Goal: Task Accomplishment & Management: Use online tool/utility

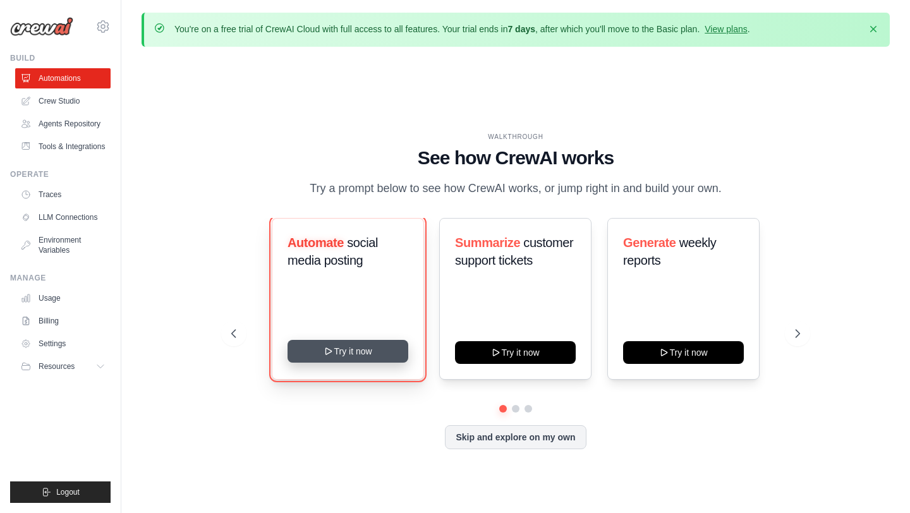
click at [363, 360] on button "Try it now" at bounding box center [348, 351] width 121 height 23
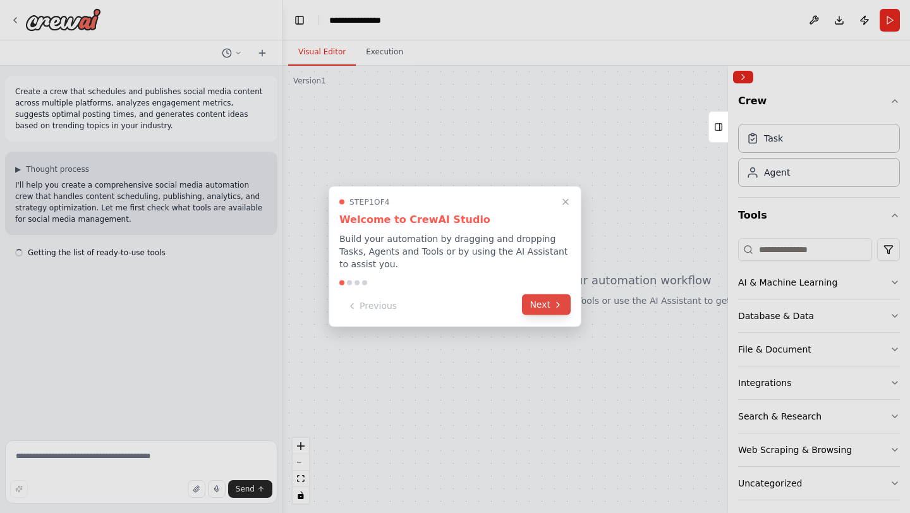
click at [546, 307] on button "Next" at bounding box center [546, 305] width 49 height 21
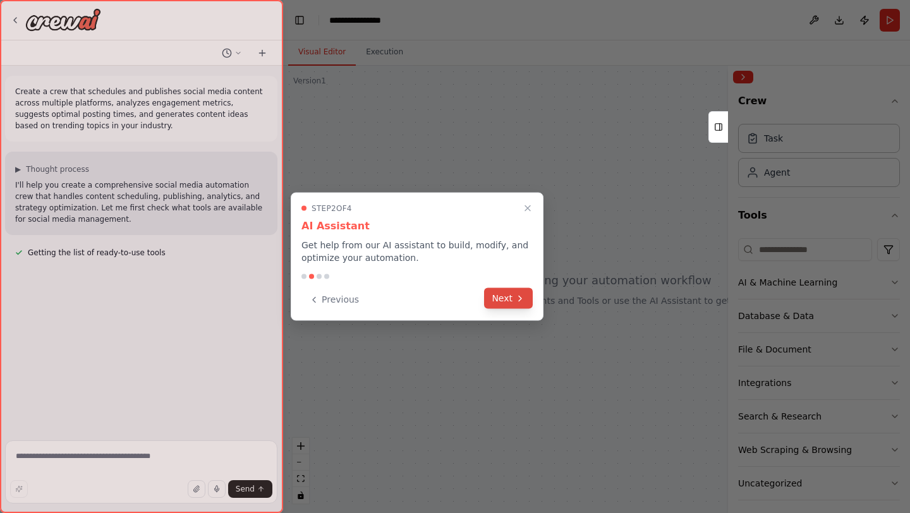
click at [508, 301] on button "Next" at bounding box center [508, 298] width 49 height 21
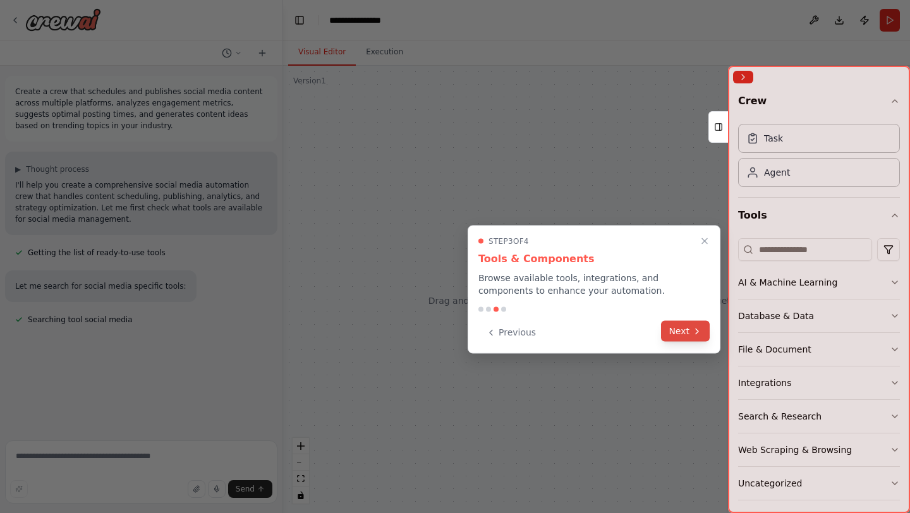
click at [687, 329] on button "Next" at bounding box center [685, 331] width 49 height 21
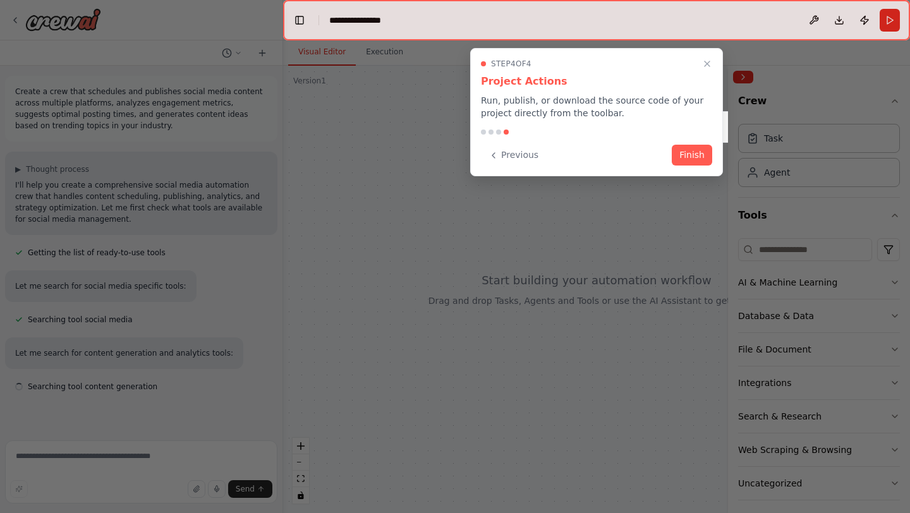
click at [525, 166] on div "Step 4 of 4 Project Actions Run, publish, or download the source code of your p…" at bounding box center [596, 112] width 253 height 128
click at [520, 160] on button "Previous" at bounding box center [513, 154] width 65 height 21
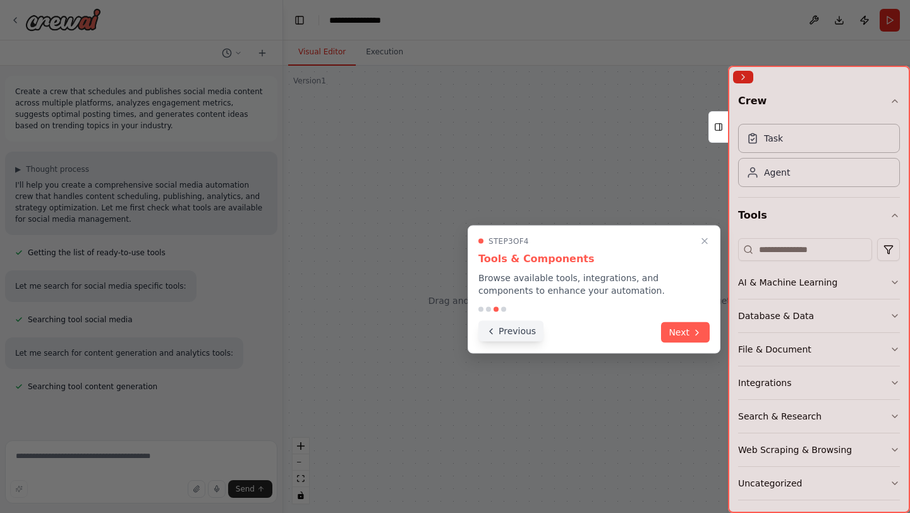
click at [510, 324] on button "Previous" at bounding box center [511, 331] width 65 height 21
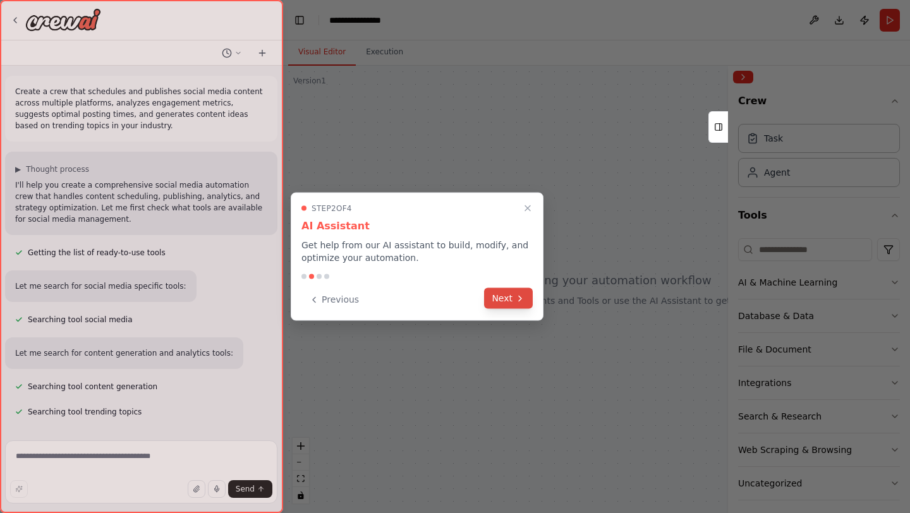
click at [498, 294] on button "Next" at bounding box center [508, 298] width 49 height 21
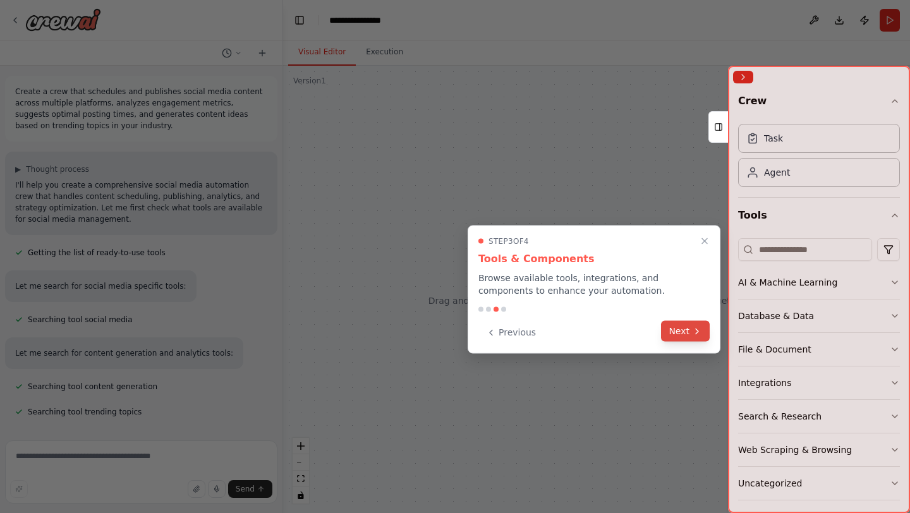
click at [690, 331] on button "Next" at bounding box center [685, 331] width 49 height 21
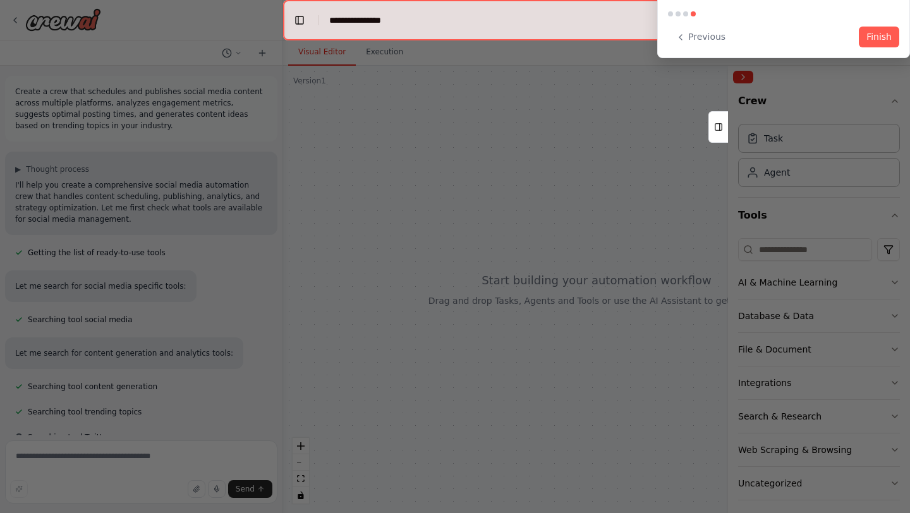
scroll to position [19, 0]
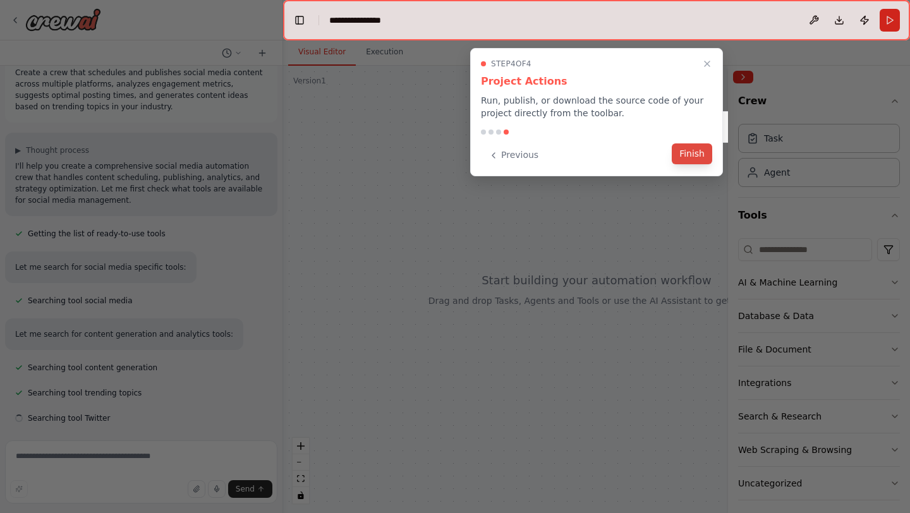
click at [685, 159] on button "Finish" at bounding box center [692, 154] width 40 height 21
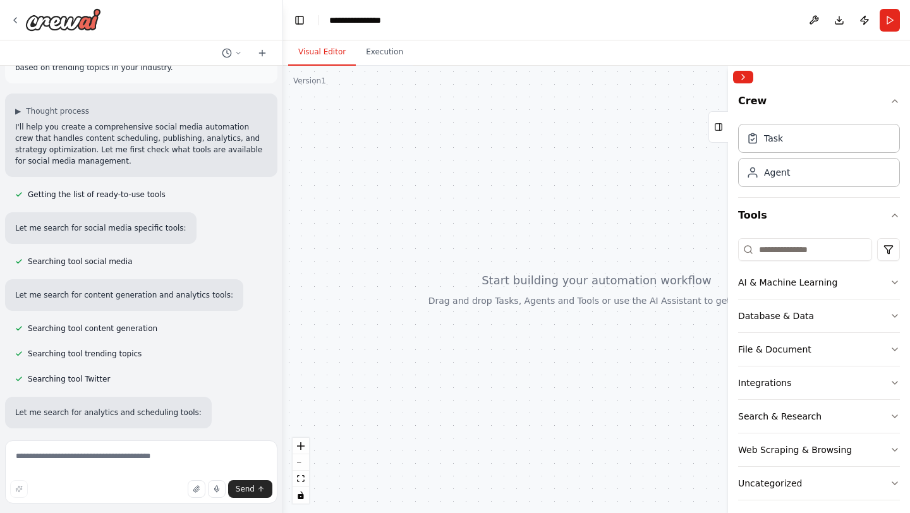
scroll to position [0, 0]
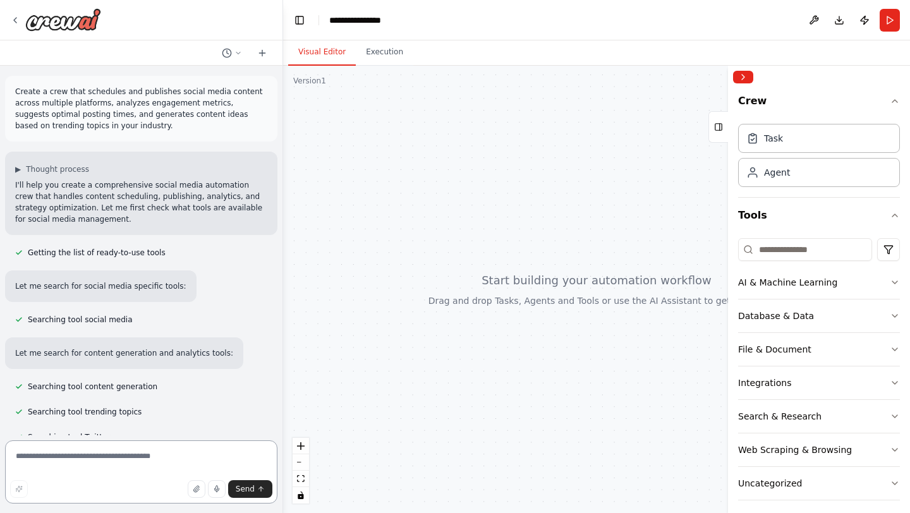
click at [150, 455] on textarea at bounding box center [141, 472] width 272 height 63
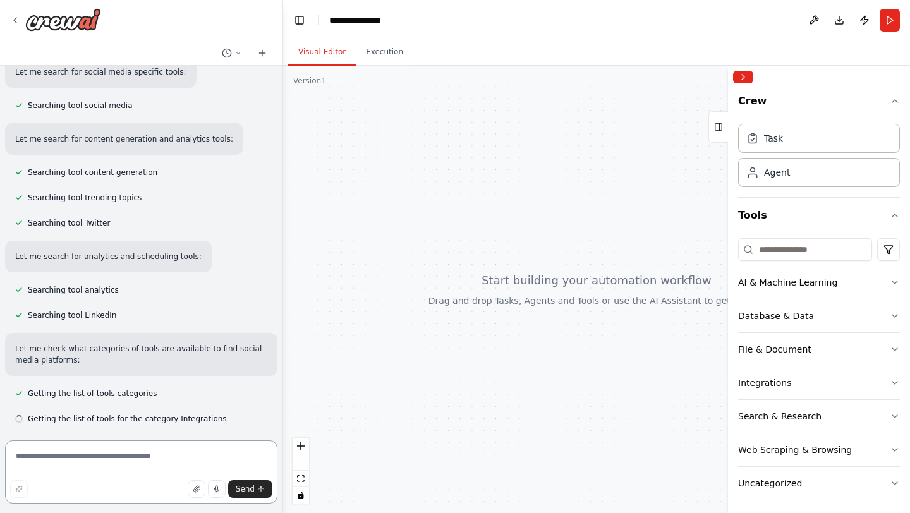
scroll to position [215, 0]
click at [802, 289] on button "AI & Machine Learning" at bounding box center [819, 282] width 162 height 33
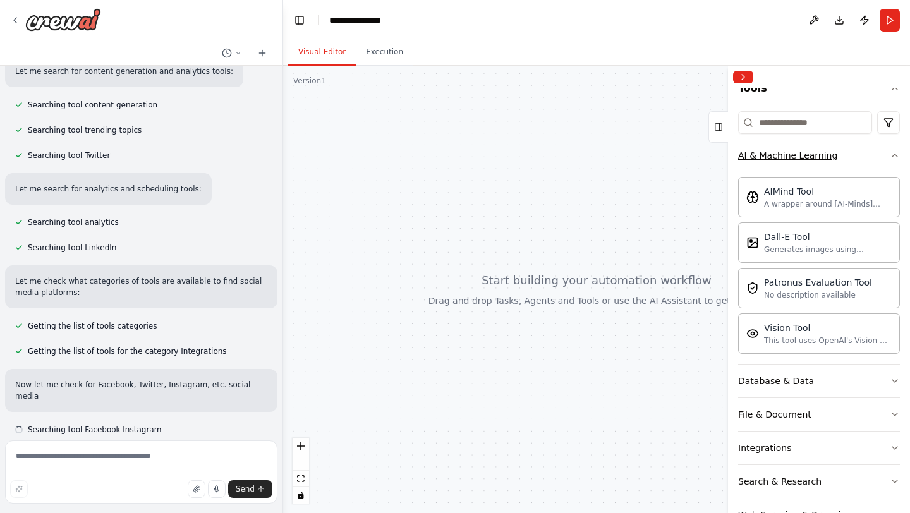
scroll to position [293, 0]
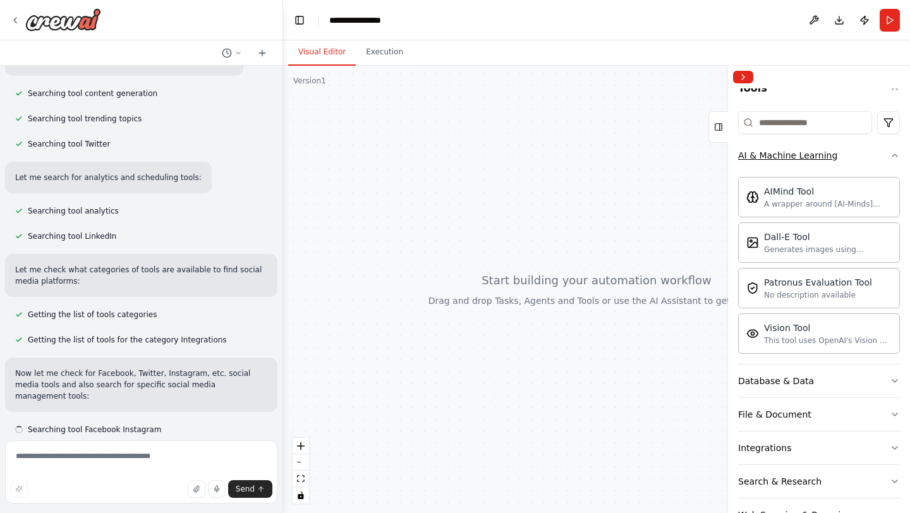
click at [889, 152] on button "AI & Machine Learning" at bounding box center [819, 155] width 162 height 33
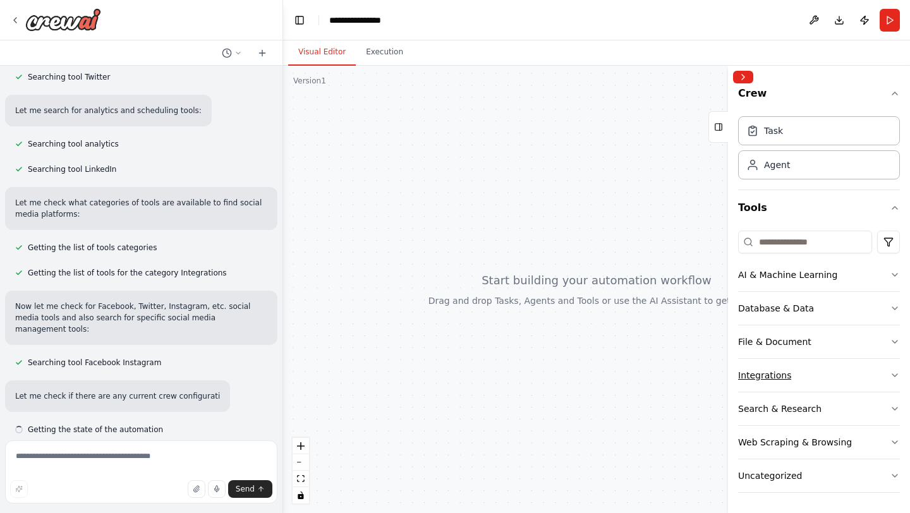
click at [780, 384] on button "Integrations" at bounding box center [819, 375] width 162 height 33
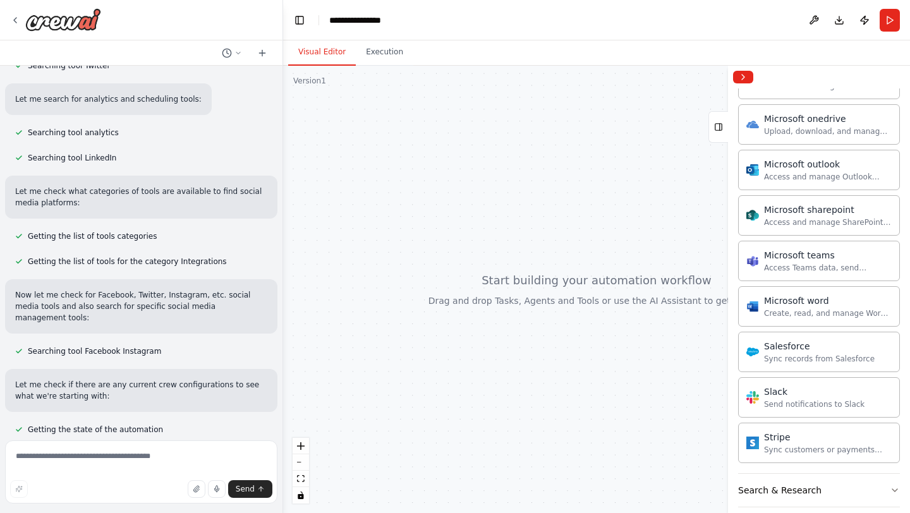
scroll to position [791, 0]
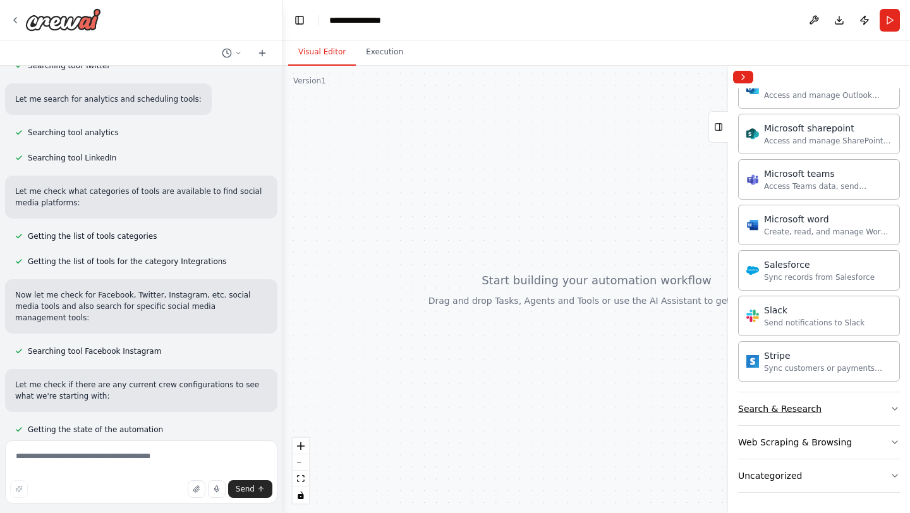
click at [782, 405] on div "Search & Research" at bounding box center [779, 409] width 83 height 13
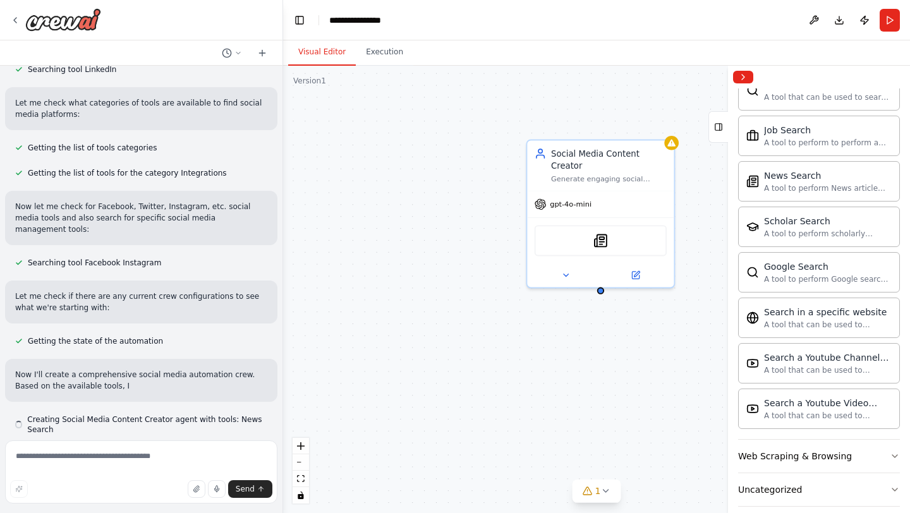
scroll to position [1439, 0]
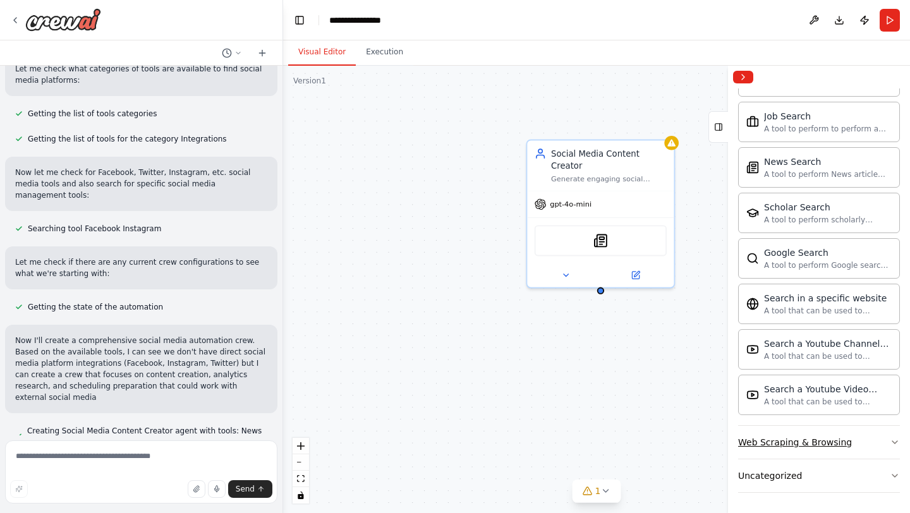
click at [784, 434] on button "Web Scraping & Browsing" at bounding box center [819, 442] width 162 height 33
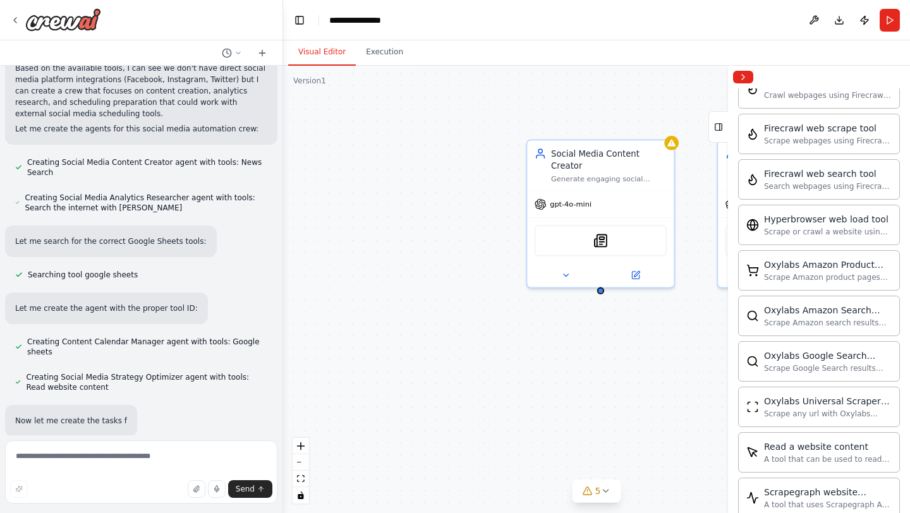
scroll to position [803, 0]
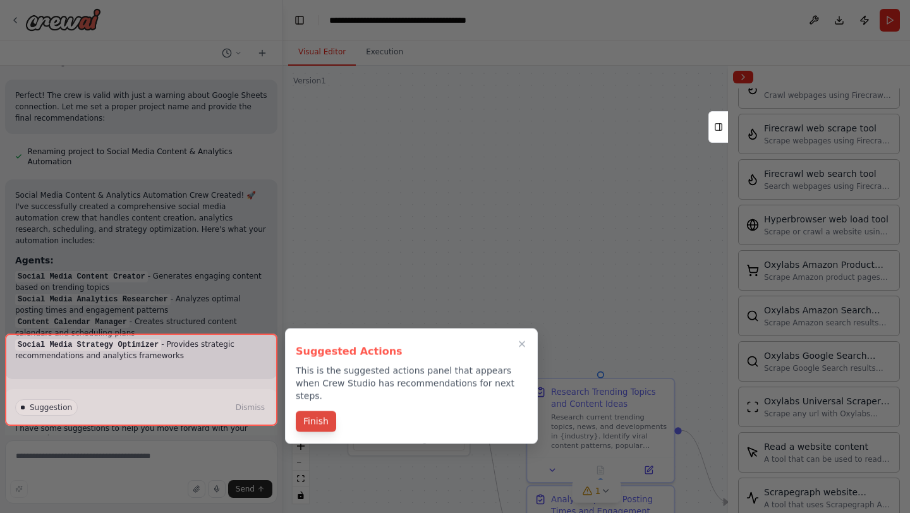
click at [321, 412] on div "Suggested Actions This is the suggested actions panel that appears when Crew St…" at bounding box center [411, 387] width 253 height 116
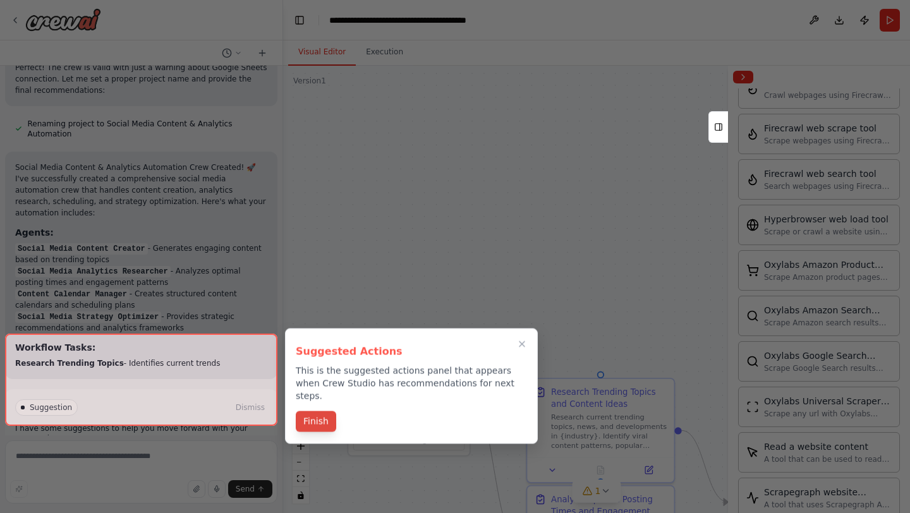
click at [322, 412] on button "Finish" at bounding box center [316, 422] width 40 height 21
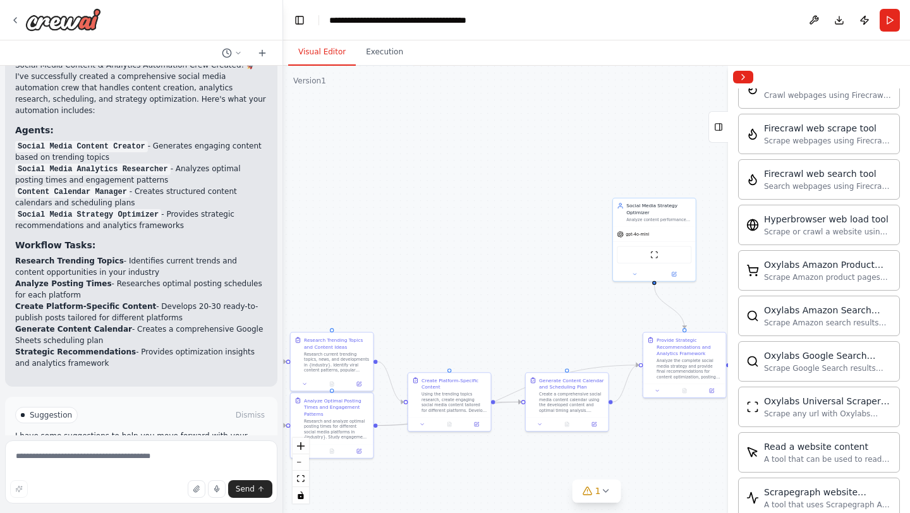
drag, startPoint x: 626, startPoint y: 250, endPoint x: 437, endPoint y: 250, distance: 188.4
click at [437, 250] on div ".deletable-edge-delete-btn { width: 20px; height: 20px; border: 0px solid #ffff…" at bounding box center [596, 290] width 627 height 448
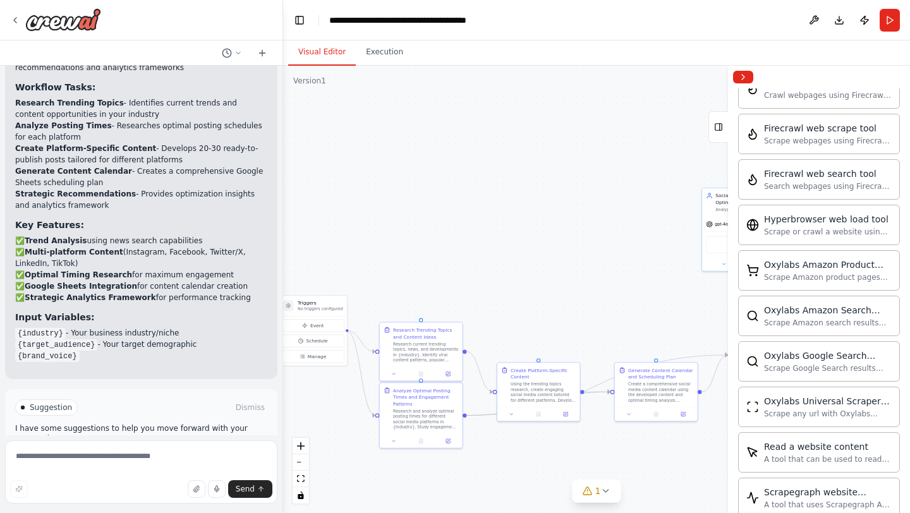
drag, startPoint x: 531, startPoint y: 270, endPoint x: 620, endPoint y: 260, distance: 89.1
click at [620, 260] on div ".deletable-edge-delete-btn { width: 20px; height: 20px; border: 0px solid #ffff…" at bounding box center [596, 290] width 627 height 448
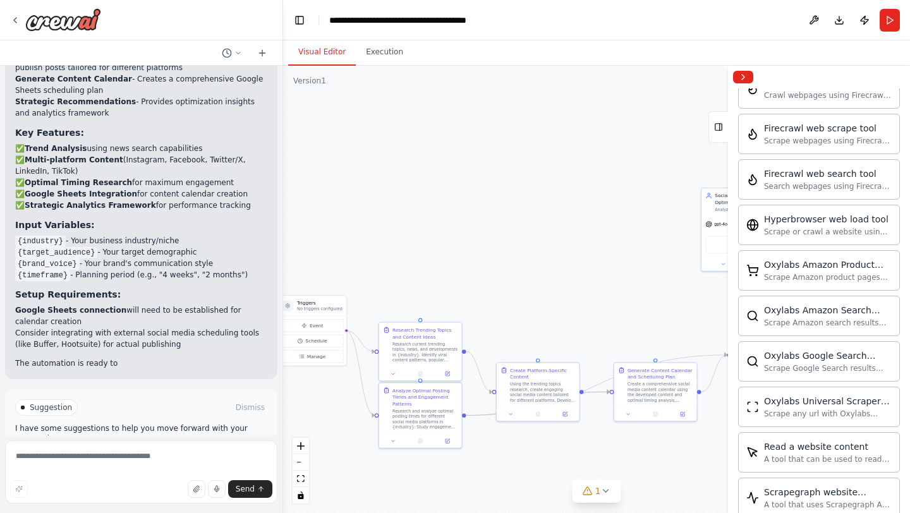
click at [745, 84] on div at bounding box center [819, 77] width 182 height 23
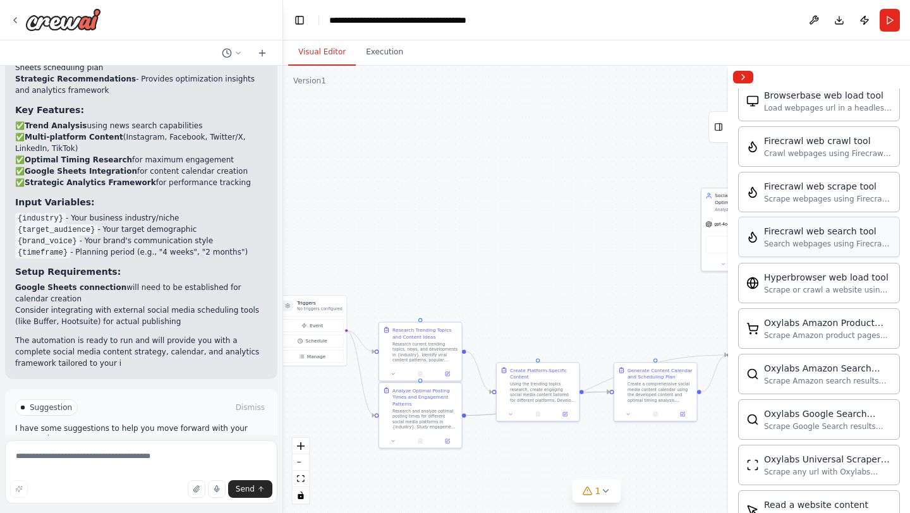
scroll to position [1819, 0]
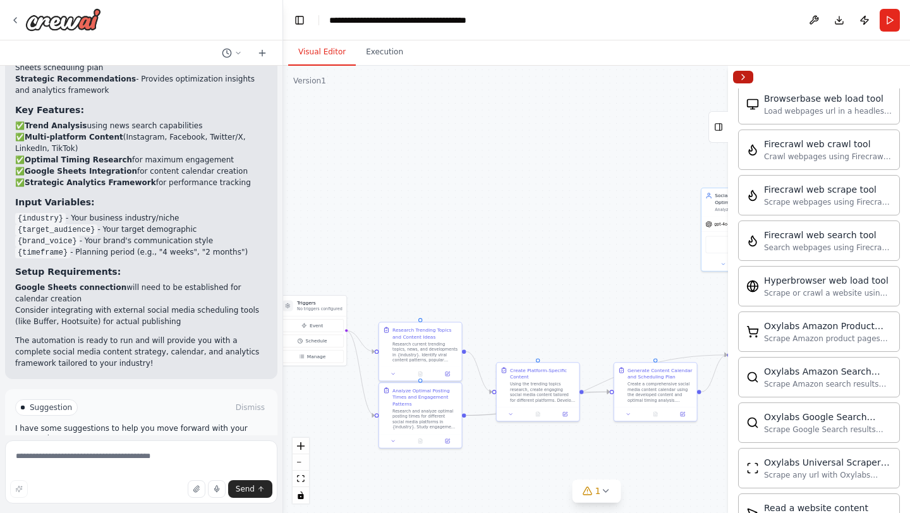
click at [742, 76] on button "Collapse right sidebar" at bounding box center [743, 77] width 20 height 13
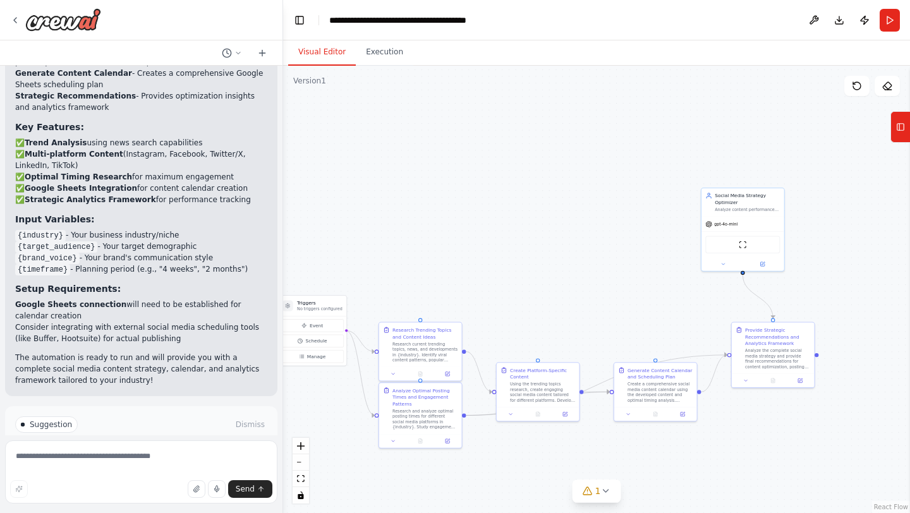
scroll to position [1767, 0]
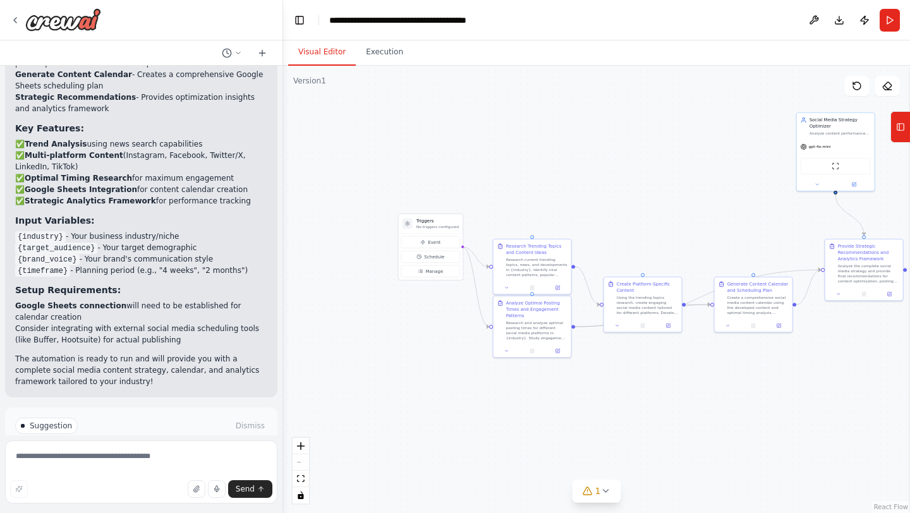
drag, startPoint x: 454, startPoint y: 250, endPoint x: 566, endPoint y: 165, distance: 140.8
click at [566, 165] on div ".deletable-edge-delete-btn { width: 20px; height: 20px; border: 0px solid #ffff…" at bounding box center [596, 290] width 627 height 448
click at [535, 260] on div "Research current trending topics, news, and developments in {industry}. Identif…" at bounding box center [536, 266] width 61 height 20
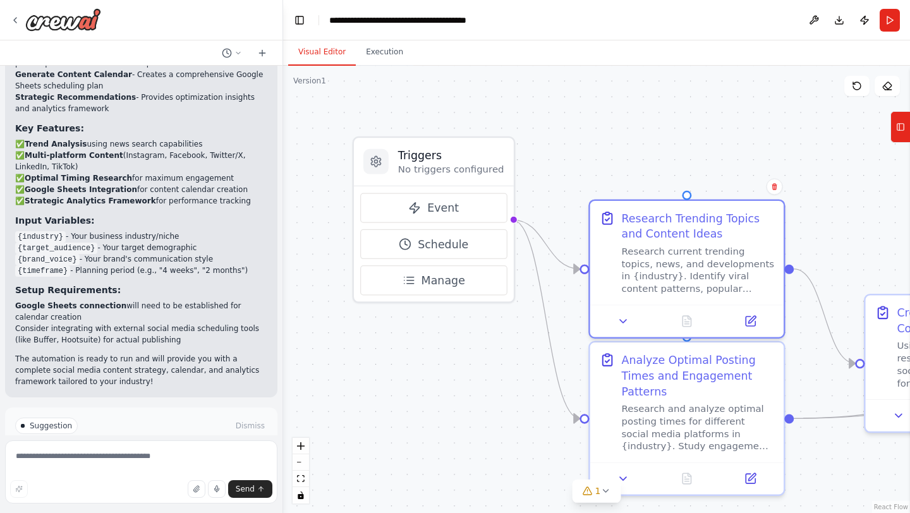
drag, startPoint x: 436, startPoint y: 152, endPoint x: 596, endPoint y: 144, distance: 159.5
click at [596, 144] on div ".deletable-edge-delete-btn { width: 20px; height: 20px; border: 0px solid #ffff…" at bounding box center [596, 290] width 627 height 448
click at [125, 463] on textarea at bounding box center [141, 472] width 272 height 63
click at [132, 475] on span "Run Automation" at bounding box center [146, 480] width 61 height 10
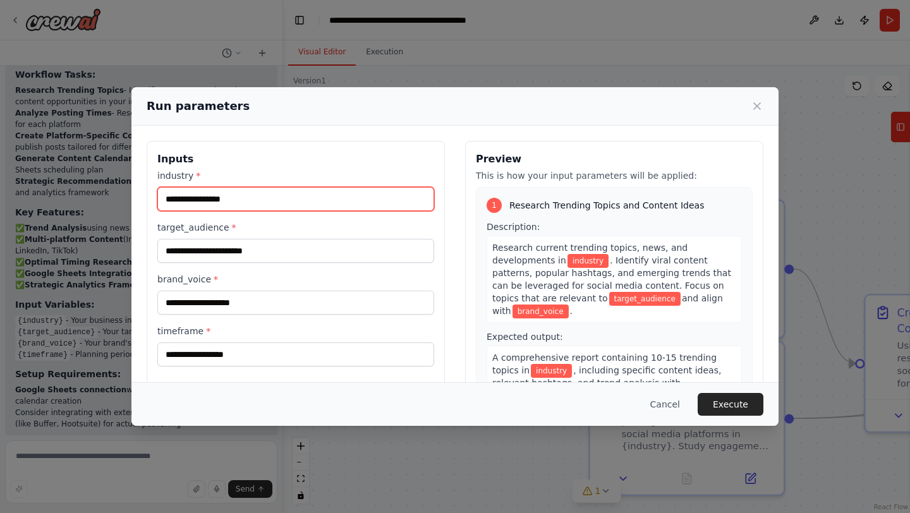
click at [230, 199] on input "industry *" at bounding box center [295, 199] width 277 height 24
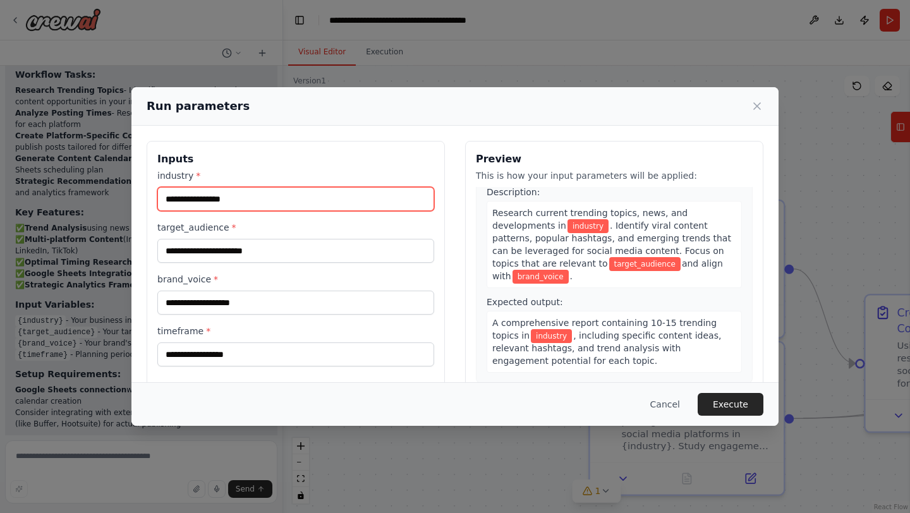
scroll to position [35, 0]
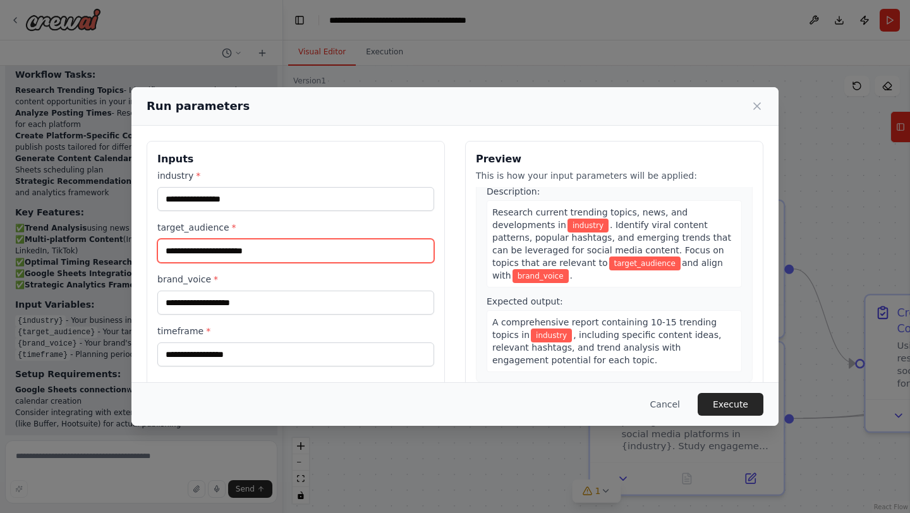
click at [329, 244] on input "target_audience *" at bounding box center [295, 251] width 277 height 24
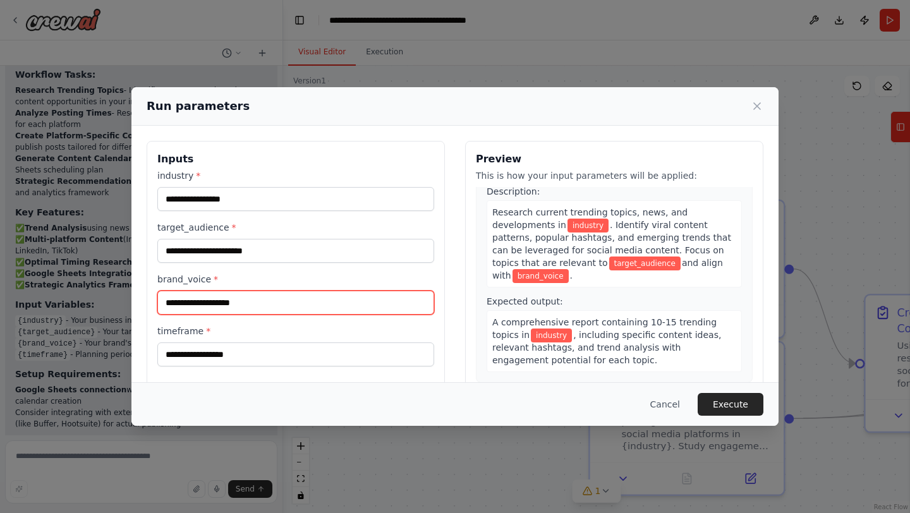
click at [216, 303] on input "brand_voice *" at bounding box center [295, 303] width 277 height 24
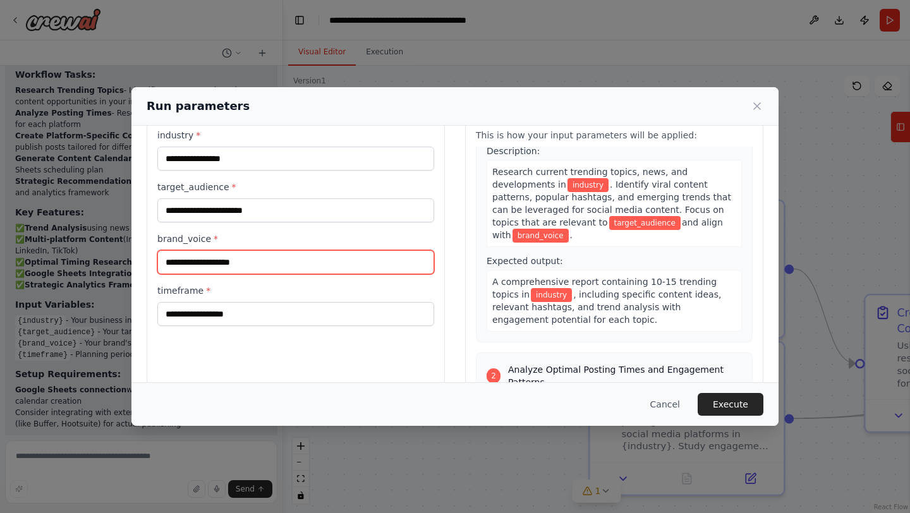
scroll to position [73, 0]
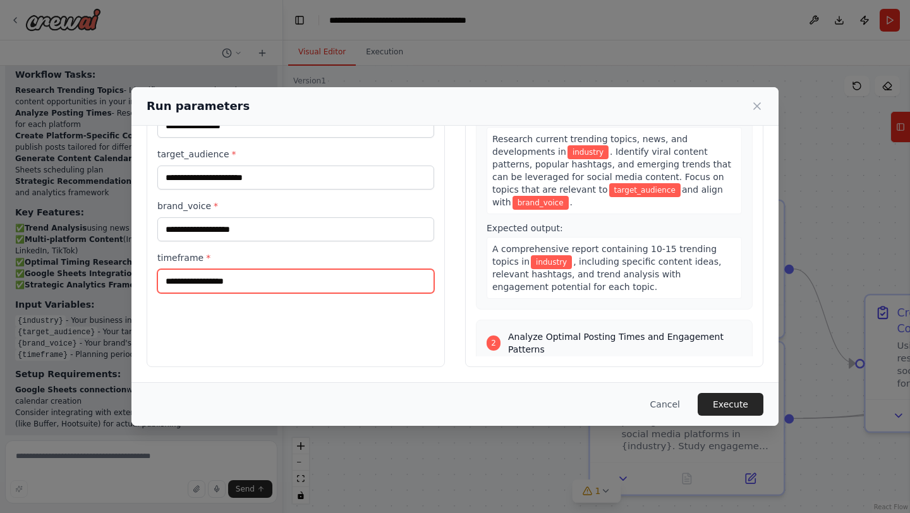
click at [240, 288] on input "timeframe *" at bounding box center [295, 281] width 277 height 24
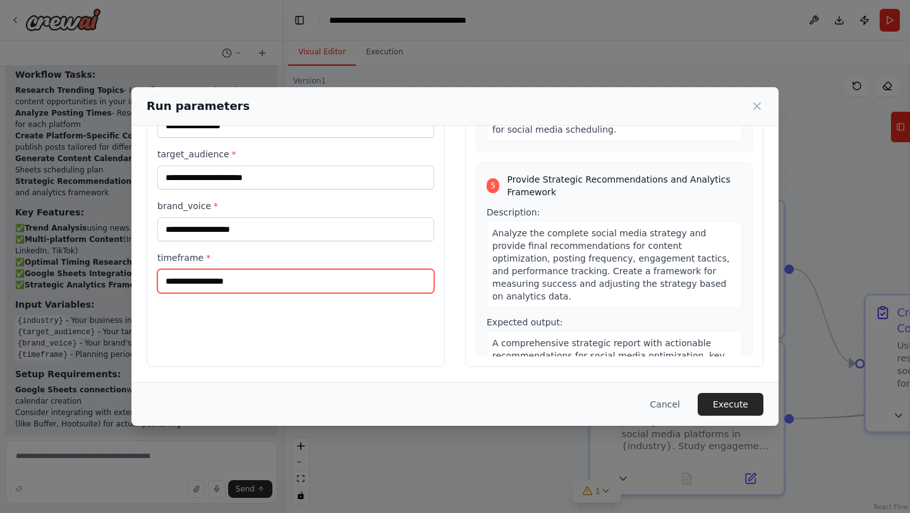
scroll to position [987, 0]
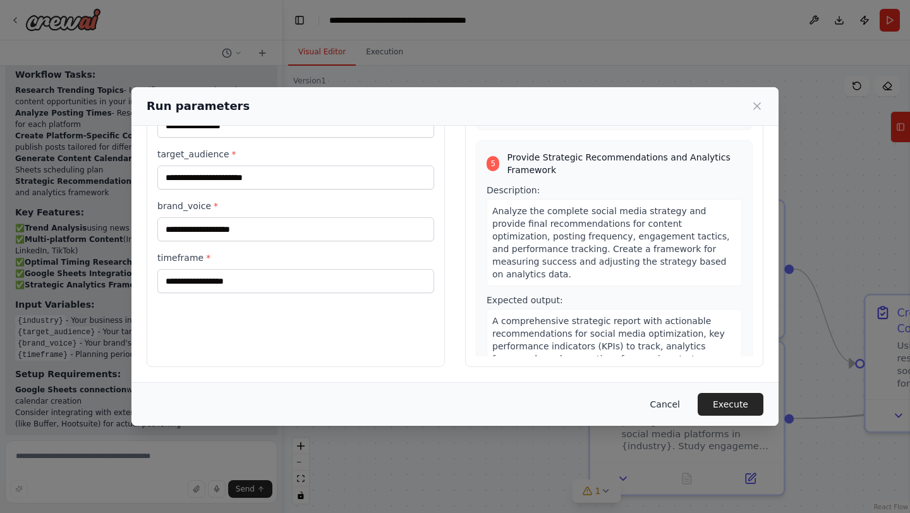
click at [671, 402] on button "Cancel" at bounding box center [665, 404] width 50 height 23
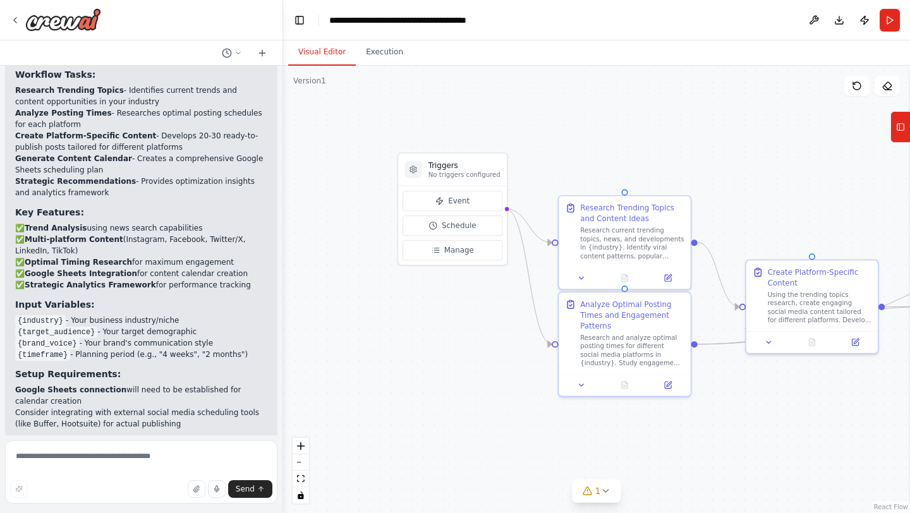
drag, startPoint x: 712, startPoint y: 141, endPoint x: 377, endPoint y: 141, distance: 334.4
click at [377, 141] on div ".deletable-edge-delete-btn { width: 20px; height: 20px; border: 0px solid #ffff…" at bounding box center [596, 290] width 627 height 448
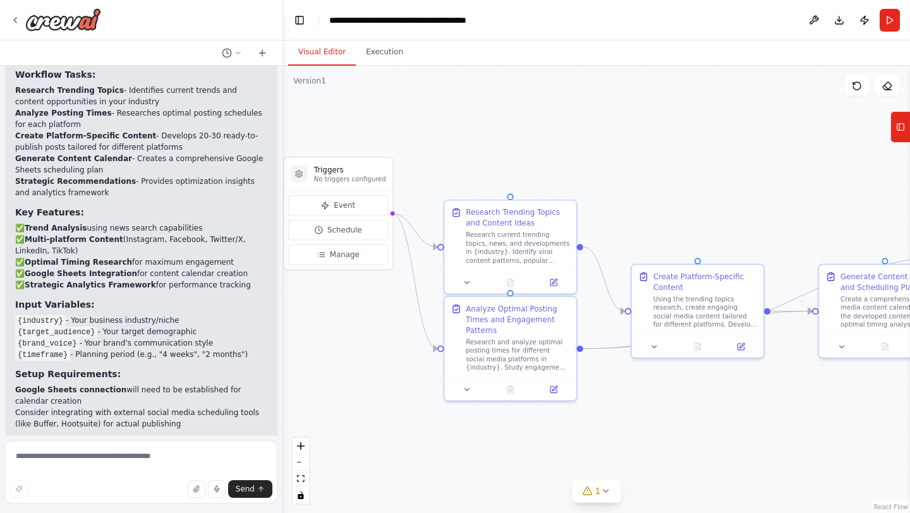
drag, startPoint x: 558, startPoint y: 137, endPoint x: 730, endPoint y: 142, distance: 172.0
click at [730, 142] on div ".deletable-edge-delete-btn { width: 20px; height: 20px; border: 0px solid #ffff…" at bounding box center [596, 290] width 627 height 448
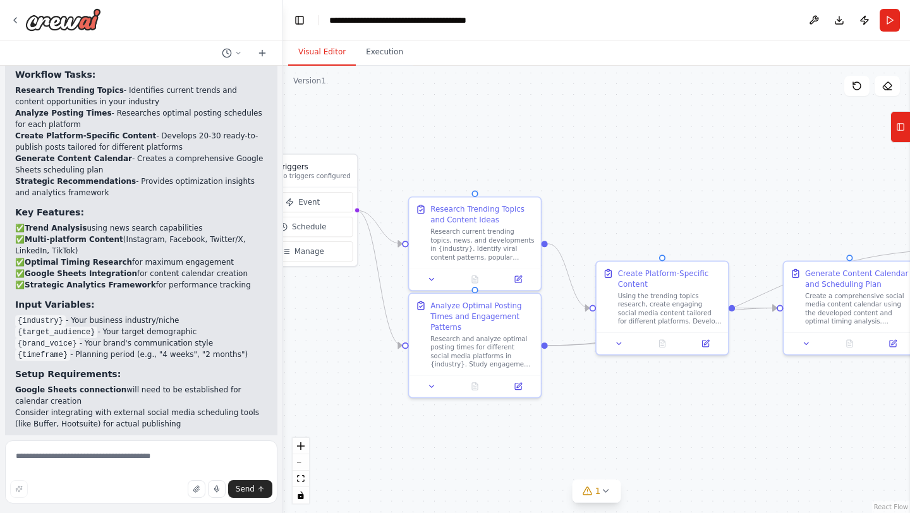
drag, startPoint x: 532, startPoint y: 137, endPoint x: 430, endPoint y: 133, distance: 102.5
click at [430, 133] on div ".deletable-edge-delete-btn { width: 20px; height: 20px; border: 0px solid #ffff…" at bounding box center [596, 290] width 627 height 448
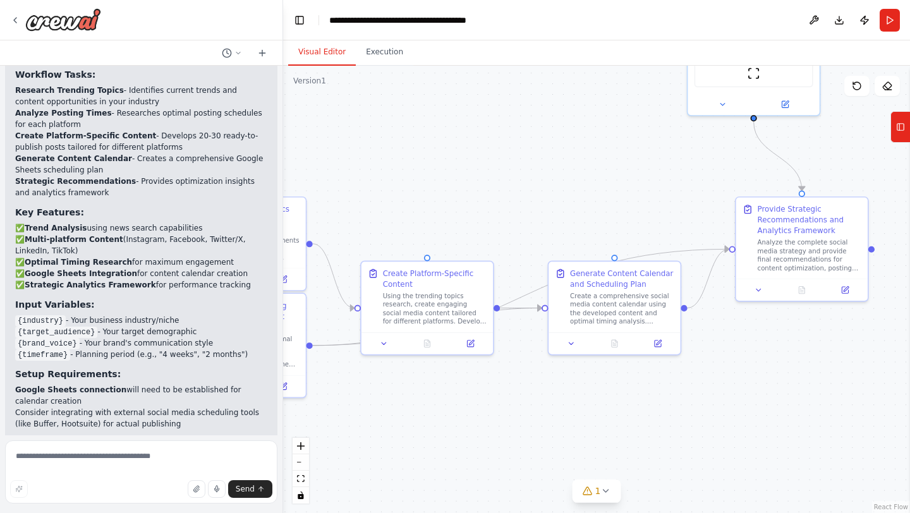
drag, startPoint x: 435, startPoint y: 133, endPoint x: 235, endPoint y: 133, distance: 199.8
click at [235, 133] on div "Create a crew that schedules and publishes social media content across multiple…" at bounding box center [455, 256] width 910 height 513
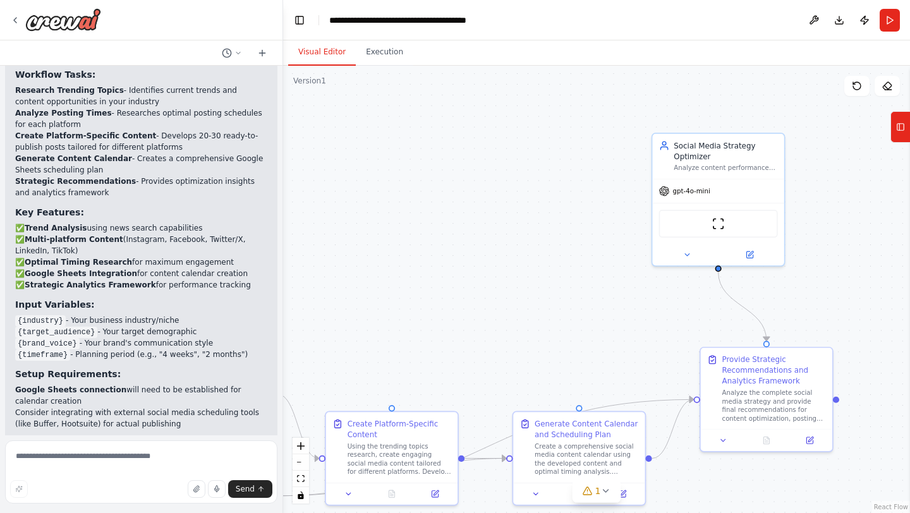
drag, startPoint x: 540, startPoint y: 133, endPoint x: 536, endPoint y: 284, distance: 150.5
click at [536, 284] on div ".deletable-edge-delete-btn { width: 20px; height: 20px; border: 0px solid #ffff…" at bounding box center [596, 290] width 627 height 448
click at [864, 19] on button "Publish" at bounding box center [865, 20] width 20 height 23
click at [907, 122] on button "Tools" at bounding box center [901, 127] width 20 height 32
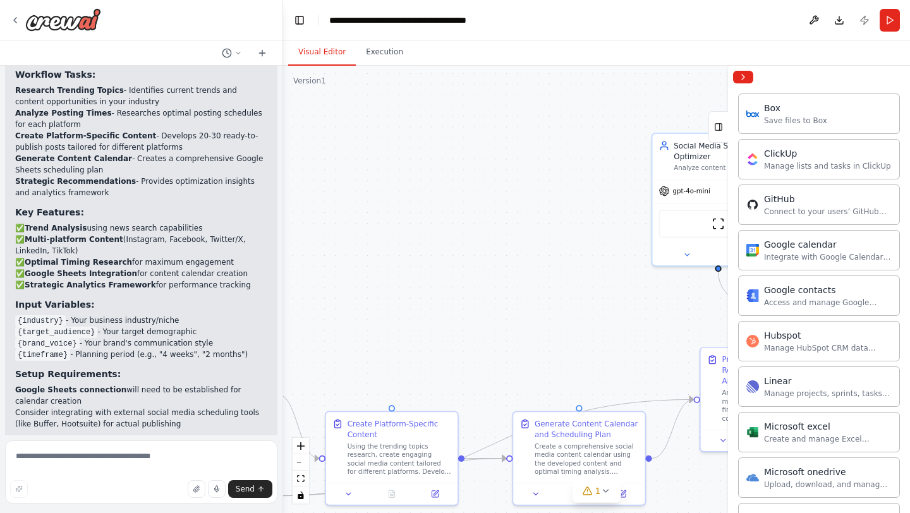
scroll to position [0, 0]
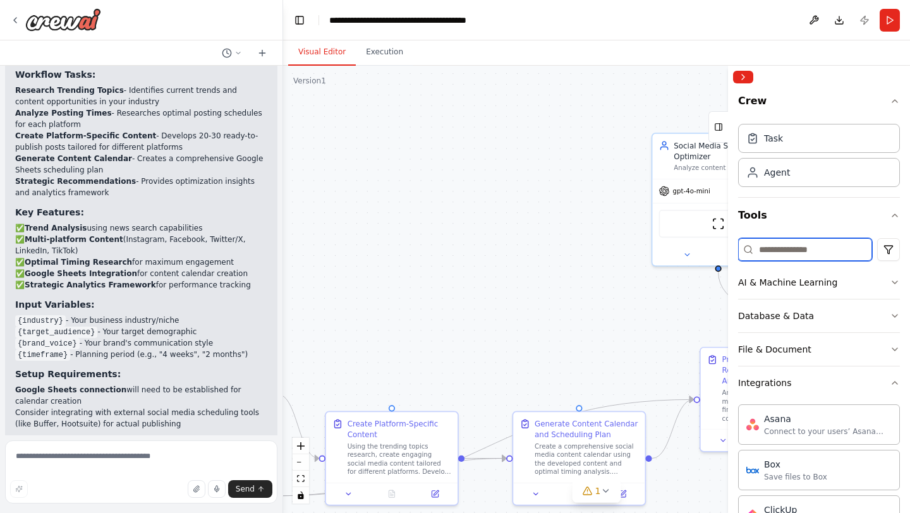
click at [788, 253] on input at bounding box center [805, 249] width 134 height 23
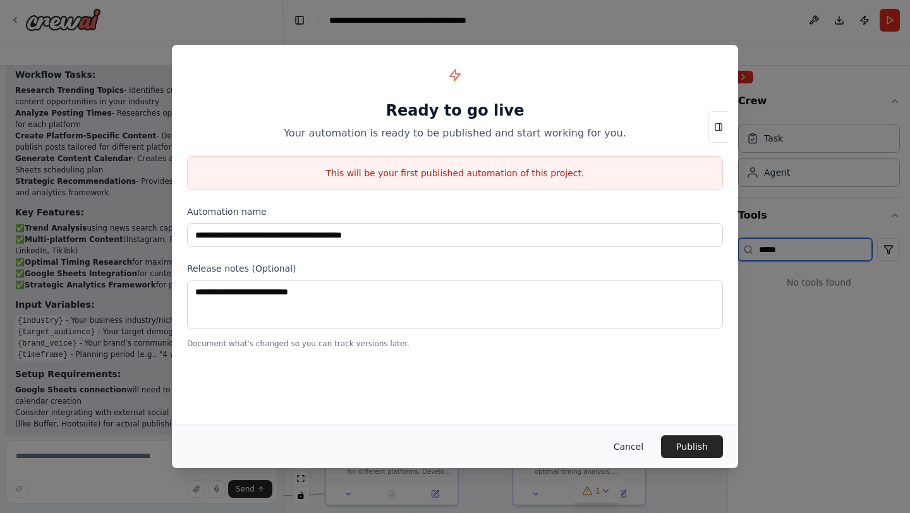
type input "*****"
click at [625, 449] on button "Cancel" at bounding box center [629, 447] width 50 height 23
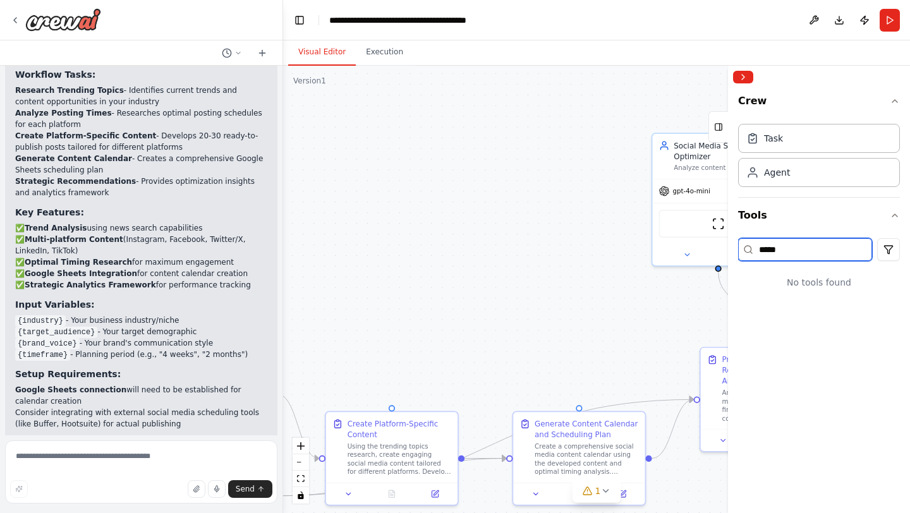
click at [807, 254] on input "*****" at bounding box center [805, 249] width 134 height 23
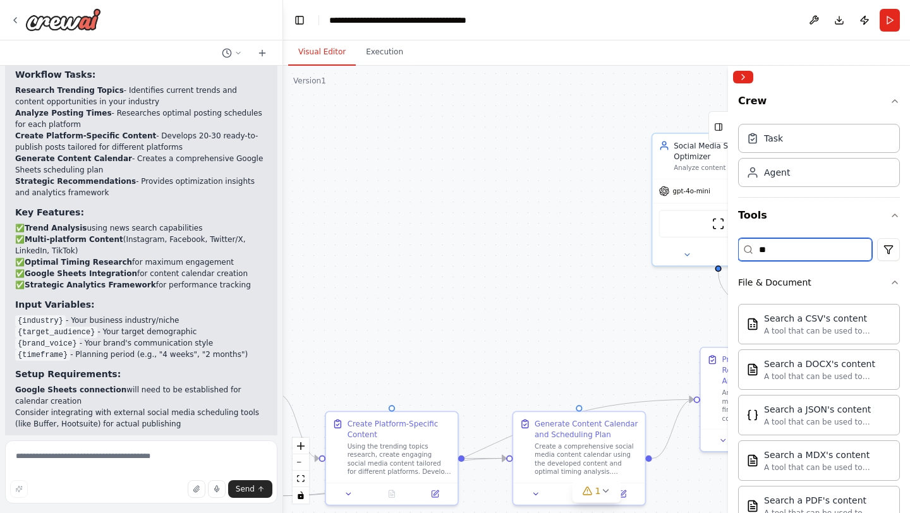
type input "*"
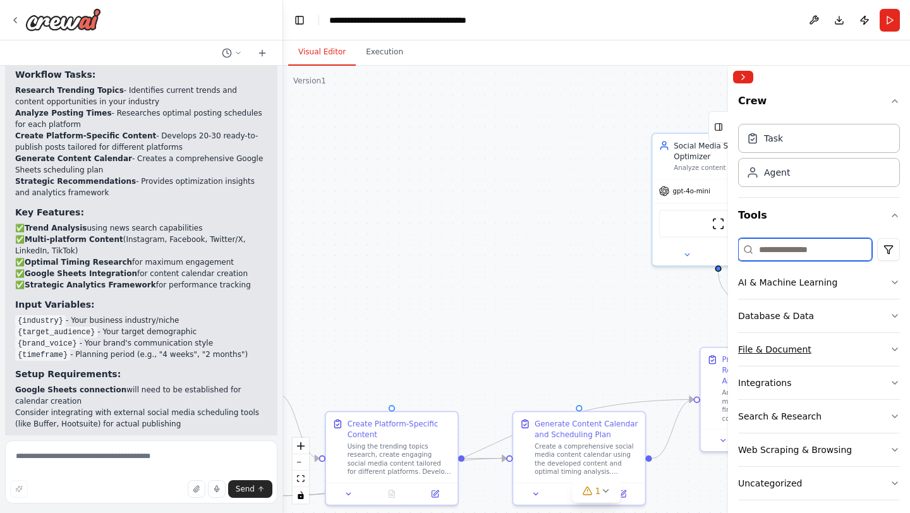
scroll to position [8, 0]
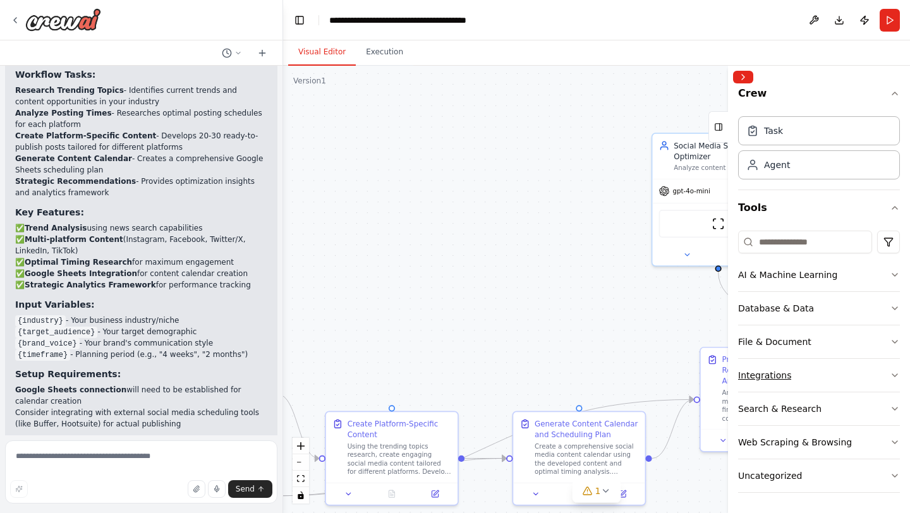
click at [803, 378] on button "Integrations" at bounding box center [819, 375] width 162 height 33
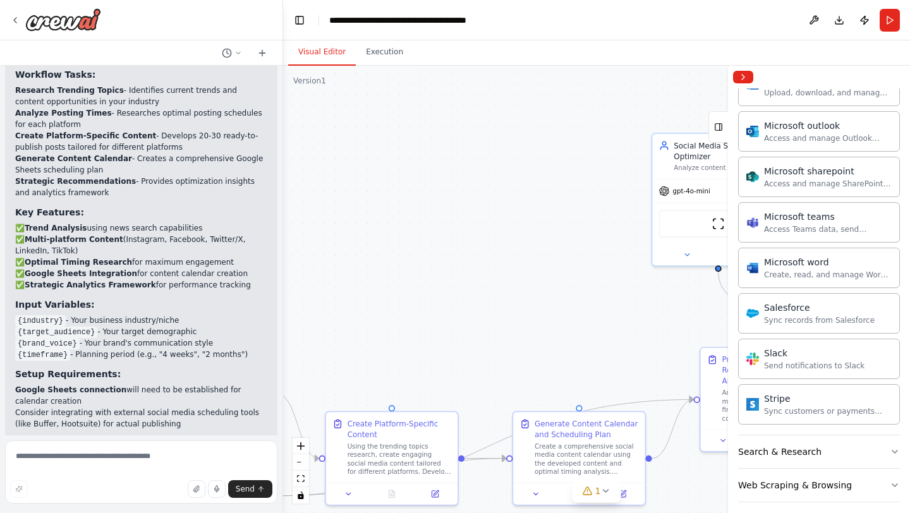
scroll to position [791, 0]
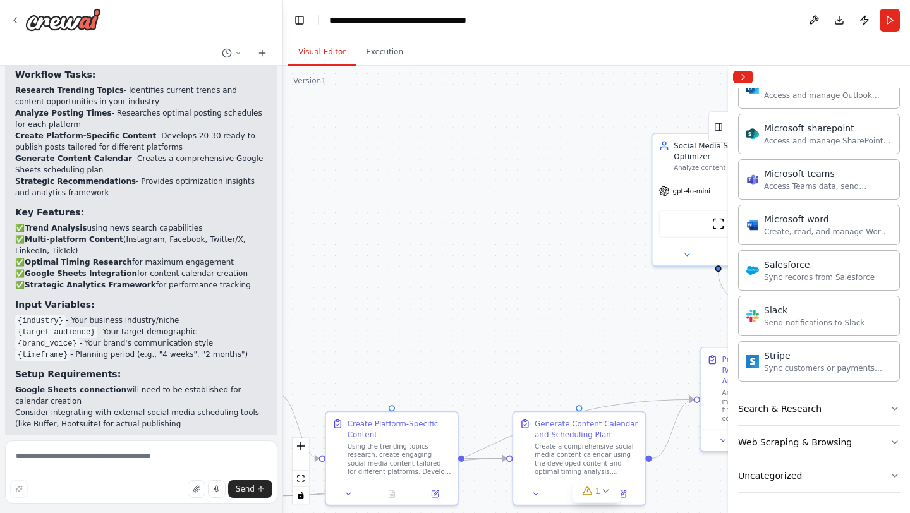
click at [799, 409] on div "Search & Research" at bounding box center [779, 409] width 83 height 13
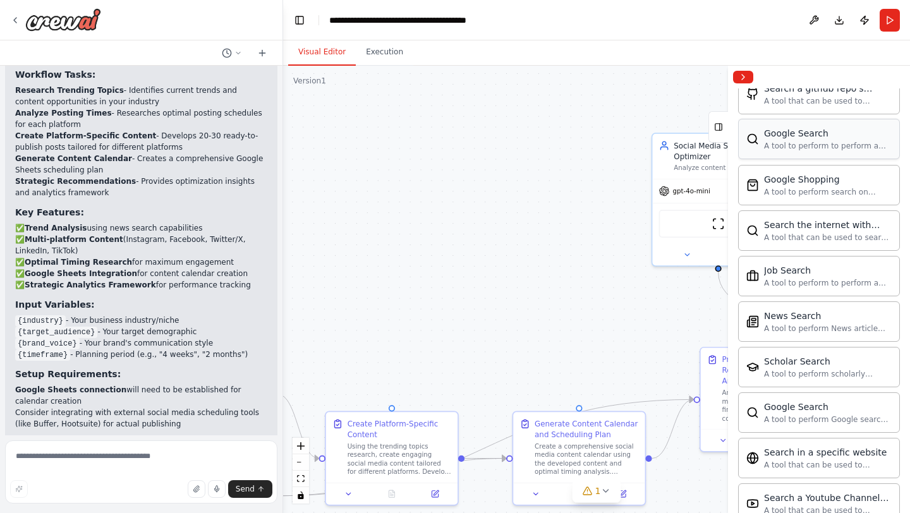
scroll to position [1286, 0]
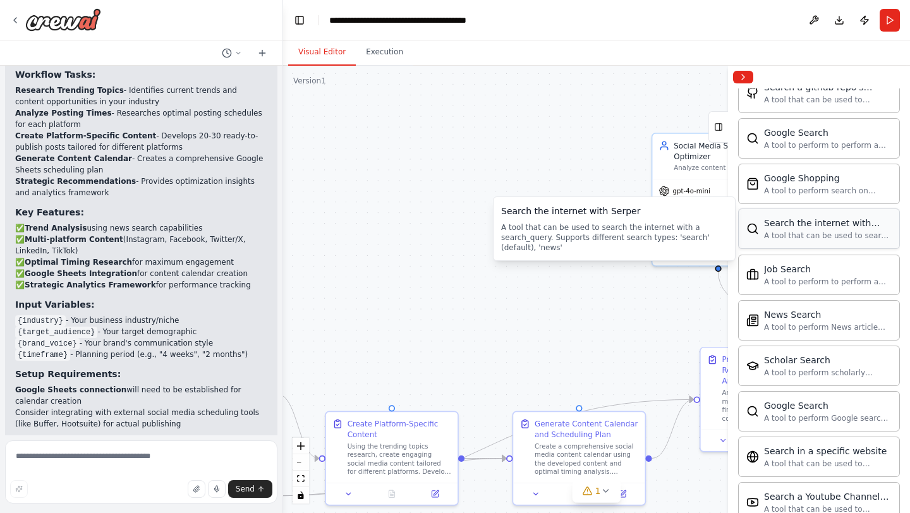
click at [810, 241] on div "Search the internet with Serper A tool that can be used to search the internet …" at bounding box center [819, 229] width 162 height 40
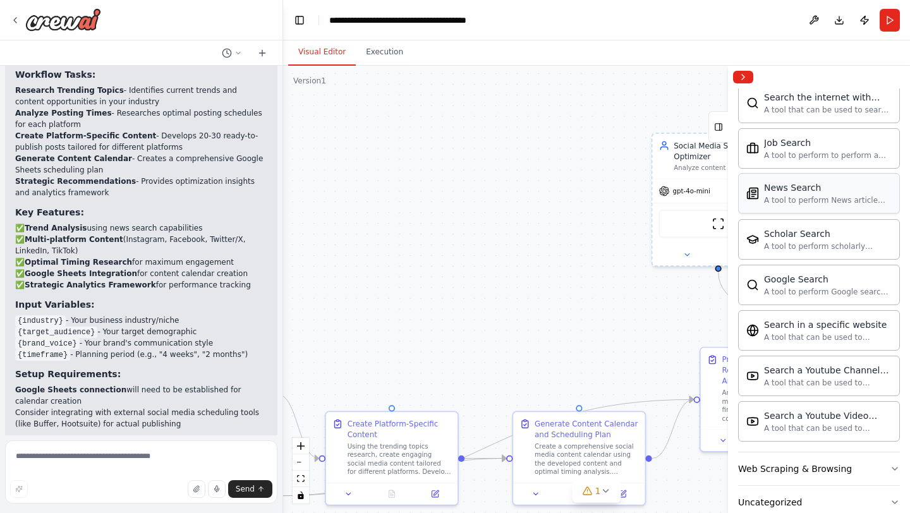
scroll to position [1439, 0]
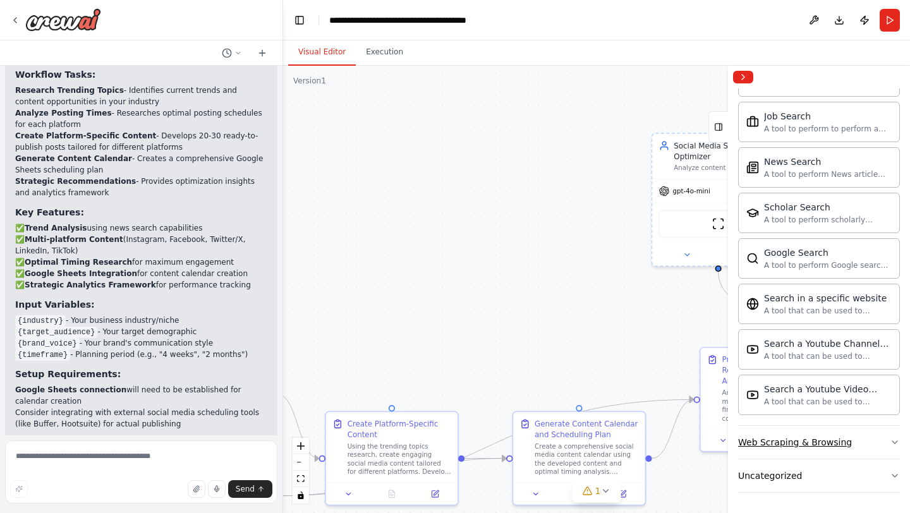
click at [800, 438] on div "Web Scraping & Browsing" at bounding box center [795, 442] width 114 height 13
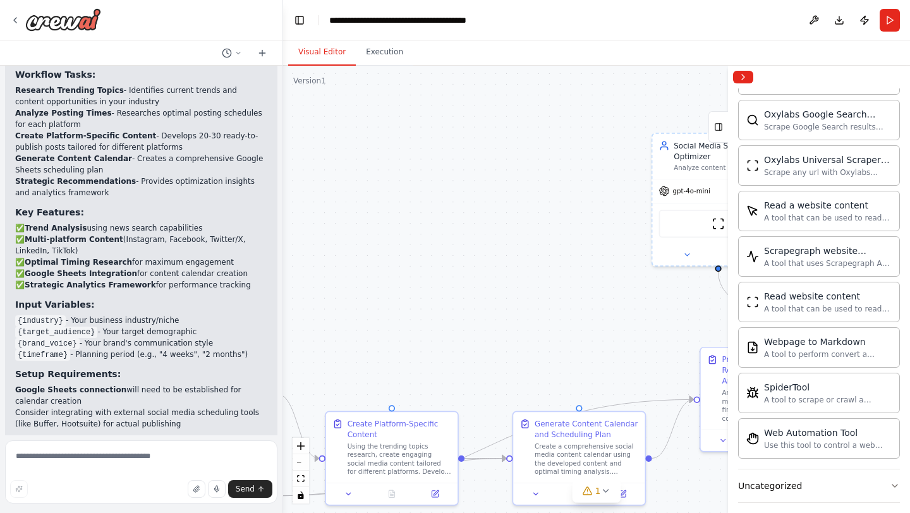
scroll to position [2132, 0]
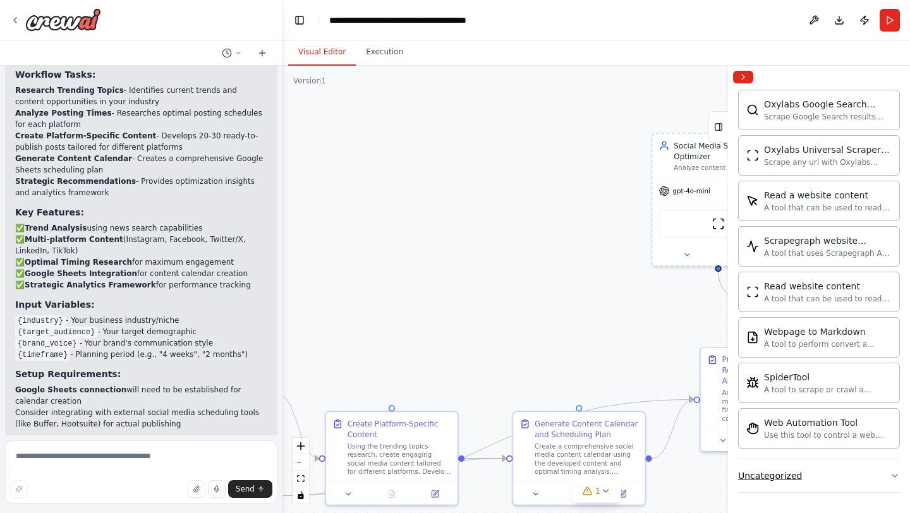
click at [790, 484] on button "Uncategorized" at bounding box center [819, 476] width 162 height 33
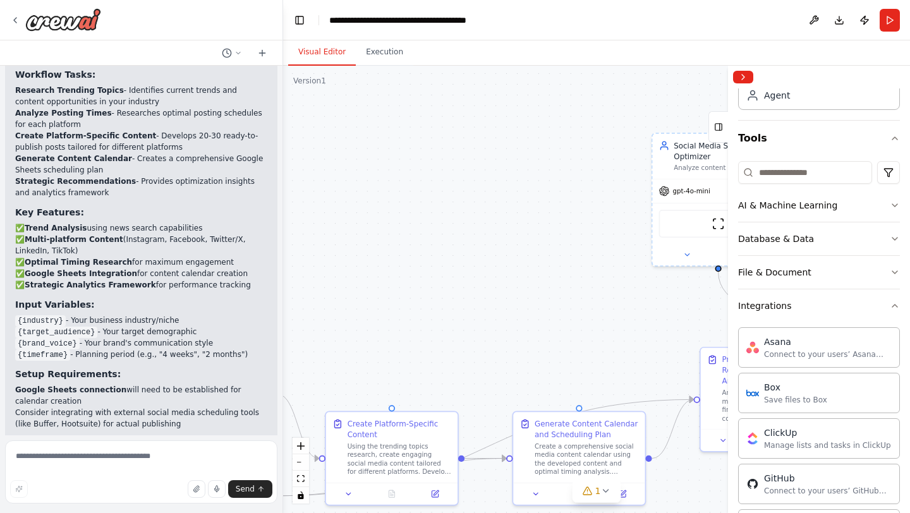
scroll to position [0, 0]
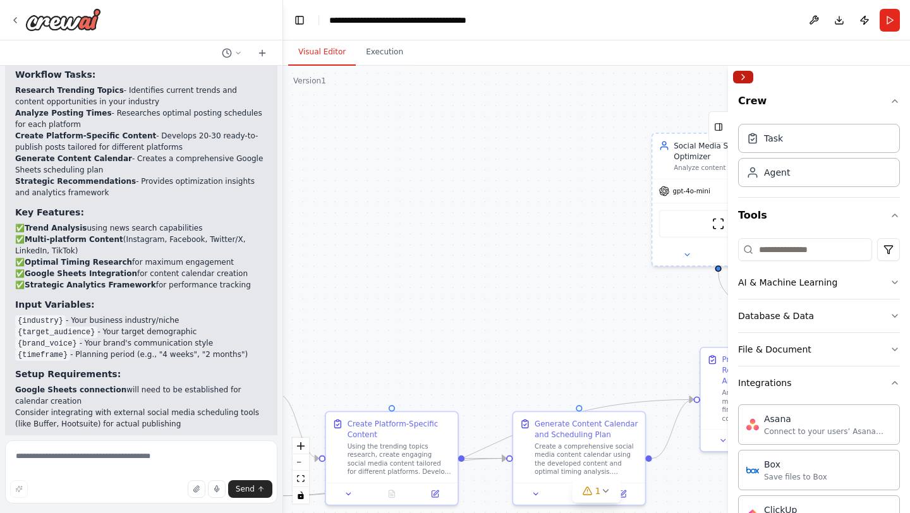
click at [743, 73] on button "Collapse right sidebar" at bounding box center [743, 77] width 20 height 13
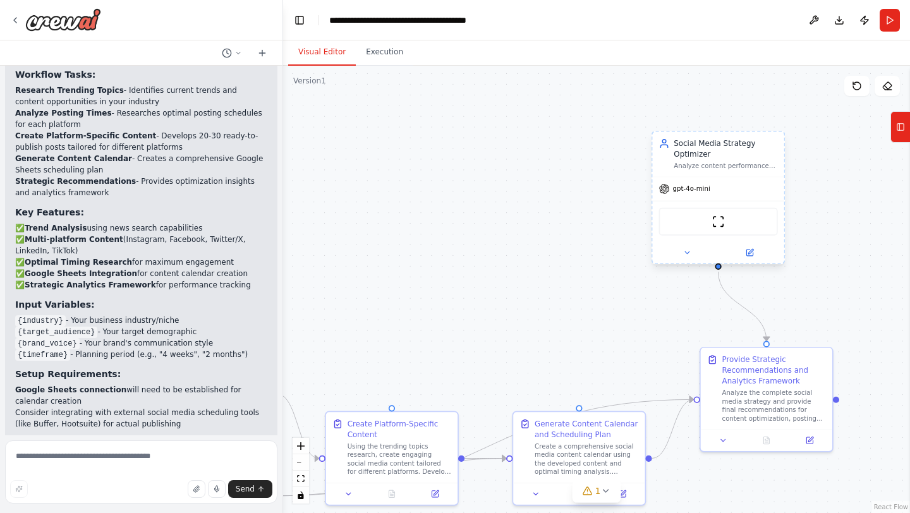
click at [715, 166] on div "Analyze content performance data and provide strategic recommendations for opti…" at bounding box center [726, 166] width 104 height 9
click at [688, 253] on icon at bounding box center [687, 252] width 9 height 9
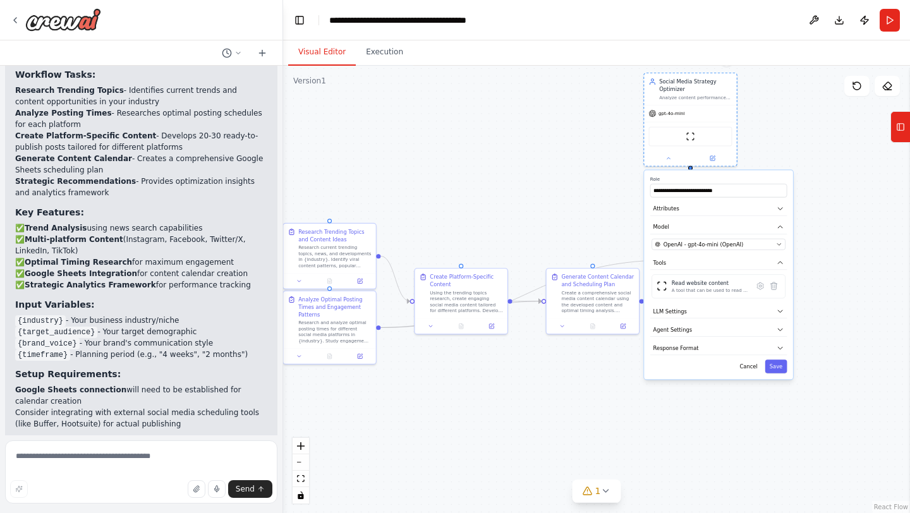
drag, startPoint x: 810, startPoint y: 272, endPoint x: 788, endPoint y: 153, distance: 121.5
click at [788, 153] on div ".deletable-edge-delete-btn { width: 20px; height: 20px; border: 0px solid #ffff…" at bounding box center [596, 290] width 627 height 448
click at [752, 314] on button "LLM Settings" at bounding box center [719, 312] width 137 height 14
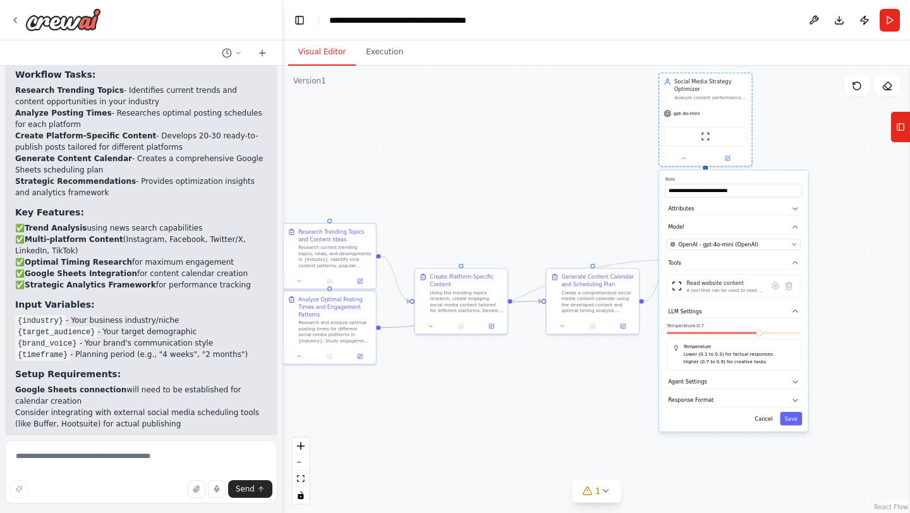
drag, startPoint x: 745, startPoint y: 339, endPoint x: 758, endPoint y: 335, distance: 13.8
click at [758, 339] on div "Temperature Lower (0.1 to 0.3) for factual responses. Higher (0.7 to 0.9) for c…" at bounding box center [734, 355] width 134 height 32
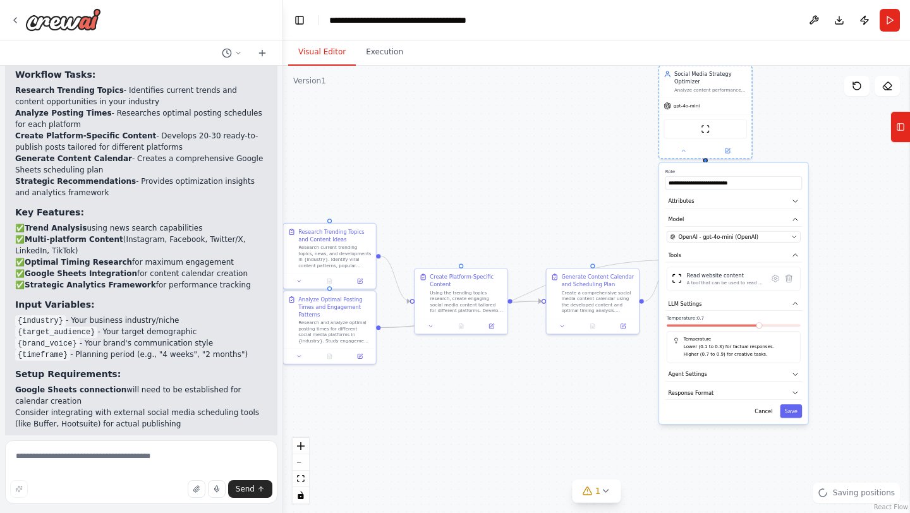
click at [737, 327] on div at bounding box center [734, 326] width 134 height 5
click at [725, 283] on div "A tool that can be used to read a website content." at bounding box center [726, 283] width 78 height 6
drag, startPoint x: 741, startPoint y: 318, endPoint x: 730, endPoint y: 319, distance: 10.8
click at [730, 319] on label "Temperature: 0.7" at bounding box center [726, 318] width 134 height 6
click at [715, 327] on div at bounding box center [726, 326] width 134 height 5
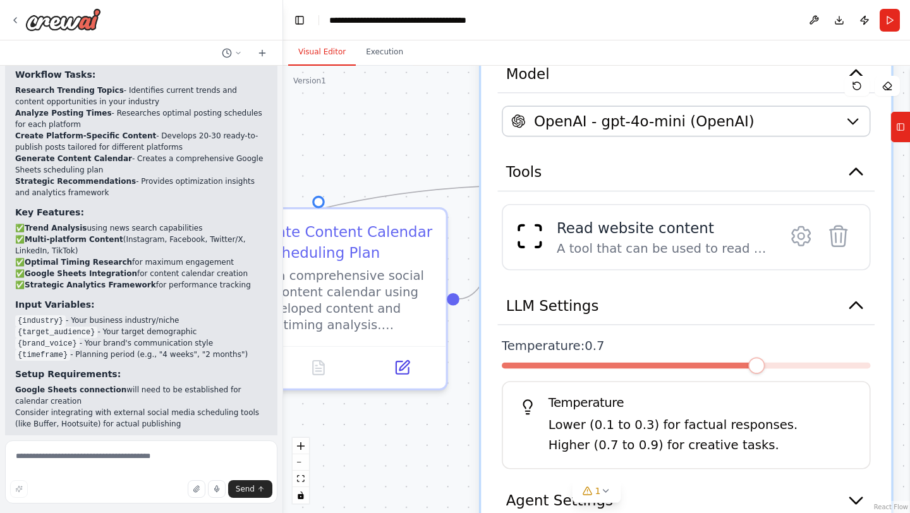
click at [748, 367] on span at bounding box center [756, 366] width 16 height 16
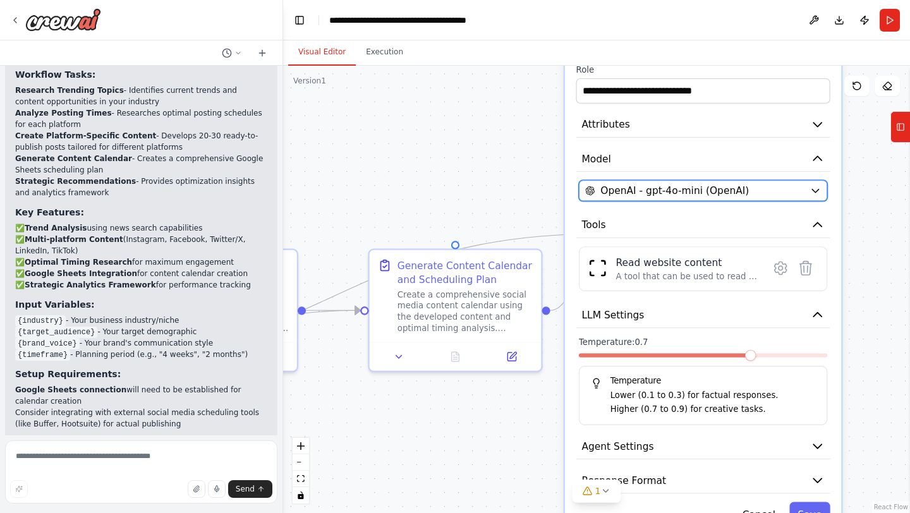
click at [732, 187] on span "OpenAI - gpt-4o-mini (OpenAI)" at bounding box center [675, 191] width 149 height 14
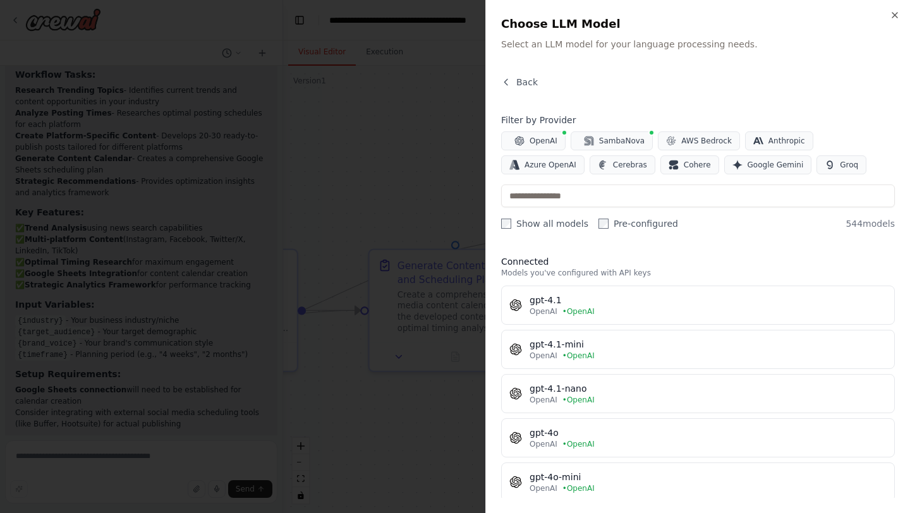
click at [889, 11] on div "Close Choose LLM Model Select an LLM model for your language processing needs. …" at bounding box center [698, 256] width 425 height 513
click at [895, 15] on icon "button" at bounding box center [895, 15] width 5 height 5
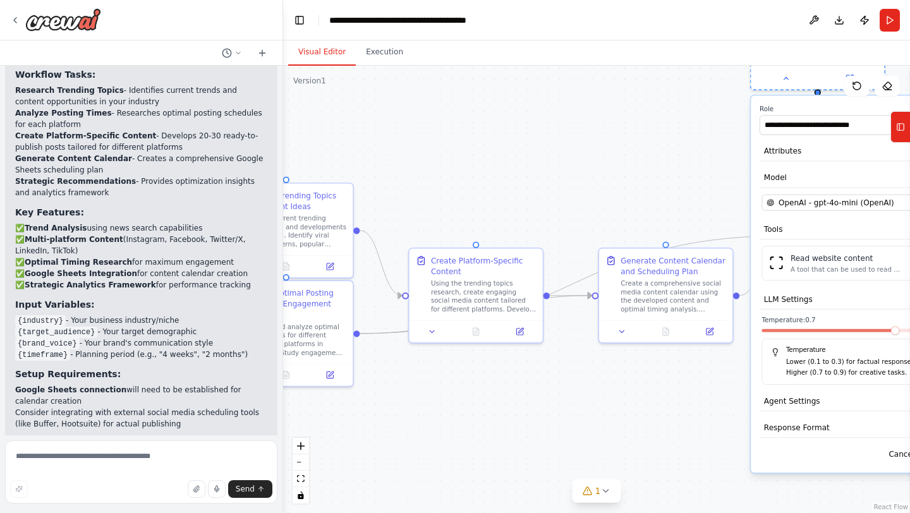
drag, startPoint x: 358, startPoint y: 211, endPoint x: 608, endPoint y: 206, distance: 249.8
click at [608, 206] on div ".deletable-edge-delete-btn { width: 20px; height: 20px; border: 0px solid #ffff…" at bounding box center [596, 290] width 627 height 448
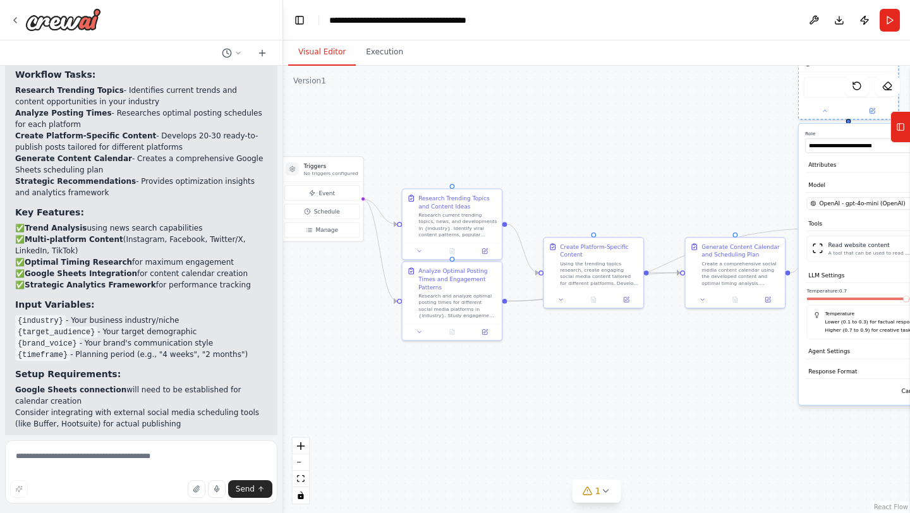
drag, startPoint x: 539, startPoint y: 194, endPoint x: 607, endPoint y: 194, distance: 67.6
click at [607, 194] on div ".deletable-edge-delete-btn { width: 20px; height: 20px; border: 0px solid #ffff…" at bounding box center [596, 290] width 627 height 448
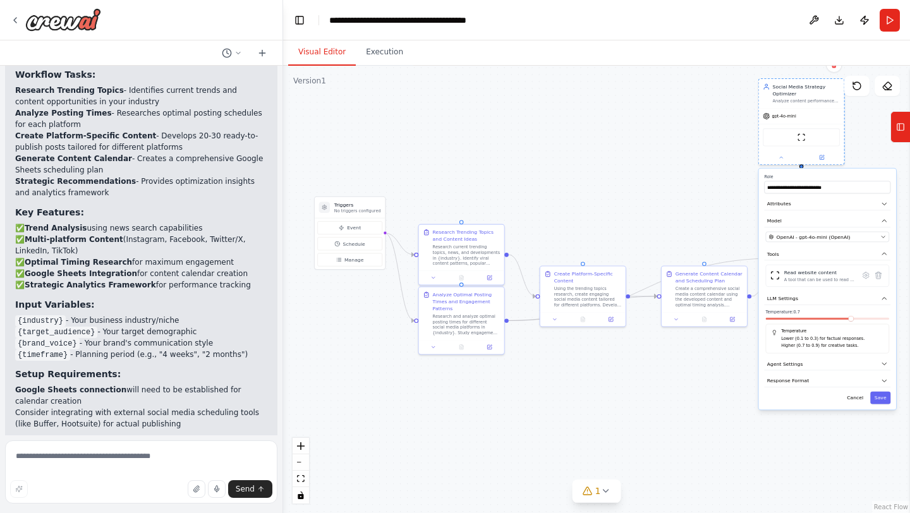
drag, startPoint x: 656, startPoint y: 157, endPoint x: 630, endPoint y: 192, distance: 43.9
click at [630, 192] on div ".deletable-edge-delete-btn { width: 20px; height: 20px; border: 0px solid #ffff…" at bounding box center [596, 290] width 627 height 448
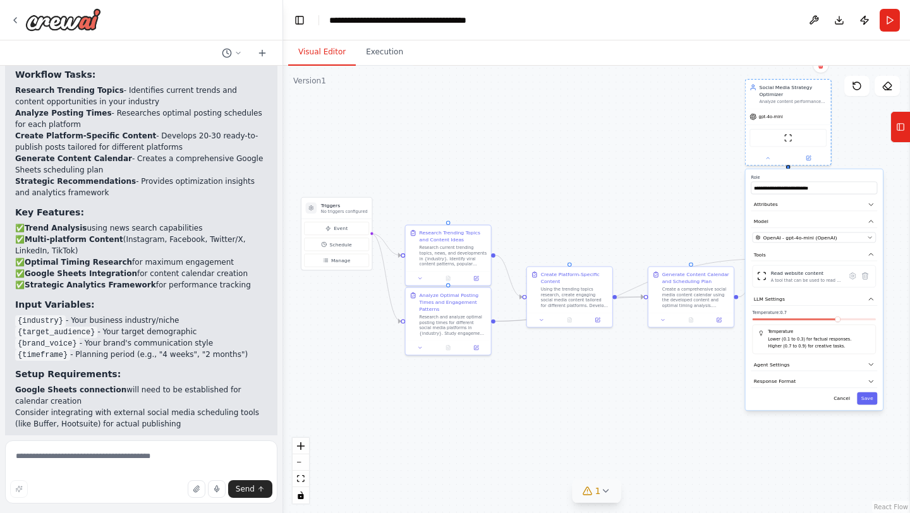
click at [599, 491] on span "1" at bounding box center [599, 491] width 6 height 13
click at [726, 457] on button at bounding box center [732, 450] width 21 height 15
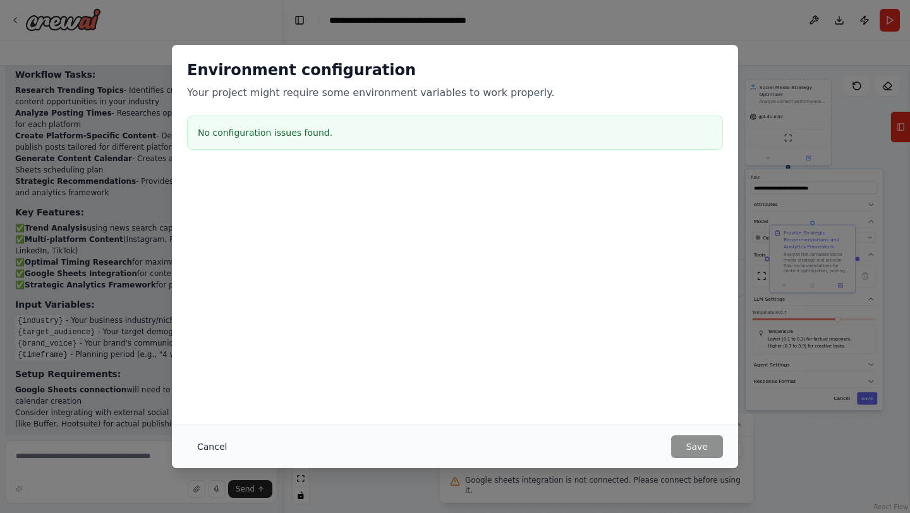
click at [216, 438] on button "Cancel" at bounding box center [212, 447] width 50 height 23
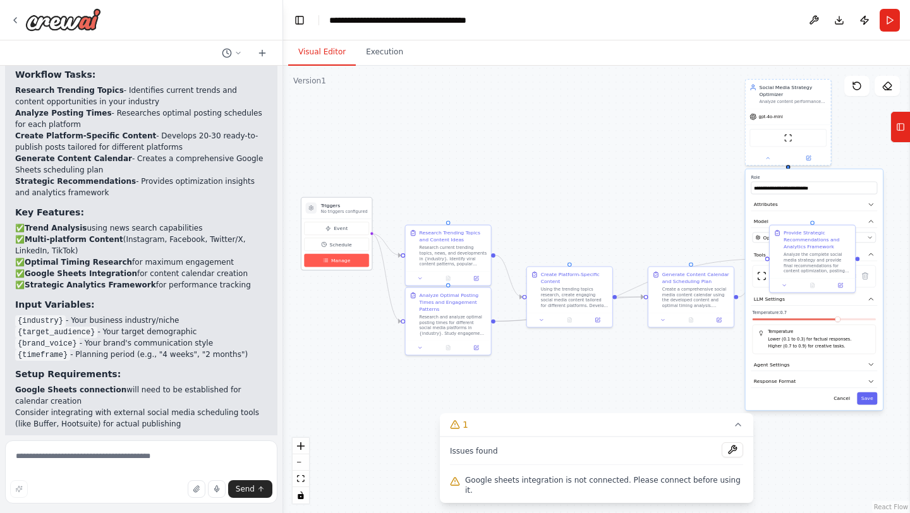
click at [341, 259] on span "Manage" at bounding box center [341, 260] width 20 height 7
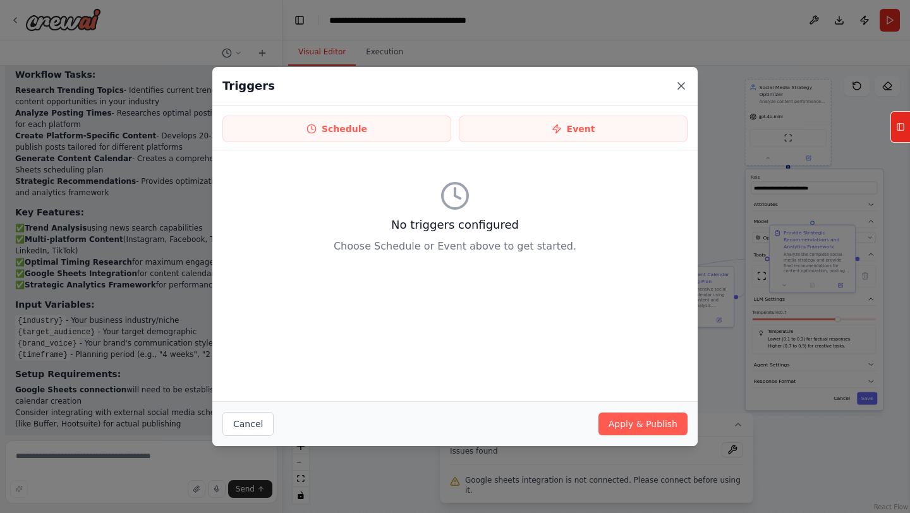
click at [681, 85] on icon at bounding box center [681, 86] width 6 height 6
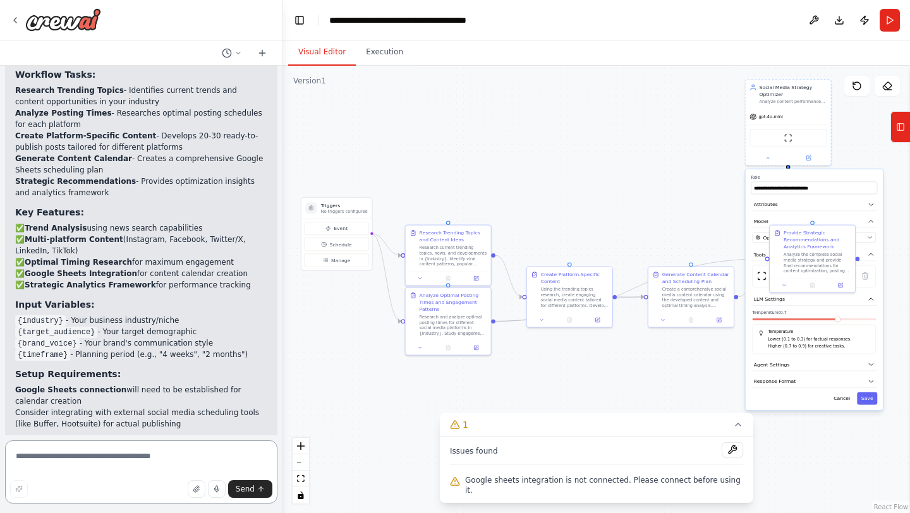
click at [121, 469] on textarea at bounding box center [141, 472] width 272 height 63
type textarea "******"
type textarea "**********"
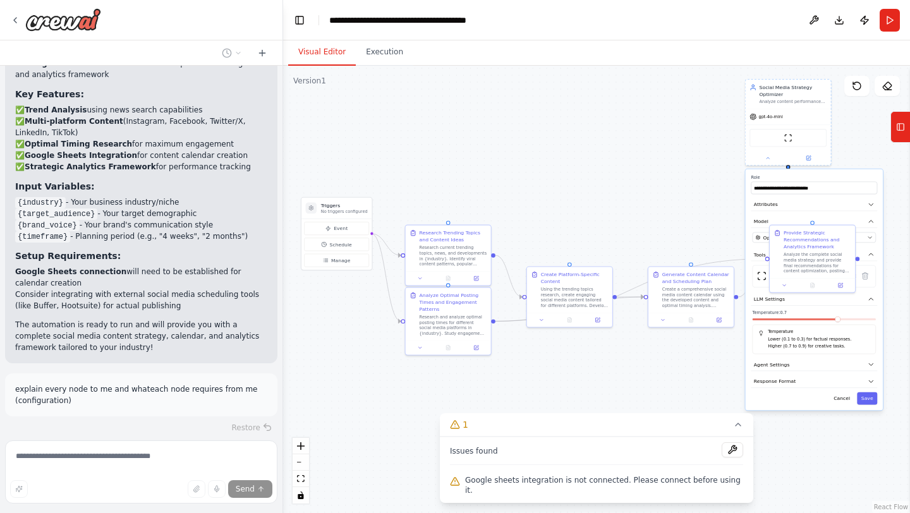
scroll to position [1805, 0]
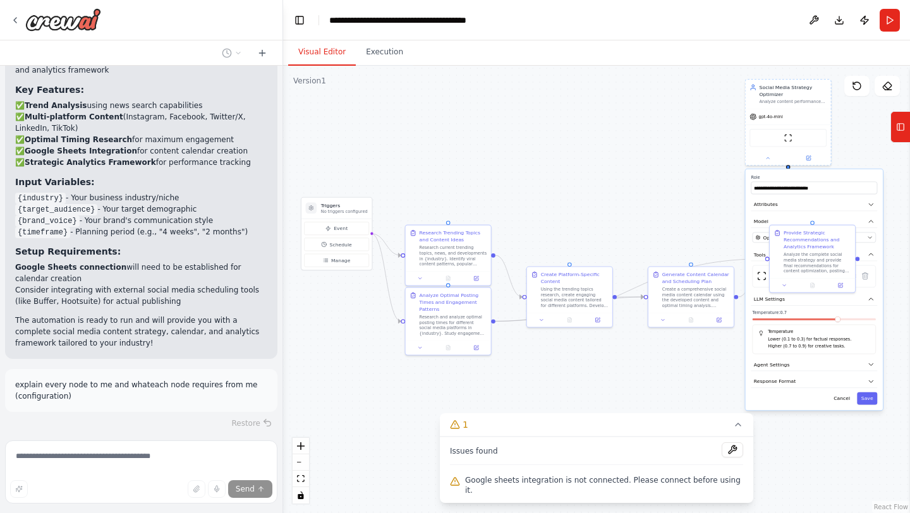
click at [284, 312] on div ".deletable-edge-delete-btn { width: 20px; height: 20px; border: 0px solid #ffff…" at bounding box center [596, 290] width 627 height 448
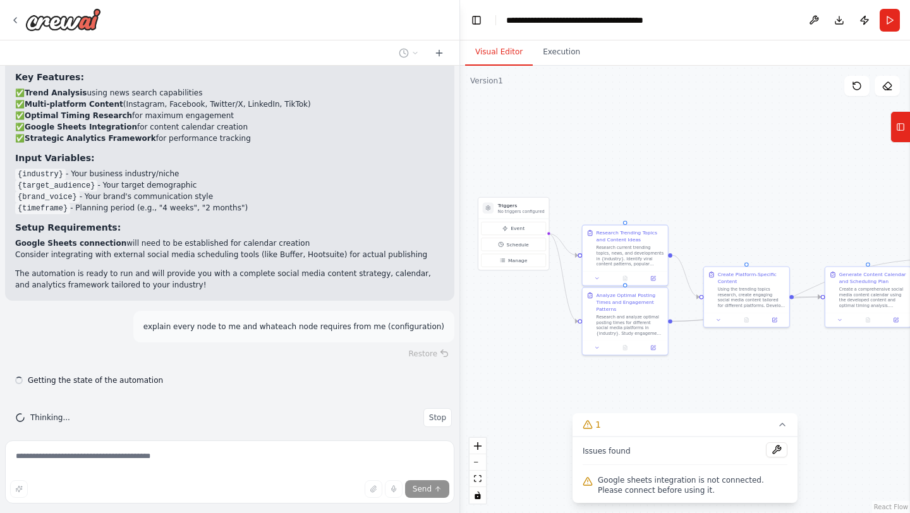
scroll to position [1486, 0]
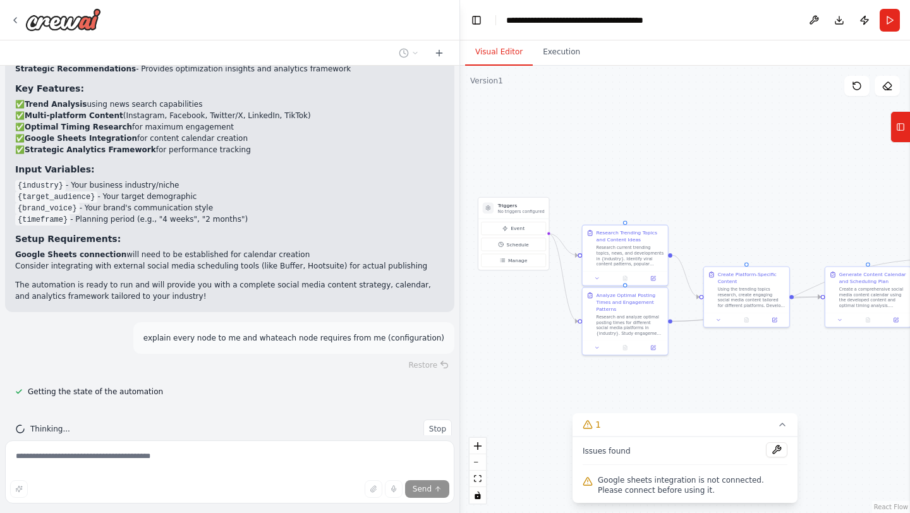
drag, startPoint x: 281, startPoint y: 313, endPoint x: 473, endPoint y: 287, distance: 193.9
click at [473, 287] on div "Create a crew that schedules and publishes social media content across multiple…" at bounding box center [455, 256] width 910 height 513
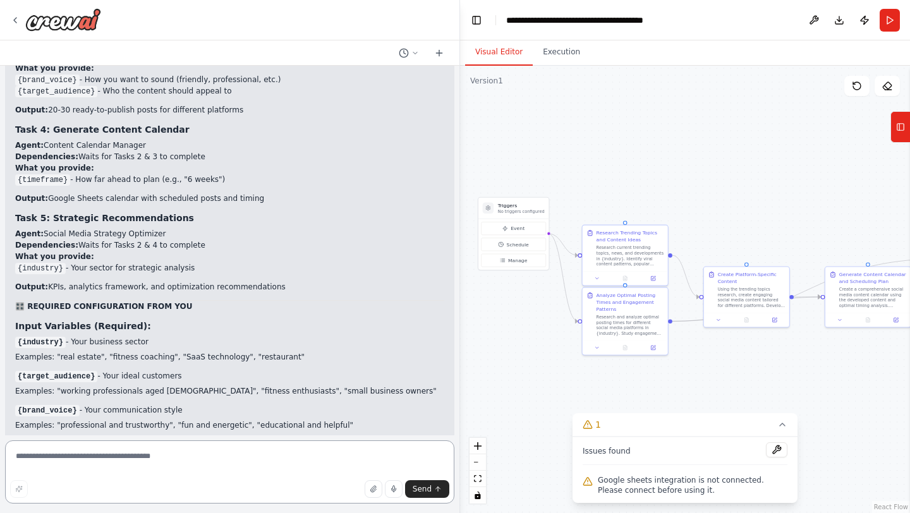
scroll to position [2474, 0]
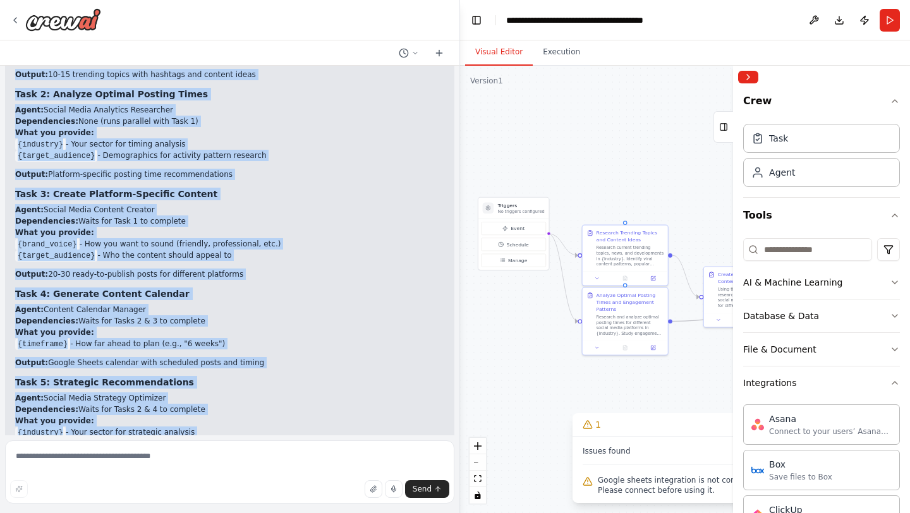
scroll to position [2686, 0]
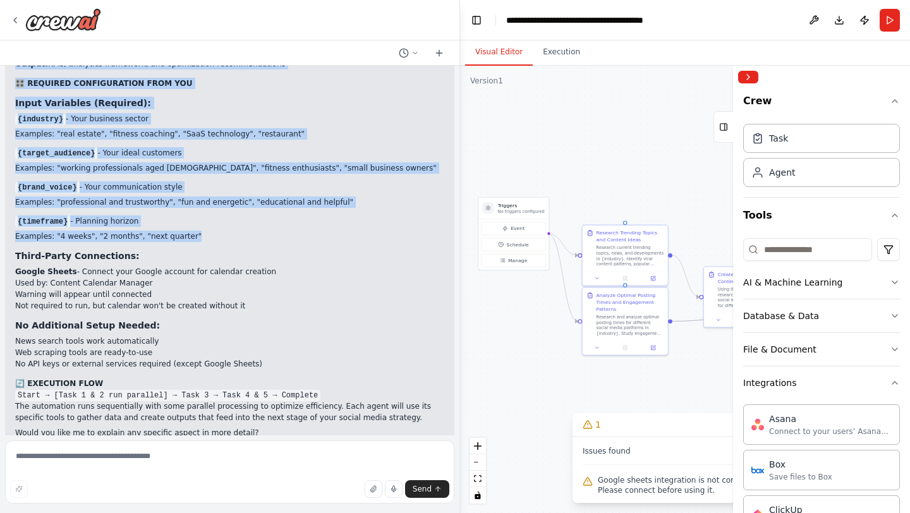
drag, startPoint x: 13, startPoint y: 92, endPoint x: 351, endPoint y: 218, distance: 360.3
copy div "Complete Node-by-Node Breakdown 📋 Let me explain each component (node) in your …"
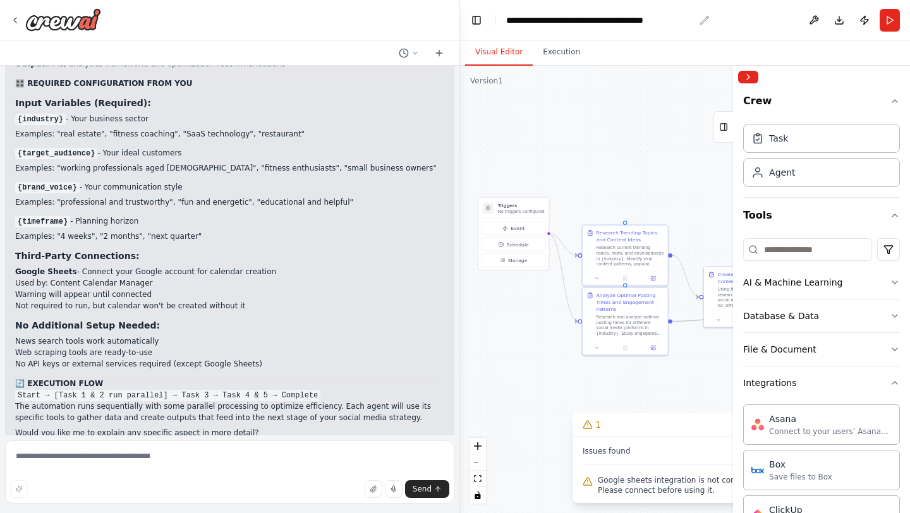
click at [577, 18] on div "**********" at bounding box center [600, 20] width 188 height 13
copy div "**********"
click at [523, 264] on span "Manage" at bounding box center [518, 260] width 20 height 7
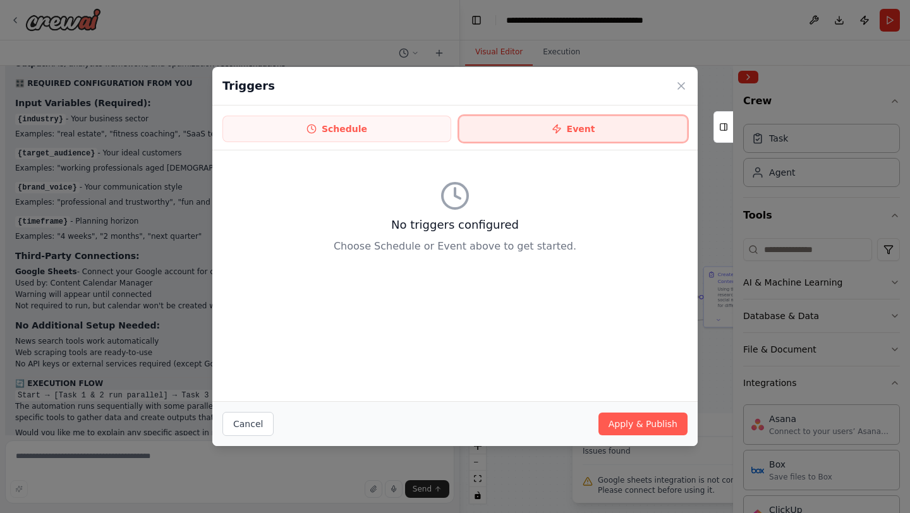
click at [544, 125] on button "Event" at bounding box center [573, 129] width 229 height 27
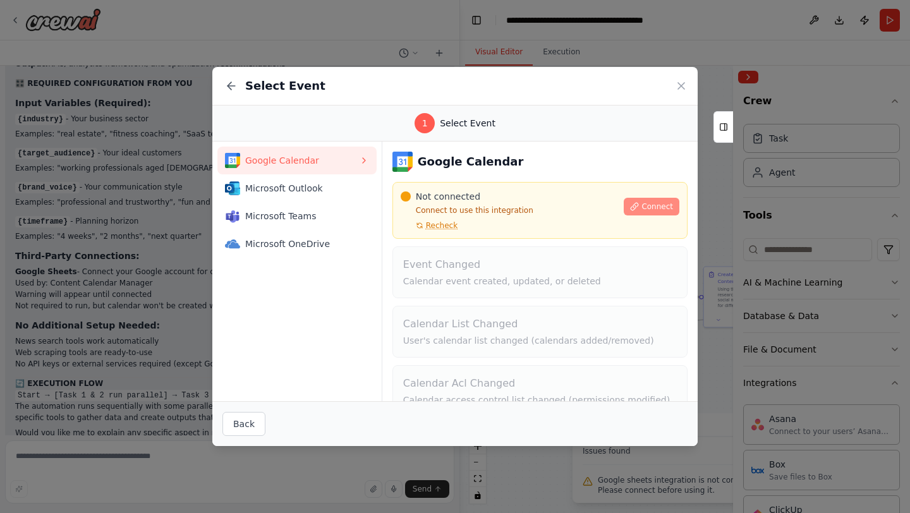
click at [658, 208] on span "Connect" at bounding box center [658, 207] width 32 height 10
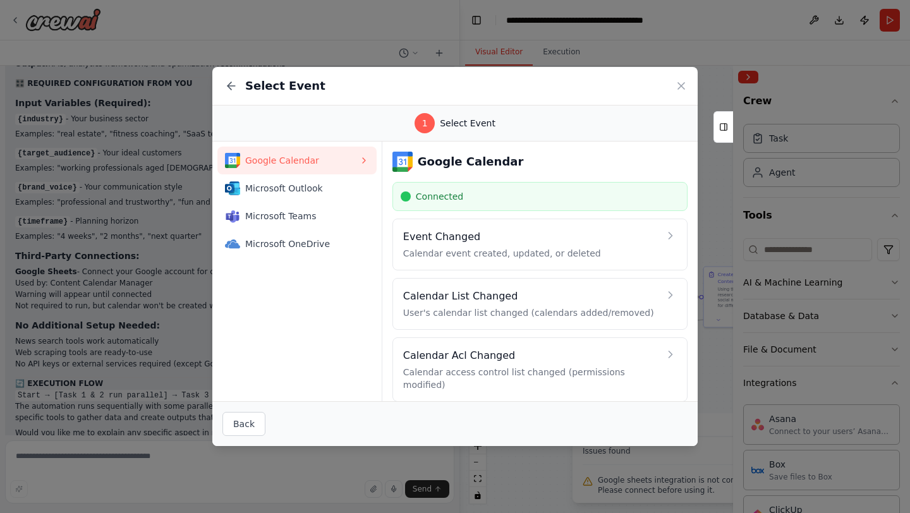
scroll to position [58, 0]
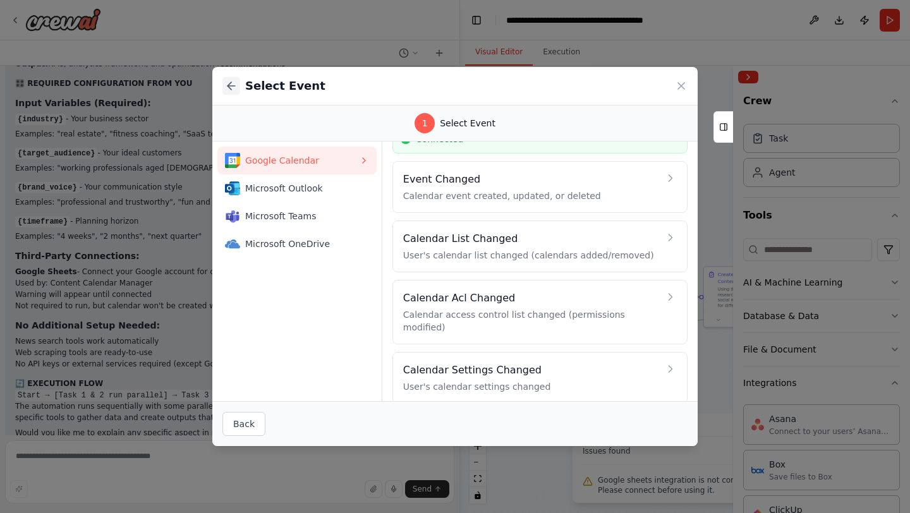
click at [226, 89] on icon at bounding box center [231, 86] width 13 height 13
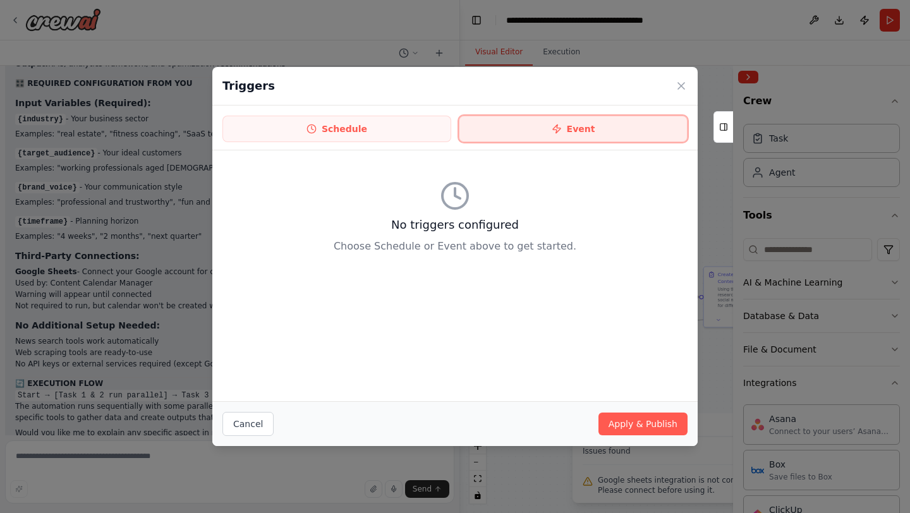
click at [514, 125] on button "Event" at bounding box center [573, 129] width 229 height 27
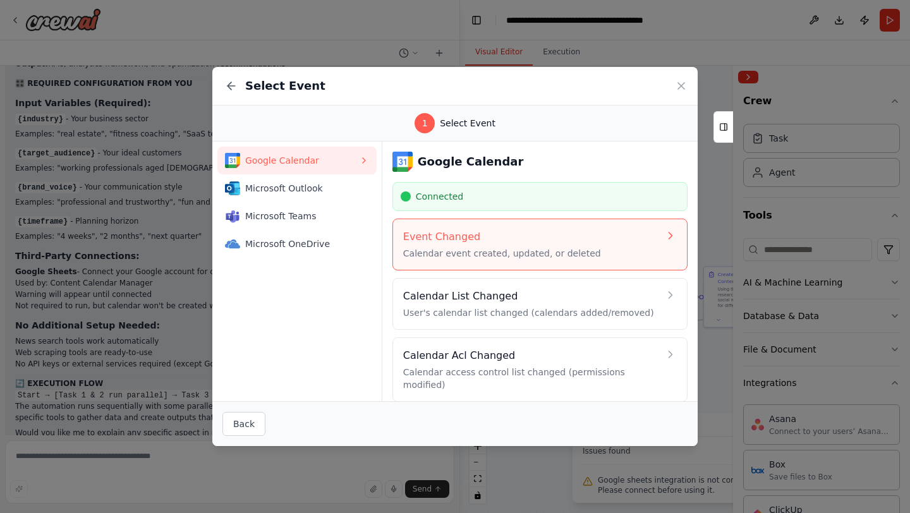
click at [437, 243] on h4 "Event Changed" at bounding box center [531, 236] width 256 height 15
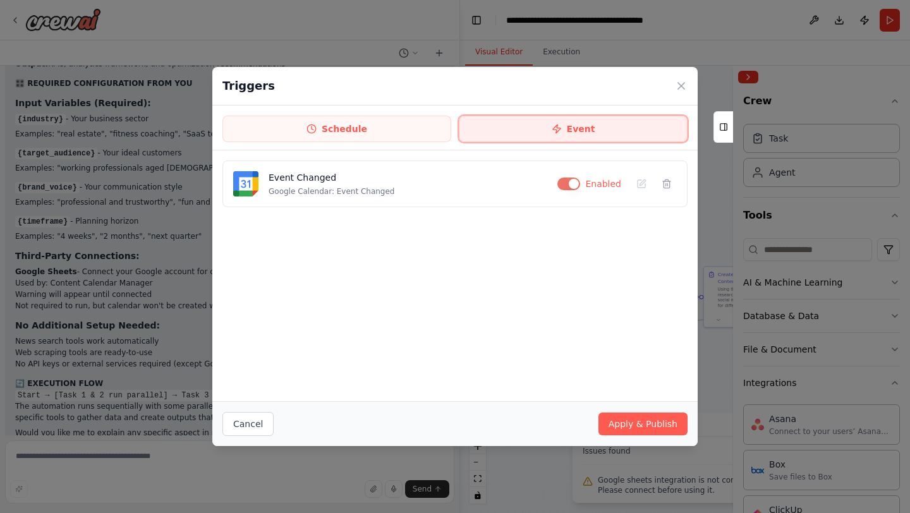
click at [538, 130] on button "Event" at bounding box center [573, 129] width 229 height 27
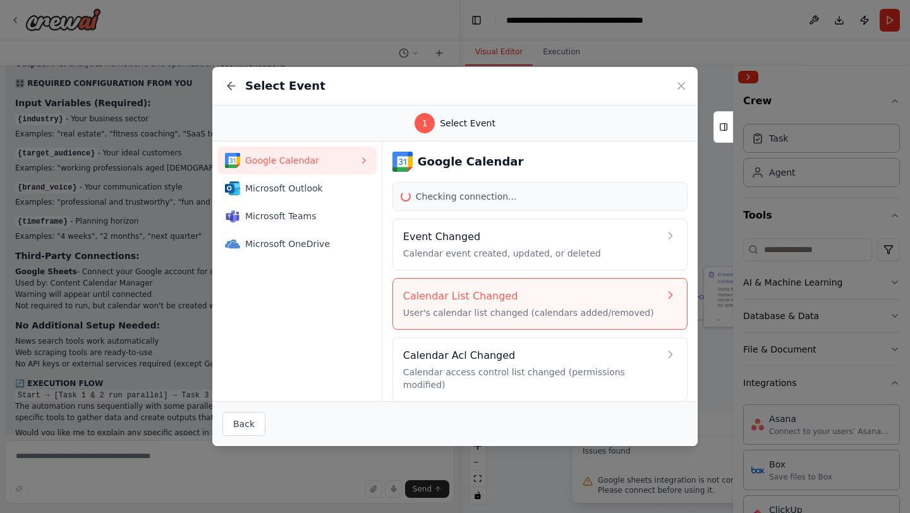
click at [496, 302] on h4 "Calendar List Changed" at bounding box center [531, 296] width 256 height 15
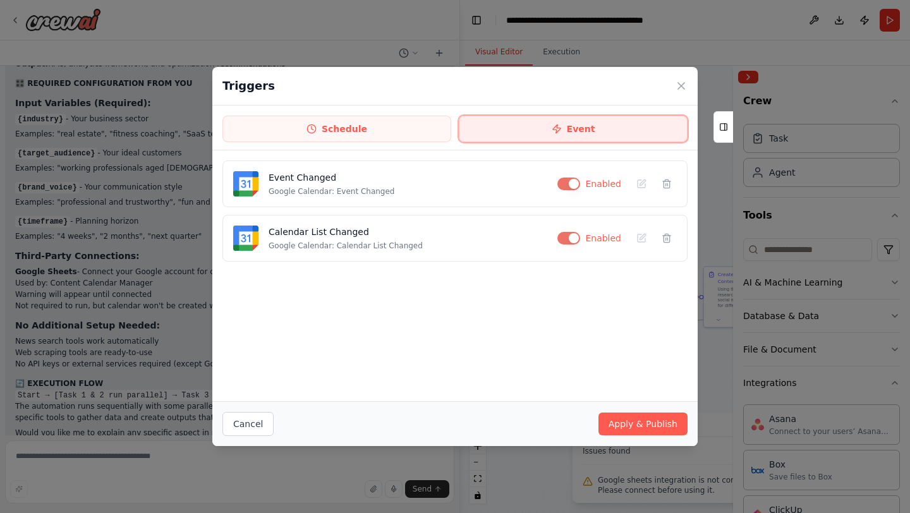
click at [550, 137] on button "Event" at bounding box center [573, 129] width 229 height 27
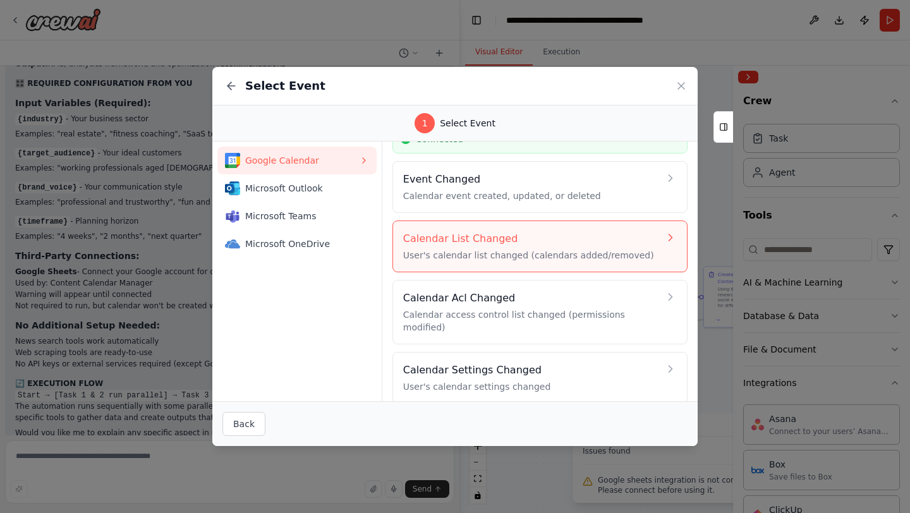
scroll to position [0, 0]
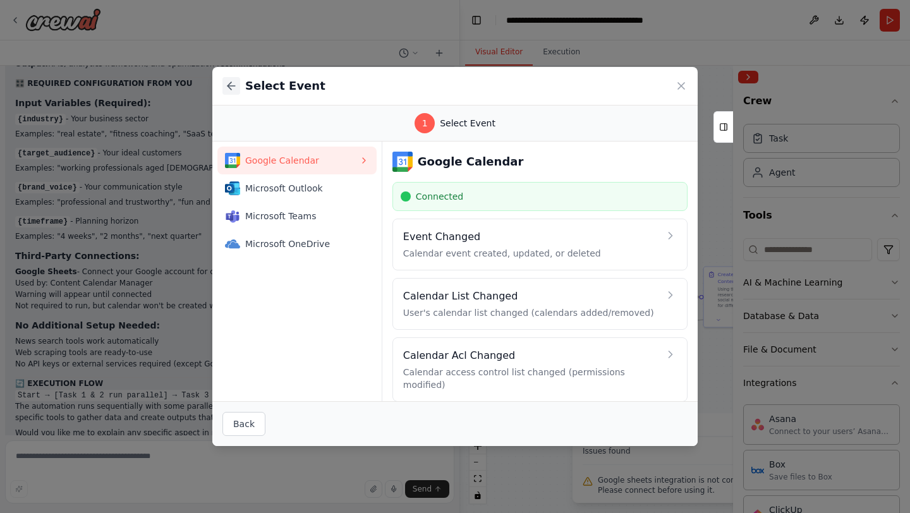
click at [236, 83] on icon at bounding box center [231, 86] width 13 height 13
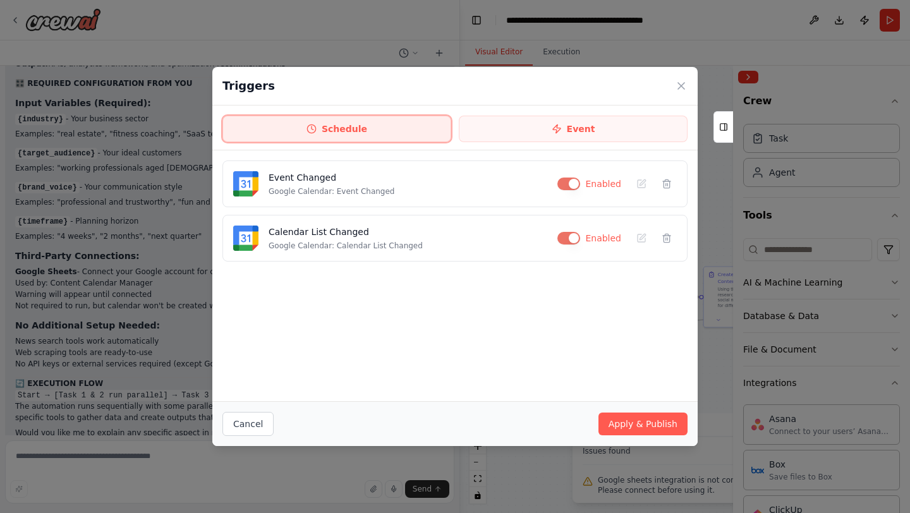
click at [323, 139] on button "Schedule" at bounding box center [337, 129] width 229 height 27
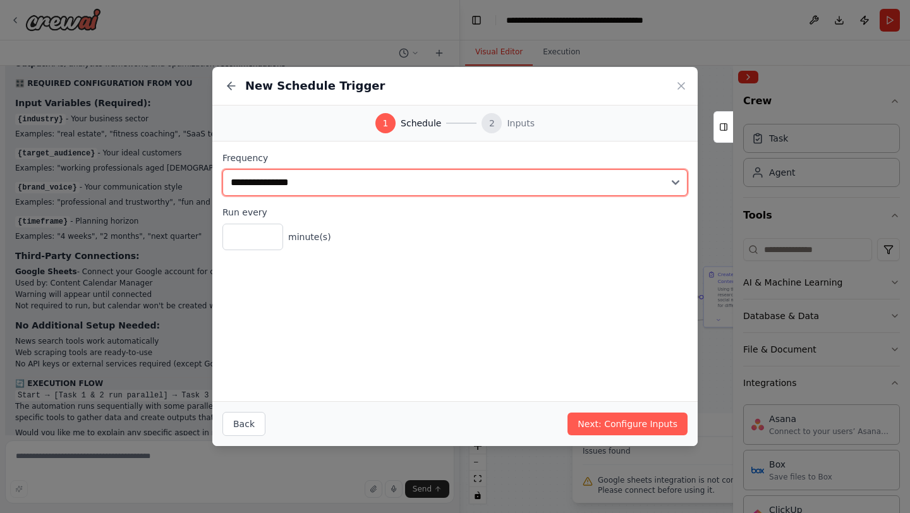
click at [281, 185] on select "**********" at bounding box center [455, 182] width 465 height 27
click at [223, 169] on select "**********" at bounding box center [455, 182] width 465 height 27
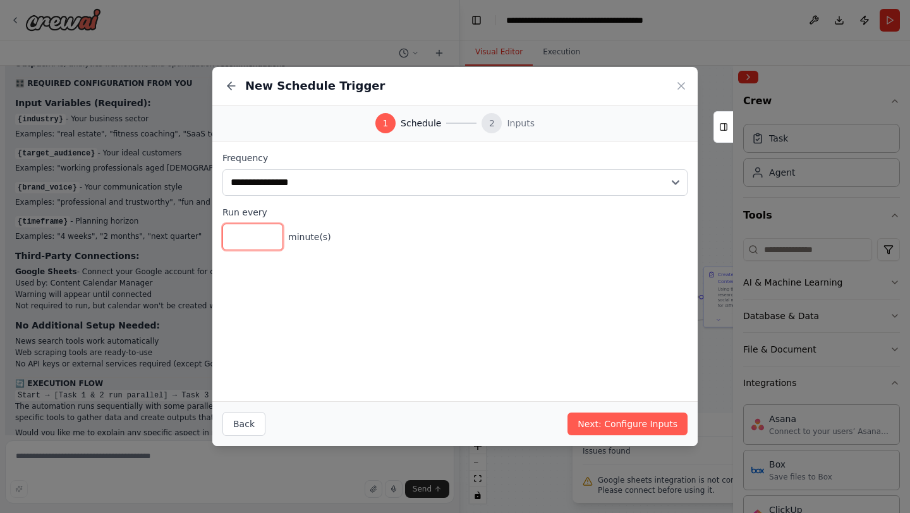
click at [260, 235] on input "*" at bounding box center [253, 237] width 61 height 27
click at [588, 422] on button "Next: Configure Inputs" at bounding box center [628, 424] width 120 height 23
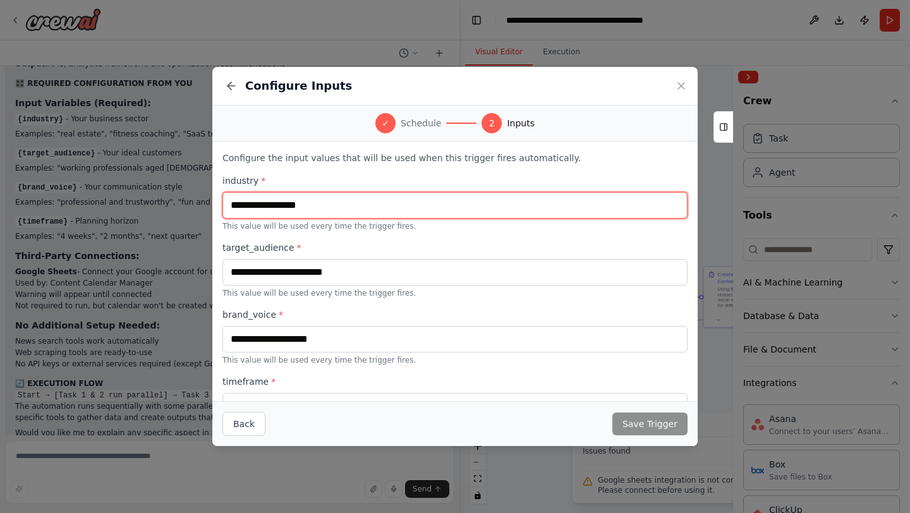
click at [323, 204] on input "text" at bounding box center [455, 205] width 465 height 27
paste input "**********"
type input "**********"
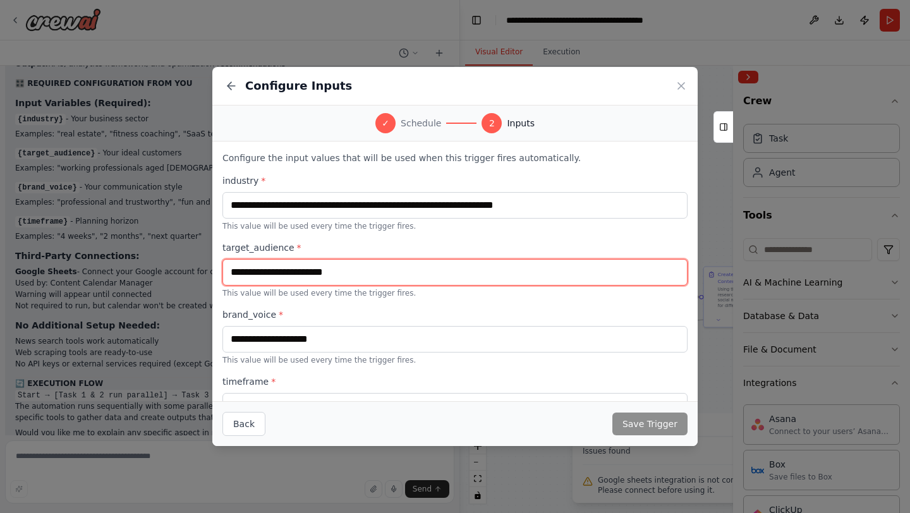
click at [290, 263] on input "text" at bounding box center [455, 272] width 465 height 27
click at [284, 277] on input "text" at bounding box center [455, 272] width 465 height 27
paste input "**********"
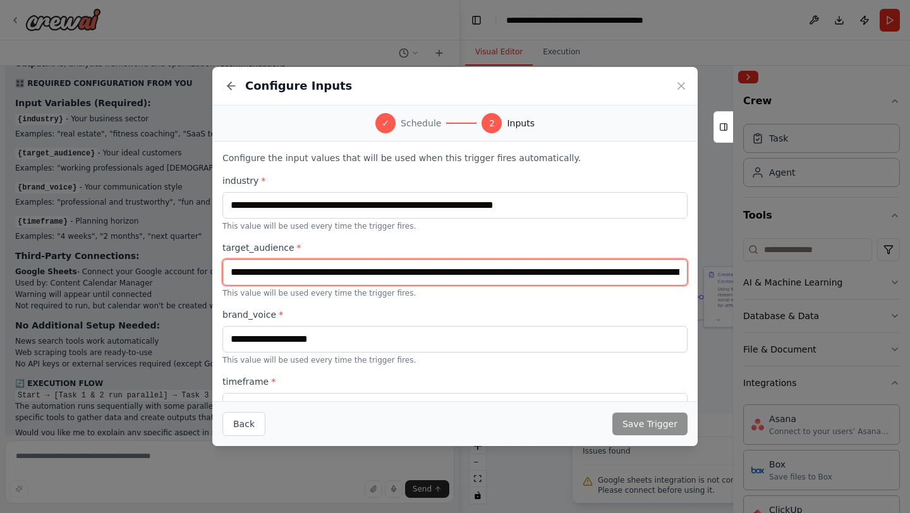
scroll to position [0, 398]
type input "**********"
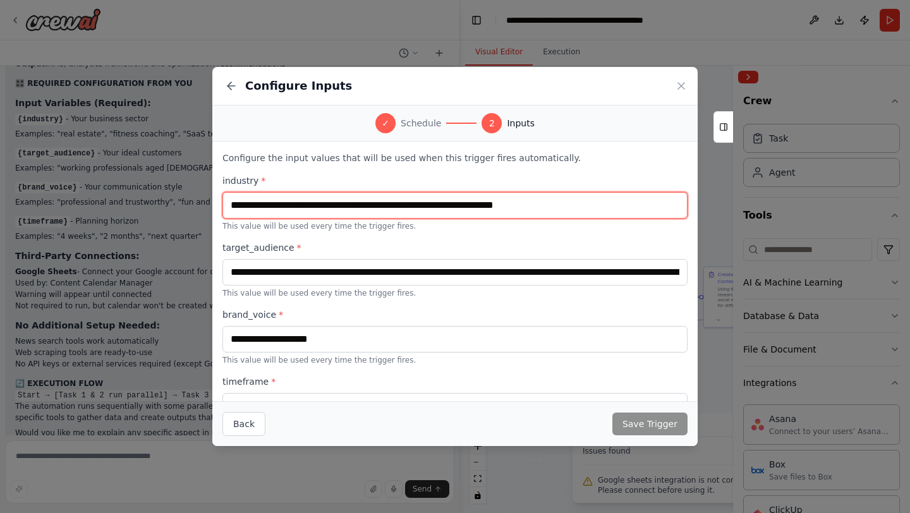
click at [560, 208] on input "**********" at bounding box center [455, 205] width 465 height 27
paste input "**********"
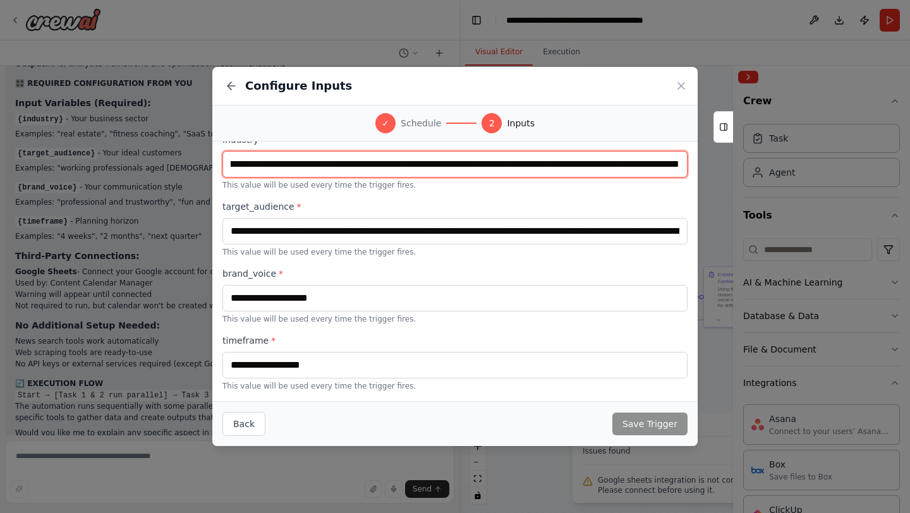
type input "**********"
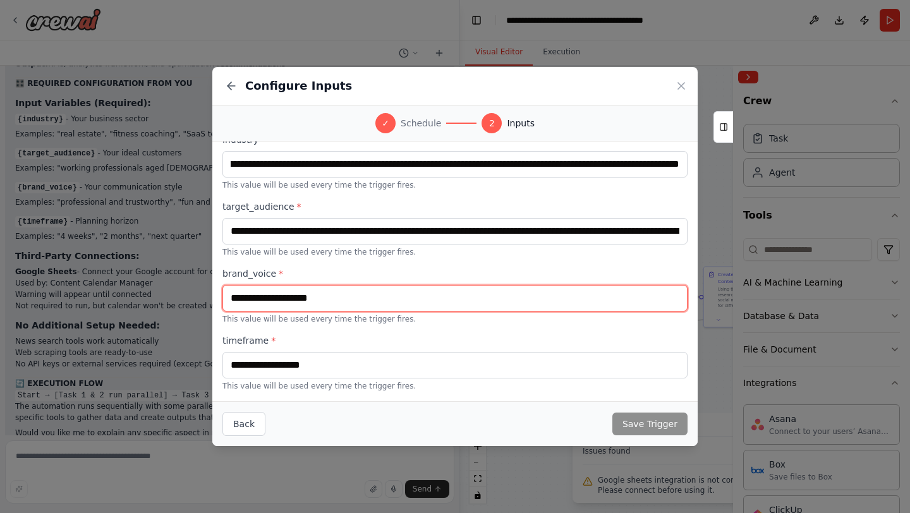
click at [439, 300] on input "text" at bounding box center [455, 298] width 465 height 27
paste input "**********"
type input "**********"
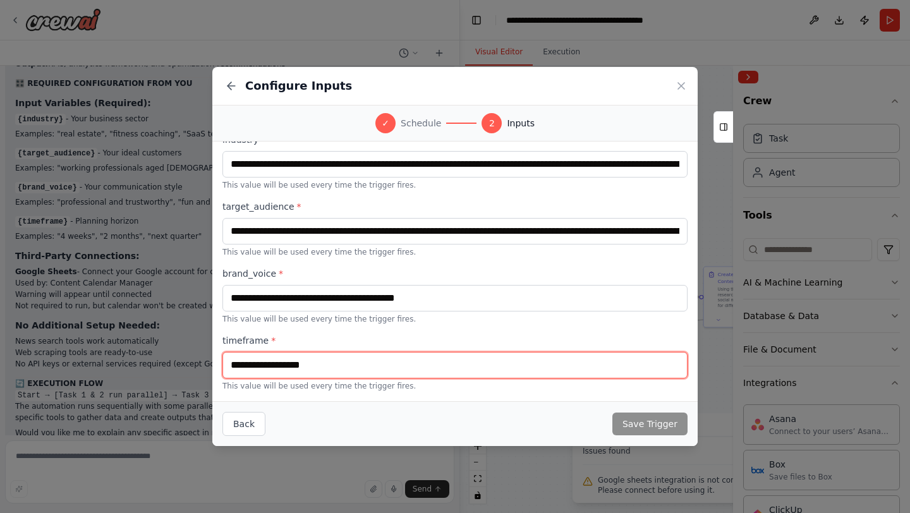
click at [287, 367] on input "text" at bounding box center [455, 365] width 465 height 27
type input "*******"
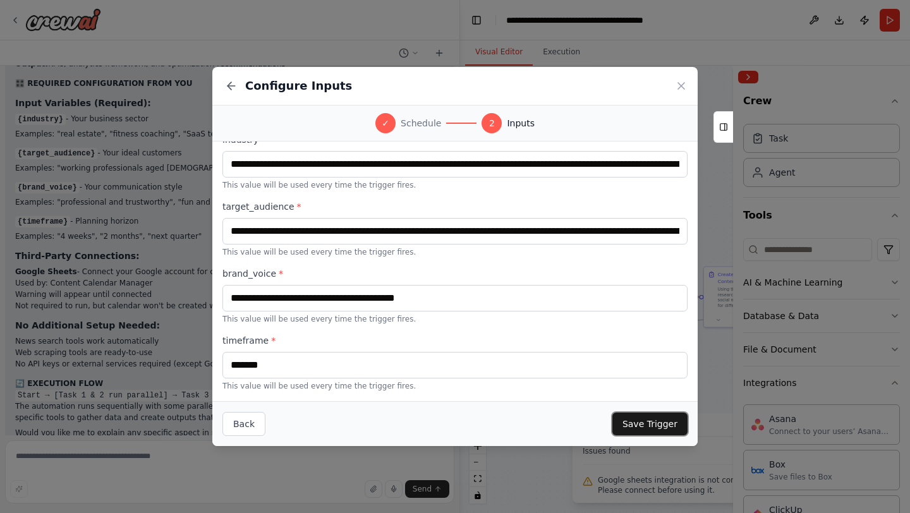
click at [650, 434] on button "Save Trigger" at bounding box center [650, 424] width 75 height 23
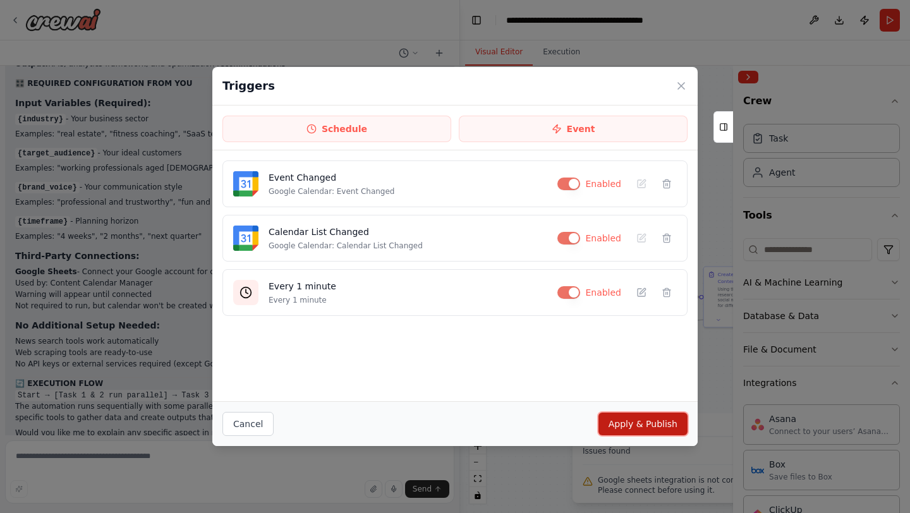
click at [626, 427] on button "Apply & Publish" at bounding box center [643, 424] width 89 height 23
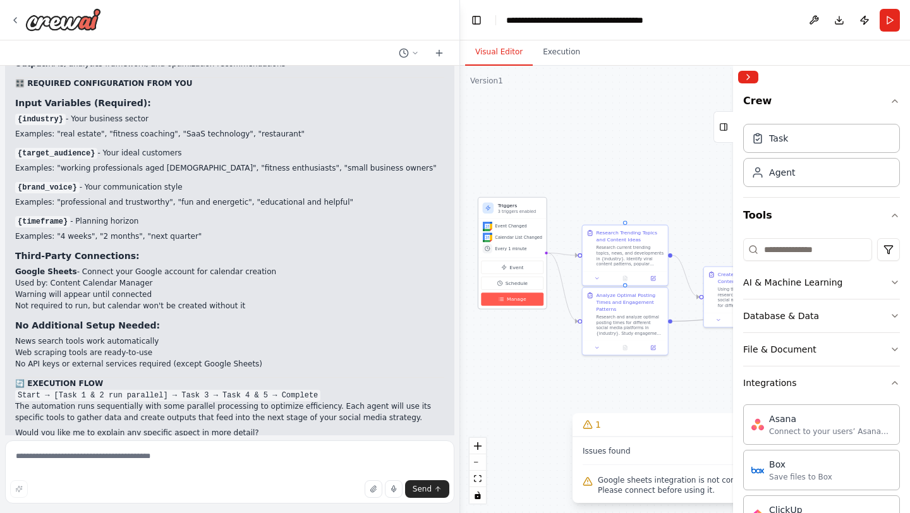
click at [519, 296] on span "Manage" at bounding box center [517, 299] width 20 height 7
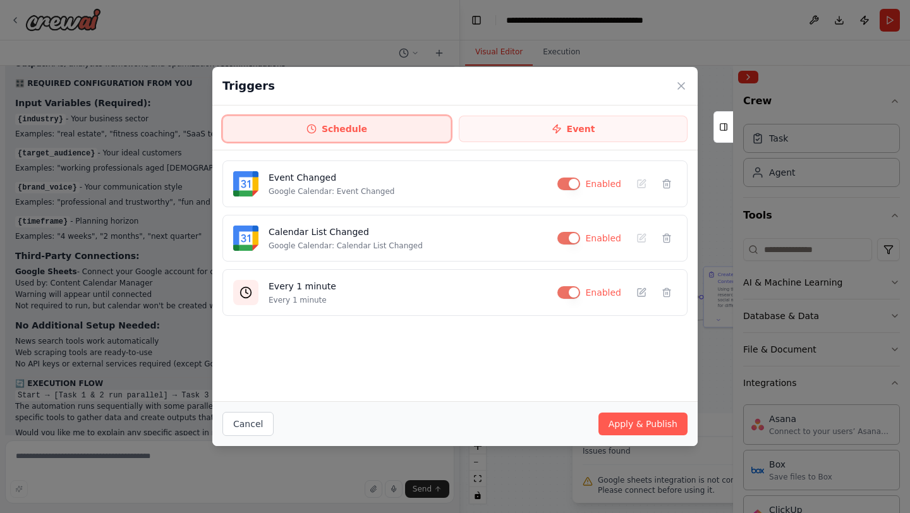
click at [348, 129] on button "Schedule" at bounding box center [337, 129] width 229 height 27
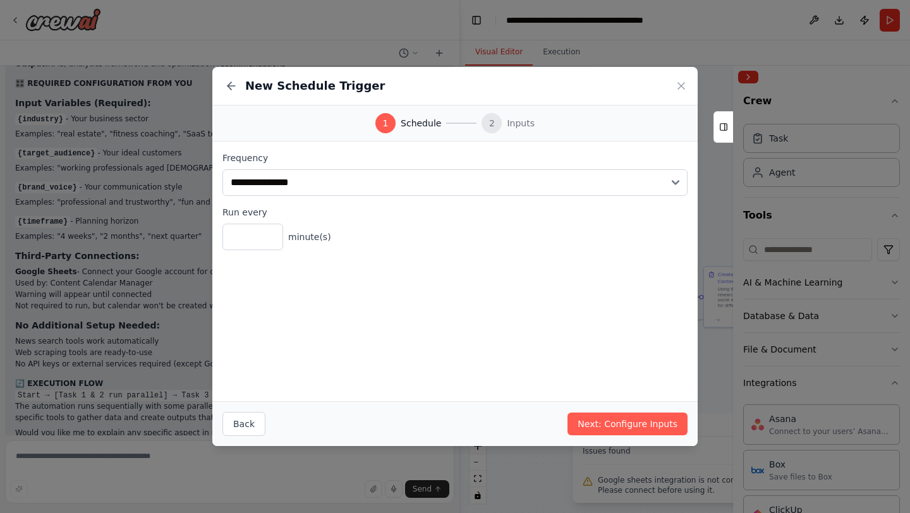
click at [94, 458] on div "**********" at bounding box center [455, 256] width 910 height 513
click at [679, 84] on icon at bounding box center [681, 86] width 6 height 6
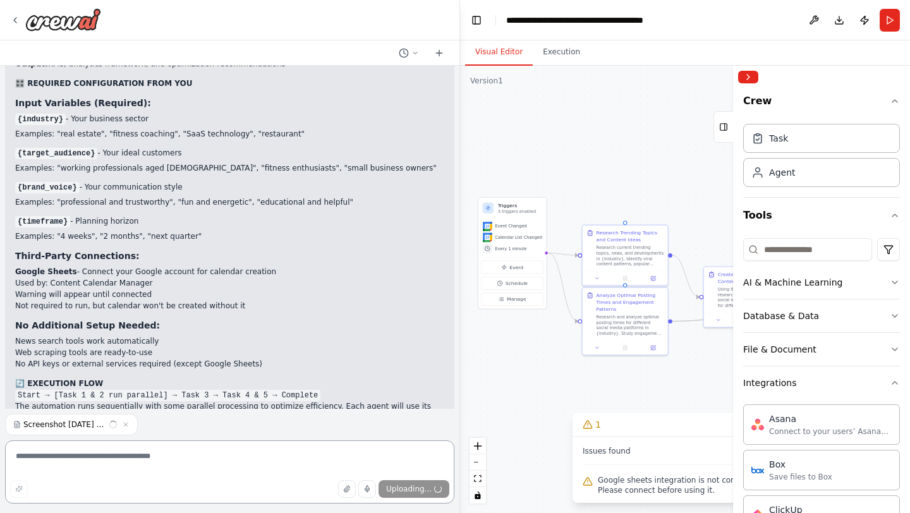
click at [97, 463] on textarea at bounding box center [229, 472] width 449 height 63
type textarea "**********"
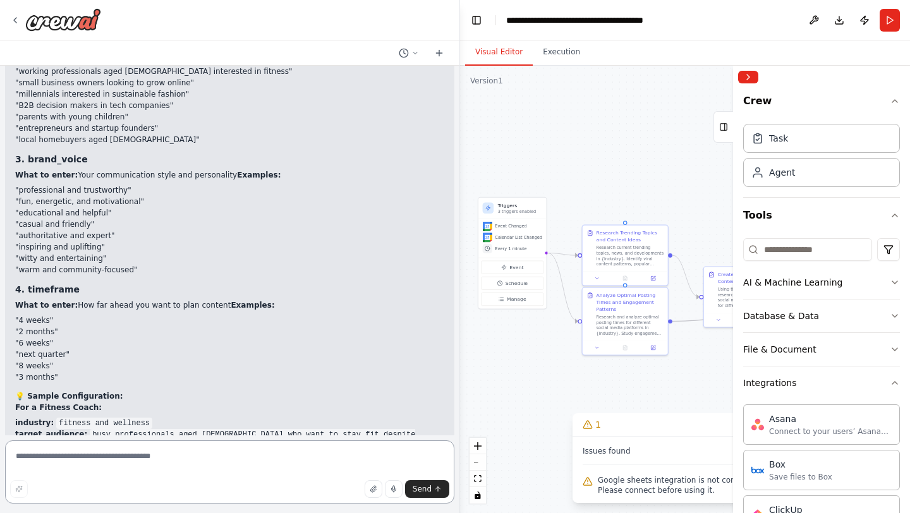
scroll to position [3507, 0]
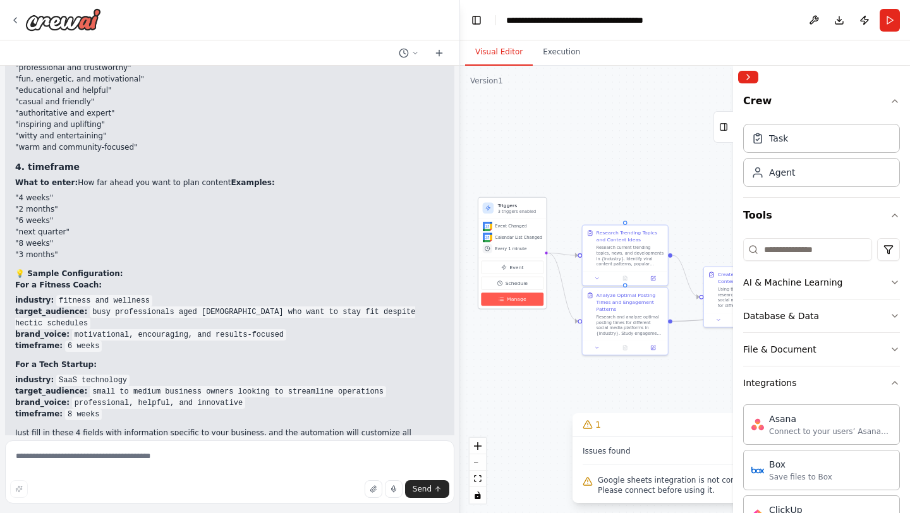
click at [512, 298] on span "Manage" at bounding box center [517, 299] width 20 height 7
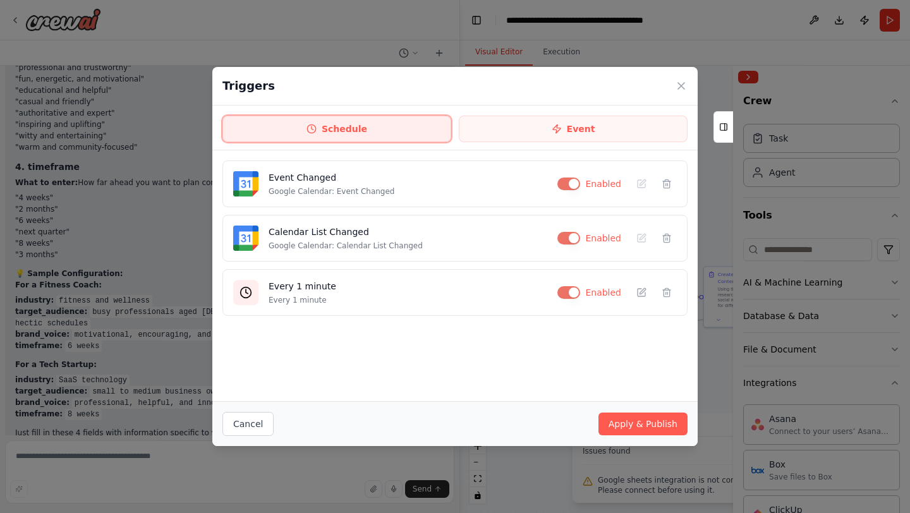
click at [305, 122] on button "Schedule" at bounding box center [337, 129] width 229 height 27
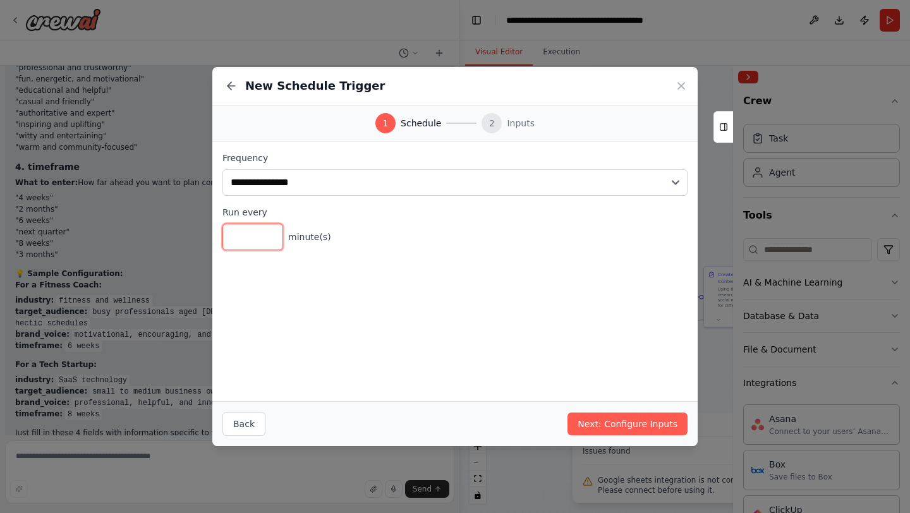
click at [245, 236] on input "*" at bounding box center [253, 237] width 61 height 27
type input "****"
click at [602, 417] on button "Next: Configure Inputs" at bounding box center [628, 424] width 120 height 23
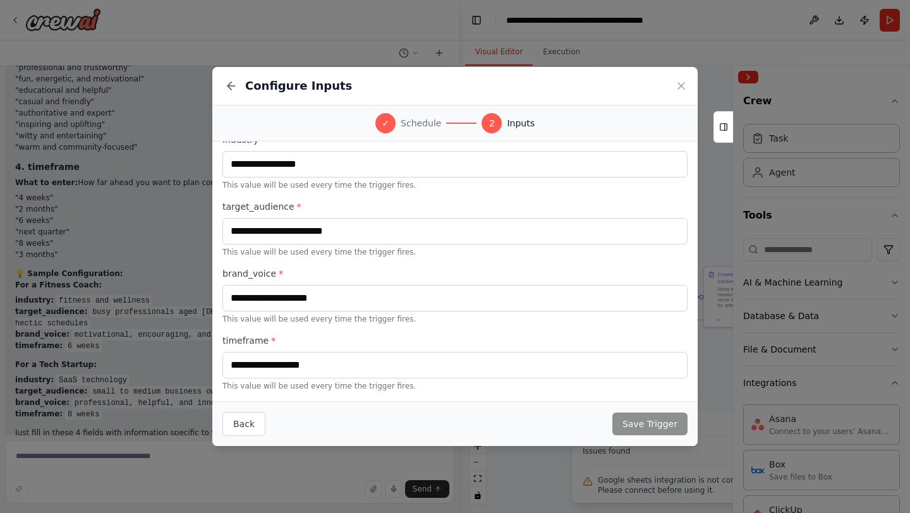
scroll to position [0, 0]
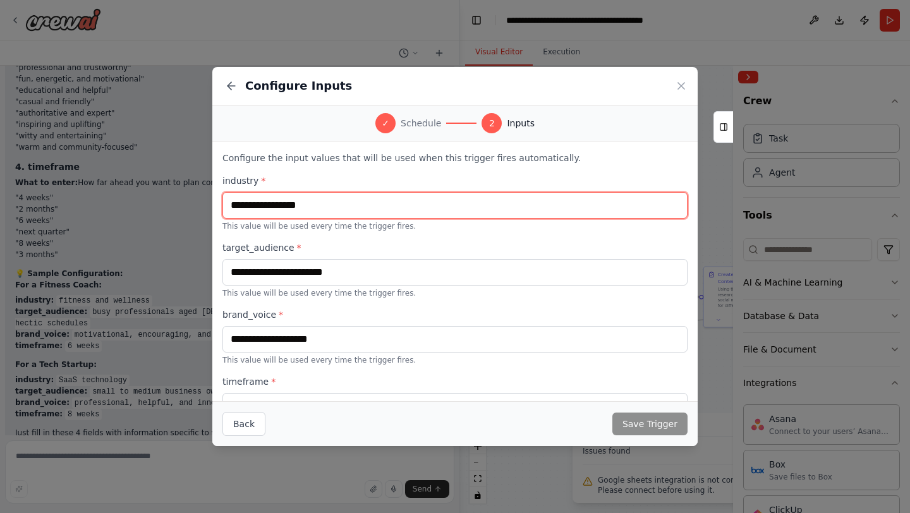
click at [276, 199] on input "text" at bounding box center [455, 205] width 465 height 27
paste input "**********"
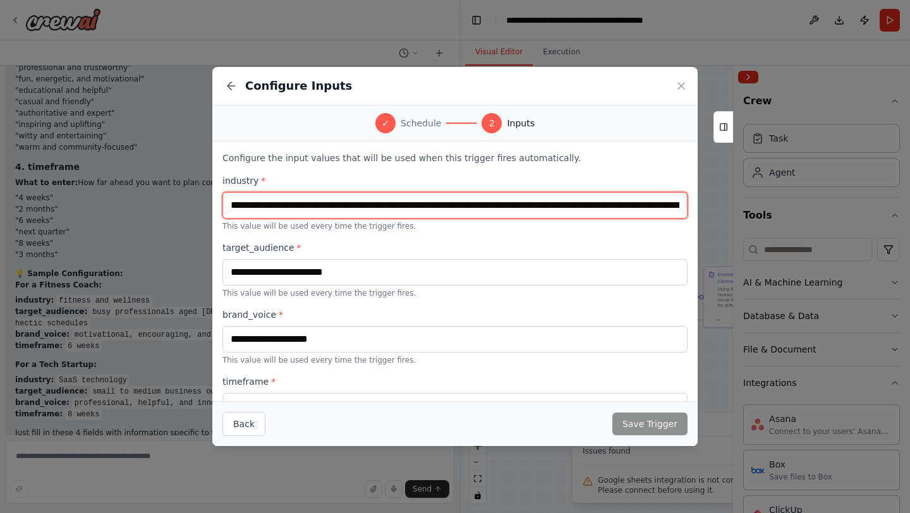
scroll to position [0, 189]
type input "**********"
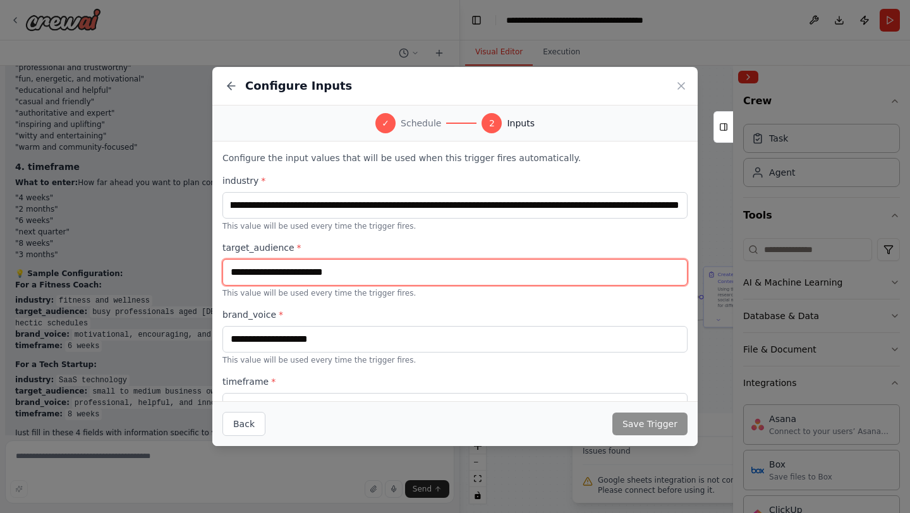
click at [316, 273] on input "text" at bounding box center [455, 272] width 465 height 27
paste input "**********"
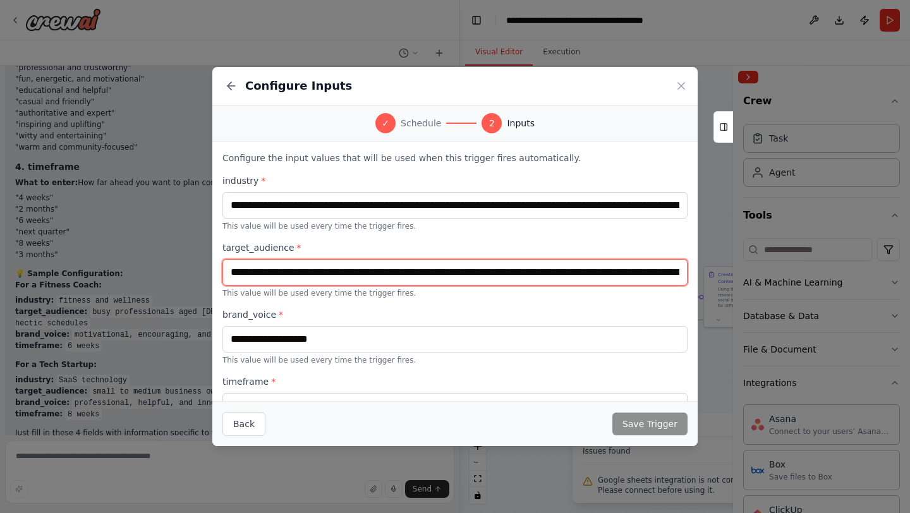
scroll to position [0, 228]
type input "**********"
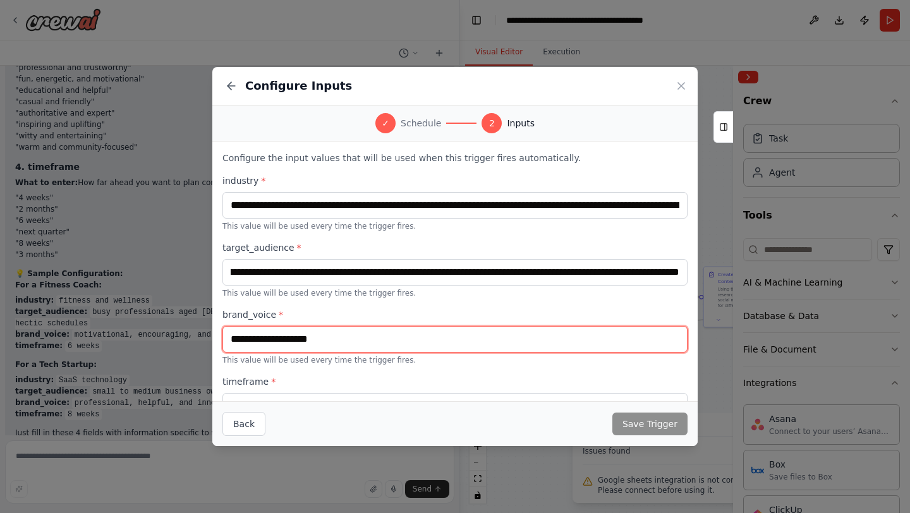
click at [291, 335] on input "text" at bounding box center [455, 339] width 465 height 27
paste input "**********"
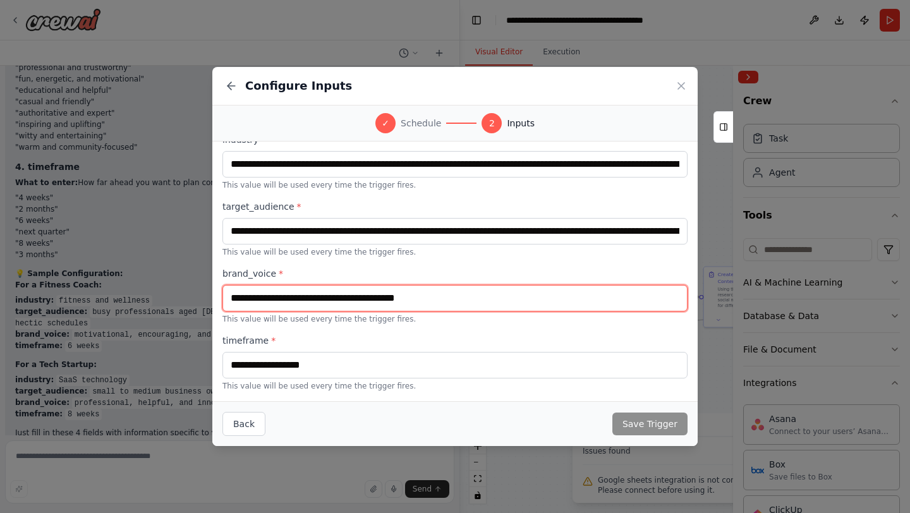
type input "**********"
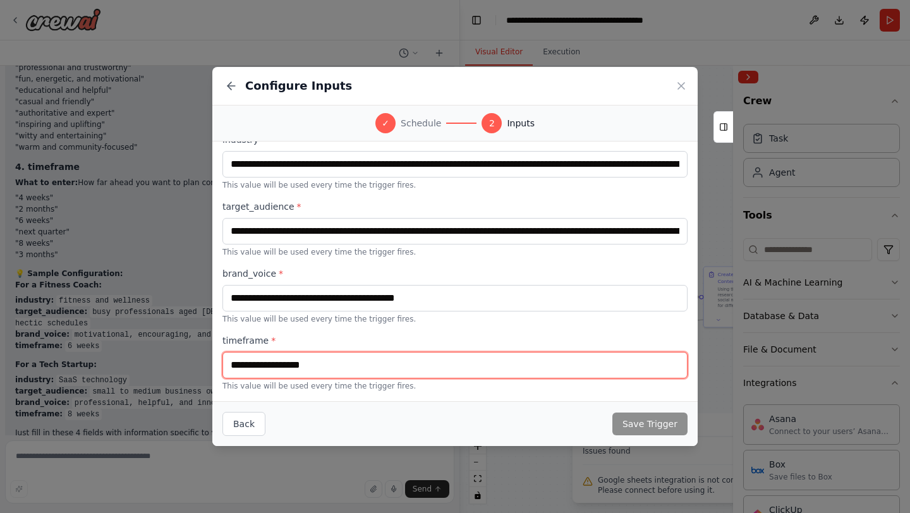
click at [284, 363] on input "text" at bounding box center [455, 365] width 465 height 27
type input "*******"
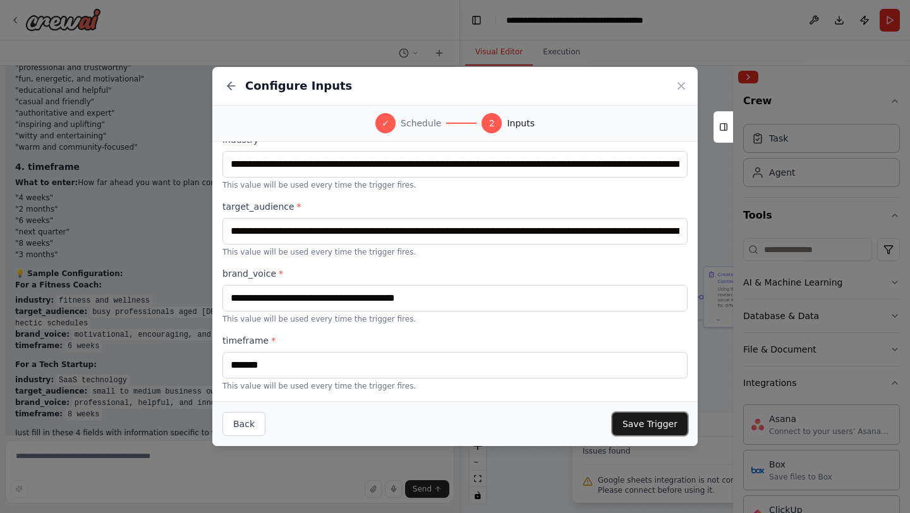
click at [649, 425] on button "Save Trigger" at bounding box center [650, 424] width 75 height 23
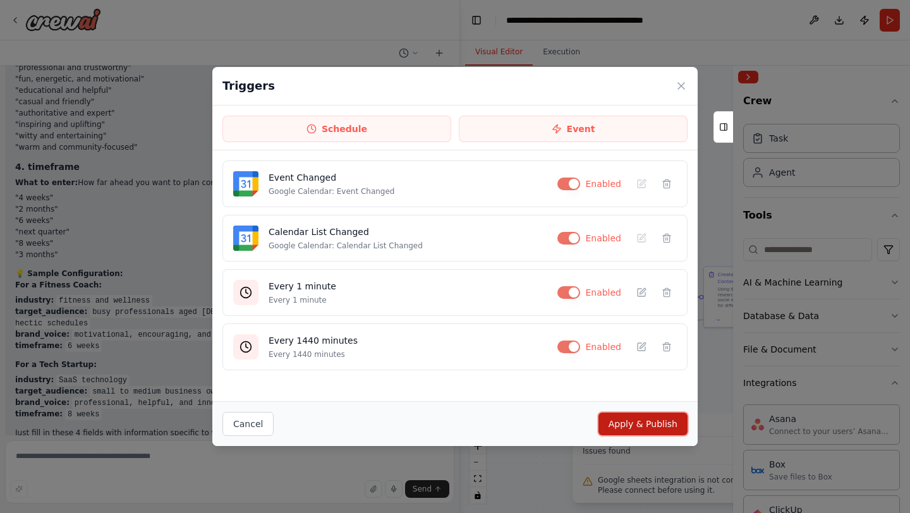
click at [656, 421] on button "Apply & Publish" at bounding box center [643, 424] width 89 height 23
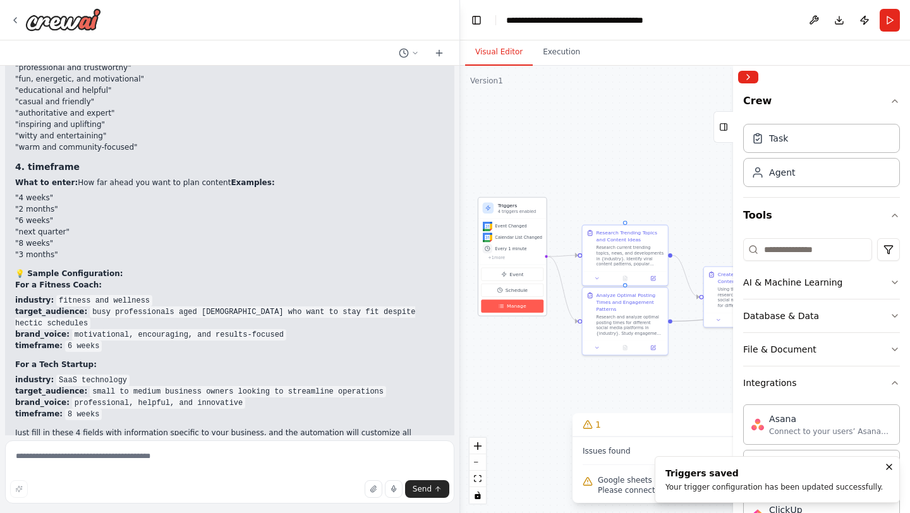
click at [506, 307] on button "Manage" at bounding box center [512, 306] width 63 height 13
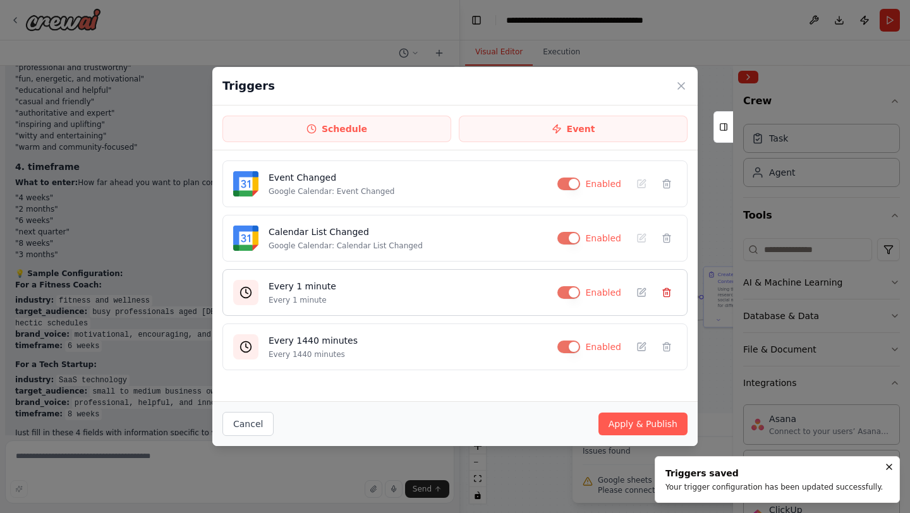
click at [667, 290] on icon at bounding box center [667, 293] width 10 height 10
click at [598, 429] on div "Cancel Apply & Publish" at bounding box center [455, 423] width 486 height 45
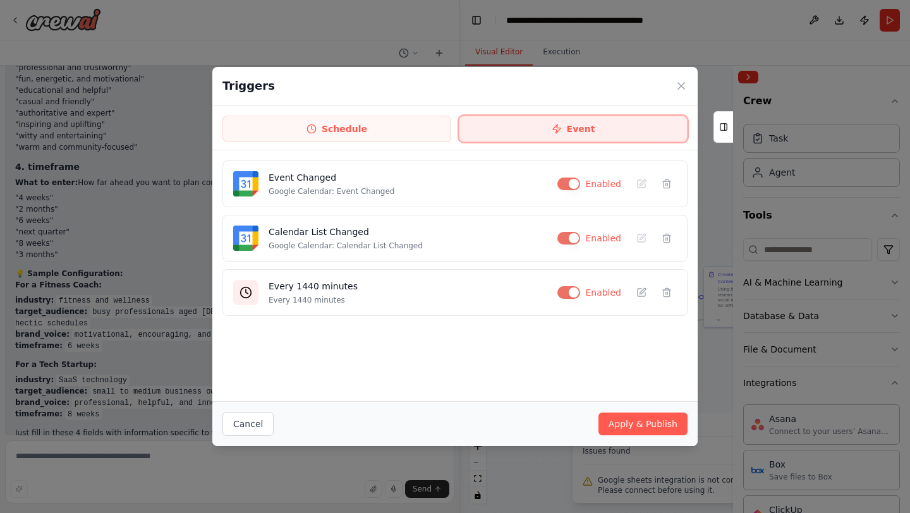
click at [515, 131] on button "Event" at bounding box center [573, 129] width 229 height 27
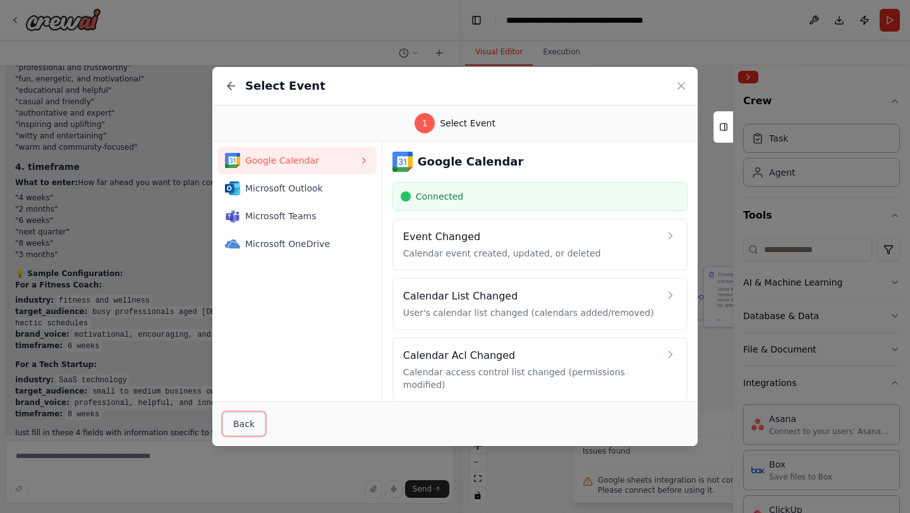
click at [245, 418] on button "Back" at bounding box center [244, 424] width 43 height 24
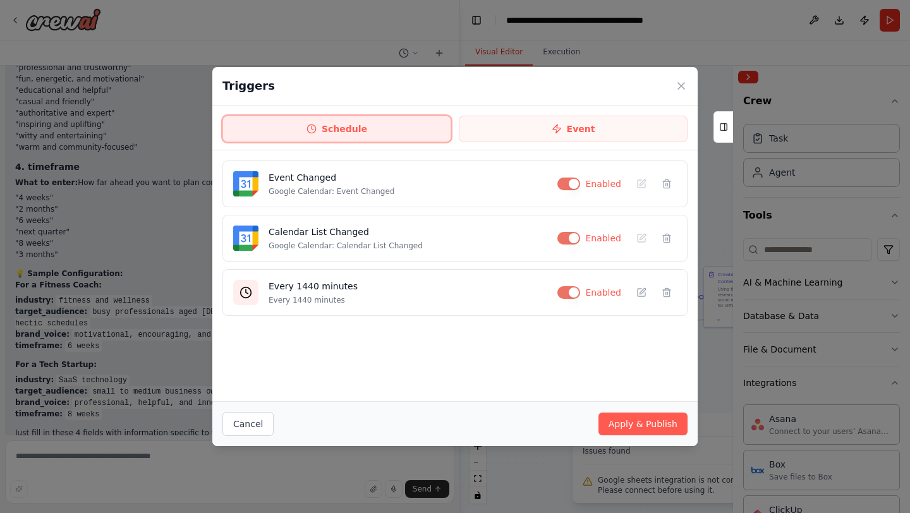
click at [336, 138] on button "Schedule" at bounding box center [337, 129] width 229 height 27
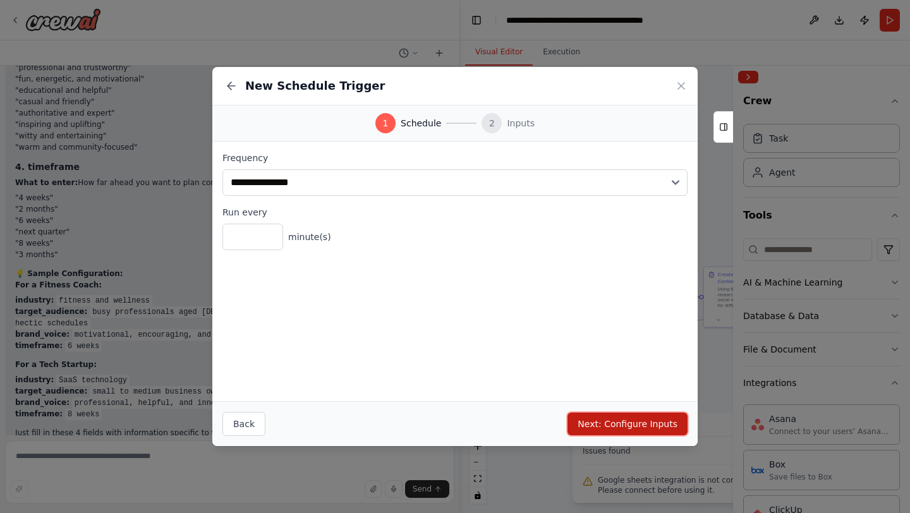
click at [633, 417] on button "Next: Configure Inputs" at bounding box center [628, 424] width 120 height 23
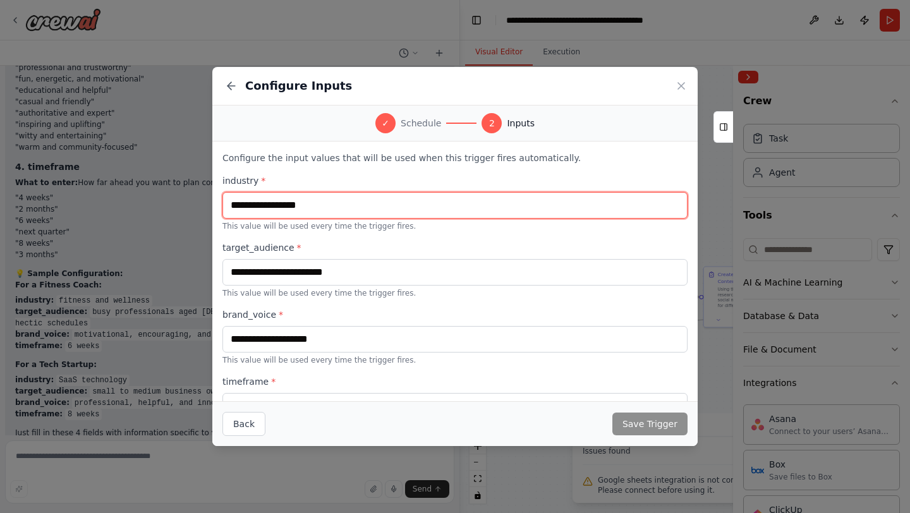
click at [340, 203] on input "text" at bounding box center [455, 205] width 465 height 27
paste input "**********"
click at [231, 204] on input "**********" at bounding box center [455, 205] width 465 height 27
paste input "**********"
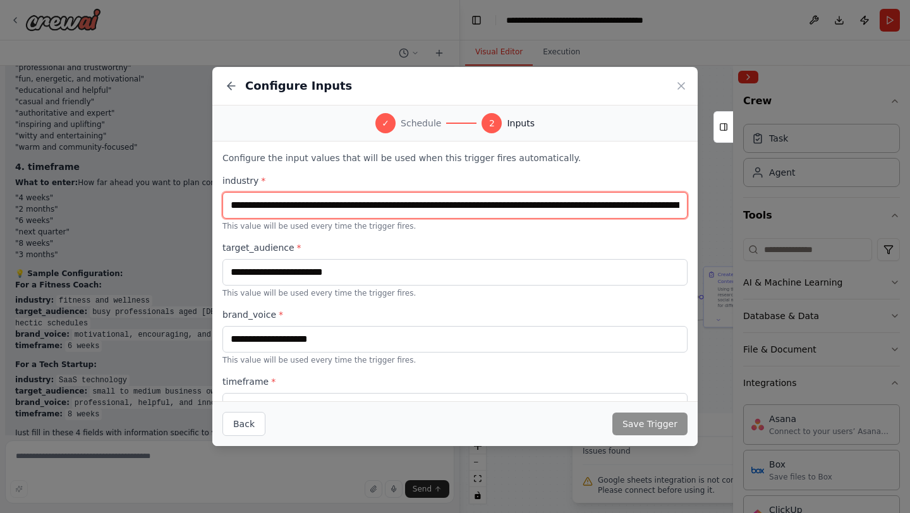
type input "**********"
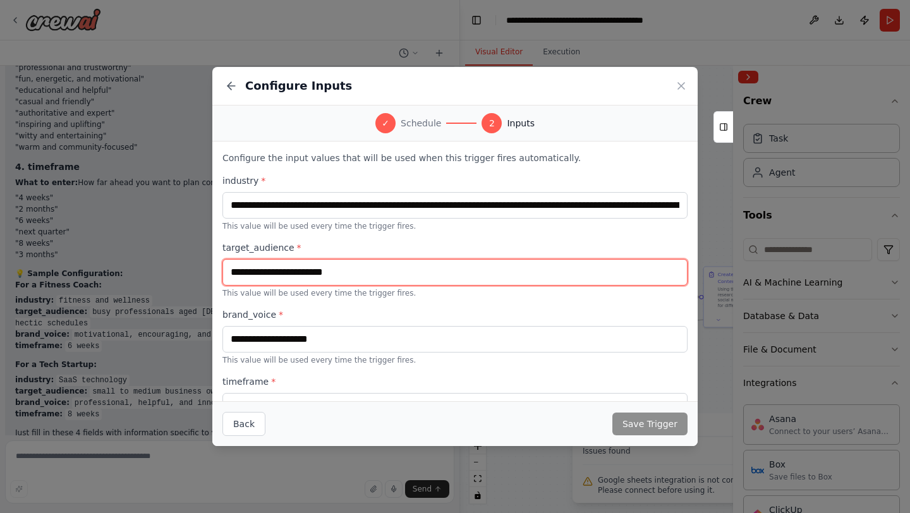
click at [259, 275] on input "text" at bounding box center [455, 272] width 465 height 27
paste input "**********"
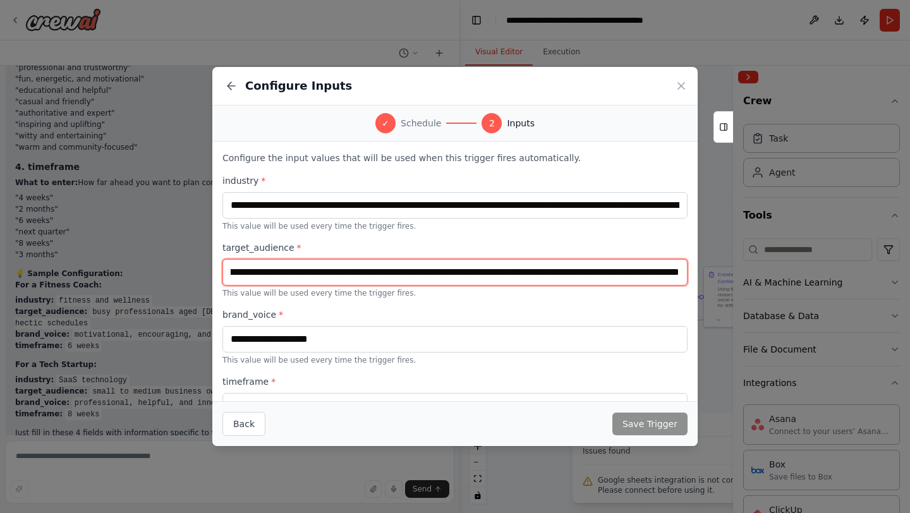
scroll to position [0, 0]
paste input "**********"
type input "**********"
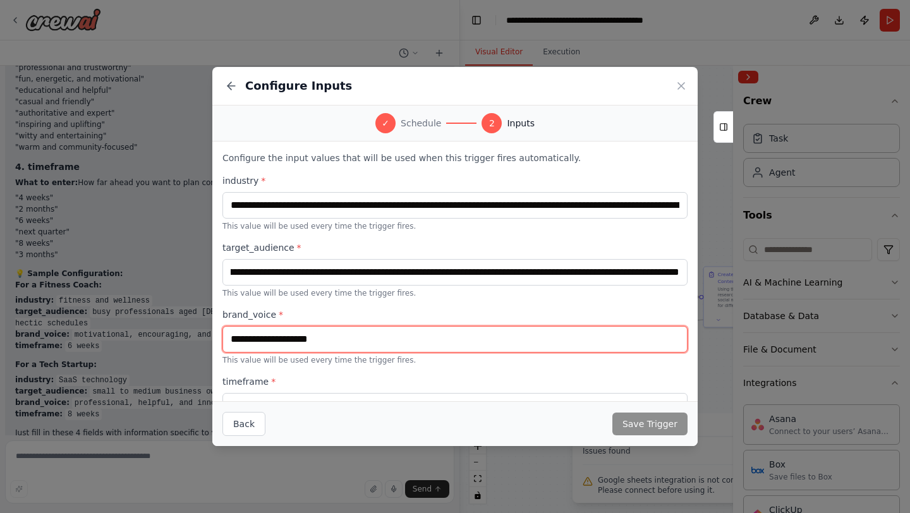
click at [350, 326] on input "text" at bounding box center [455, 339] width 465 height 27
paste input "**********"
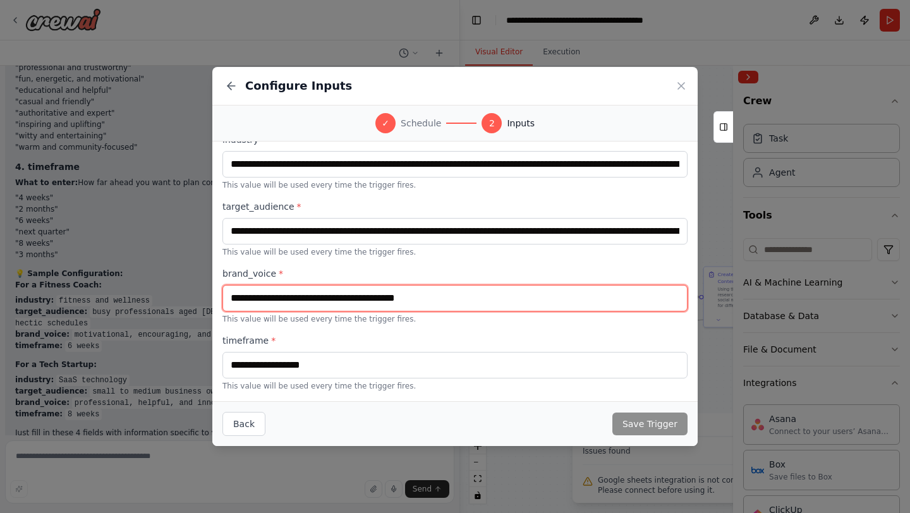
type input "**********"
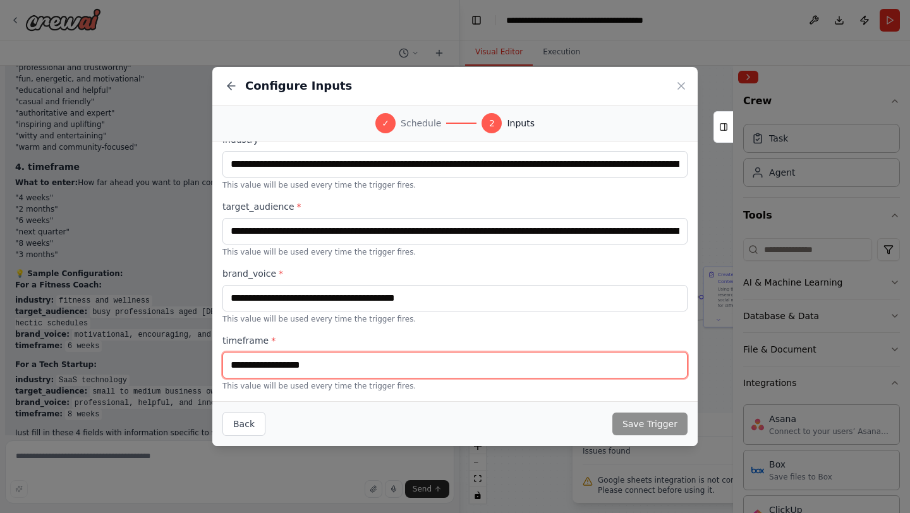
click at [321, 360] on input "text" at bounding box center [455, 365] width 465 height 27
type input "*******"
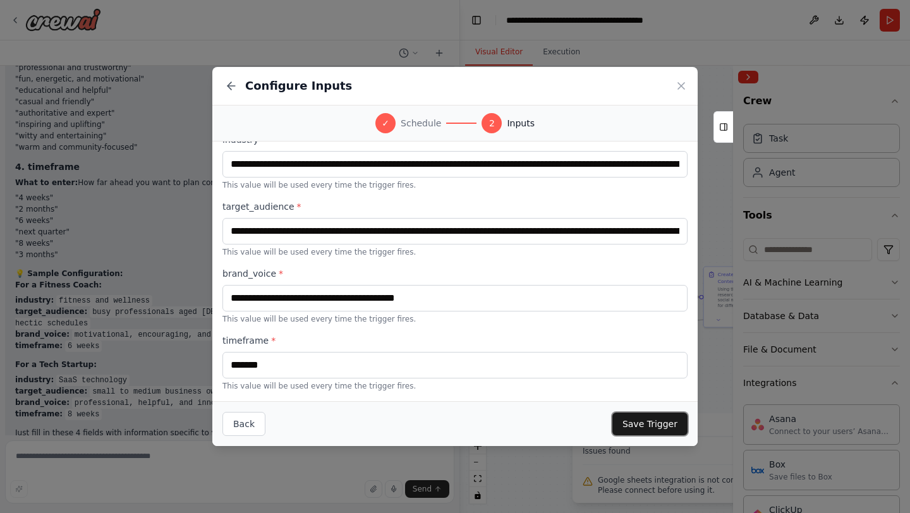
click at [660, 431] on button "Save Trigger" at bounding box center [650, 424] width 75 height 23
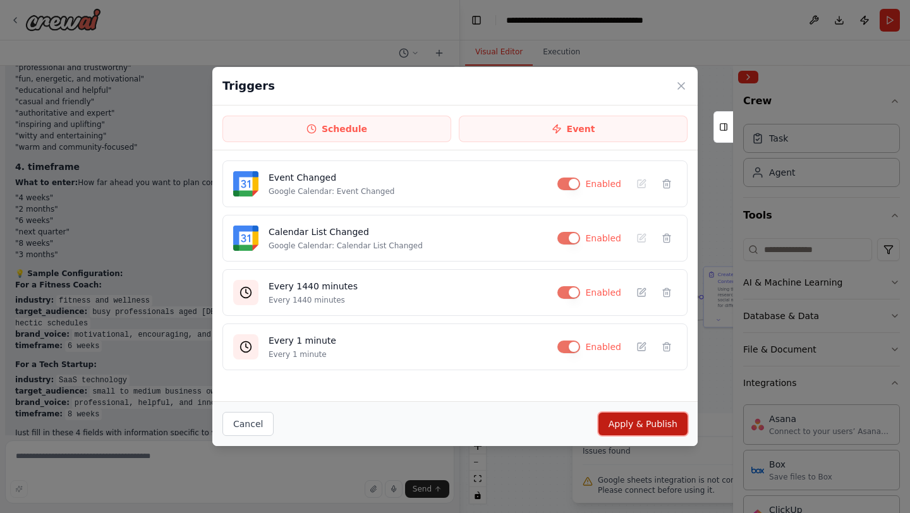
click at [660, 431] on button "Apply & Publish" at bounding box center [643, 424] width 89 height 23
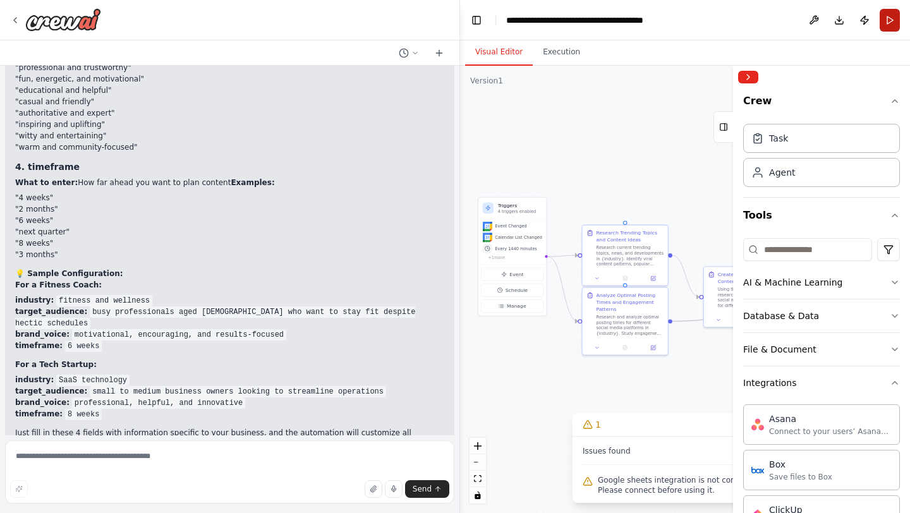
click at [886, 19] on button "Run" at bounding box center [890, 20] width 20 height 23
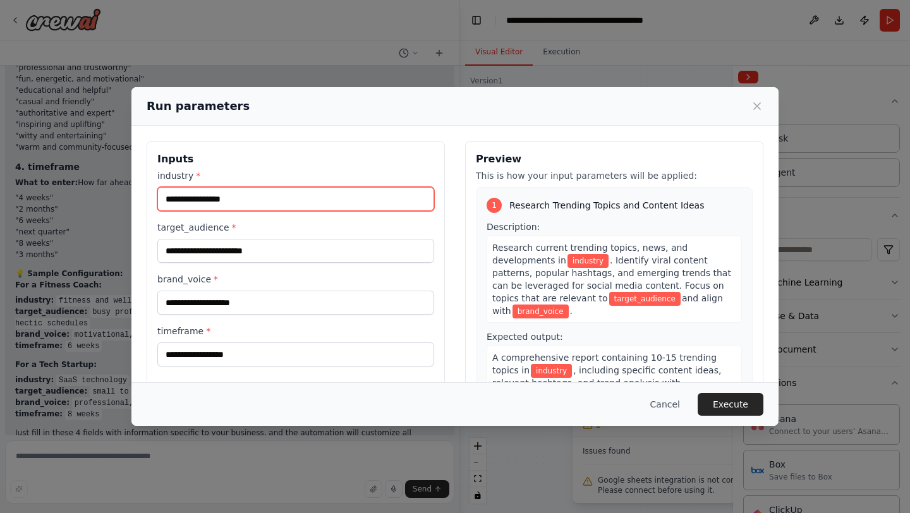
click at [269, 200] on input "industry *" at bounding box center [295, 199] width 277 height 24
paste input "**********"
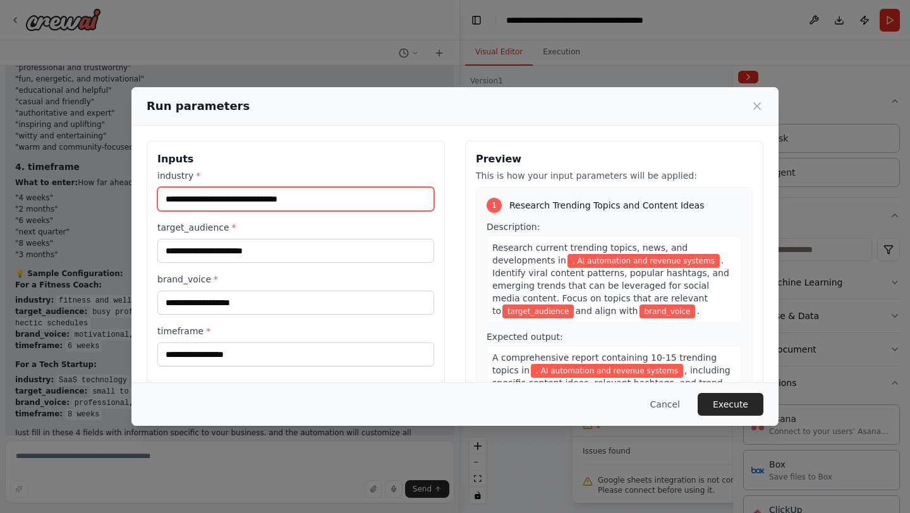
paste input "**********"
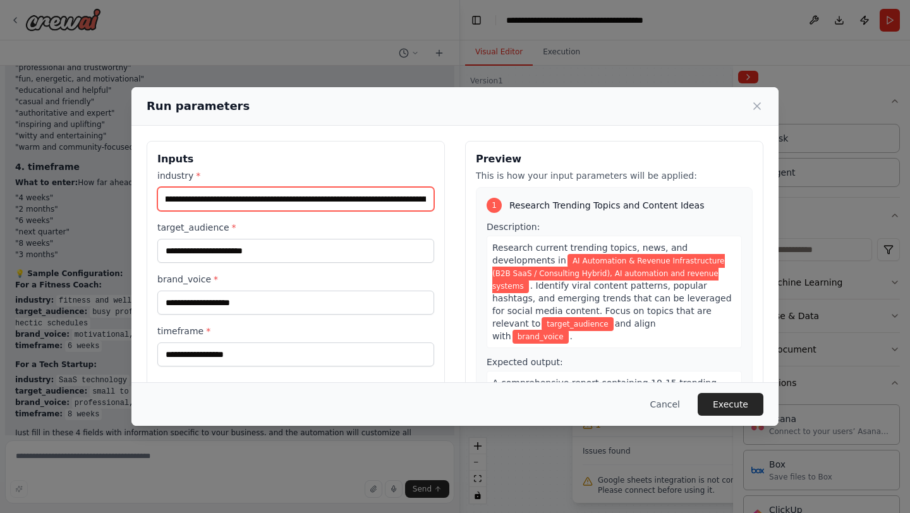
type input "**********"
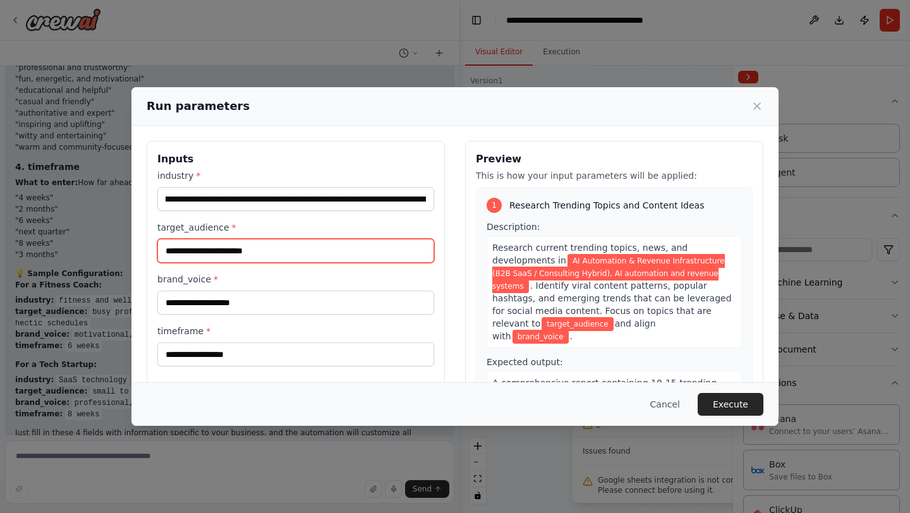
click at [188, 250] on input "target_audience *" at bounding box center [295, 251] width 277 height 24
paste input "**********"
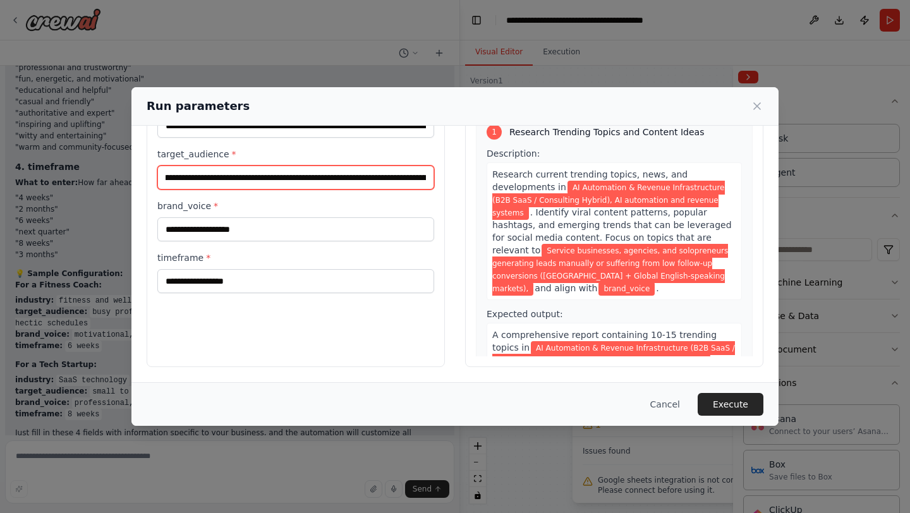
scroll to position [0, 401]
paste input "**********"
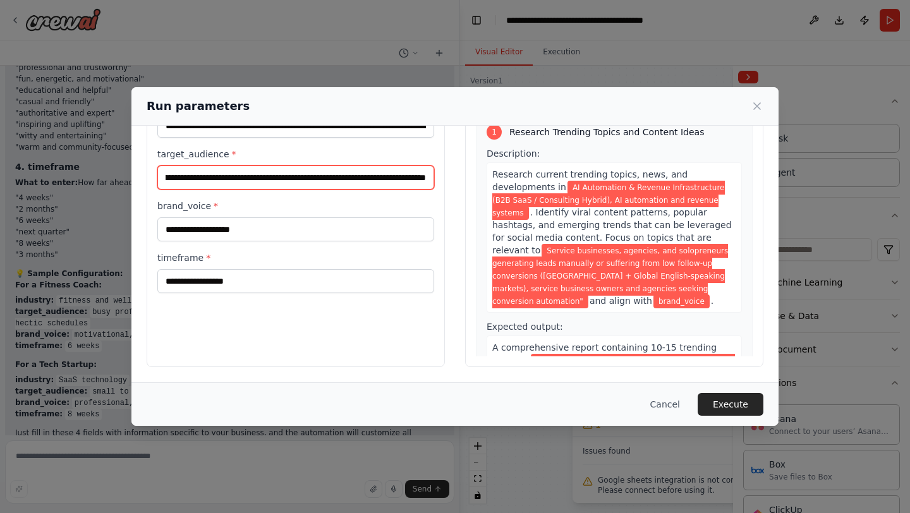
scroll to position [0, 687]
type input "**********"
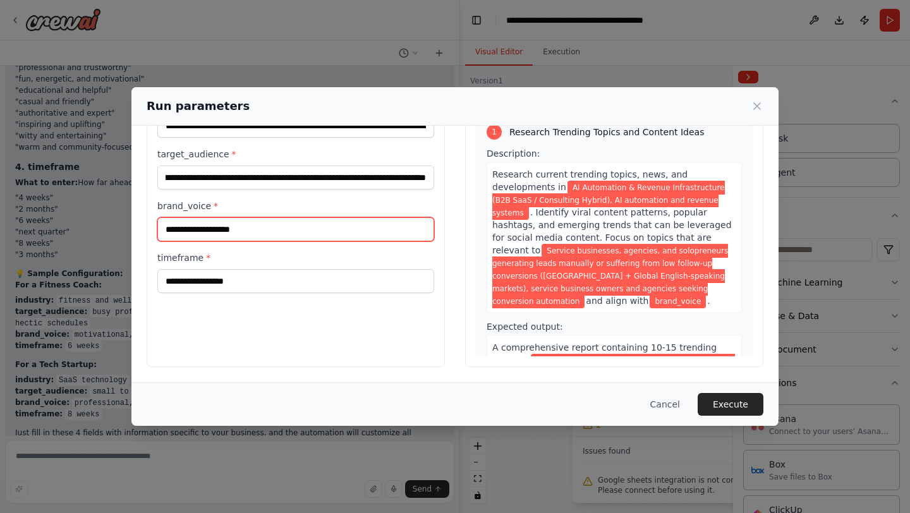
click at [231, 226] on input "brand_voice *" at bounding box center [295, 229] width 277 height 24
paste input "**********"
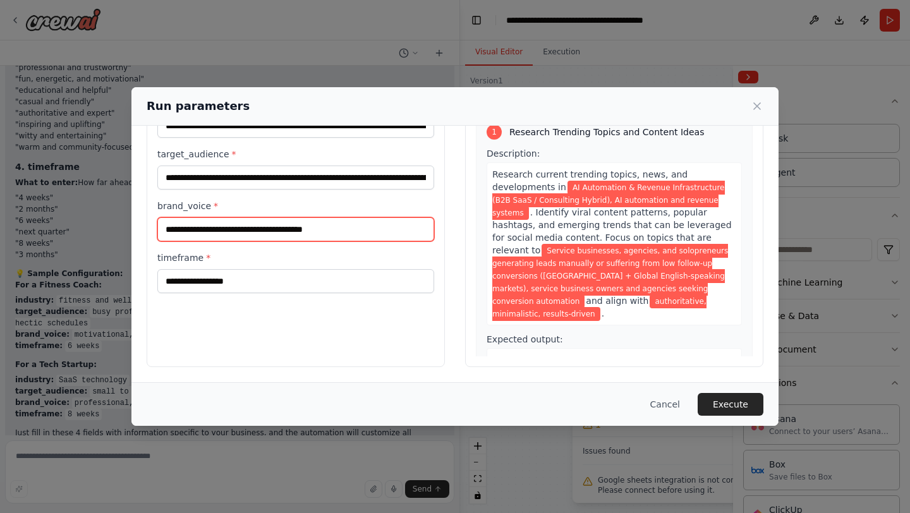
type input "**********"
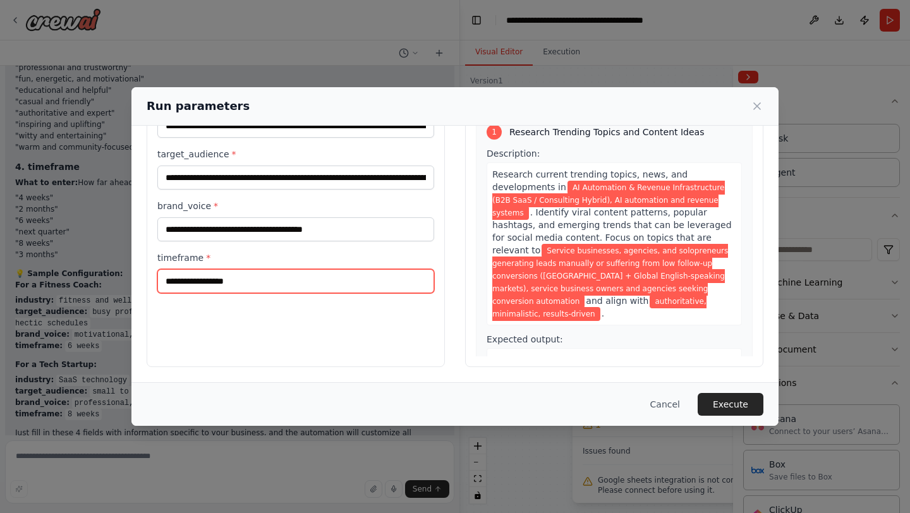
click at [289, 279] on input "timeframe *" at bounding box center [295, 281] width 277 height 24
type input "*******"
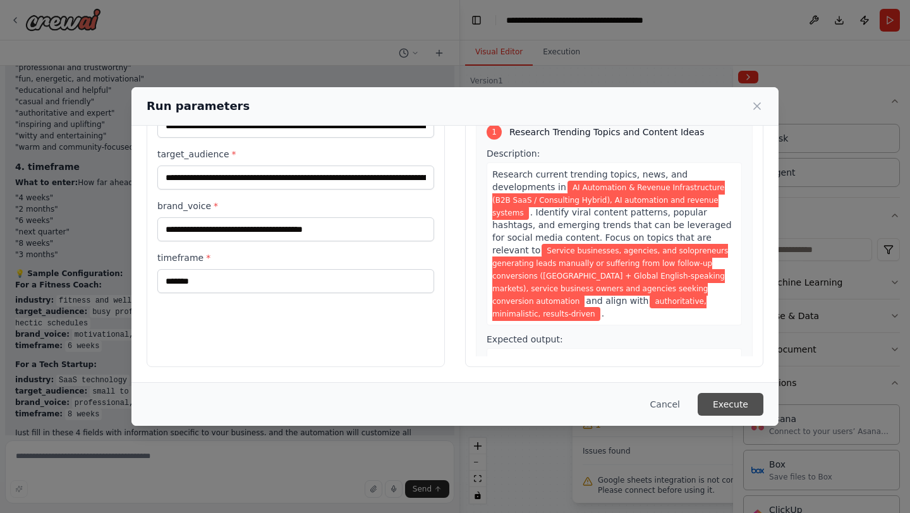
click at [719, 406] on button "Execute" at bounding box center [731, 404] width 66 height 23
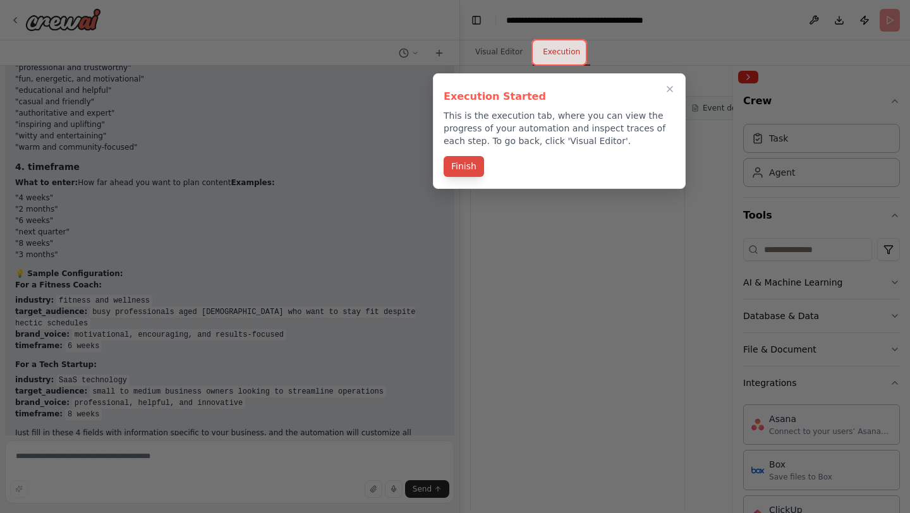
click at [475, 169] on button "Finish" at bounding box center [464, 166] width 40 height 21
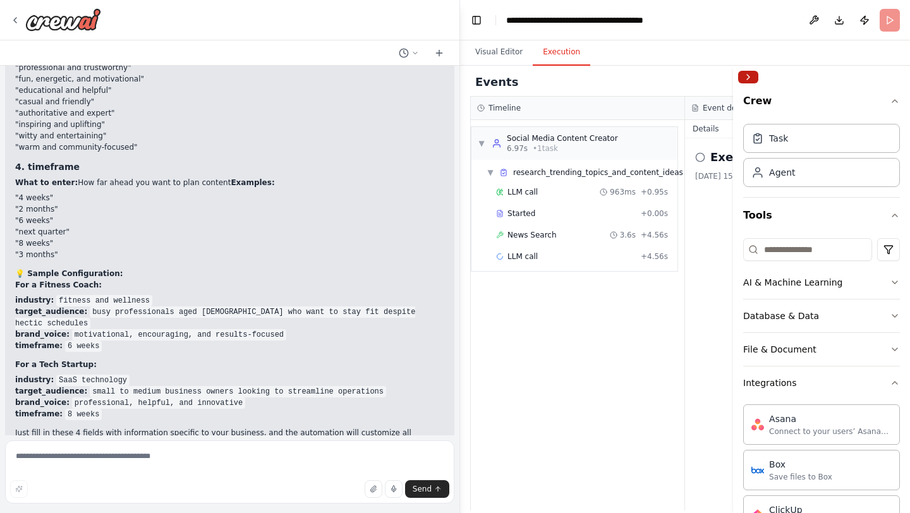
click at [749, 77] on button "Collapse right sidebar" at bounding box center [748, 77] width 20 height 13
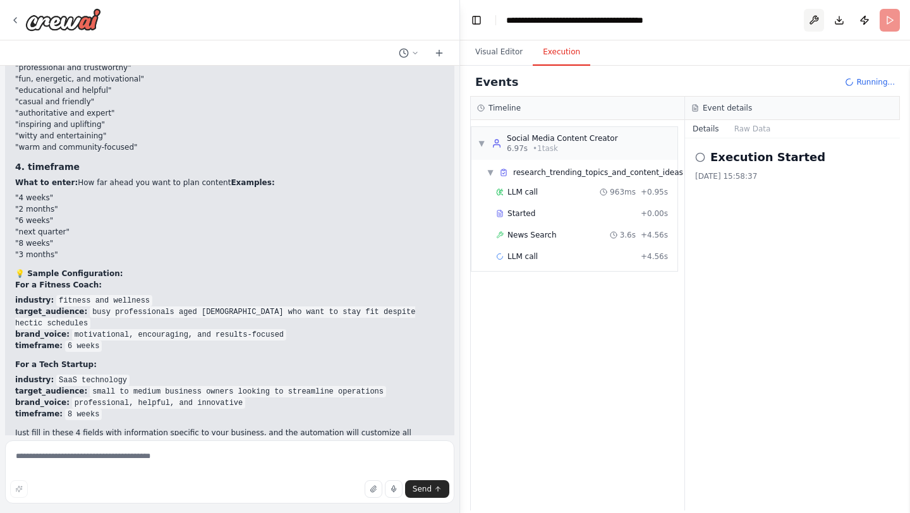
click at [817, 19] on button at bounding box center [814, 20] width 20 height 23
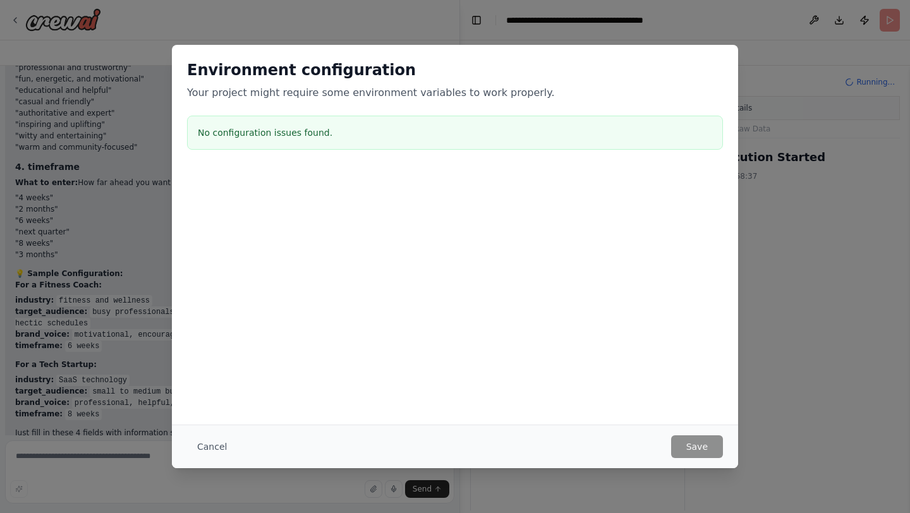
click at [295, 145] on div "No configuration issues found." at bounding box center [455, 133] width 536 height 34
click at [208, 455] on button "Cancel" at bounding box center [212, 447] width 50 height 23
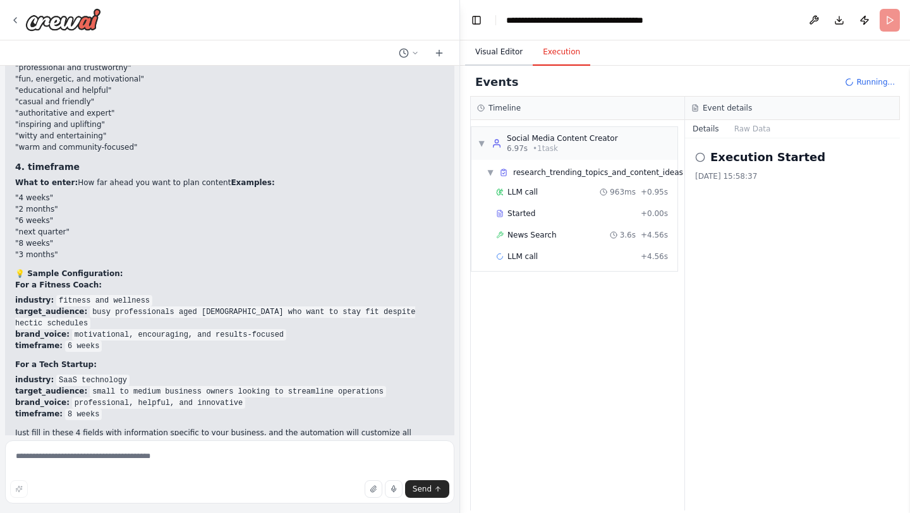
click at [495, 54] on button "Visual Editor" at bounding box center [499, 52] width 68 height 27
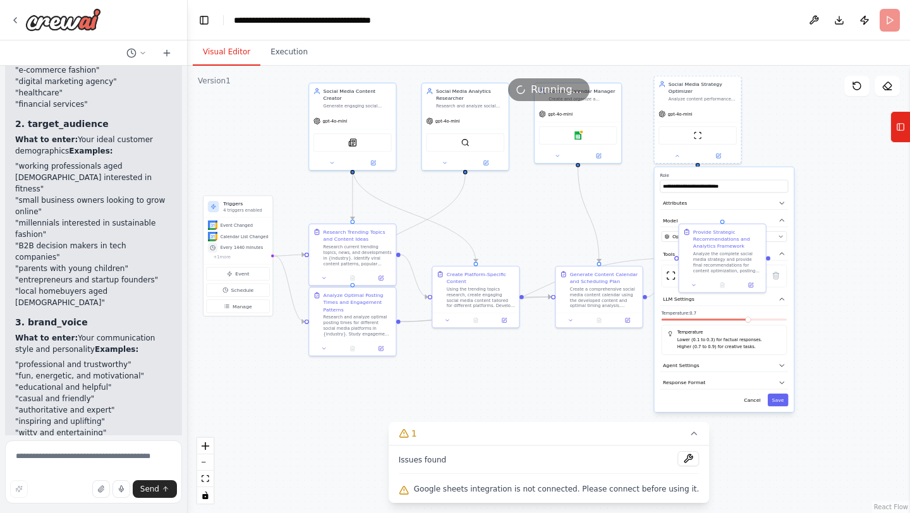
scroll to position [5238, 0]
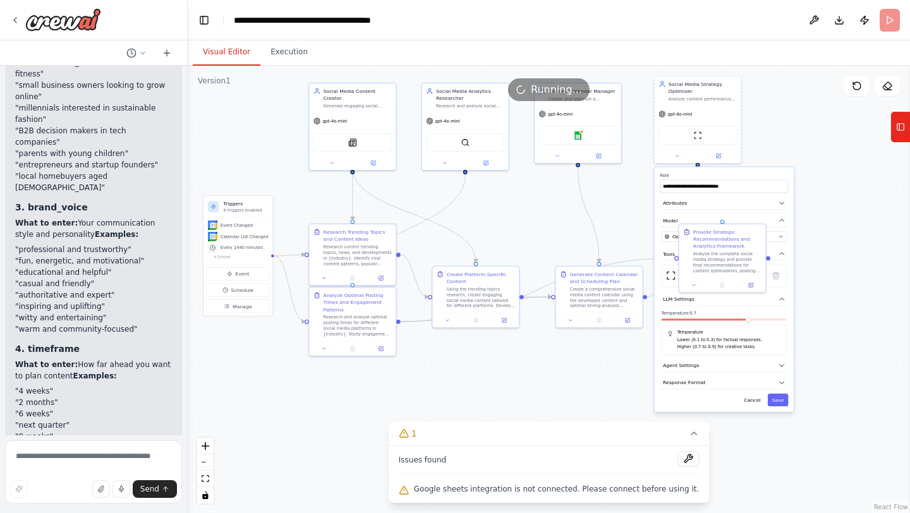
drag, startPoint x: 460, startPoint y: 236, endPoint x: 188, endPoint y: 236, distance: 271.8
click at [188, 236] on div "Create a crew that schedules and publishes social media content across multiple…" at bounding box center [455, 256] width 910 height 513
click at [571, 502] on div "Issues found Google sheets integration is not connected. Please connect before …" at bounding box center [549, 475] width 321 height 58
click at [582, 491] on span "Google sheets integration is not connected. Please connect before using it." at bounding box center [557, 489] width 286 height 10
click at [570, 141] on div "Google sheets" at bounding box center [578, 134] width 78 height 18
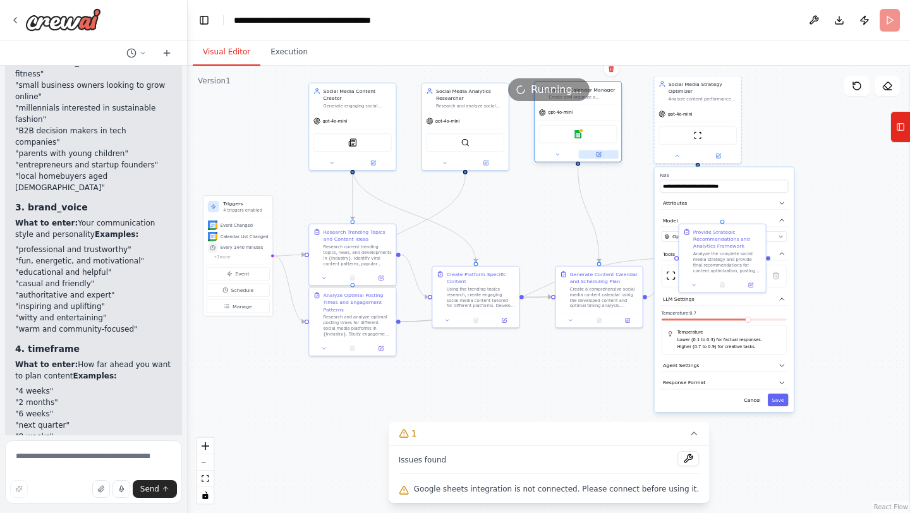
click at [599, 156] on icon at bounding box center [599, 154] width 4 height 4
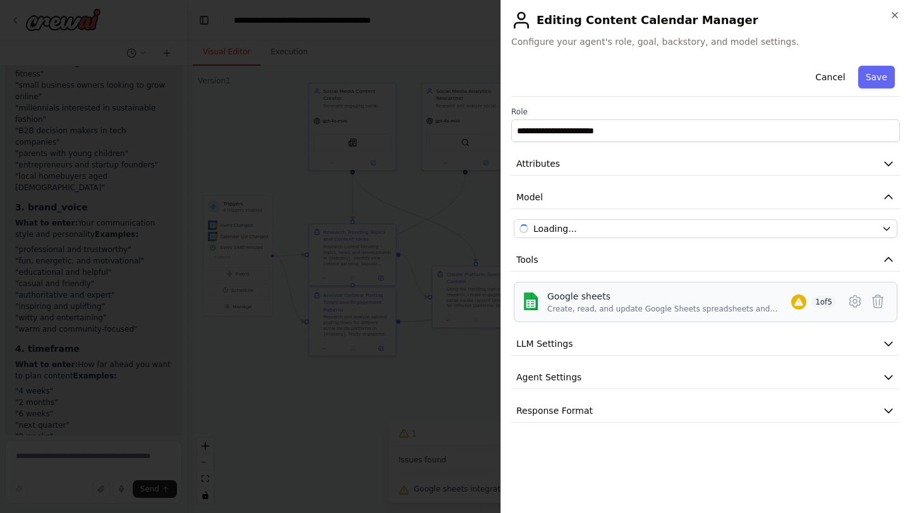
click at [563, 305] on div "Create, read, and update Google Sheets spreadsheets and manage worksheet data." at bounding box center [669, 309] width 244 height 10
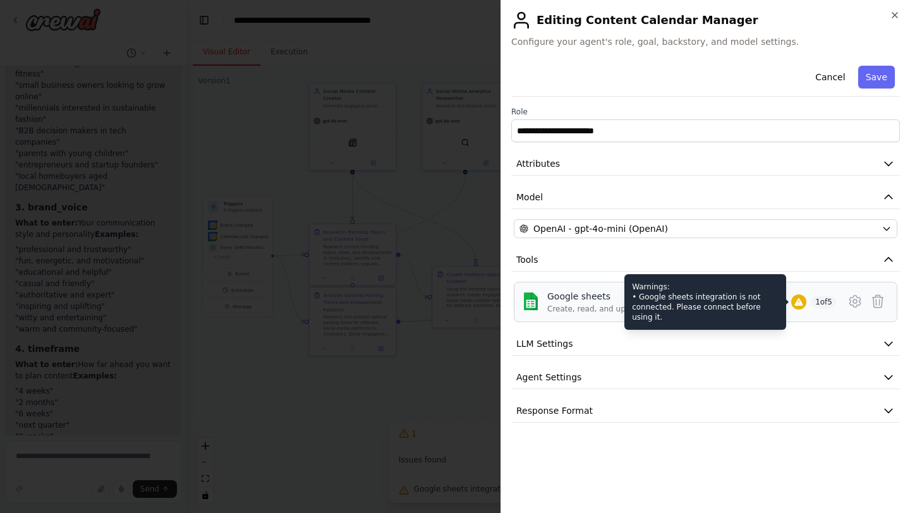
click at [801, 303] on icon at bounding box center [799, 302] width 8 height 8
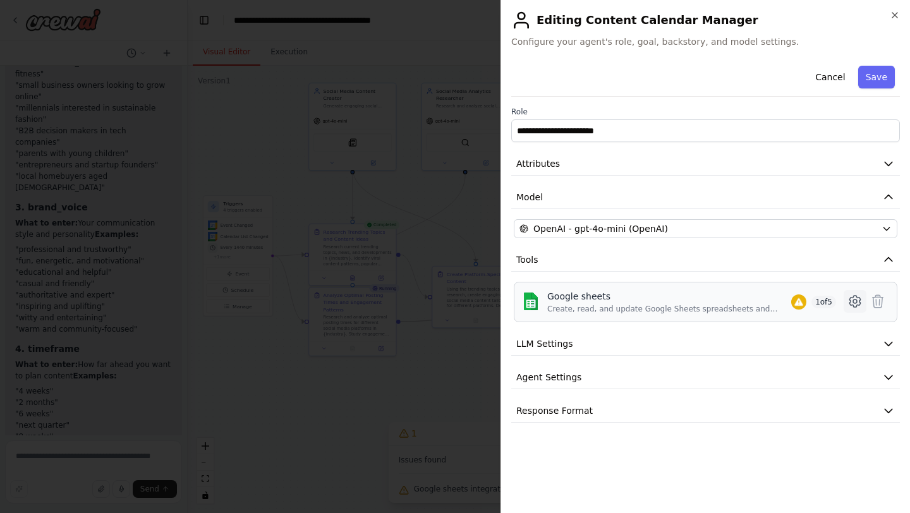
click at [853, 303] on icon at bounding box center [855, 301] width 15 height 15
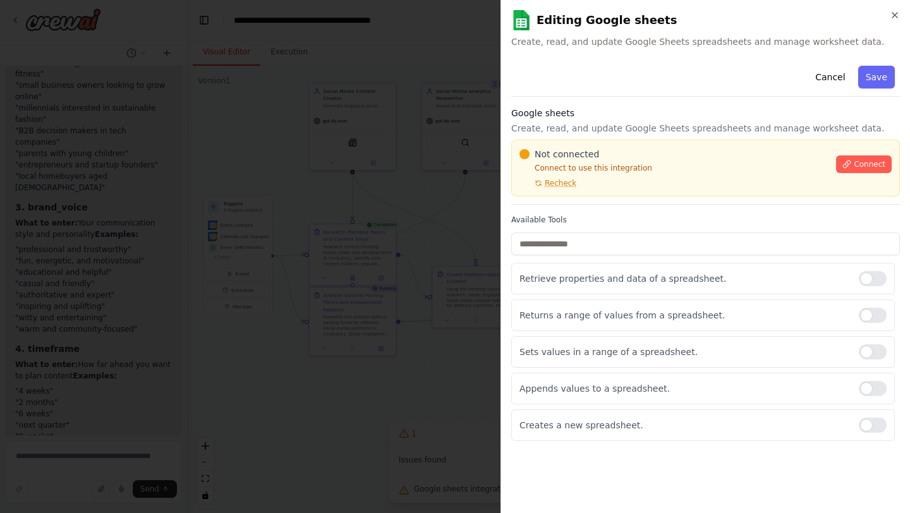
click at [836, 166] on div "Not connected Connect to use this integration Recheck Connect" at bounding box center [706, 168] width 372 height 40
click at [853, 166] on button "Connect" at bounding box center [864, 165] width 56 height 18
click at [558, 187] on span "Recheck" at bounding box center [561, 183] width 32 height 10
click at [857, 162] on span "Connect" at bounding box center [870, 164] width 32 height 10
click at [871, 279] on div at bounding box center [873, 278] width 28 height 15
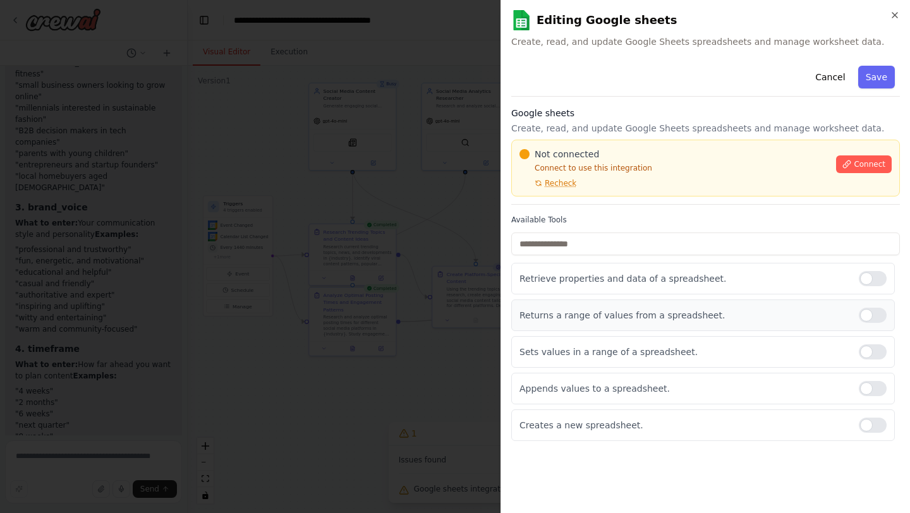
click at [871, 307] on div "Returns a range of values from a spreadsheet." at bounding box center [703, 316] width 384 height 32
click at [871, 312] on div at bounding box center [873, 315] width 28 height 15
click at [873, 354] on div at bounding box center [873, 352] width 28 height 15
click at [867, 394] on div at bounding box center [873, 388] width 28 height 15
click at [817, 72] on button "Cancel" at bounding box center [830, 77] width 45 height 23
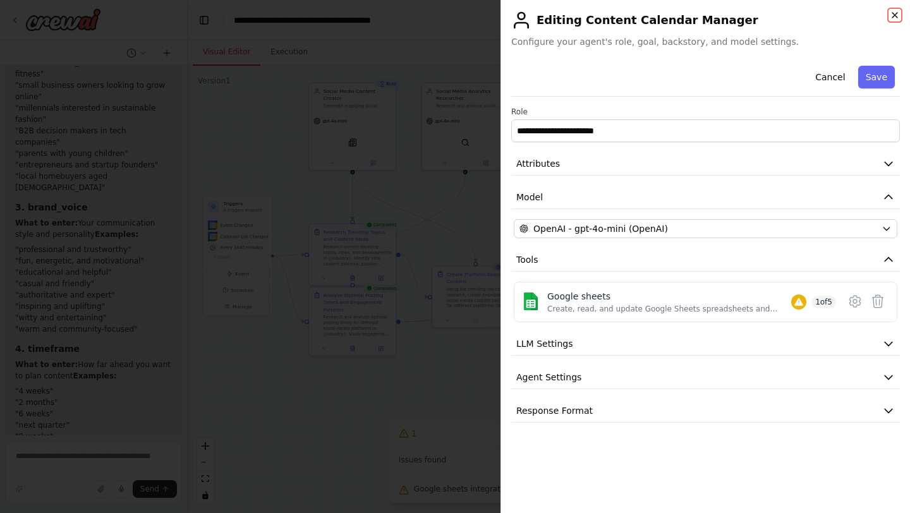
click at [896, 16] on icon "button" at bounding box center [895, 15] width 10 height 10
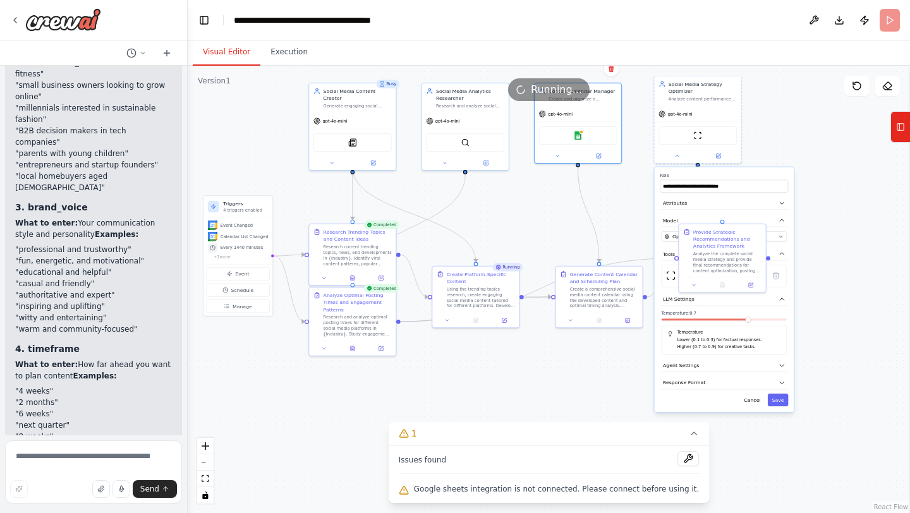
click at [889, 21] on header "**********" at bounding box center [549, 20] width 723 height 40
drag, startPoint x: 713, startPoint y: 262, endPoint x: 554, endPoint y: 422, distance: 225.3
click at [554, 422] on div "Analyze the complete social media strategy and provide final recommendations fo…" at bounding box center [569, 423] width 68 height 23
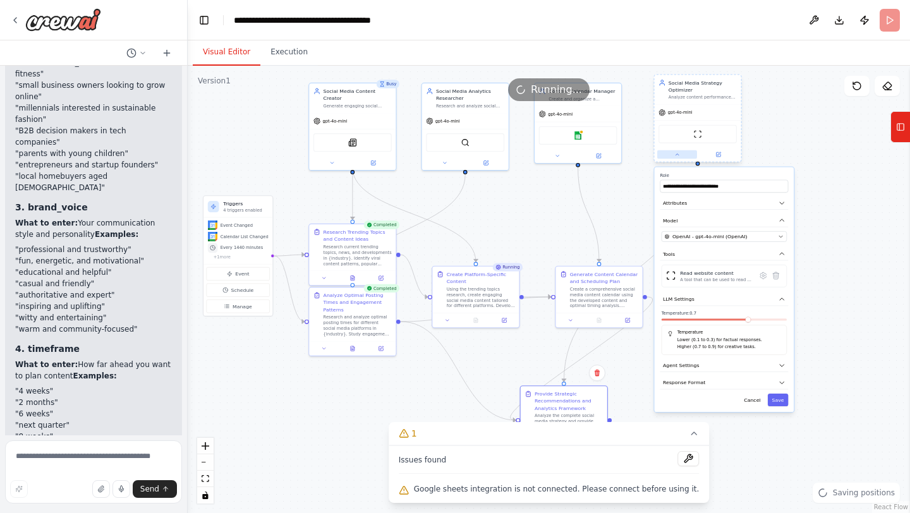
click at [678, 157] on icon at bounding box center [678, 155] width 6 height 6
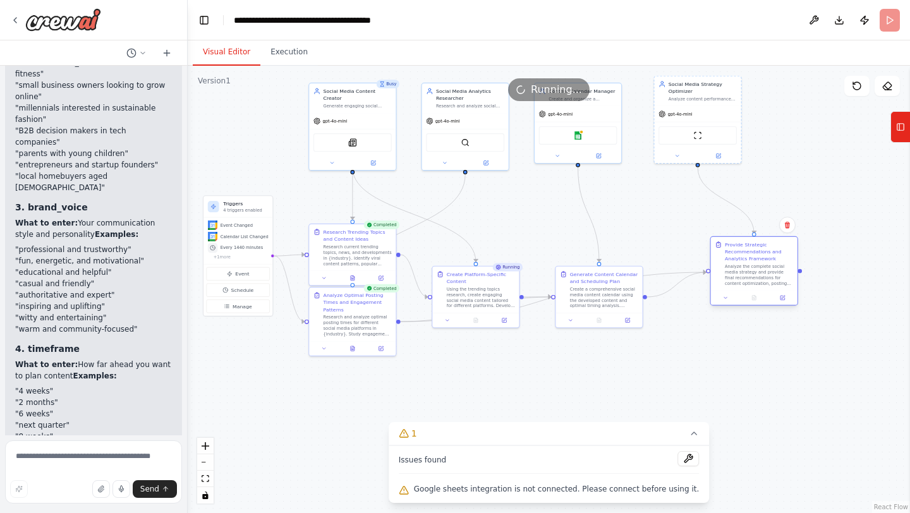
drag, startPoint x: 558, startPoint y: 408, endPoint x: 748, endPoint y: 263, distance: 239.5
click at [748, 263] on div "Provide Strategic Recommendations and Analytics Framework Analyze the complete …" at bounding box center [759, 263] width 68 height 45
drag, startPoint x: 748, startPoint y: 263, endPoint x: 744, endPoint y: 276, distance: 13.8
click at [744, 276] on div "Provide Strategic Recommendations and Analytics Framework Analyze the complete …" at bounding box center [752, 277] width 68 height 45
click at [744, 276] on div "Provide Strategic Recommendations and Analytics Framework" at bounding box center [752, 265] width 68 height 21
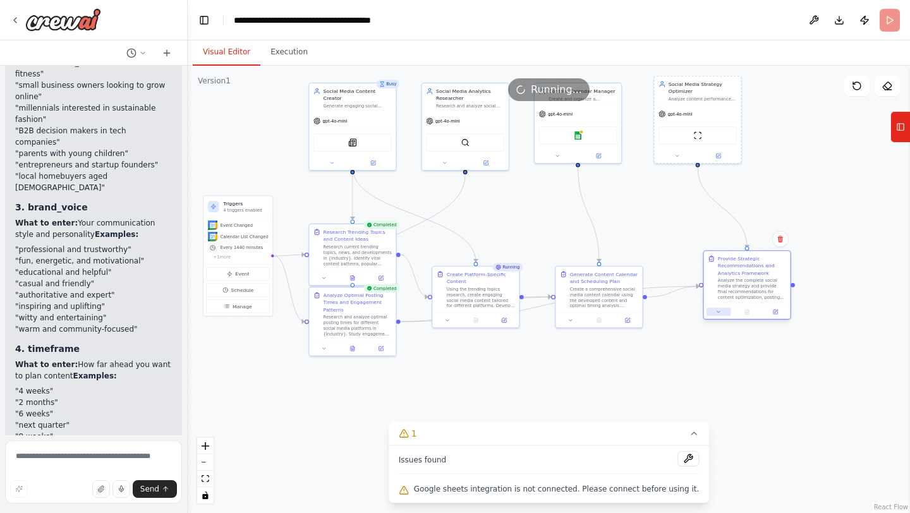
click at [715, 313] on button at bounding box center [719, 312] width 24 height 8
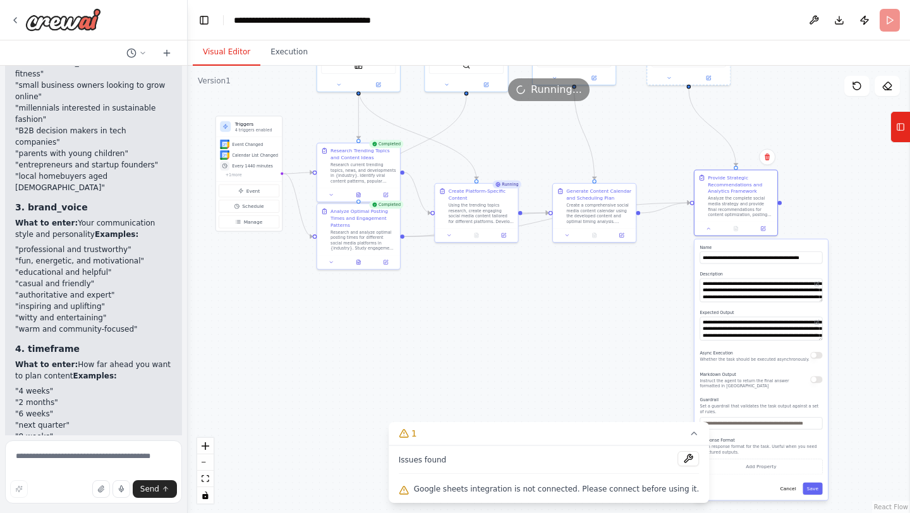
drag, startPoint x: 663, startPoint y: 415, endPoint x: 652, endPoint y: 326, distance: 89.2
click at [652, 326] on div ".deletable-edge-delete-btn { width: 20px; height: 20px; border: 0px solid #ffff…" at bounding box center [549, 290] width 723 height 448
click at [689, 434] on icon at bounding box center [694, 434] width 10 height 10
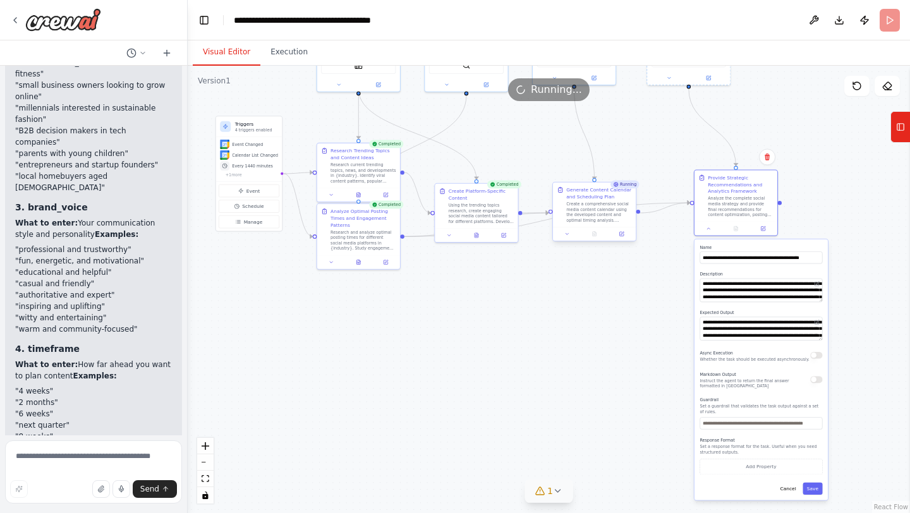
click at [592, 193] on div "Generate Content Calendar and Scheduling Plan" at bounding box center [598, 192] width 65 height 13
click at [568, 235] on icon at bounding box center [568, 234] width 6 height 6
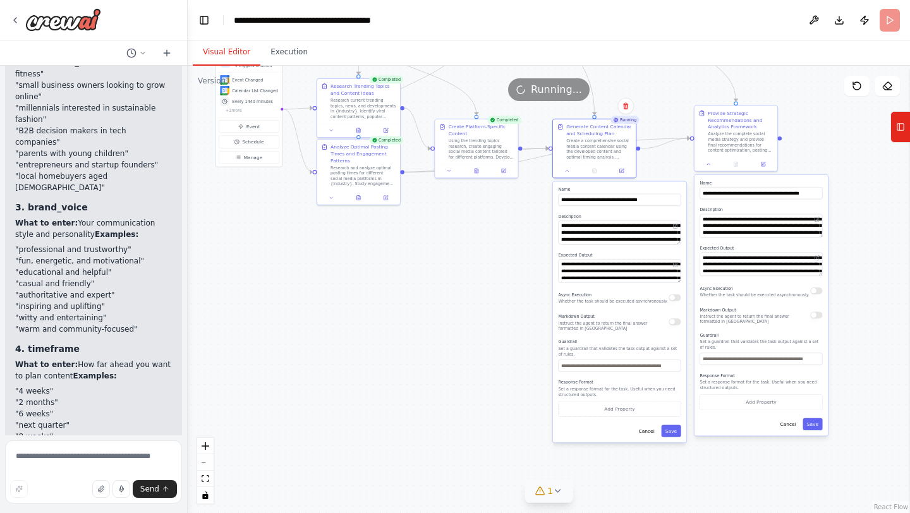
drag, startPoint x: 523, startPoint y: 333, endPoint x: 523, endPoint y: 237, distance: 96.1
click at [523, 237] on div ".deletable-edge-delete-btn { width: 20px; height: 20px; border: 0px solid #ffff…" at bounding box center [549, 290] width 723 height 448
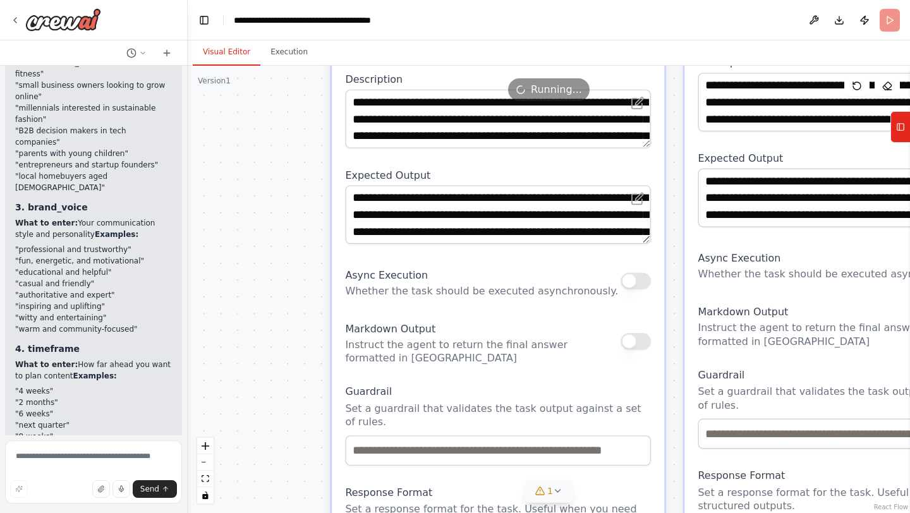
drag, startPoint x: 387, startPoint y: 302, endPoint x: 253, endPoint y: 302, distance: 133.4
click at [253, 302] on div ".deletable-edge-delete-btn { width: 20px; height: 20px; border: 0px solid #ffff…" at bounding box center [549, 290] width 723 height 448
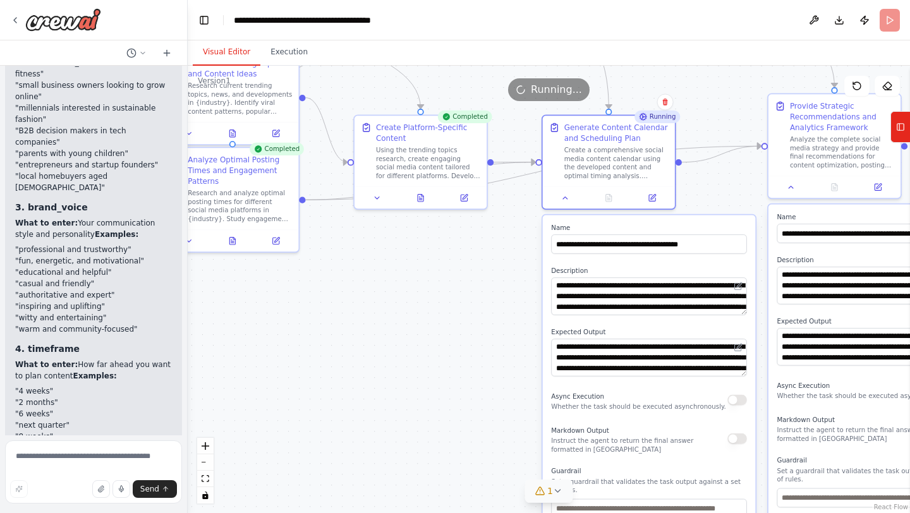
drag, startPoint x: 304, startPoint y: 259, endPoint x: 490, endPoint y: 408, distance: 238.3
click at [490, 408] on div ".deletable-edge-delete-btn { width: 20px; height: 20px; border: 0px solid #ffff…" at bounding box center [549, 290] width 723 height 448
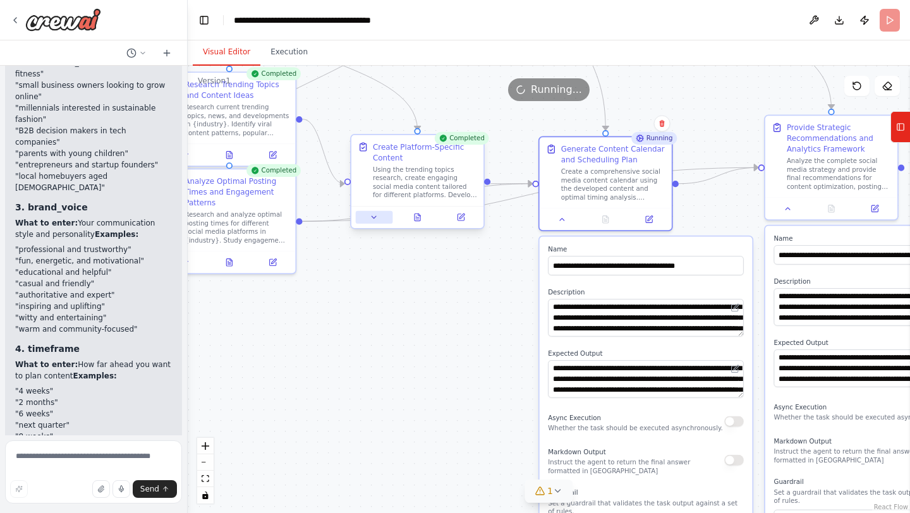
click at [376, 218] on icon at bounding box center [374, 217] width 9 height 9
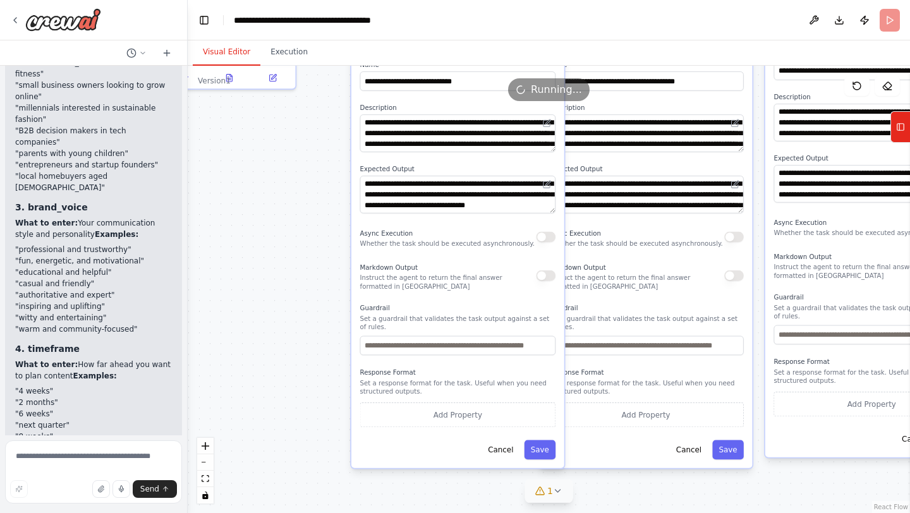
drag, startPoint x: 337, startPoint y: 351, endPoint x: 337, endPoint y: 166, distance: 185.2
click at [337, 166] on div ".deletable-edge-delete-btn { width: 20px; height: 20px; border: 0px solid #ffff…" at bounding box center [549, 290] width 723 height 448
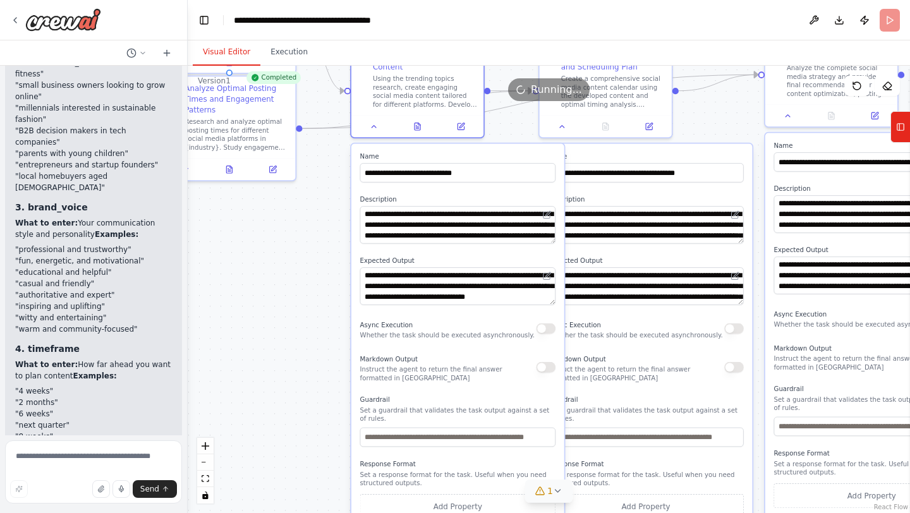
drag, startPoint x: 298, startPoint y: 280, endPoint x: 298, endPoint y: 372, distance: 92.3
click at [298, 372] on div ".deletable-edge-delete-btn { width: 20px; height: 20px; border: 0px solid #ffff…" at bounding box center [549, 290] width 723 height 448
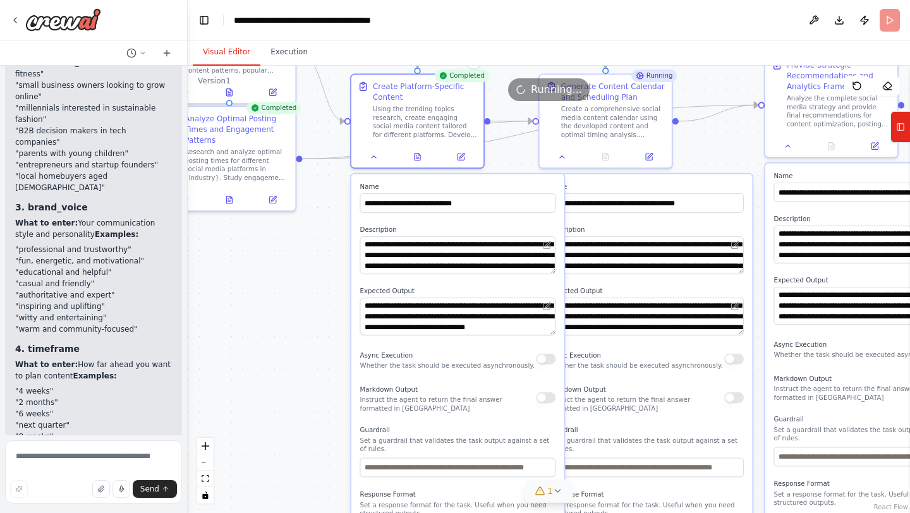
drag, startPoint x: 298, startPoint y: 372, endPoint x: 298, endPoint y: 403, distance: 30.3
click at [298, 403] on div ".deletable-edge-delete-btn { width: 20px; height: 20px; border: 0px solid #ffff…" at bounding box center [549, 290] width 723 height 448
click at [376, 161] on button at bounding box center [374, 155] width 37 height 13
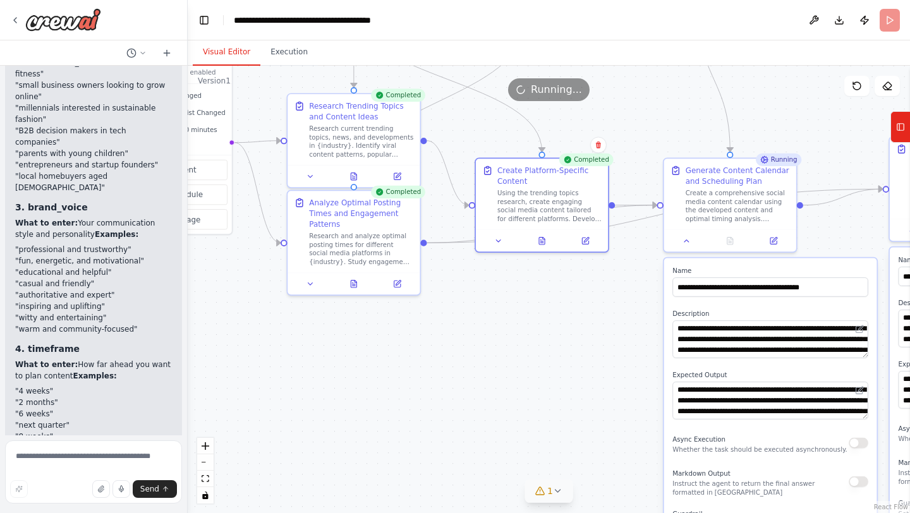
drag, startPoint x: 324, startPoint y: 278, endPoint x: 448, endPoint y: 363, distance: 150.1
click at [448, 363] on div ".deletable-edge-delete-btn { width: 20px; height: 20px; border: 0px solid #ffff…" at bounding box center [549, 290] width 723 height 448
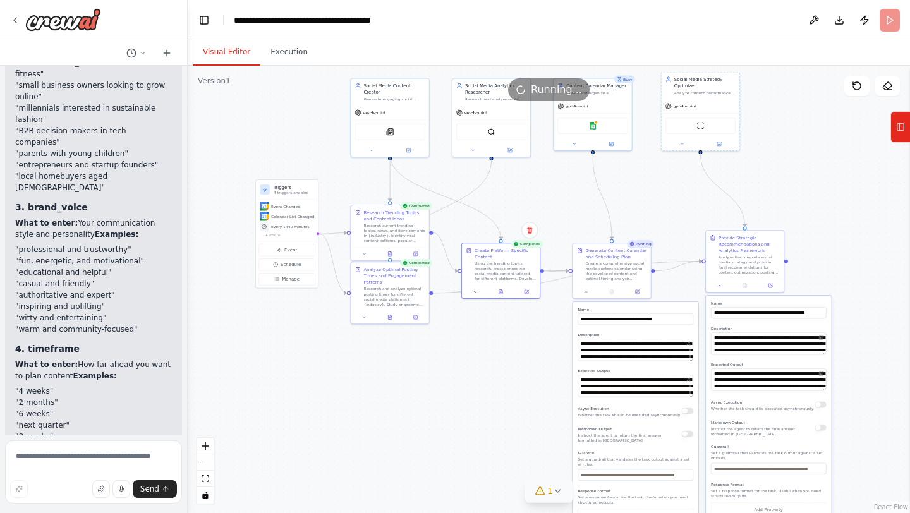
drag, startPoint x: 468, startPoint y: 366, endPoint x: 439, endPoint y: 360, distance: 29.8
click at [439, 360] on div ".deletable-edge-delete-btn { width: 20px; height: 20px; border: 0px solid #ffff…" at bounding box center [549, 290] width 723 height 448
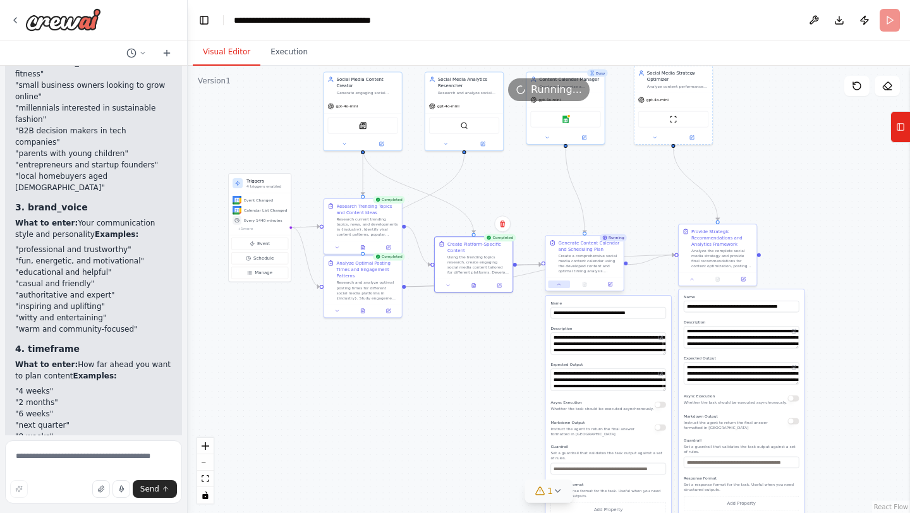
click at [559, 287] on button at bounding box center [558, 285] width 21 height 8
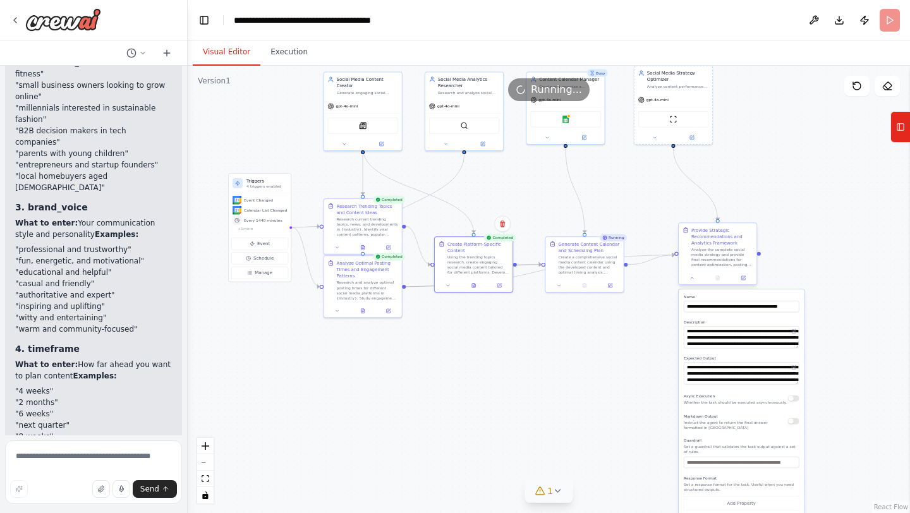
click at [694, 284] on div at bounding box center [718, 277] width 78 height 13
click at [693, 281] on button at bounding box center [691, 278] width 21 height 8
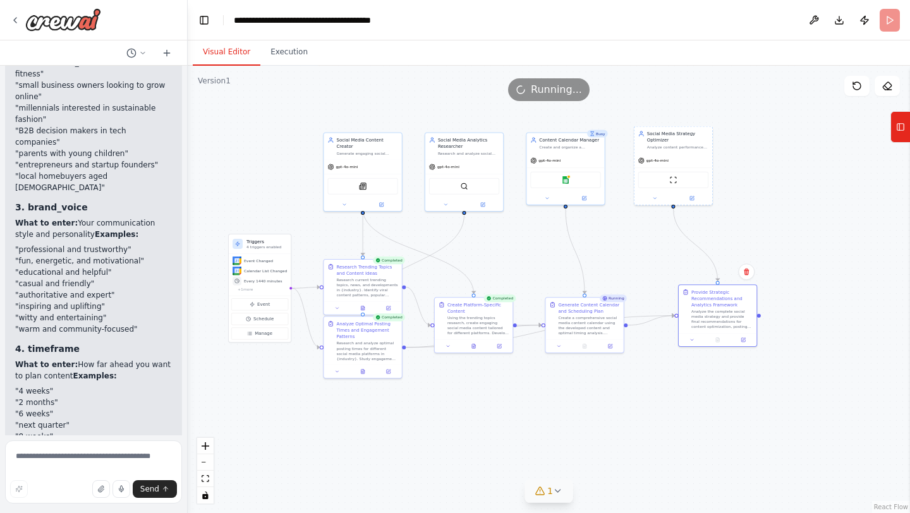
drag, startPoint x: 632, startPoint y: 302, endPoint x: 632, endPoint y: 363, distance: 60.7
click at [632, 363] on div ".deletable-edge-delete-btn { width: 20px; height: 20px; border: 0px solid #ffff…" at bounding box center [549, 290] width 723 height 448
click at [294, 46] on button "Execution" at bounding box center [289, 52] width 58 height 27
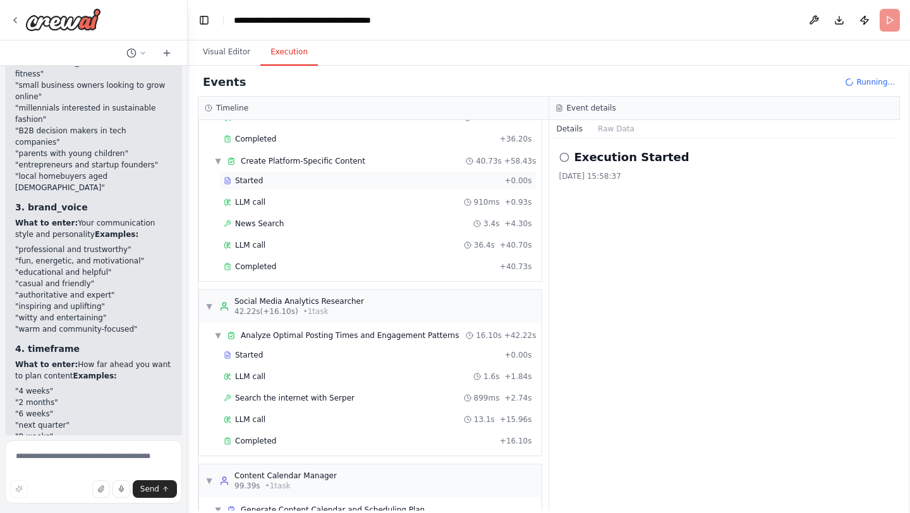
scroll to position [209, 0]
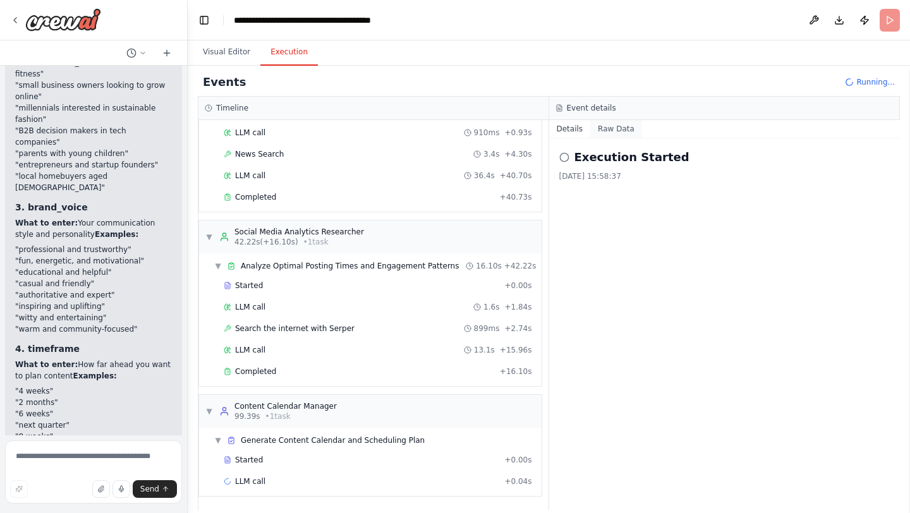
click at [616, 127] on button "Raw Data" at bounding box center [616, 129] width 52 height 18
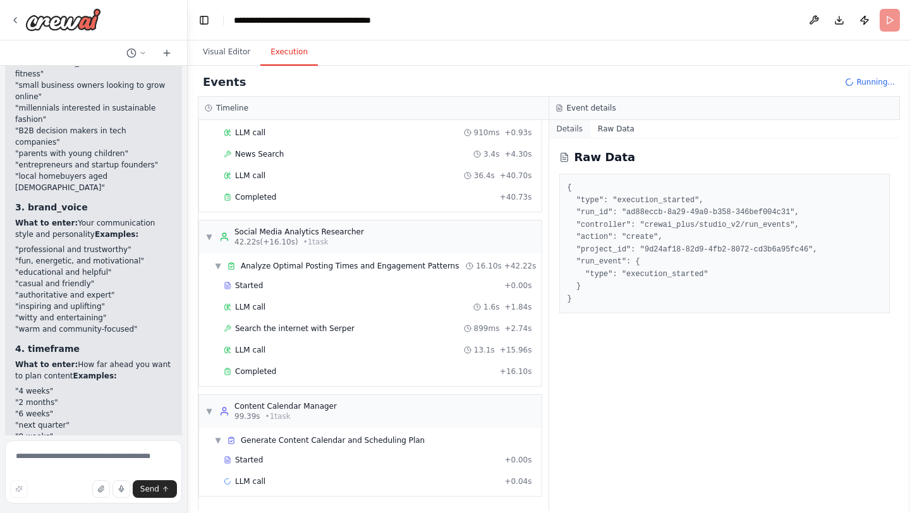
click at [577, 125] on button "Details" at bounding box center [570, 129] width 42 height 18
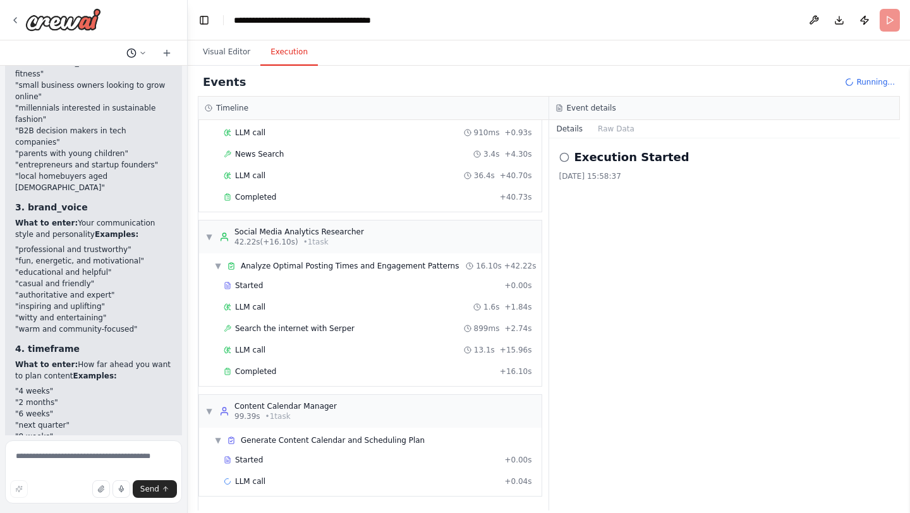
click at [130, 55] on icon at bounding box center [131, 53] width 10 height 10
click at [89, 50] on div at bounding box center [94, 256] width 188 height 513
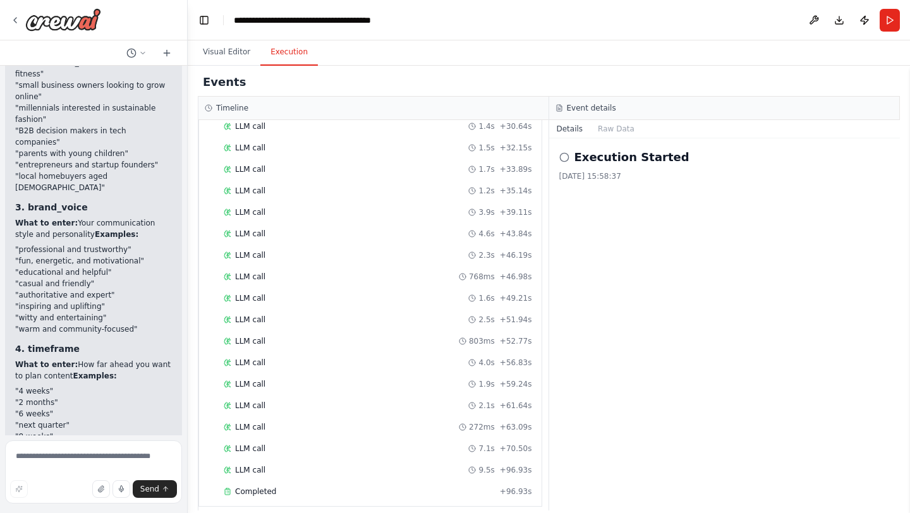
scroll to position [5454, 0]
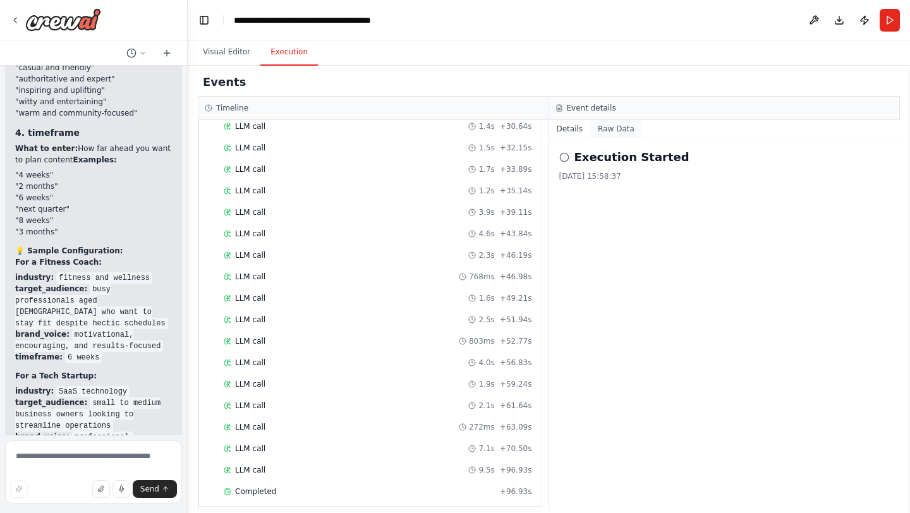
click at [610, 127] on button "Raw Data" at bounding box center [616, 129] width 52 height 18
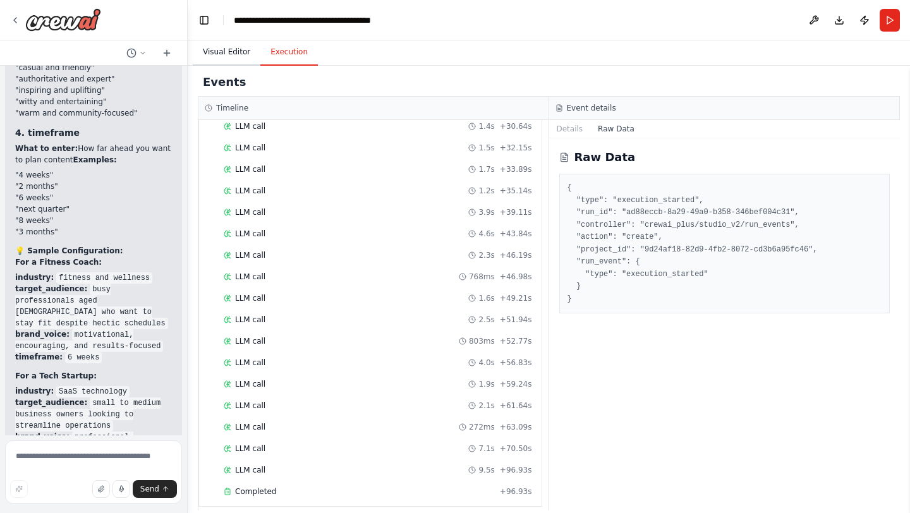
click at [218, 59] on button "Visual Editor" at bounding box center [227, 52] width 68 height 27
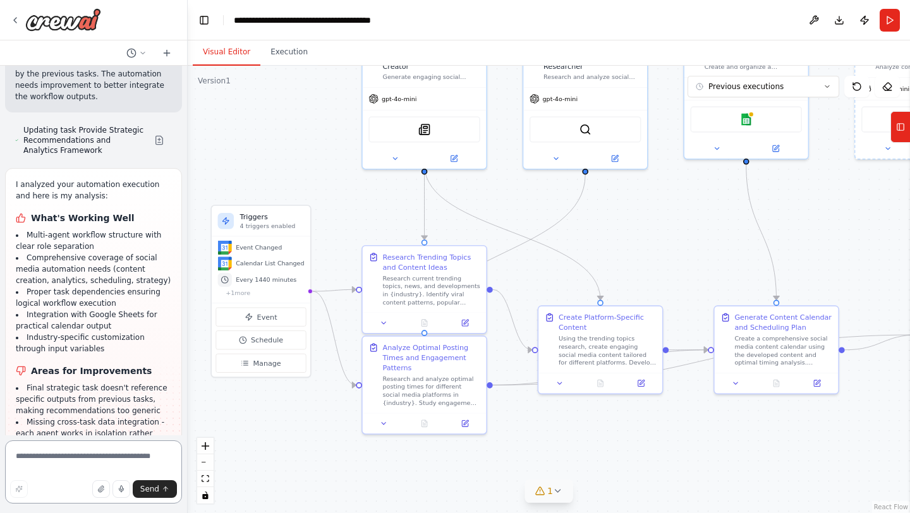
scroll to position [6018, 0]
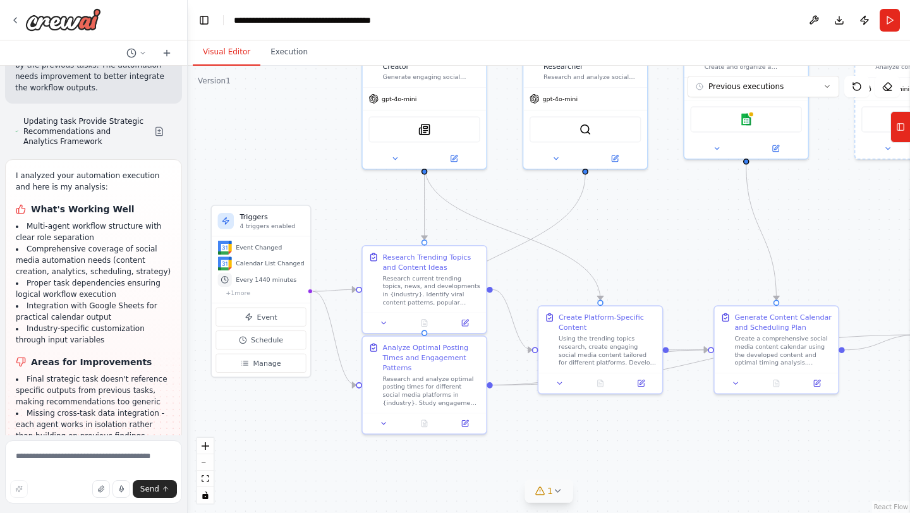
drag, startPoint x: 22, startPoint y: 376, endPoint x: 139, endPoint y: 376, distance: 117.0
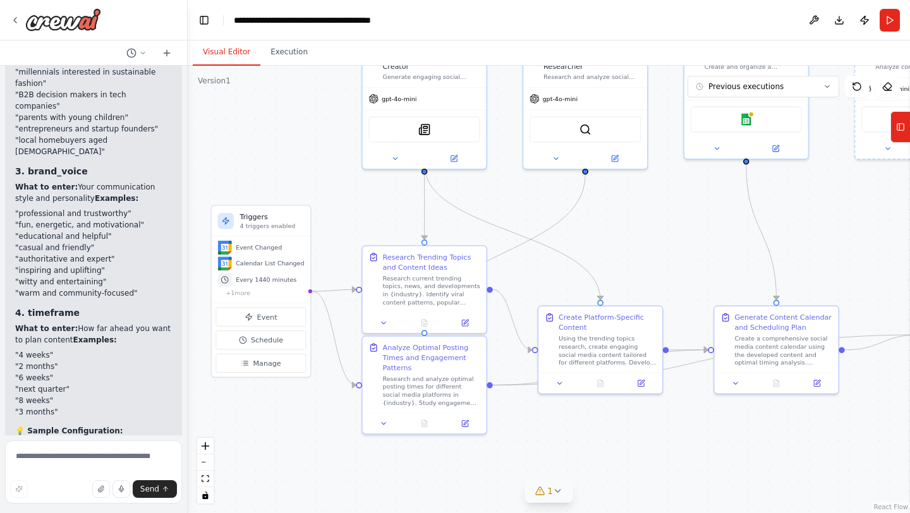
scroll to position [5274, 0]
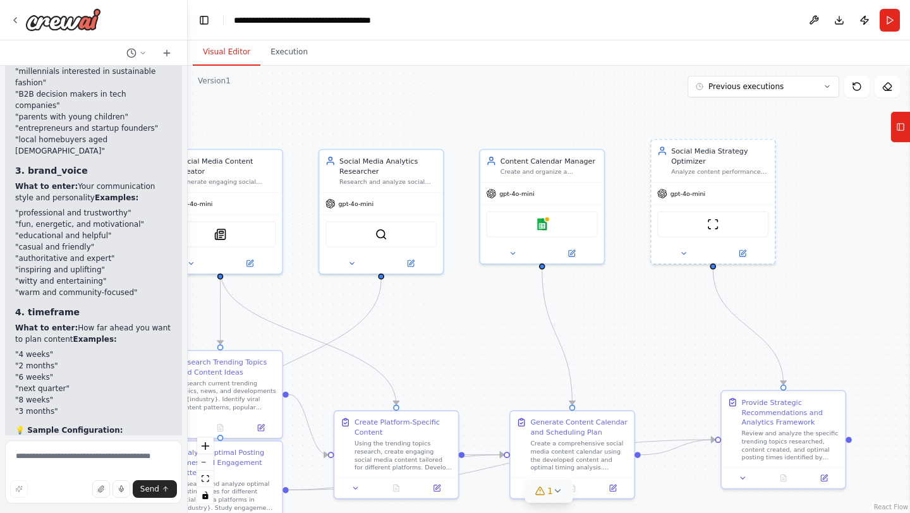
drag, startPoint x: 415, startPoint y: 227, endPoint x: 212, endPoint y: 357, distance: 240.2
click at [212, 357] on div ".deletable-edge-delete-btn { width: 20px; height: 20px; border: 0px solid #ffff…" at bounding box center [549, 290] width 723 height 448
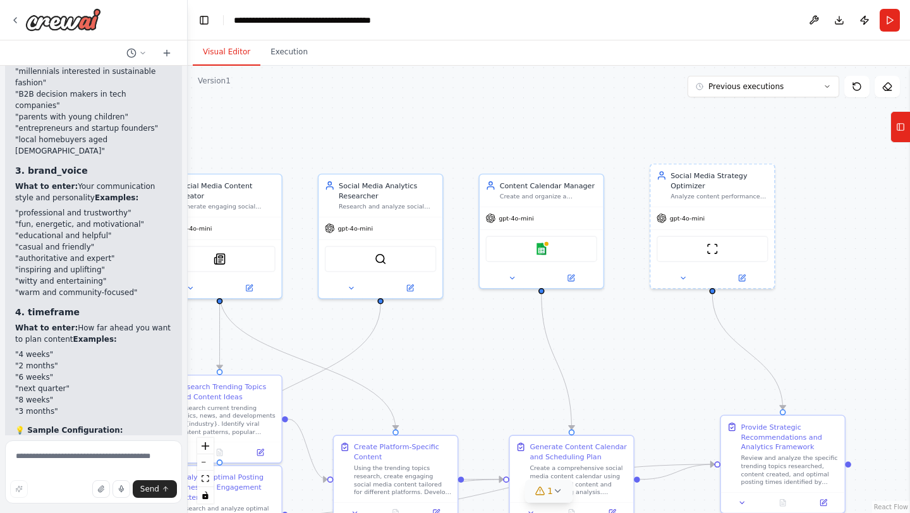
click at [507, 143] on div ".deletable-edge-delete-btn { width: 20px; height: 20px; border: 0px solid #ffff…" at bounding box center [549, 290] width 723 height 448
click at [13, 18] on icon at bounding box center [15, 20] width 10 height 10
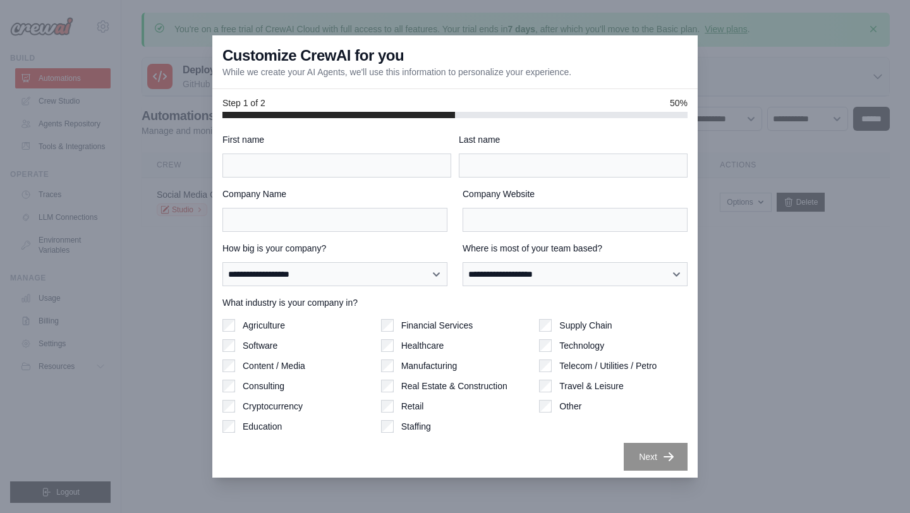
click at [158, 244] on div at bounding box center [455, 256] width 910 height 513
click at [204, 269] on div at bounding box center [455, 256] width 910 height 513
click at [362, 116] on div at bounding box center [339, 115] width 233 height 6
click at [361, 134] on label "First name" at bounding box center [337, 139] width 229 height 13
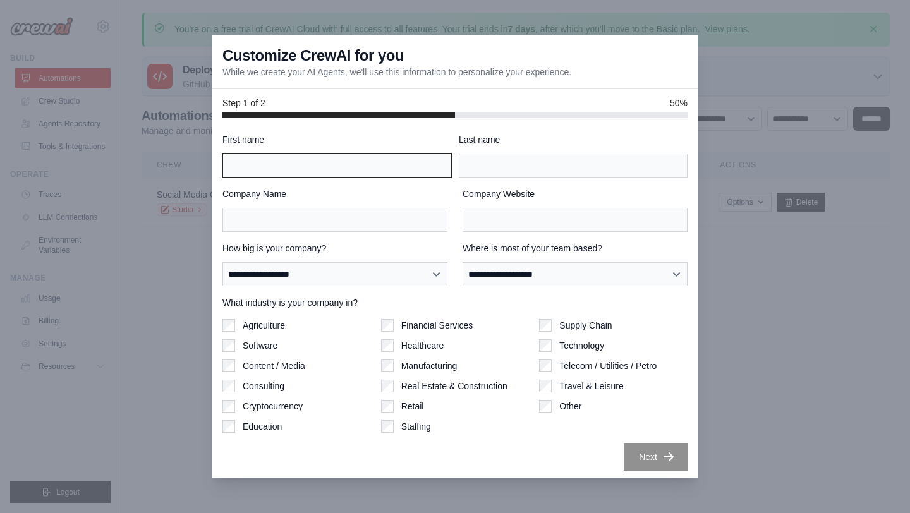
click at [361, 154] on input "First name" at bounding box center [337, 166] width 229 height 24
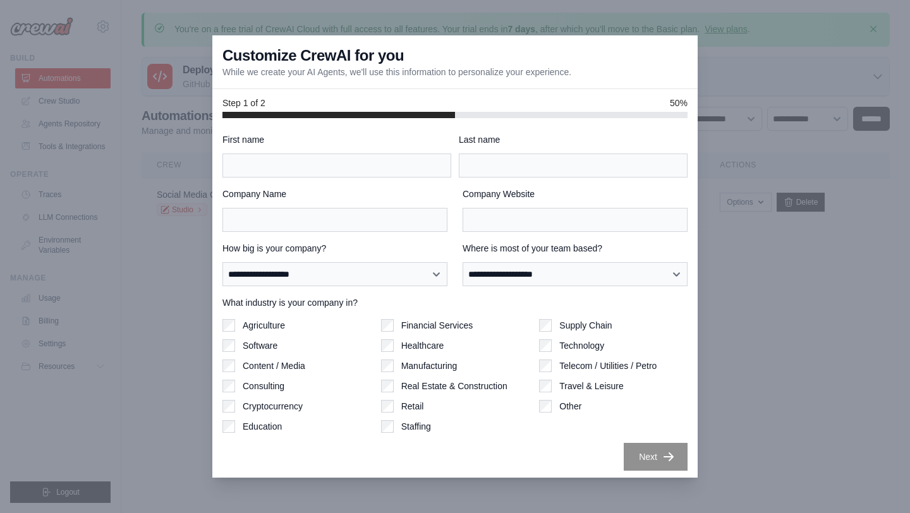
click at [188, 145] on div at bounding box center [455, 256] width 910 height 513
click at [64, 243] on div at bounding box center [455, 256] width 910 height 513
click at [655, 439] on div "**********" at bounding box center [455, 302] width 465 height 338
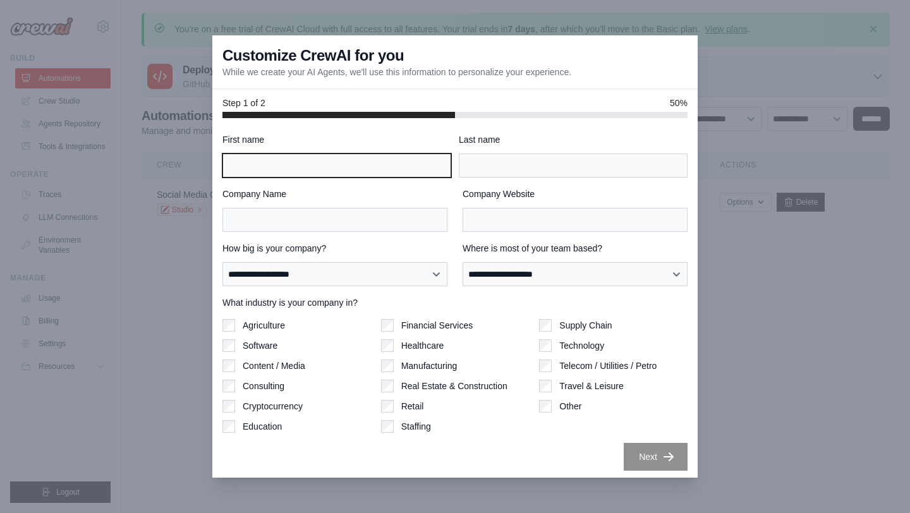
click at [381, 172] on input "First name" at bounding box center [337, 166] width 229 height 24
type input "********"
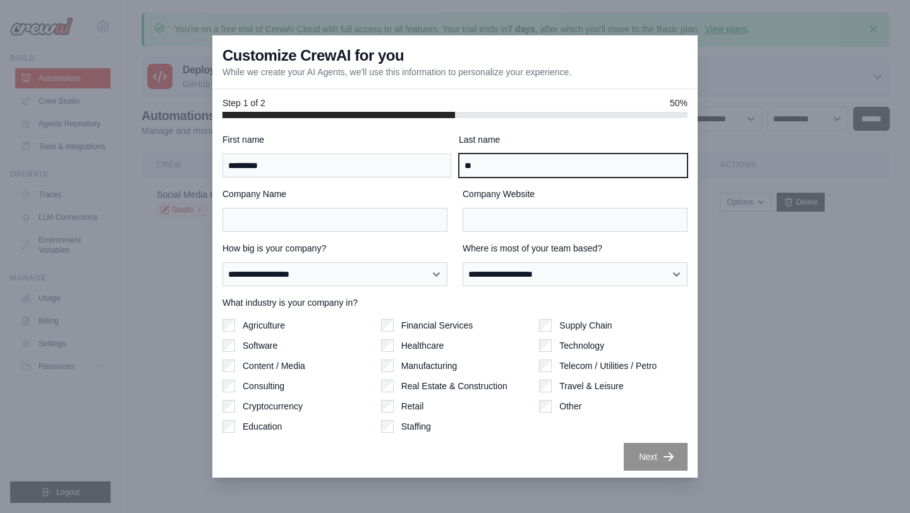
click at [480, 166] on input "**" at bounding box center [573, 166] width 229 height 24
type input "***"
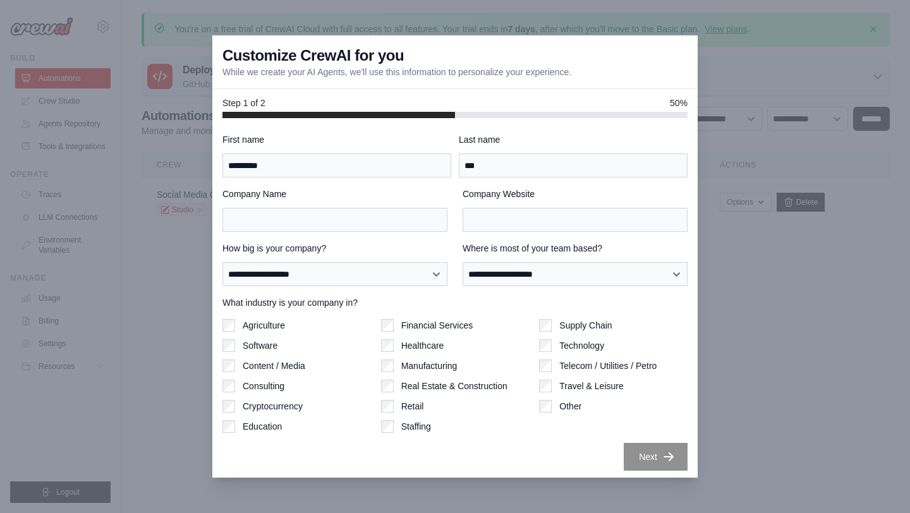
click at [313, 250] on label "How big is your company?" at bounding box center [335, 248] width 225 height 13
click at [313, 262] on select "**********" at bounding box center [335, 274] width 225 height 24
click at [314, 228] on input "Company Name" at bounding box center [335, 220] width 225 height 24
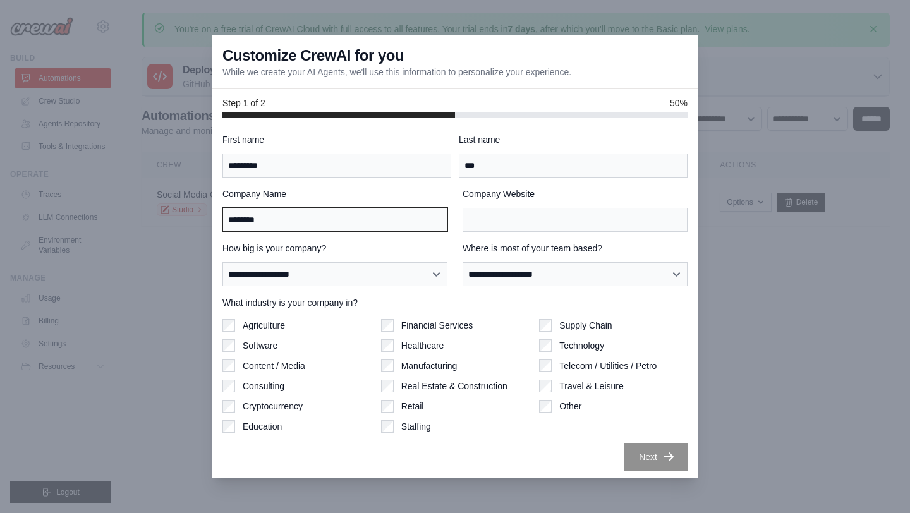
type input "********"
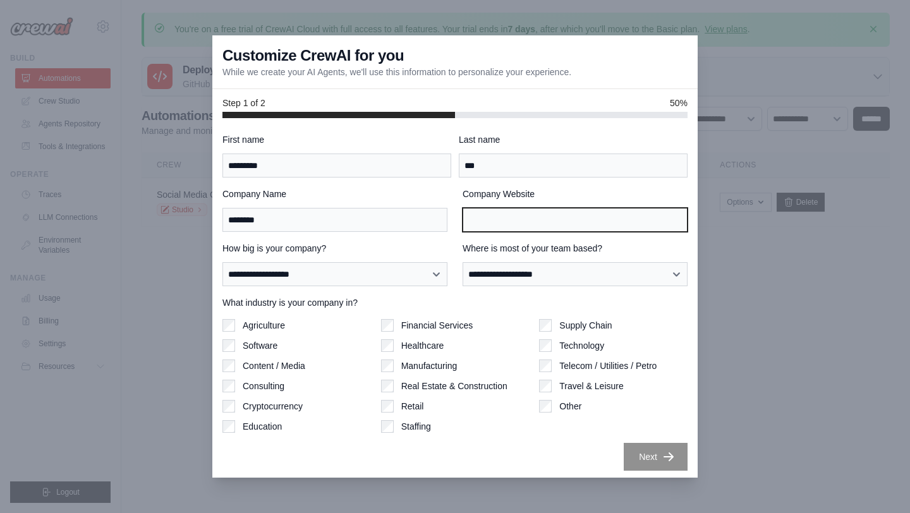
click at [517, 216] on input "Company Website" at bounding box center [575, 220] width 225 height 24
type input "**********"
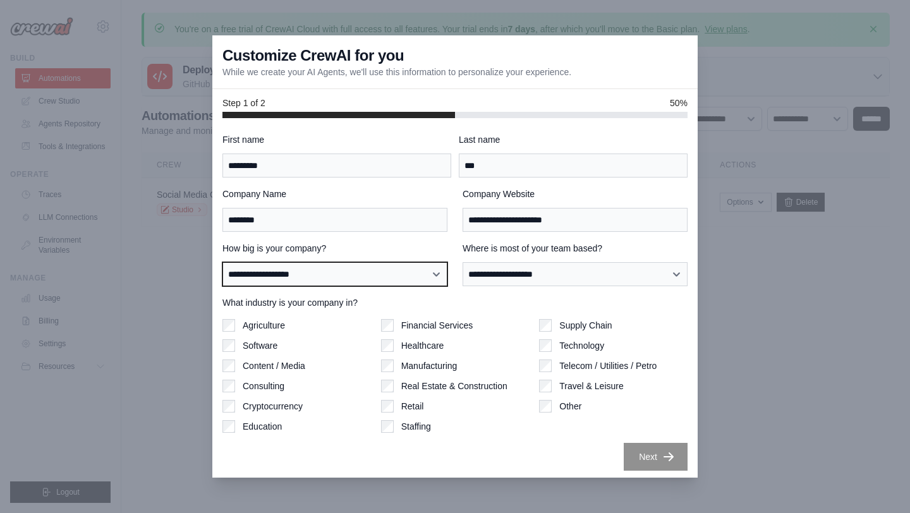
click at [390, 279] on select "**********" at bounding box center [335, 274] width 225 height 24
click at [223, 262] on select "**********" at bounding box center [335, 274] width 225 height 24
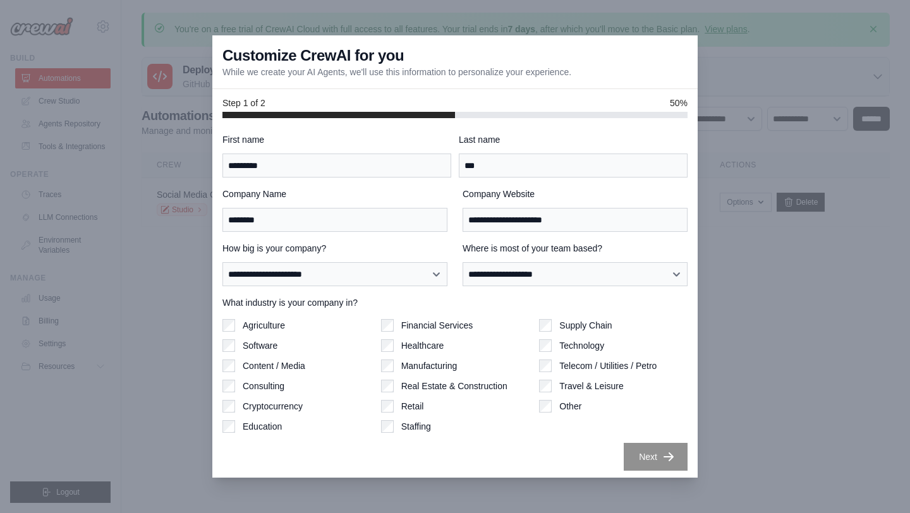
click at [374, 288] on div "**********" at bounding box center [455, 302] width 465 height 338
click at [372, 282] on select "**********" at bounding box center [335, 274] width 225 height 24
select select "**********"
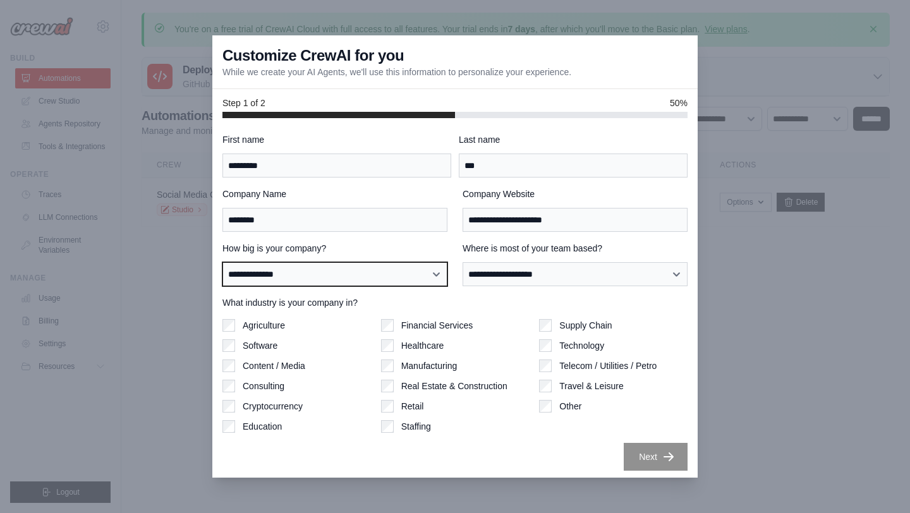
click at [223, 262] on select "**********" at bounding box center [335, 274] width 225 height 24
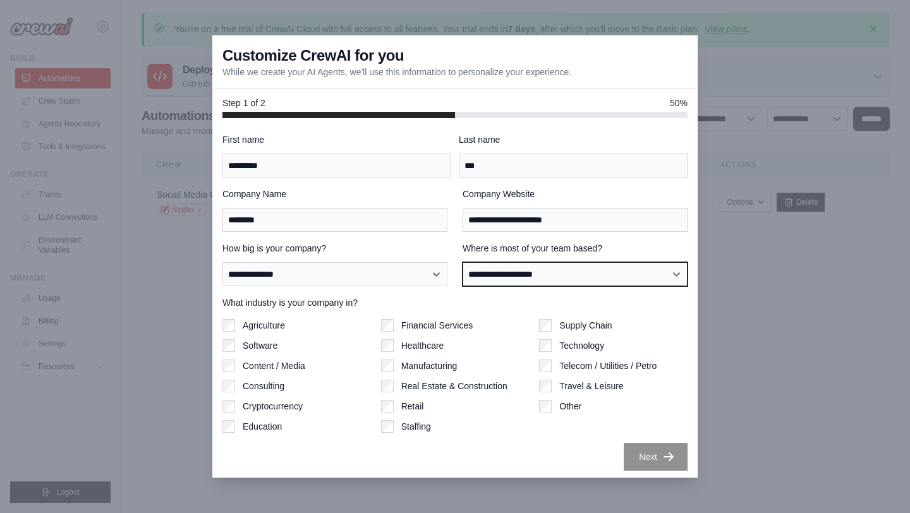
click at [488, 276] on select "**********" at bounding box center [575, 274] width 225 height 24
select select "**********"
click at [463, 262] on select "**********" at bounding box center [575, 274] width 225 height 24
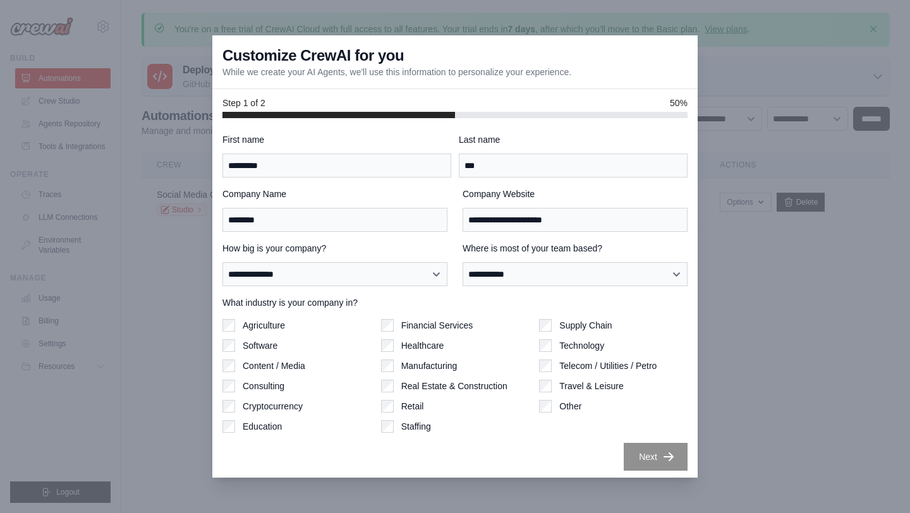
click at [264, 330] on label "Agriculture" at bounding box center [264, 325] width 42 height 13
click at [264, 331] on label "Agriculture" at bounding box center [264, 325] width 42 height 13
click at [264, 343] on label "Software" at bounding box center [260, 345] width 35 height 13
click at [263, 386] on label "Consulting" at bounding box center [264, 386] width 42 height 13
click at [425, 350] on label "Healthcare" at bounding box center [422, 345] width 43 height 13
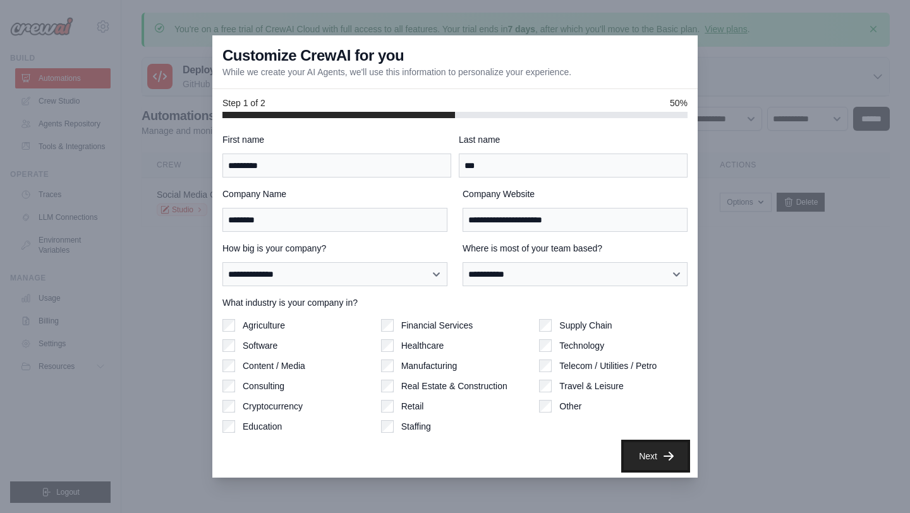
click at [634, 453] on button "Next" at bounding box center [656, 457] width 64 height 28
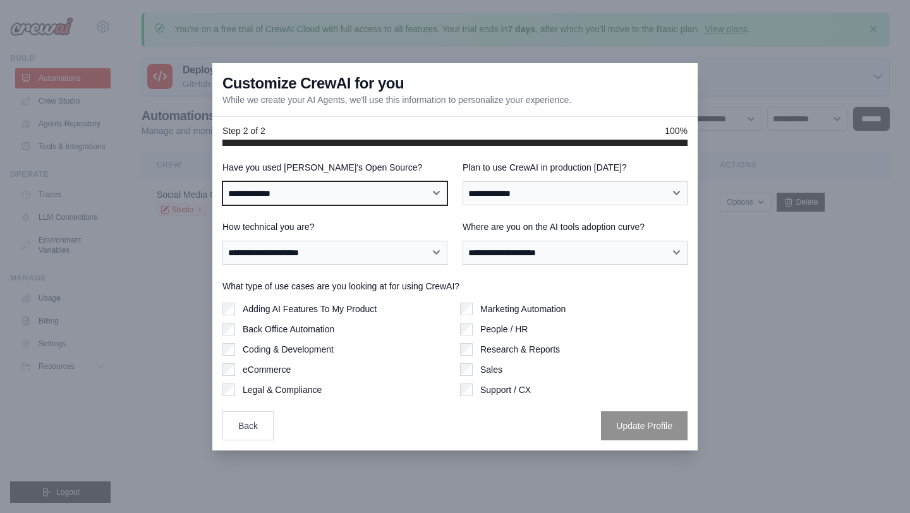
click at [246, 185] on select "**********" at bounding box center [335, 193] width 225 height 24
click at [223, 181] on select "**********" at bounding box center [335, 193] width 225 height 24
click at [344, 193] on select "**********" at bounding box center [335, 193] width 225 height 24
select select "**********"
click at [223, 181] on select "**********" at bounding box center [335, 193] width 225 height 24
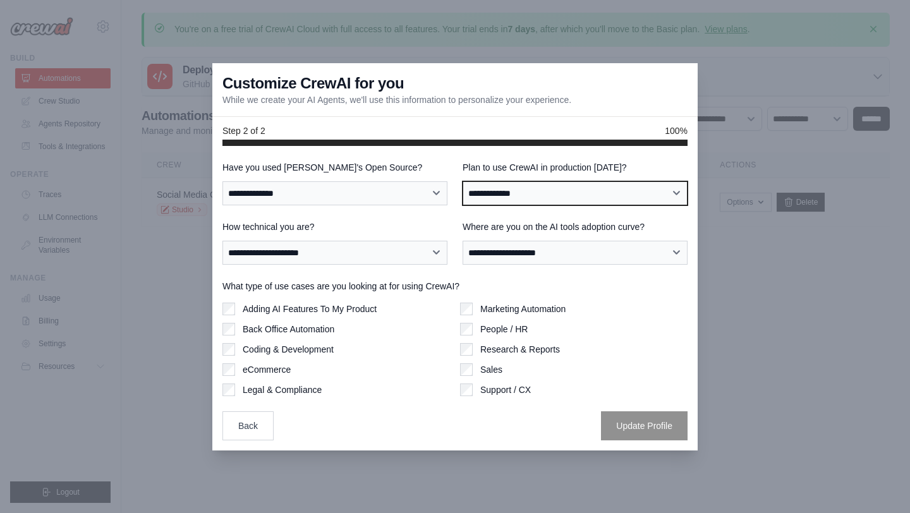
click at [494, 200] on select "**********" at bounding box center [575, 193] width 225 height 24
select select "****"
click at [463, 181] on select "**********" at bounding box center [575, 193] width 225 height 24
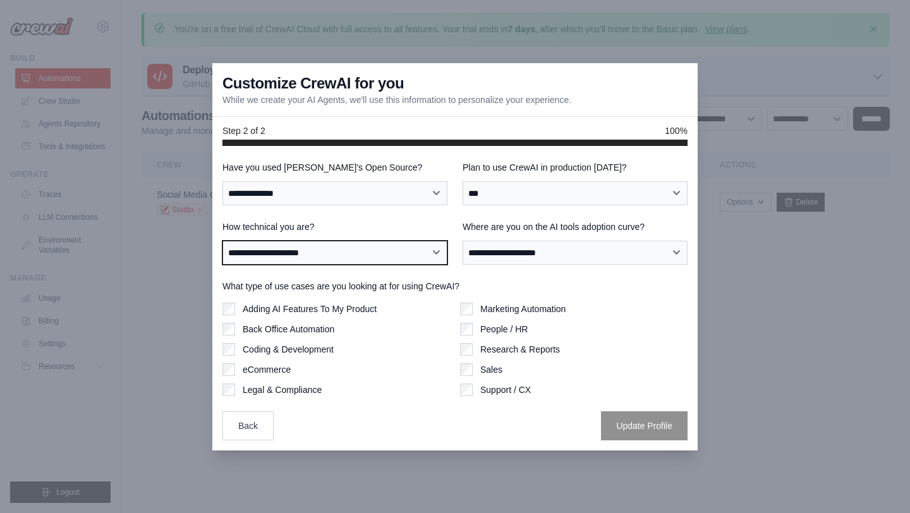
click at [378, 244] on select "**********" at bounding box center [335, 253] width 225 height 24
select select "**********"
click at [223, 241] on select "**********" at bounding box center [335, 253] width 225 height 24
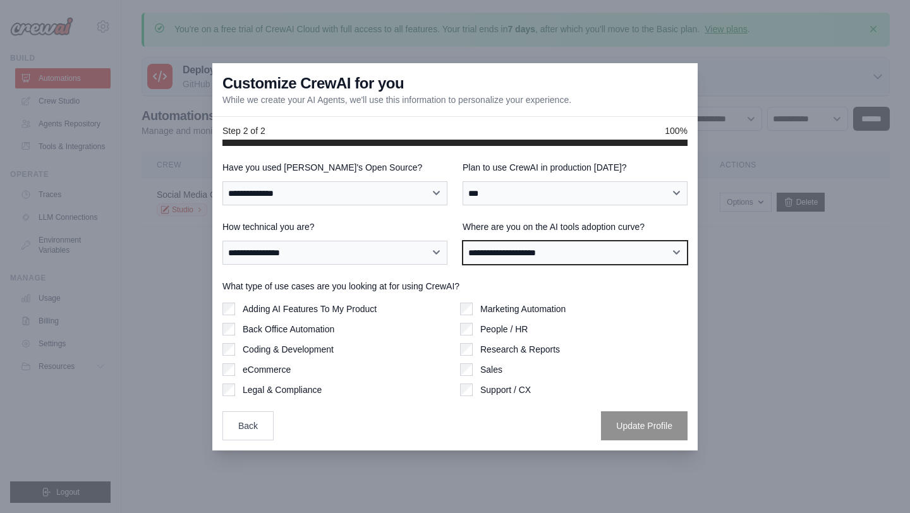
click at [494, 242] on select "**********" at bounding box center [575, 253] width 225 height 24
select select "**********"
click at [463, 241] on select "**********" at bounding box center [575, 253] width 225 height 24
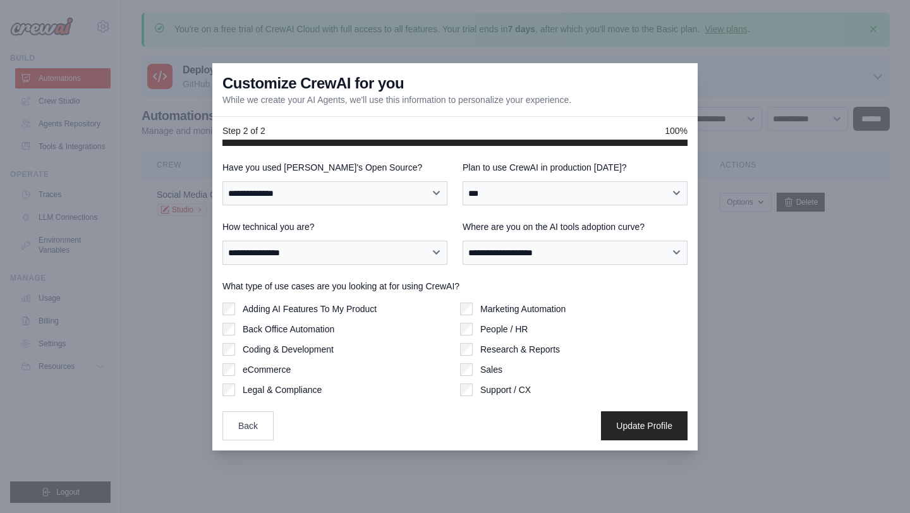
click at [249, 374] on label "eCommerce" at bounding box center [267, 369] width 48 height 13
click at [249, 361] on div "Adding AI Features To My Product Back Office Automation Coding & Development eC…" at bounding box center [337, 350] width 228 height 94
click at [253, 334] on label "Back Office Automation" at bounding box center [289, 329] width 92 height 13
click at [253, 353] on label "Coding & Development" at bounding box center [288, 349] width 91 height 13
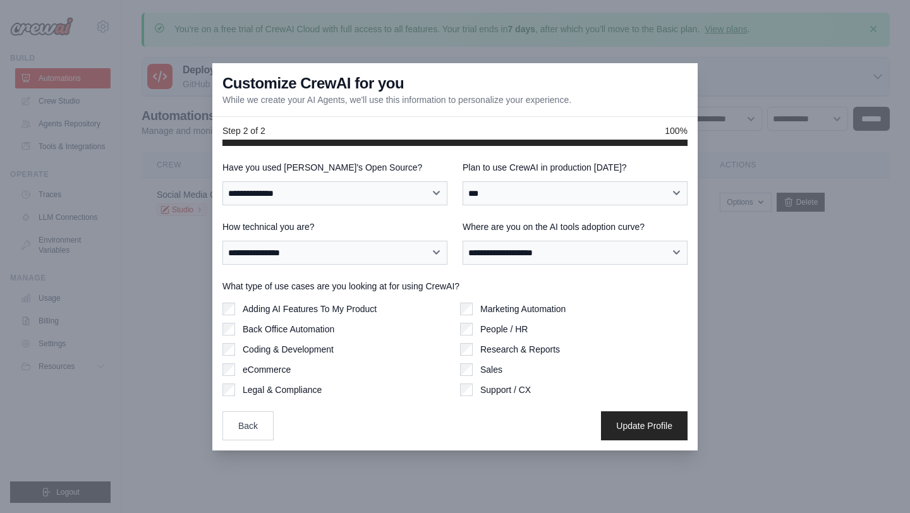
click at [254, 387] on label "Legal & Compliance" at bounding box center [282, 390] width 79 height 13
click at [644, 422] on button "Update Profile" at bounding box center [644, 425] width 87 height 29
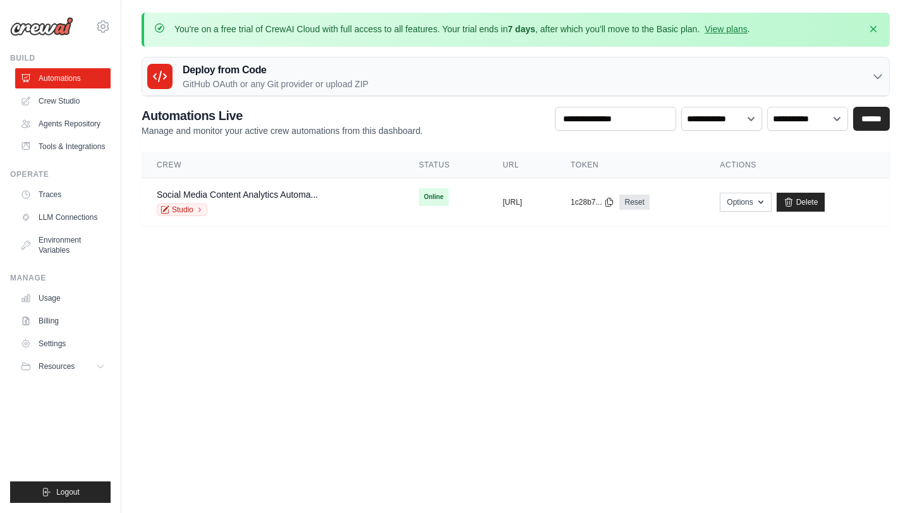
click at [451, 389] on body "vp@raystrat.com Settings Build Automations" at bounding box center [455, 256] width 910 height 513
click at [66, 125] on link "Agents Repository" at bounding box center [63, 124] width 95 height 20
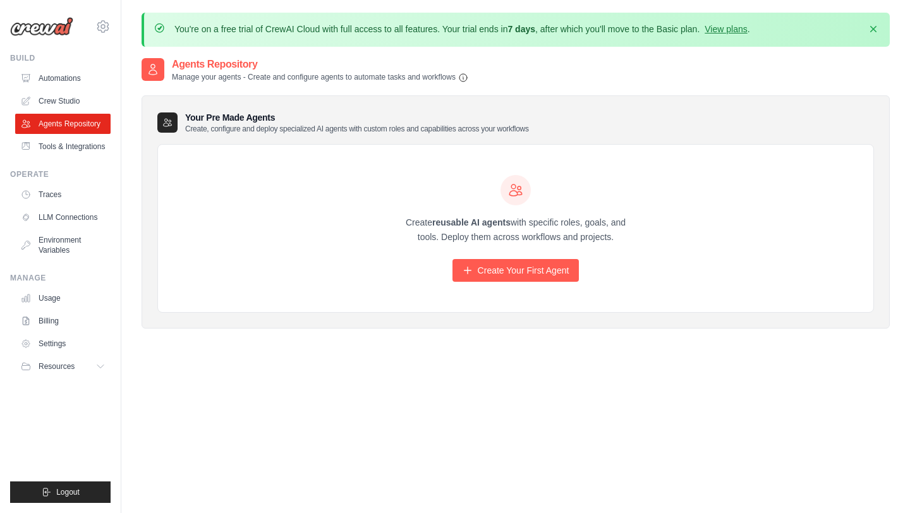
drag, startPoint x: 193, startPoint y: 72, endPoint x: 449, endPoint y: 72, distance: 256.7
click at [449, 72] on p "Manage your agents - Create and configure agents to automate tasks and workflows" at bounding box center [320, 77] width 296 height 11
click at [57, 358] on button "Resources" at bounding box center [63, 367] width 95 height 20
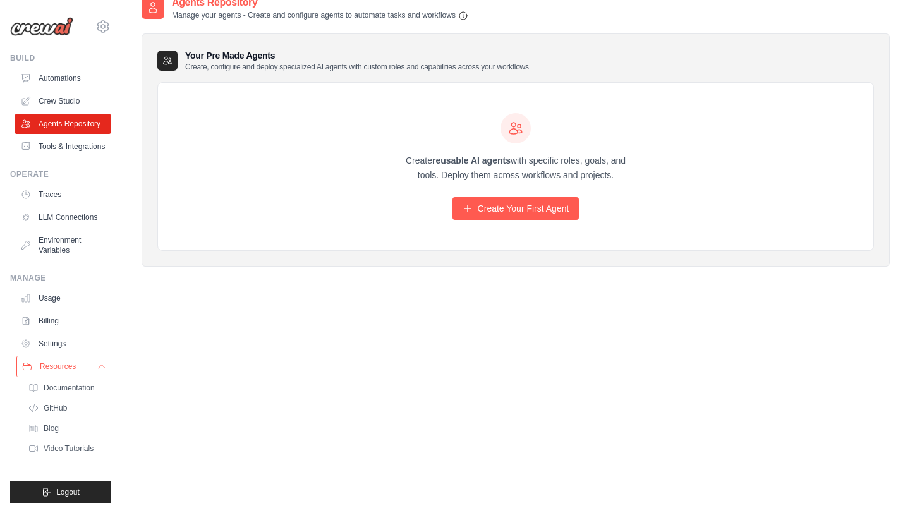
scroll to position [69, 0]
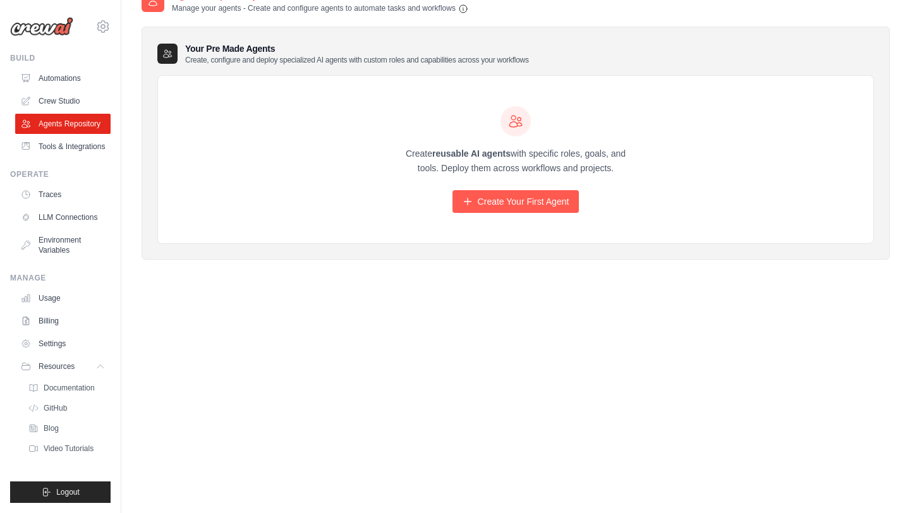
click at [59, 437] on ul "Documentation GitHub Blog Video Tutorials" at bounding box center [67, 418] width 88 height 78
click at [59, 449] on span "Video Tutorials" at bounding box center [70, 449] width 50 height 10
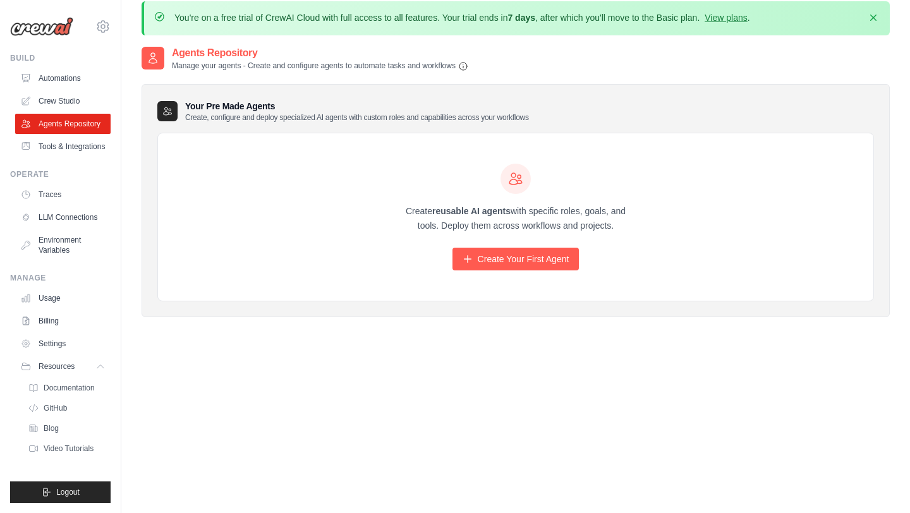
scroll to position [0, 0]
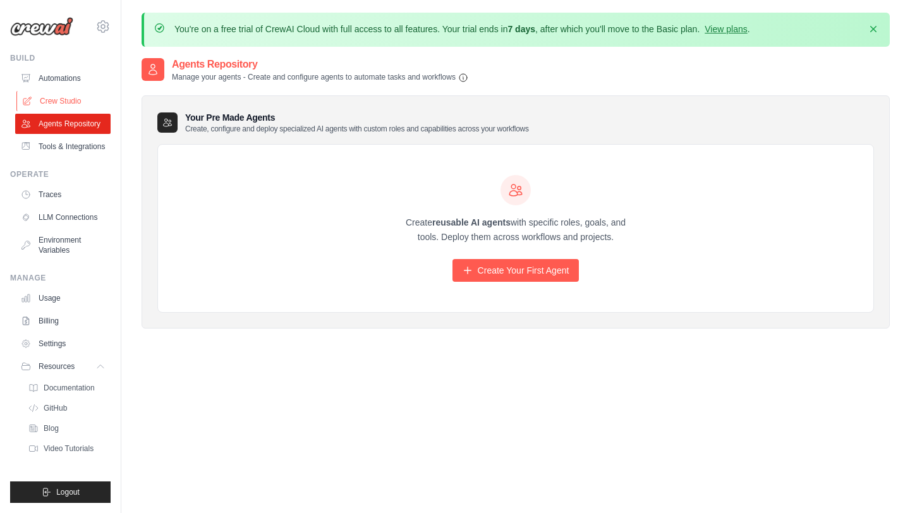
click at [69, 101] on link "Crew Studio" at bounding box center [63, 101] width 95 height 20
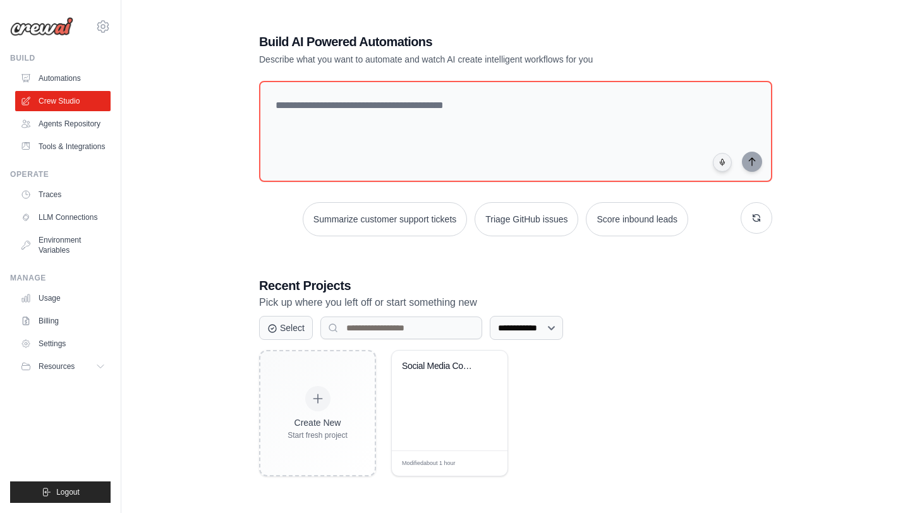
scroll to position [69, 0]
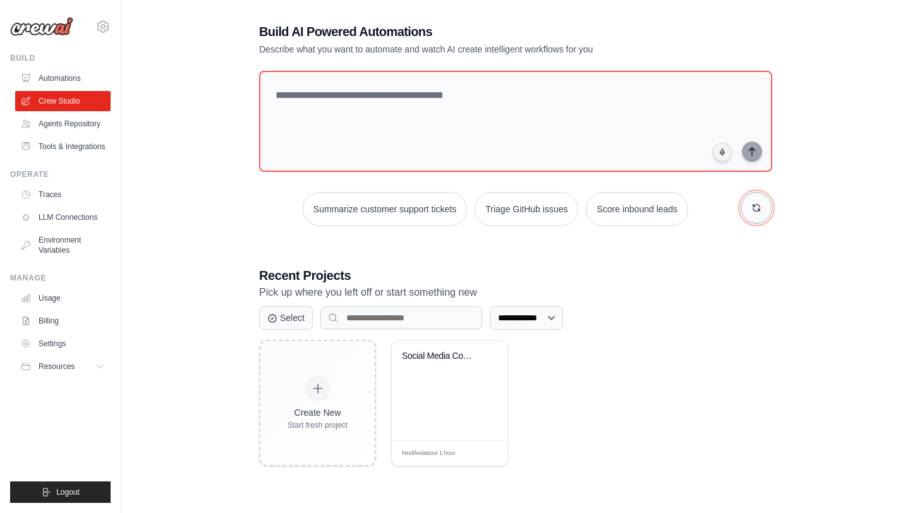
click at [766, 204] on button "button" at bounding box center [757, 208] width 32 height 32
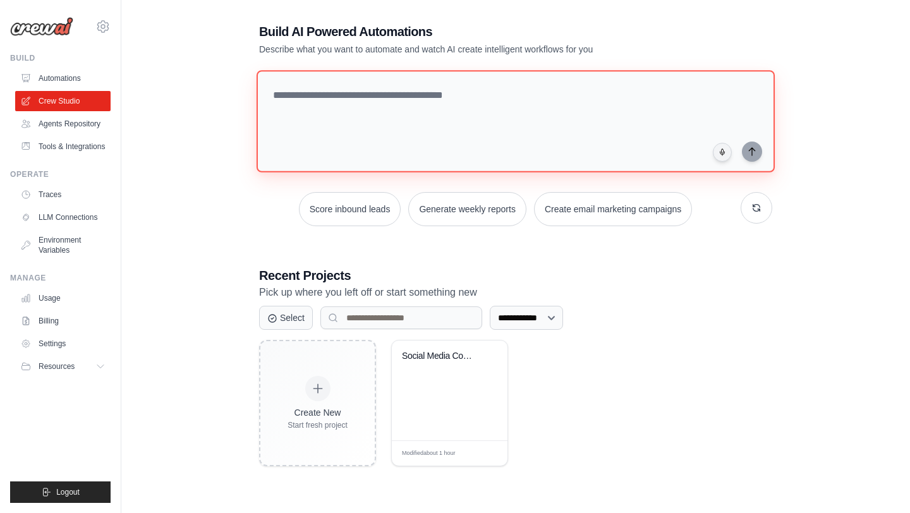
click at [370, 116] on textarea at bounding box center [516, 121] width 518 height 102
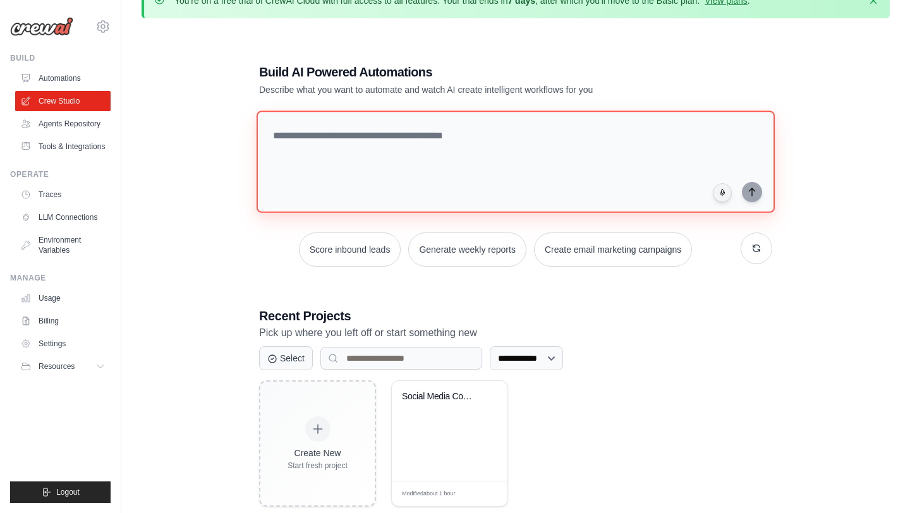
scroll to position [0, 0]
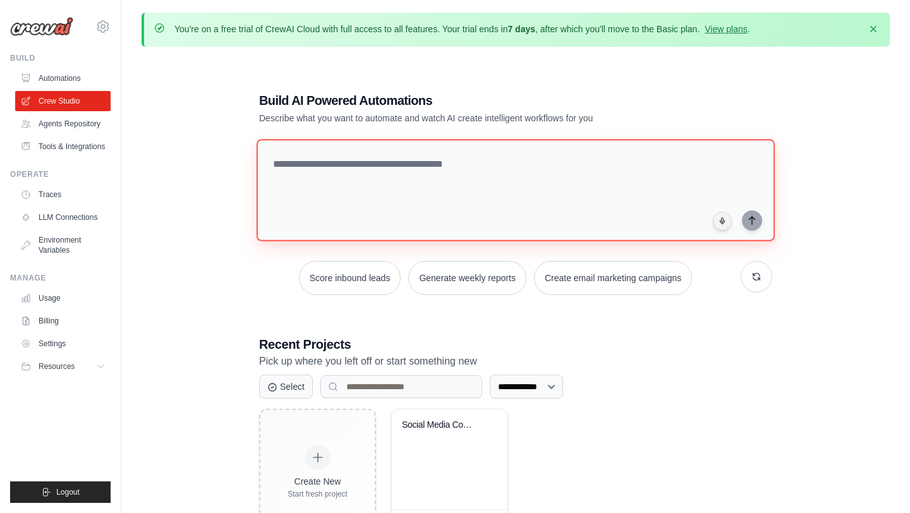
paste textarea "**********"
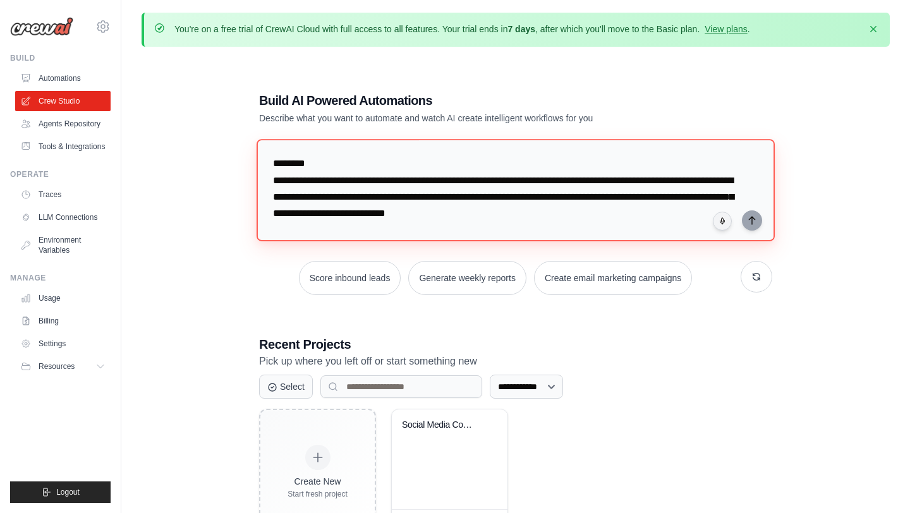
scroll to position [571, 0]
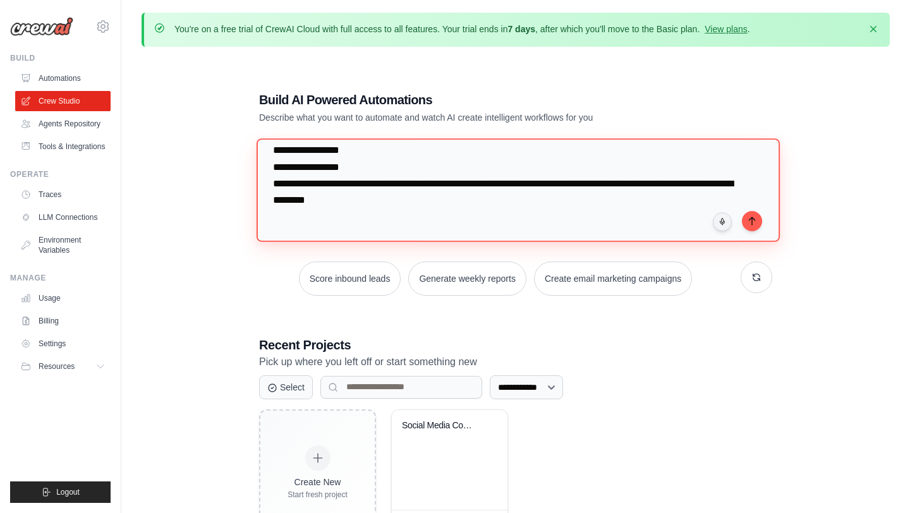
click at [763, 217] on textarea at bounding box center [518, 189] width 523 height 103
type textarea "**********"
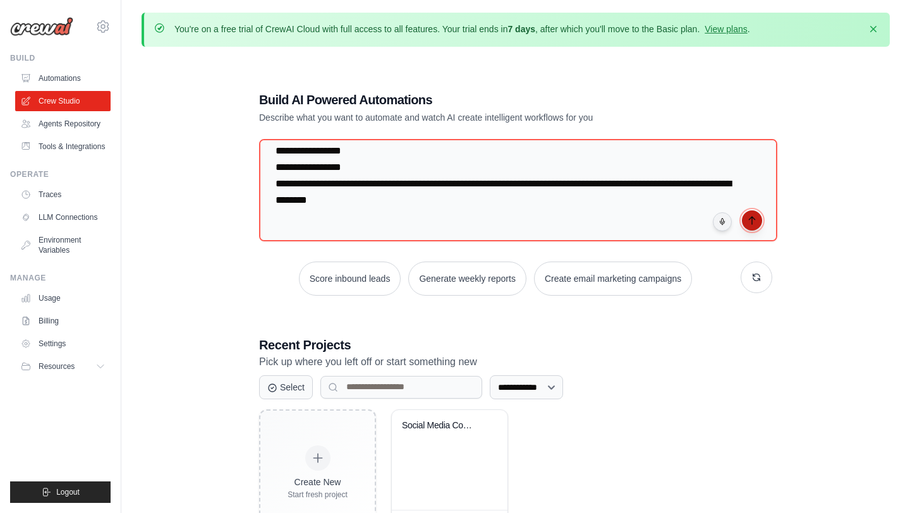
click at [753, 217] on icon "submit" at bounding box center [752, 221] width 10 height 10
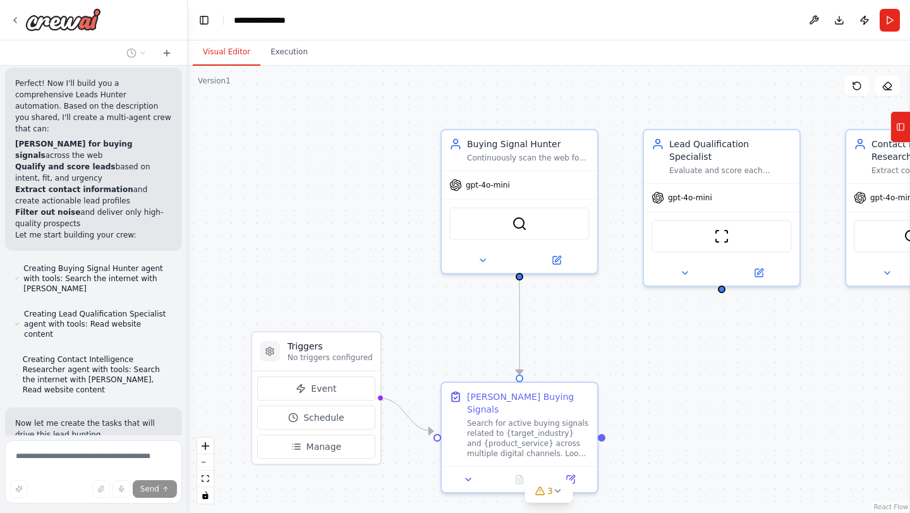
scroll to position [937, 0]
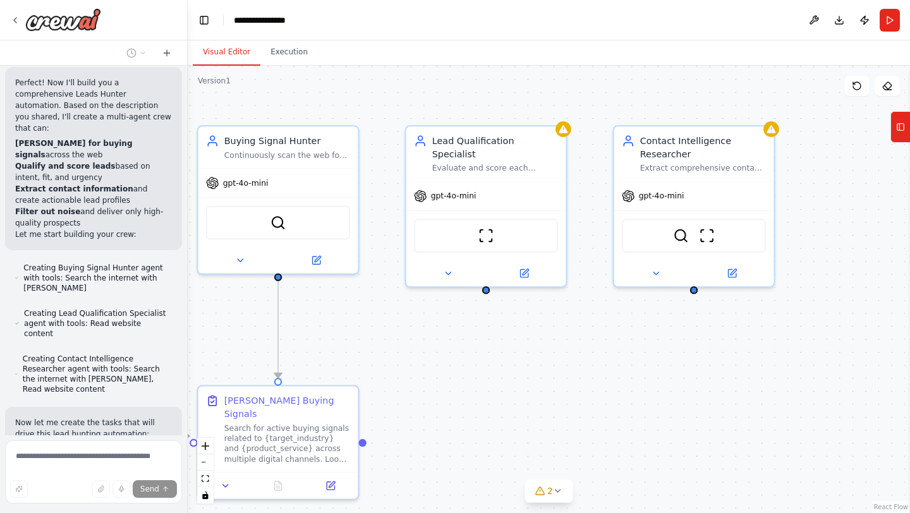
drag, startPoint x: 382, startPoint y: 239, endPoint x: 144, endPoint y: 239, distance: 238.3
click at [144, 239] on div "Overview Every pipeline starts with signals. Most businesses wait until demand …" at bounding box center [455, 256] width 910 height 513
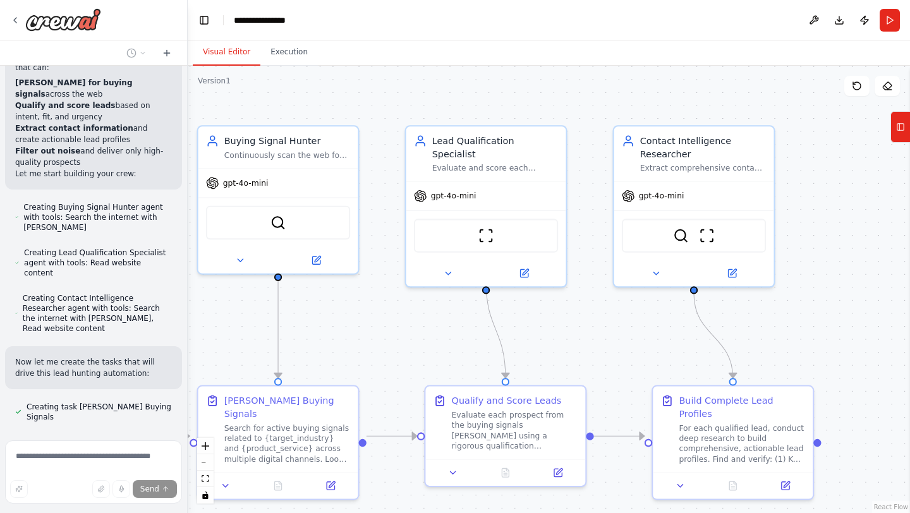
scroll to position [1028, 0]
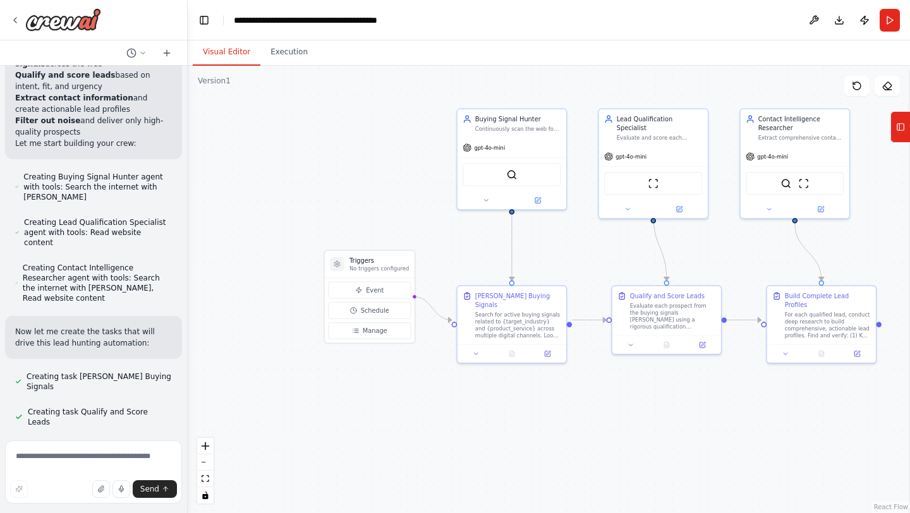
drag, startPoint x: 257, startPoint y: 338, endPoint x: 454, endPoint y: 260, distance: 211.4
click at [454, 260] on div ".deletable-edge-delete-btn { width: 20px; height: 20px; border: 0px solid #ffff…" at bounding box center [549, 290] width 723 height 448
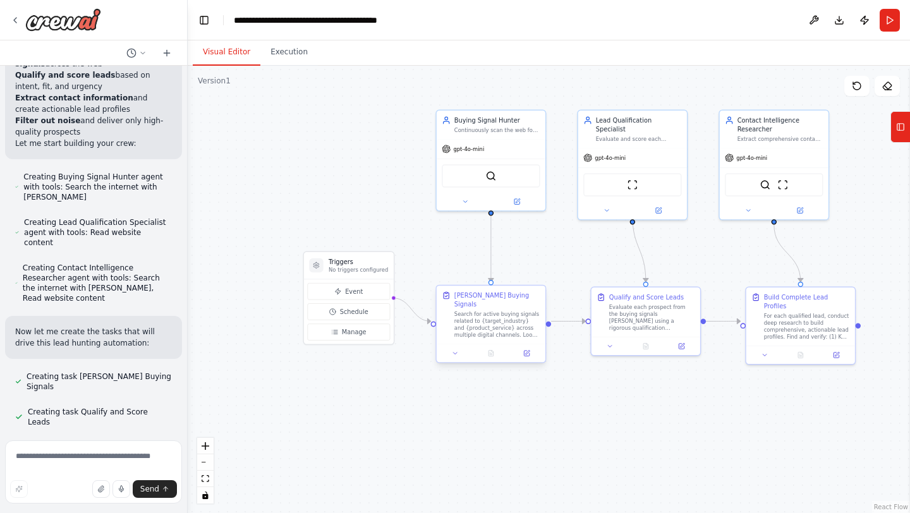
click at [460, 298] on div "[PERSON_NAME] Buying Signals" at bounding box center [498, 300] width 86 height 18
click at [453, 350] on icon at bounding box center [455, 353] width 7 height 7
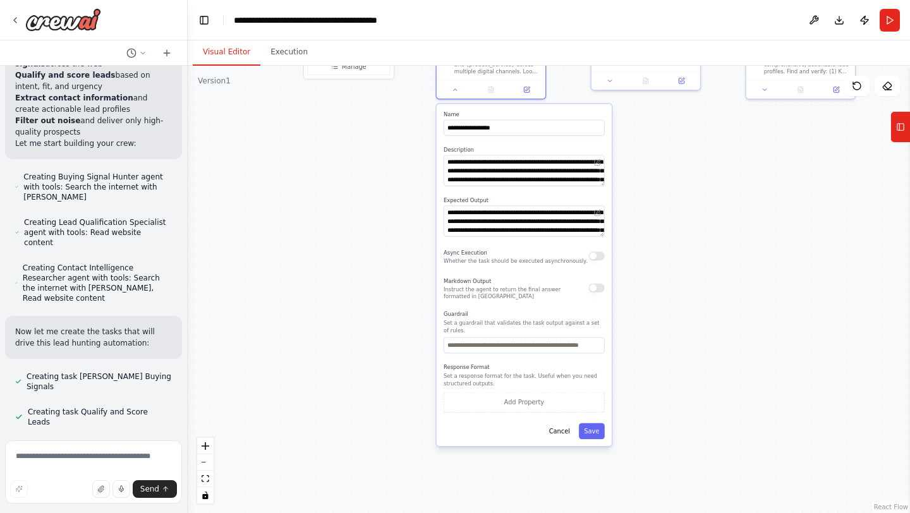
drag, startPoint x: 392, startPoint y: 455, endPoint x: 392, endPoint y: 189, distance: 266.1
click at [392, 189] on div ".deletable-edge-delete-btn { width: 20px; height: 20px; border: 0px solid #ffff…" at bounding box center [549, 290] width 723 height 448
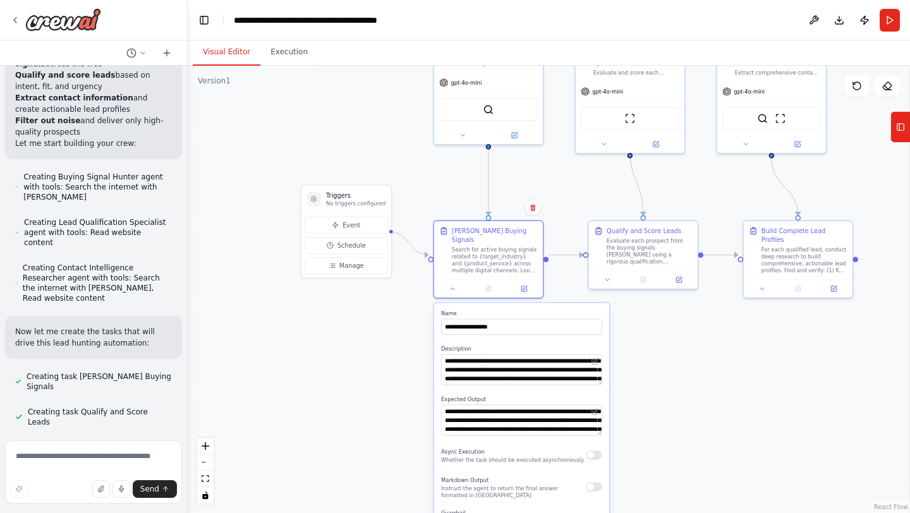
drag, startPoint x: 386, startPoint y: 219, endPoint x: 383, endPoint y: 418, distance: 199.1
click at [383, 418] on div ".deletable-edge-delete-btn { width: 20px; height: 20px; border: 0px solid #ffff…" at bounding box center [549, 290] width 723 height 448
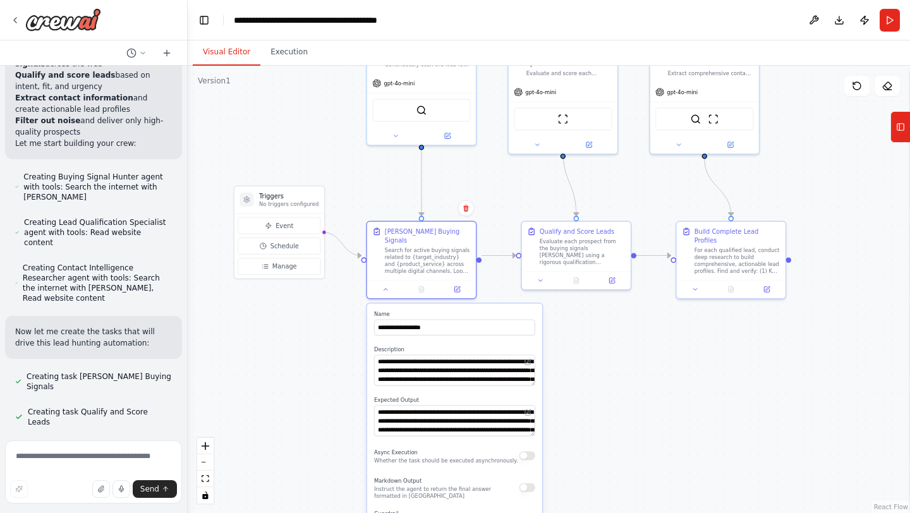
drag, startPoint x: 429, startPoint y: 333, endPoint x: 221, endPoint y: 333, distance: 208.0
click at [221, 333] on div ".deletable-edge-delete-btn { width: 20px; height: 20px; border: 0px solid #ffff…" at bounding box center [549, 290] width 723 height 448
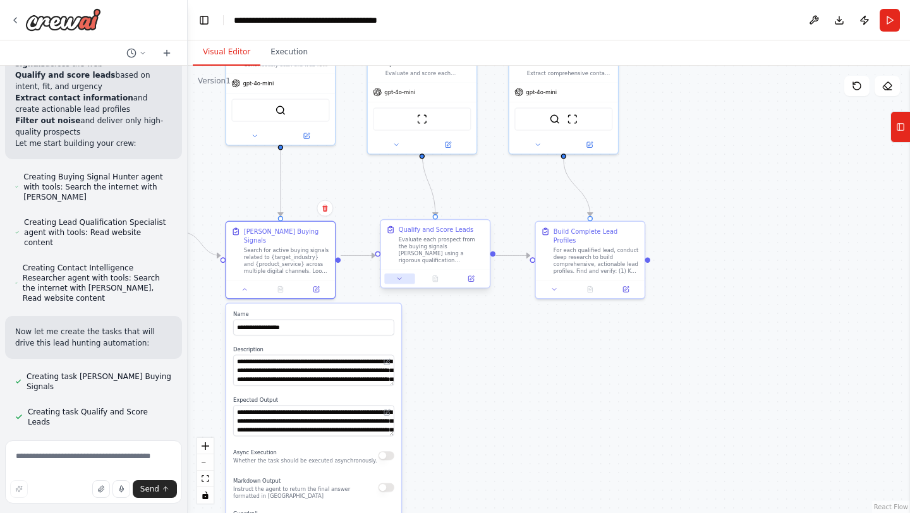
click at [398, 279] on button at bounding box center [399, 279] width 30 height 11
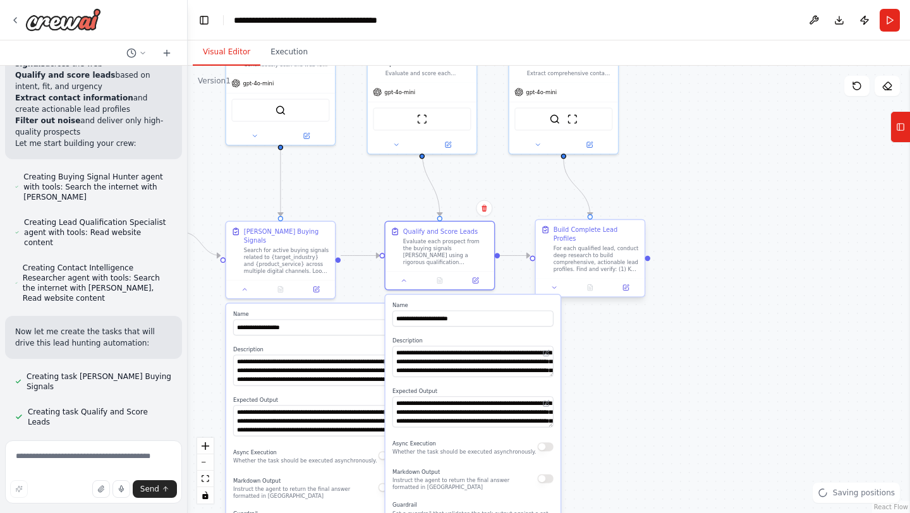
click at [551, 285] on div at bounding box center [590, 288] width 109 height 18
click at [557, 284] on button at bounding box center [554, 288] width 30 height 11
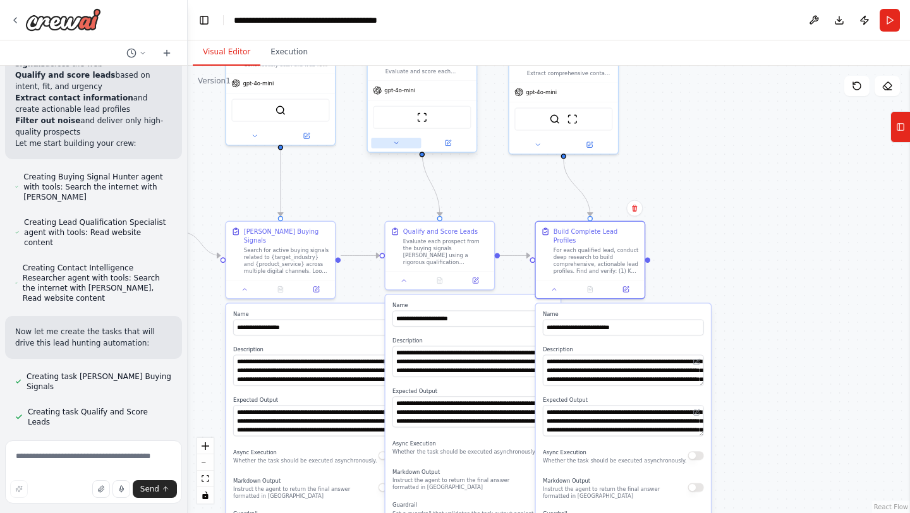
click at [398, 138] on button at bounding box center [396, 143] width 50 height 11
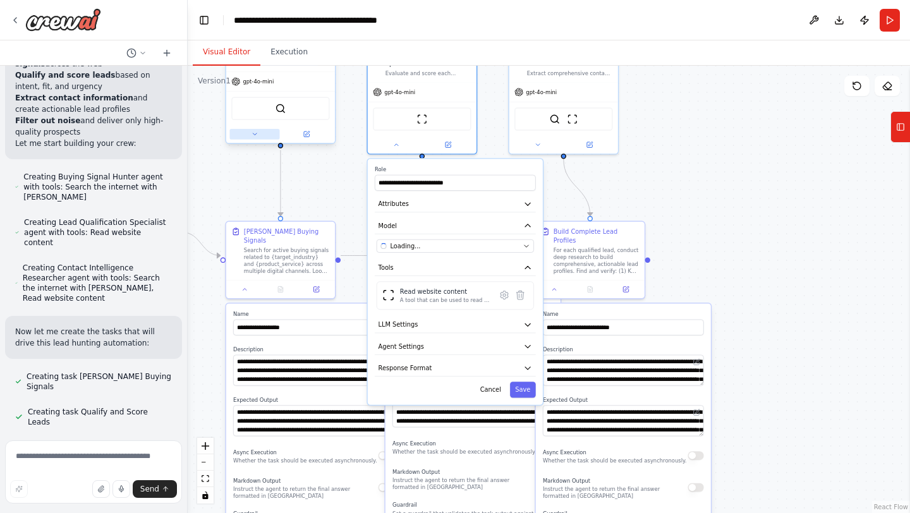
click at [247, 131] on button at bounding box center [254, 134] width 50 height 11
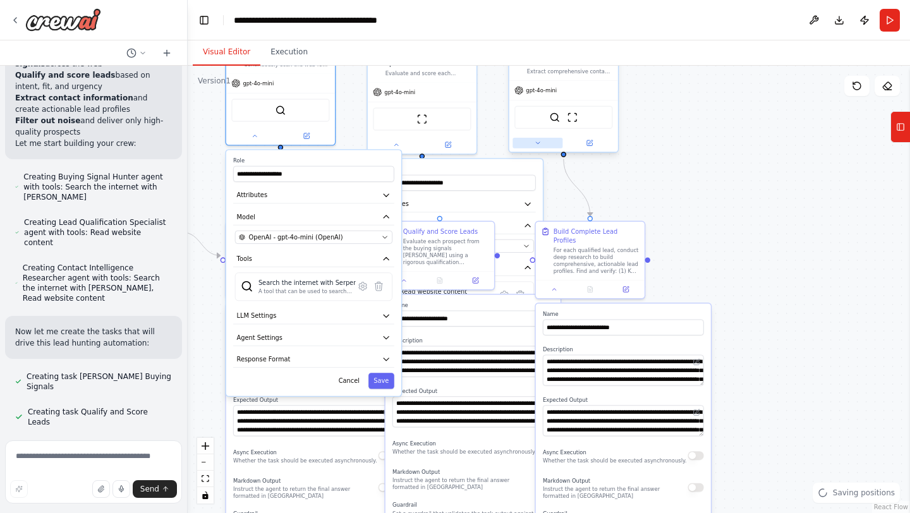
click at [539, 145] on icon at bounding box center [537, 143] width 7 height 7
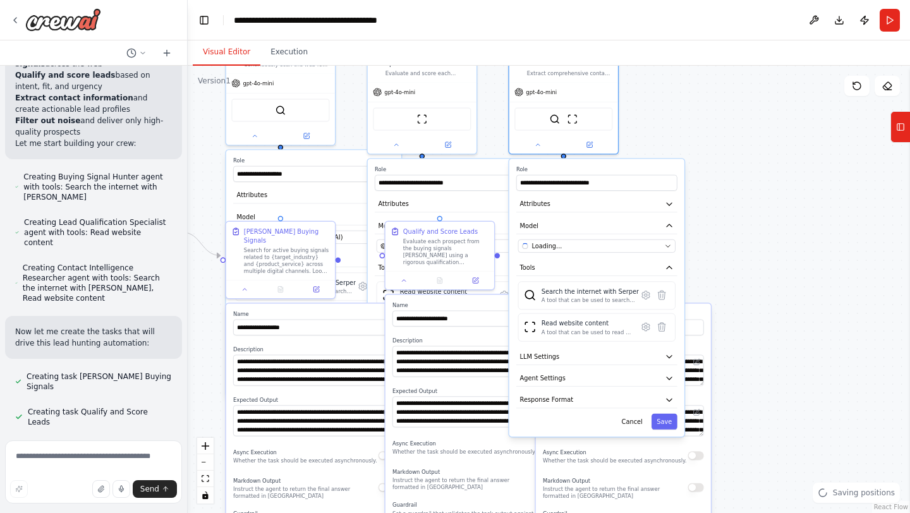
click at [696, 147] on div ".deletable-edge-delete-btn { width: 20px; height: 20px; border: 0px solid #ffff…" at bounding box center [549, 290] width 723 height 448
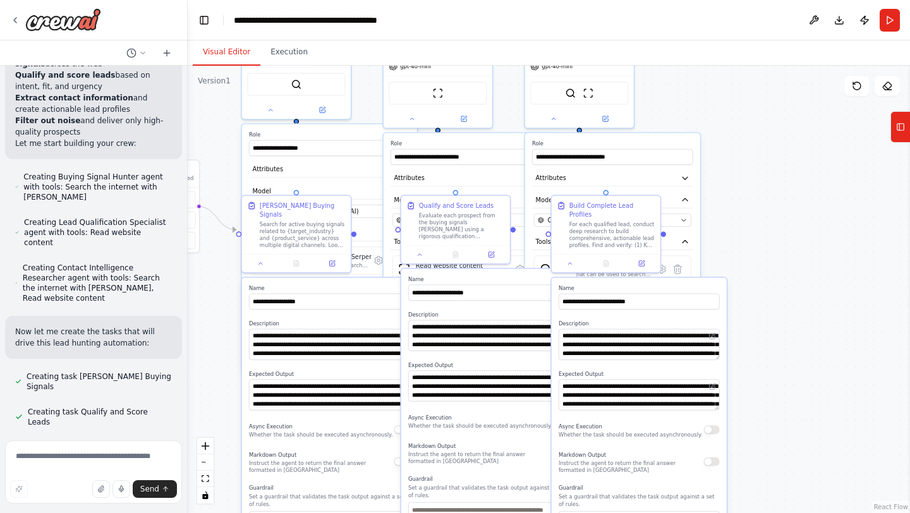
drag, startPoint x: 710, startPoint y: 135, endPoint x: 726, endPoint y: 109, distance: 30.4
click at [726, 109] on div ".deletable-edge-delete-btn { width: 20px; height: 20px; border: 0px solid #ffff…" at bounding box center [549, 290] width 723 height 448
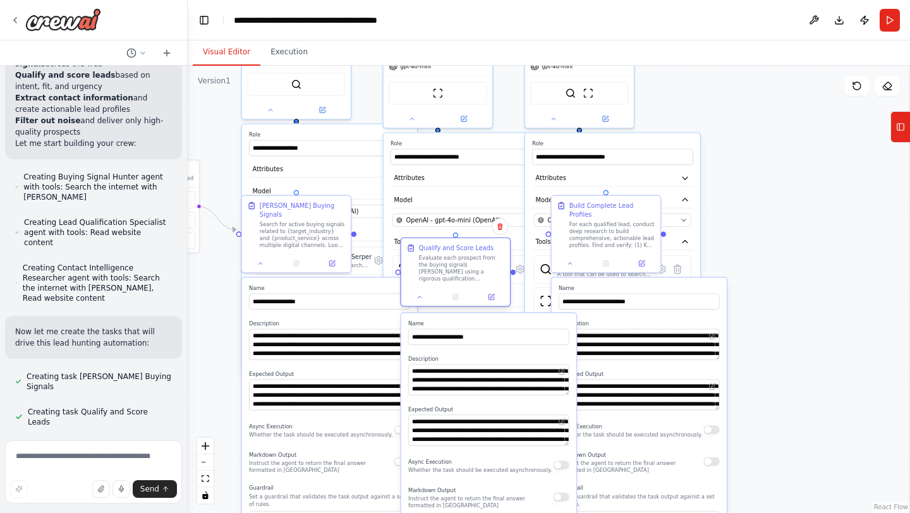
drag, startPoint x: 467, startPoint y: 238, endPoint x: 466, endPoint y: 281, distance: 43.6
click at [466, 281] on div "Evaluate each prospect from the buying signals [PERSON_NAME] using a rigorous q…" at bounding box center [462, 268] width 86 height 28
click at [552, 117] on icon at bounding box center [553, 117] width 7 height 7
click at [410, 112] on button at bounding box center [412, 117] width 50 height 11
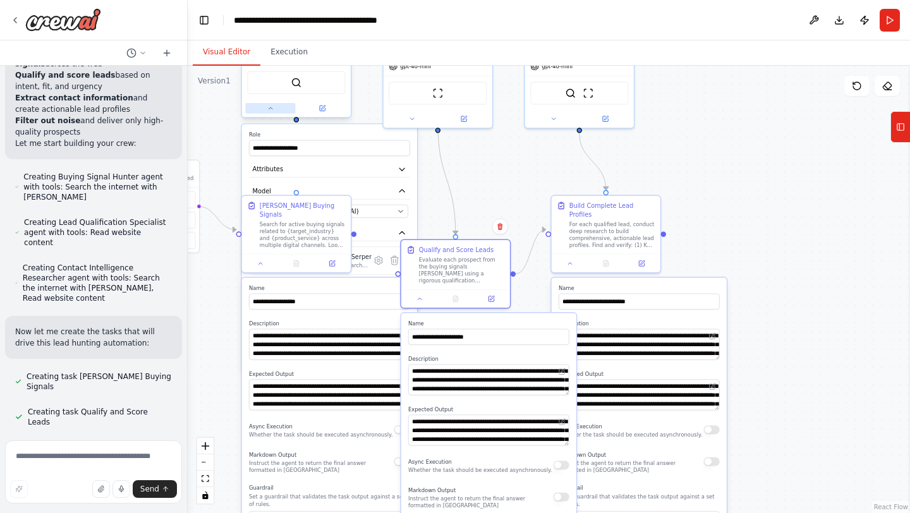
click at [268, 112] on button at bounding box center [270, 108] width 50 height 11
click at [260, 257] on button at bounding box center [260, 262] width 30 height 11
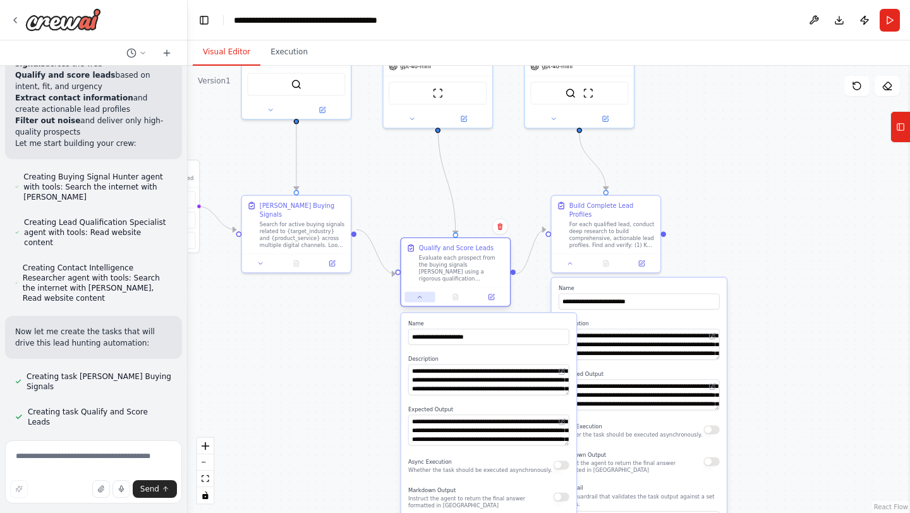
click at [423, 299] on icon at bounding box center [420, 297] width 7 height 7
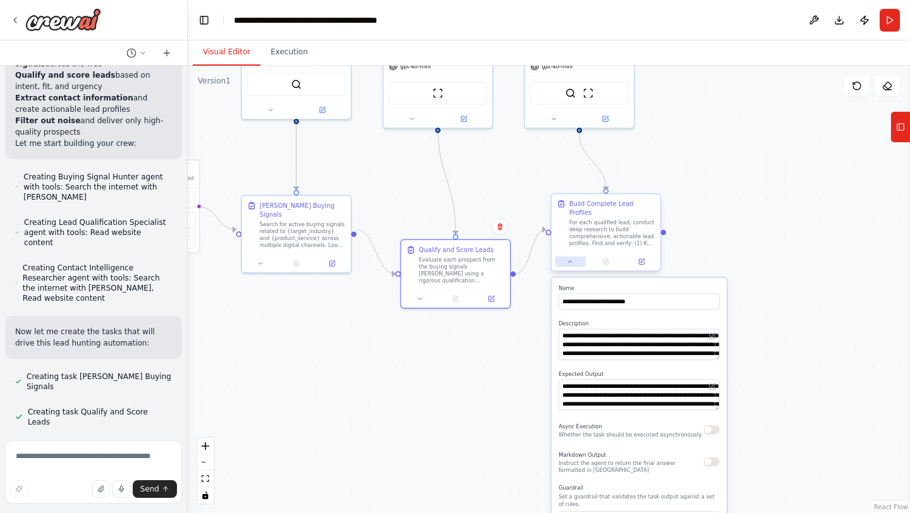
click at [571, 259] on icon at bounding box center [570, 262] width 7 height 7
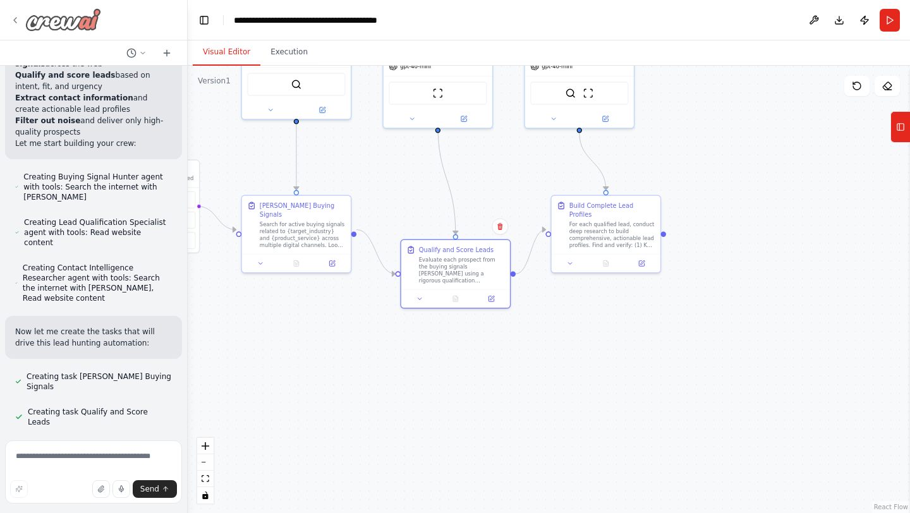
click at [18, 23] on icon at bounding box center [15, 20] width 10 height 10
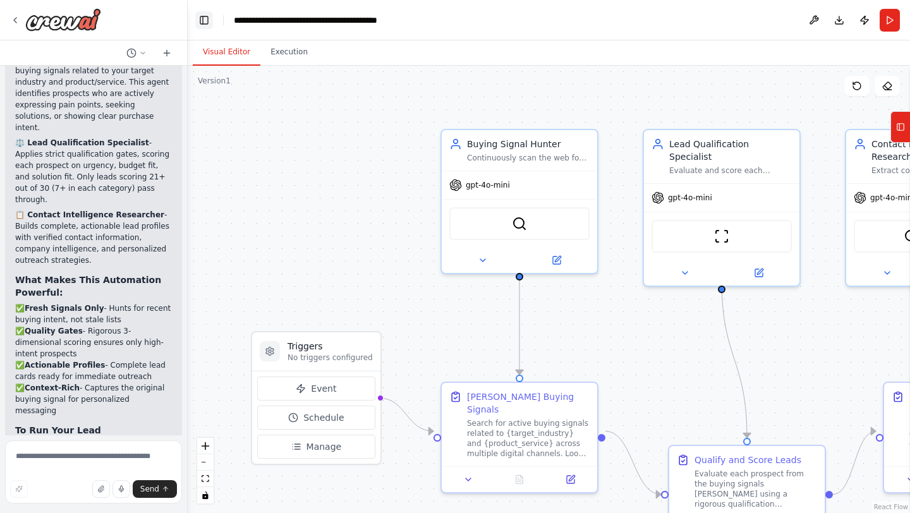
scroll to position [1741, 0]
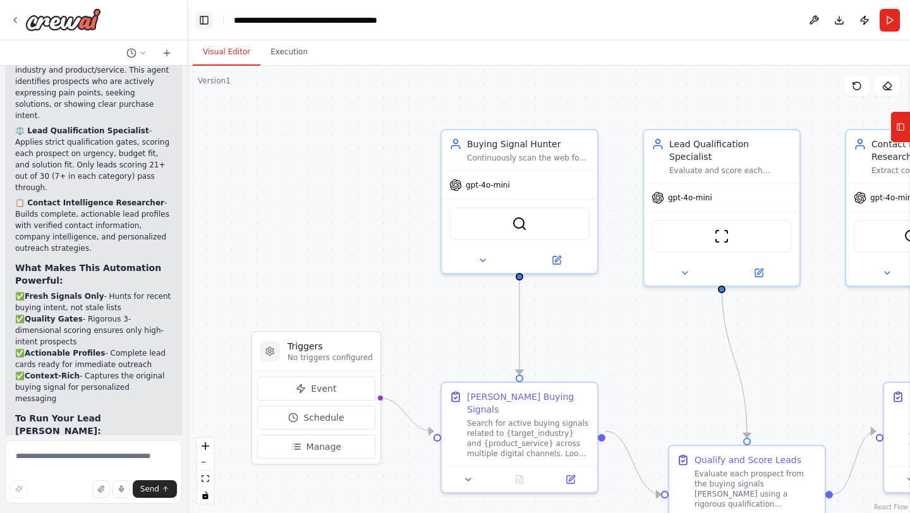
click at [209, 15] on button "Toggle Left Sidebar" at bounding box center [204, 20] width 18 height 18
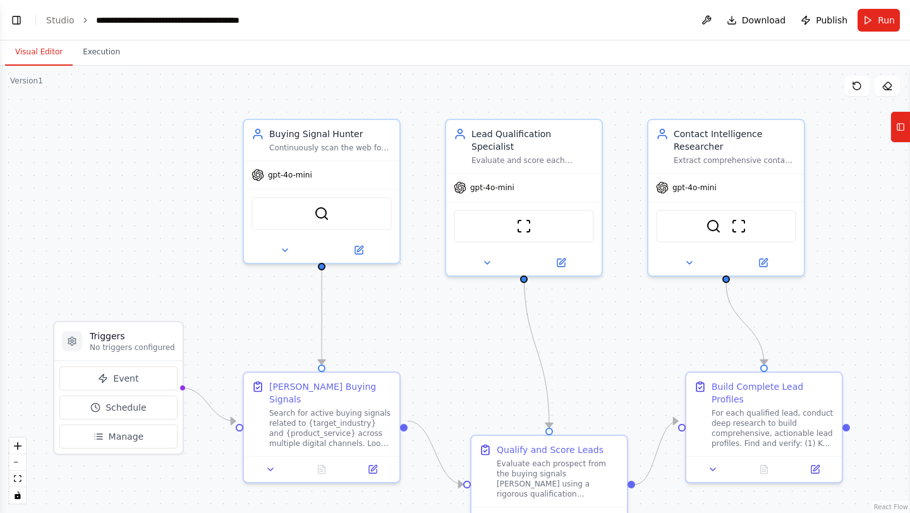
drag, startPoint x: 165, startPoint y: 223, endPoint x: 155, endPoint y: 212, distance: 14.3
click at [155, 212] on div ".deletable-edge-delete-btn { width: 20px; height: 20px; border: 0px solid #ffff…" at bounding box center [455, 290] width 910 height 448
click at [288, 252] on icon at bounding box center [285, 248] width 10 height 10
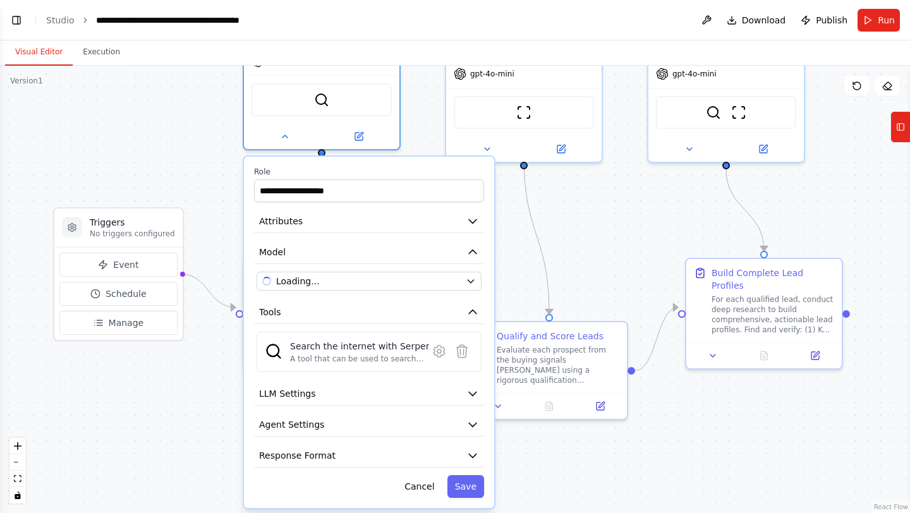
drag, startPoint x: 201, startPoint y: 265, endPoint x: 201, endPoint y: 151, distance: 113.8
click at [201, 151] on div ".deletable-edge-delete-btn { width: 20px; height: 20px; border: 0px solid #ffff…" at bounding box center [455, 290] width 910 height 448
click at [308, 398] on span "LLM Settings" at bounding box center [287, 394] width 57 height 13
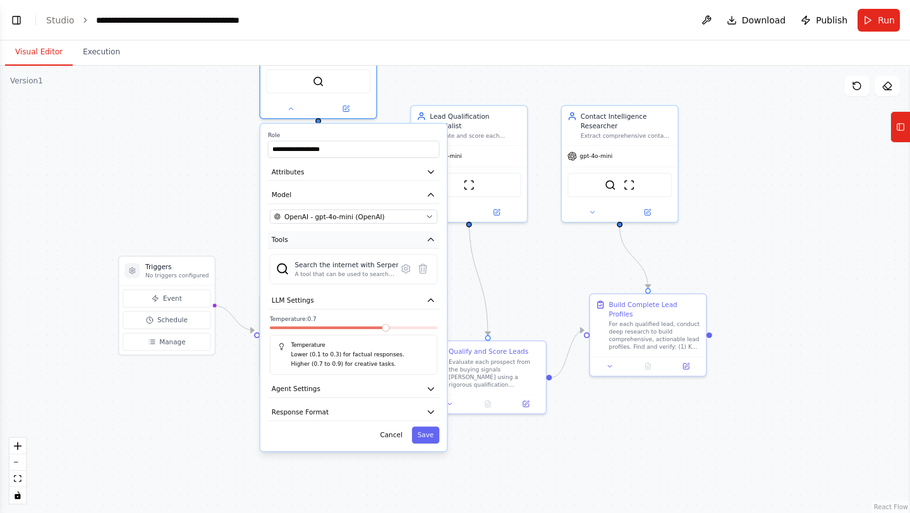
drag, startPoint x: 360, startPoint y: 335, endPoint x: 360, endPoint y: 241, distance: 94.2
click at [360, 241] on button "Tools" at bounding box center [353, 240] width 171 height 18
click at [324, 391] on button "Agent Settings" at bounding box center [353, 390] width 171 height 18
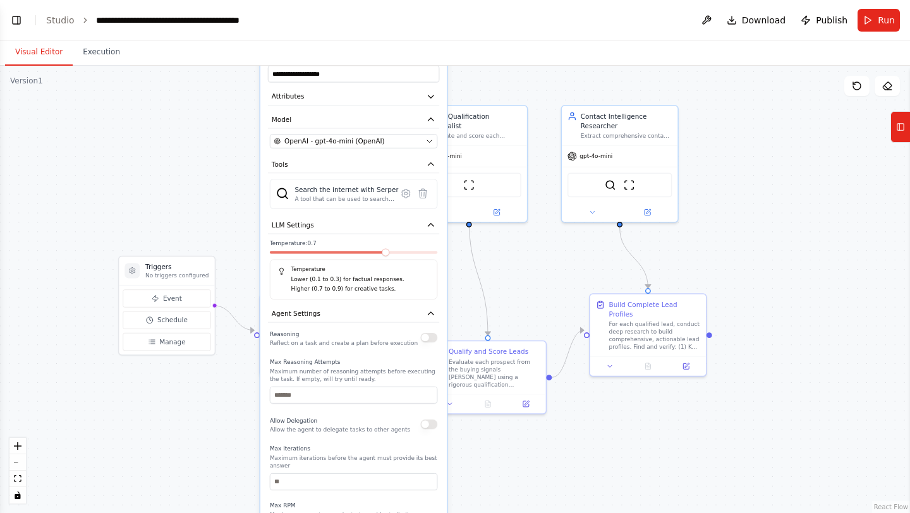
drag, startPoint x: 333, startPoint y: 363, endPoint x: 333, endPoint y: 289, distance: 74.6
click at [333, 289] on p "Higher (0.7 to 0.9) for creative tasks." at bounding box center [360, 288] width 138 height 9
click at [425, 344] on div "Reasoning Reflect on a task and create a plan before execution" at bounding box center [354, 337] width 168 height 19
click at [430, 338] on button "button" at bounding box center [428, 337] width 17 height 9
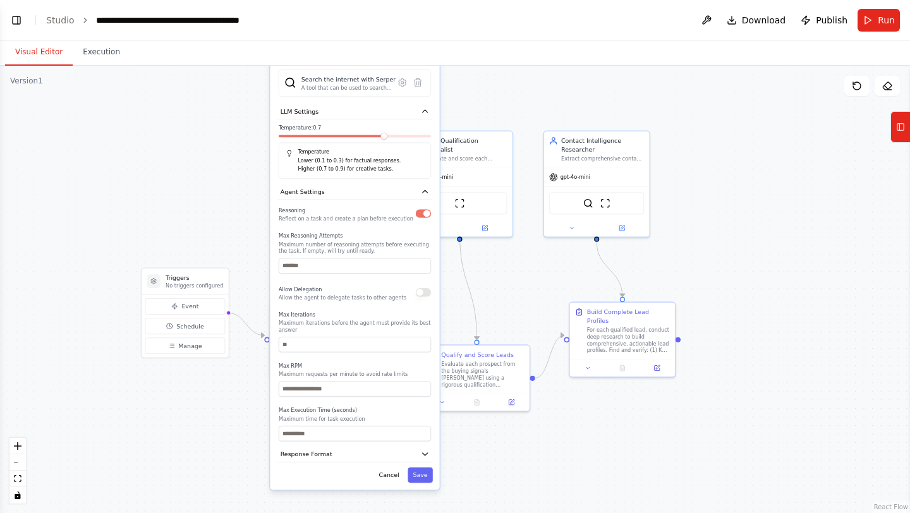
drag, startPoint x: 359, startPoint y: 429, endPoint x: 362, endPoint y: 301, distance: 128.4
click at [362, 301] on p "Allow the agent to delegate tasks to other agents" at bounding box center [343, 297] width 128 height 7
click at [420, 297] on div "Allow Delegation Allow the agent to delegate tasks to other agents" at bounding box center [355, 292] width 152 height 17
click at [424, 295] on button "button" at bounding box center [423, 292] width 15 height 9
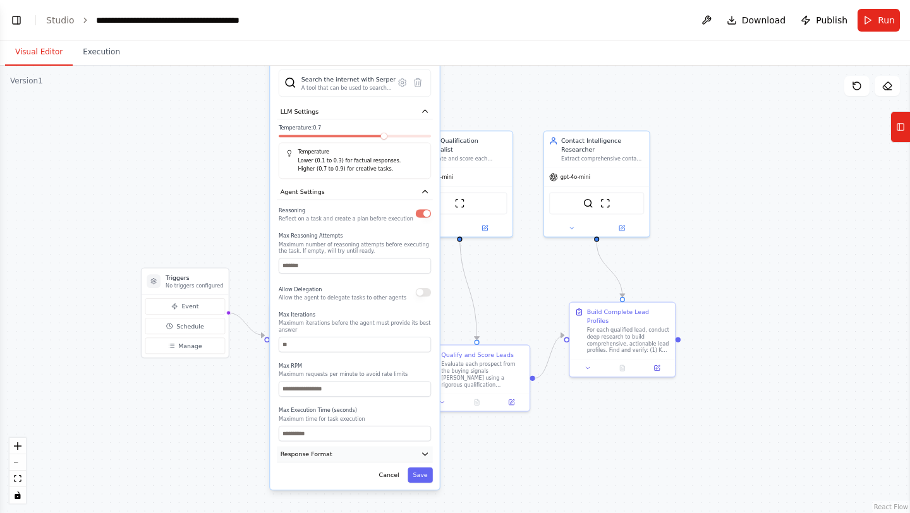
click at [376, 455] on button "Response Format" at bounding box center [355, 455] width 156 height 16
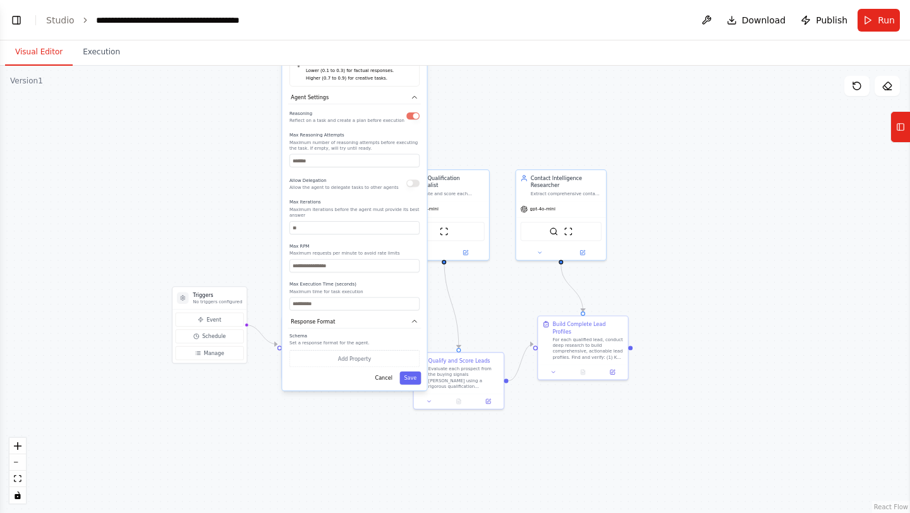
drag, startPoint x: 347, startPoint y: 461, endPoint x: 347, endPoint y: 335, distance: 126.4
click at [347, 335] on label "Schema" at bounding box center [355, 336] width 130 height 6
click at [357, 360] on button "Add Property" at bounding box center [355, 358] width 130 height 17
click at [411, 356] on icon "button" at bounding box center [413, 357] width 6 height 6
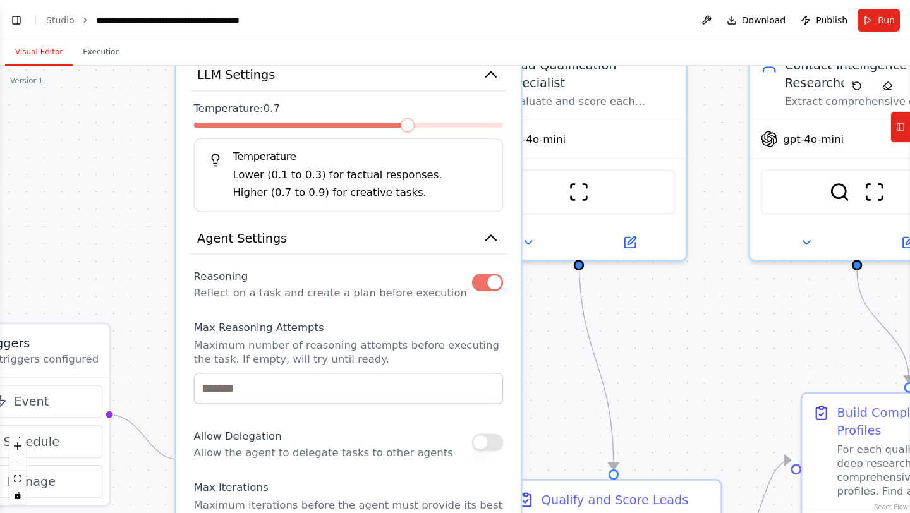
drag, startPoint x: 307, startPoint y: 206, endPoint x: 278, endPoint y: 513, distance: 308.0
click at [278, 513] on p "Maximum iterations before the agent must provide its best answer" at bounding box center [349, 512] width 310 height 28
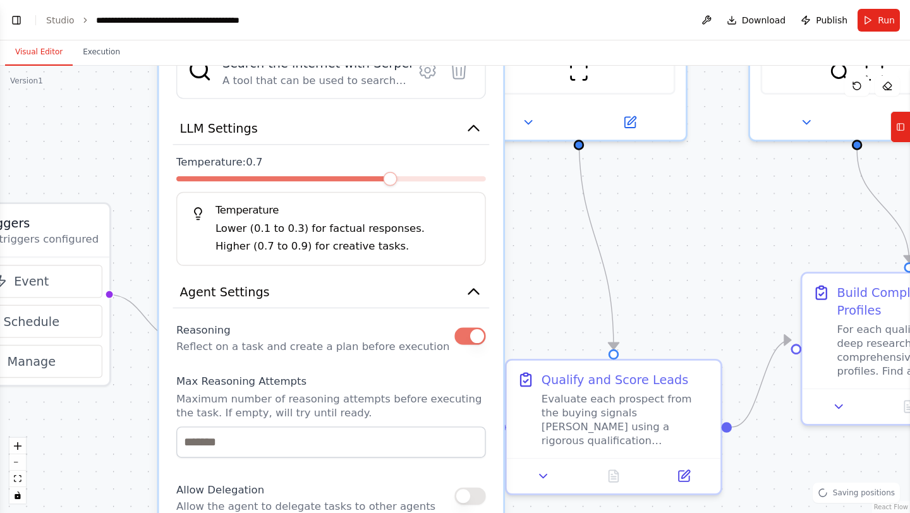
drag, startPoint x: 388, startPoint y: 103, endPoint x: 388, endPoint y: 162, distance: 58.8
click at [388, 162] on label "Temperature: 0.7" at bounding box center [331, 163] width 310 height 14
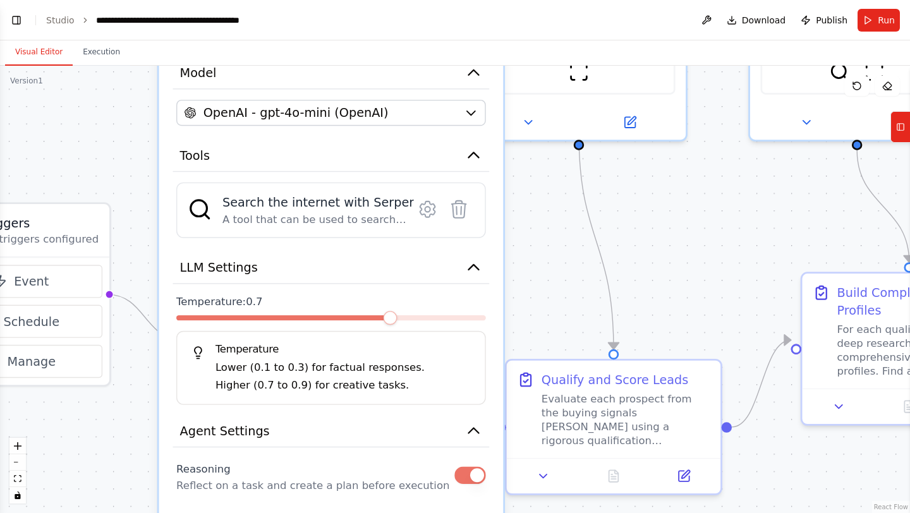
drag, startPoint x: 392, startPoint y: 113, endPoint x: 392, endPoint y: 248, distance: 135.9
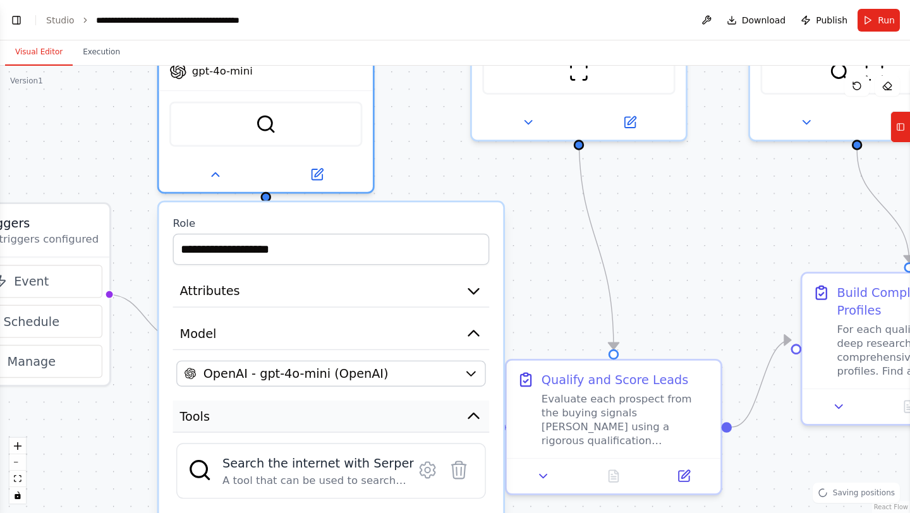
drag, startPoint x: 386, startPoint y: 145, endPoint x: 383, endPoint y: 408, distance: 263.0
click at [383, 408] on button "Tools" at bounding box center [331, 417] width 317 height 32
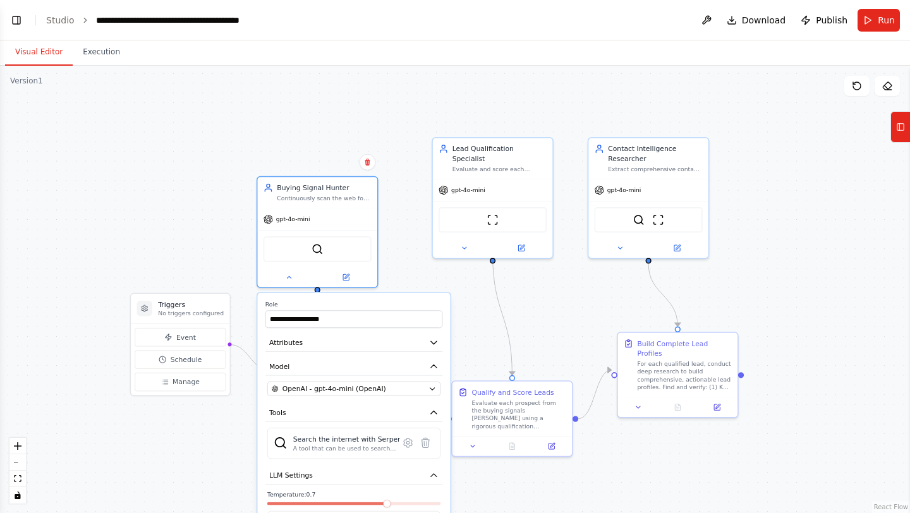
click at [540, 331] on div ".deletable-edge-delete-btn { width: 20px; height: 20px; border: 0px solid #ffff…" at bounding box center [455, 290] width 910 height 448
click at [310, 228] on div "SerperDevTool" at bounding box center [317, 246] width 120 height 37
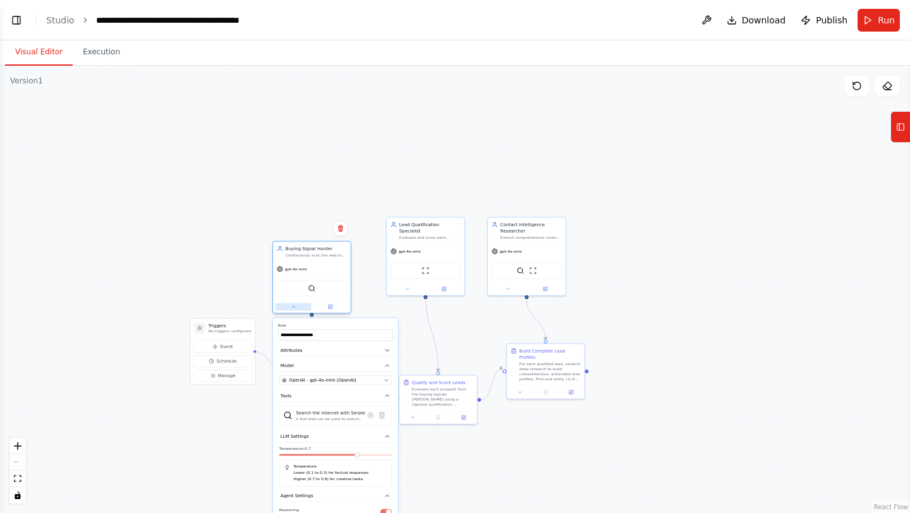
click at [289, 306] on button at bounding box center [294, 307] width 36 height 8
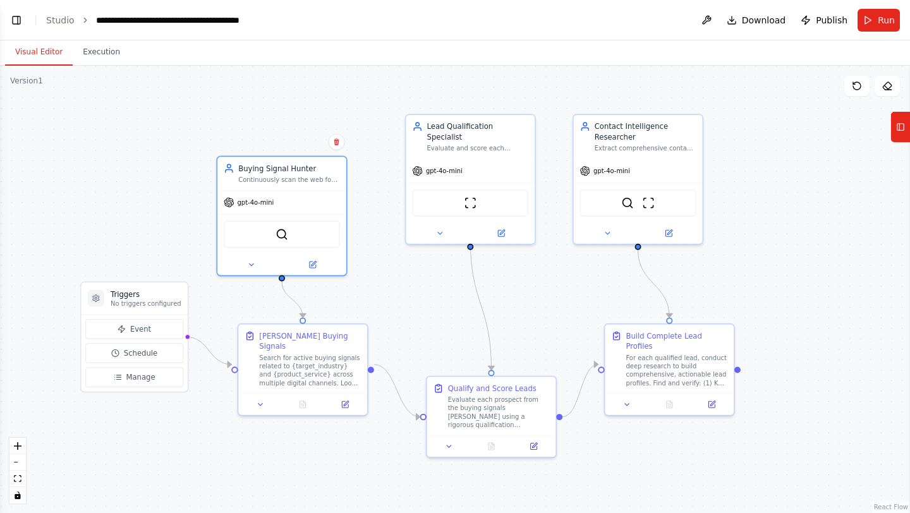
drag, startPoint x: 402, startPoint y: 326, endPoint x: 449, endPoint y: 312, distance: 48.8
click at [449, 312] on div ".deletable-edge-delete-btn { width: 20px; height: 20px; border: 0px solid #ffff…" at bounding box center [455, 290] width 910 height 448
click at [443, 227] on icon at bounding box center [440, 231] width 8 height 8
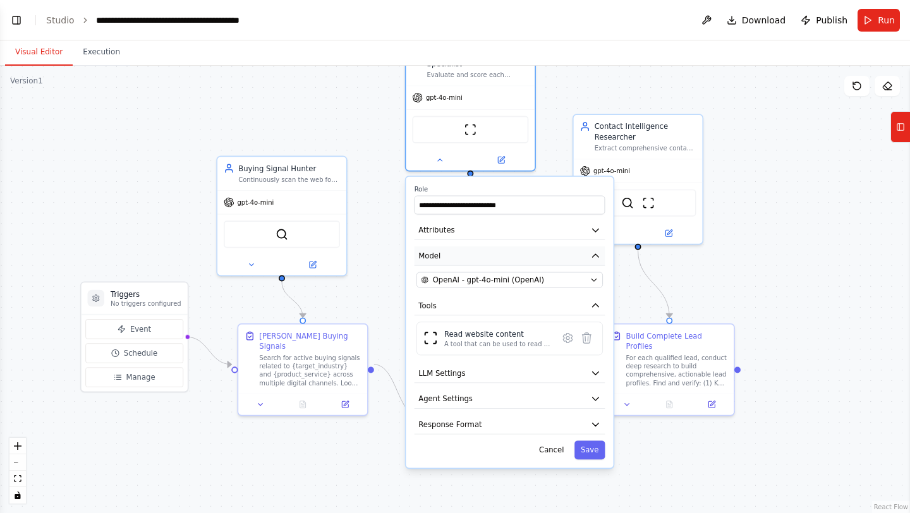
drag, startPoint x: 488, startPoint y: 324, endPoint x: 485, endPoint y: 254, distance: 70.2
click at [485, 254] on button "Model" at bounding box center [510, 257] width 191 height 20
click at [477, 364] on button "LLM Settings" at bounding box center [510, 374] width 191 height 20
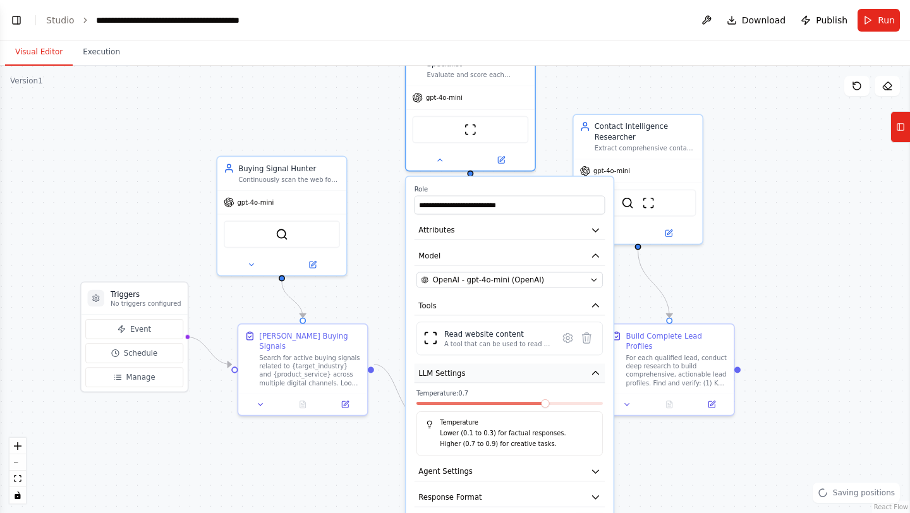
click at [477, 364] on button "LLM Settings" at bounding box center [510, 374] width 191 height 20
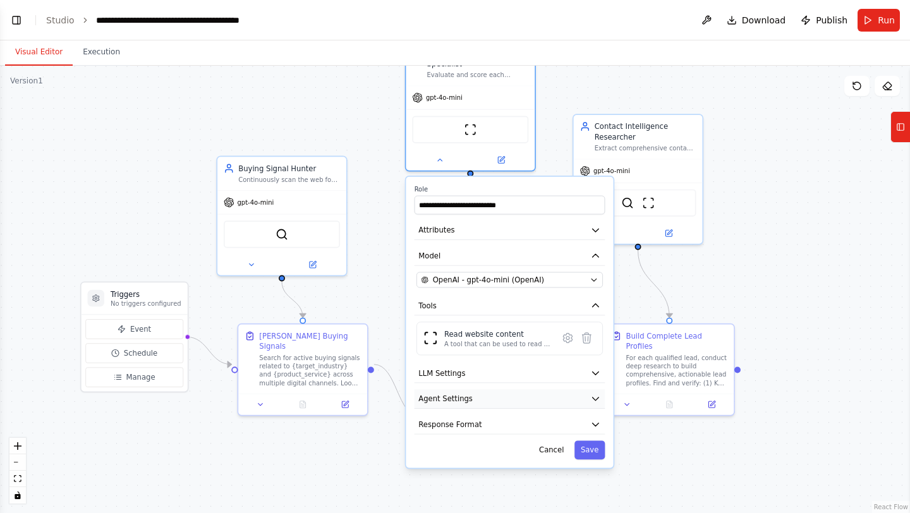
click at [472, 389] on button "Agent Settings" at bounding box center [510, 399] width 191 height 20
click at [465, 419] on span "Response Format" at bounding box center [449, 424] width 63 height 11
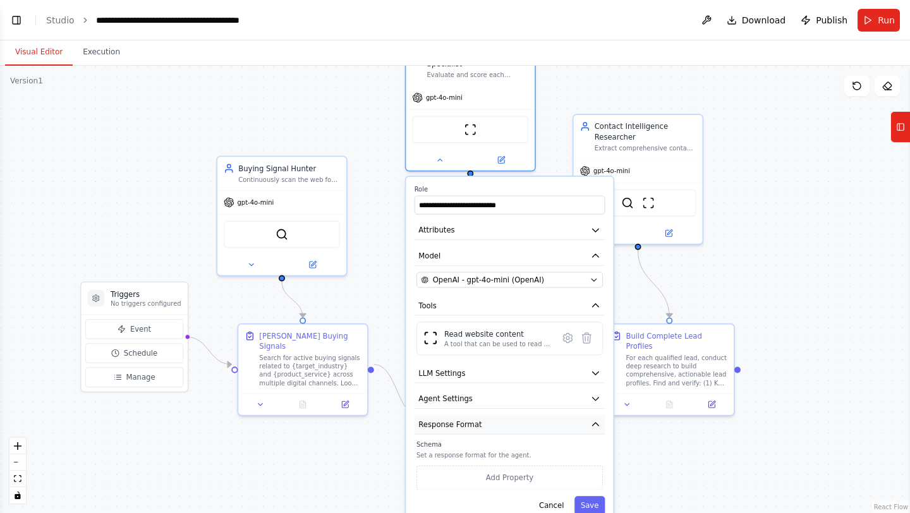
click at [465, 419] on span "Response Format" at bounding box center [449, 424] width 63 height 11
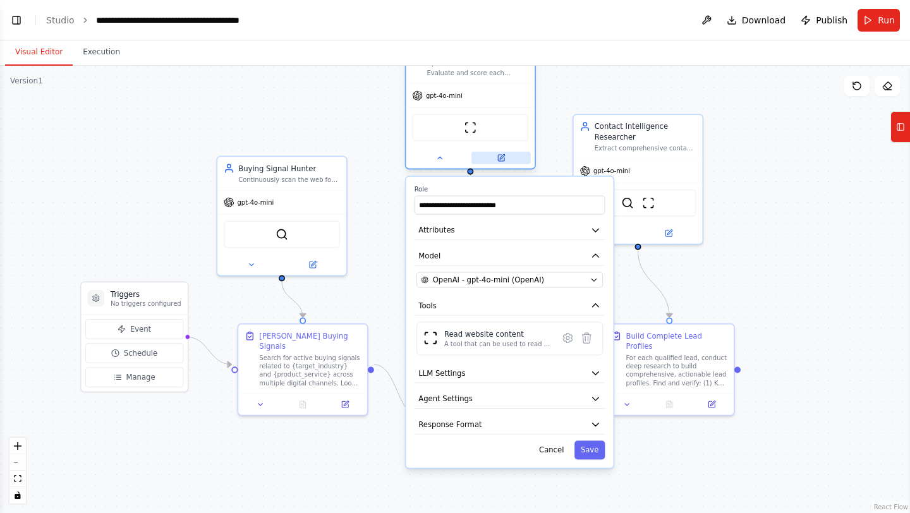
click at [503, 155] on icon at bounding box center [501, 158] width 6 height 6
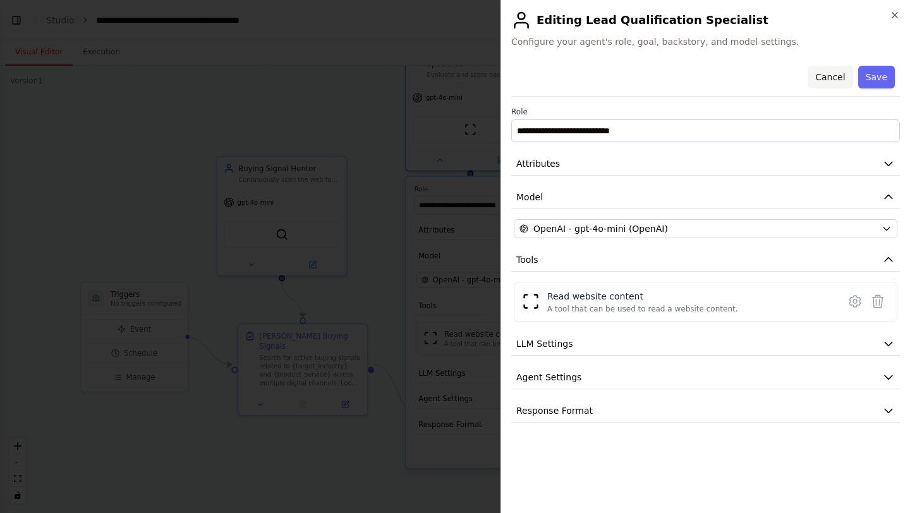
click at [818, 77] on button "Cancel" at bounding box center [830, 77] width 45 height 23
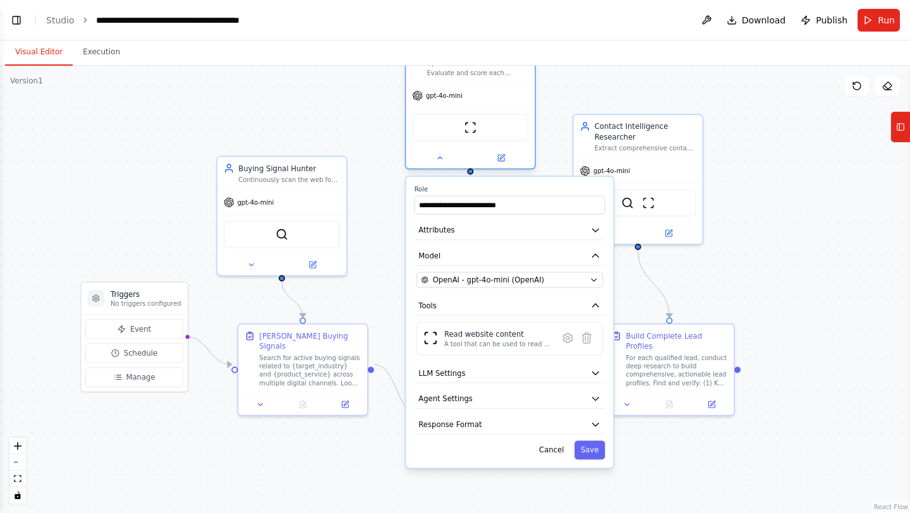
click at [439, 154] on div at bounding box center [470, 157] width 129 height 21
click at [443, 154] on icon at bounding box center [440, 158] width 8 height 8
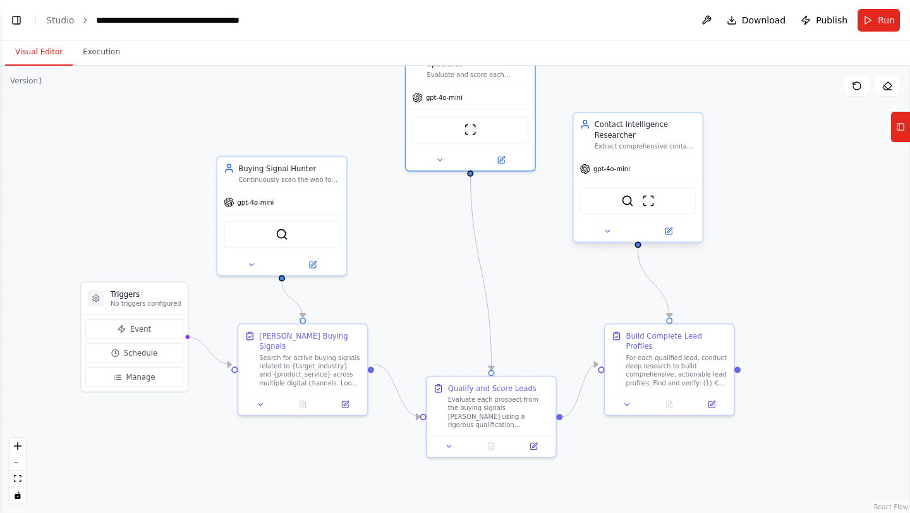
click at [617, 143] on div "Extract comprehensive contact and company information for qualified leads, incl…" at bounding box center [646, 146] width 102 height 8
click at [612, 235] on button at bounding box center [607, 231] width 59 height 13
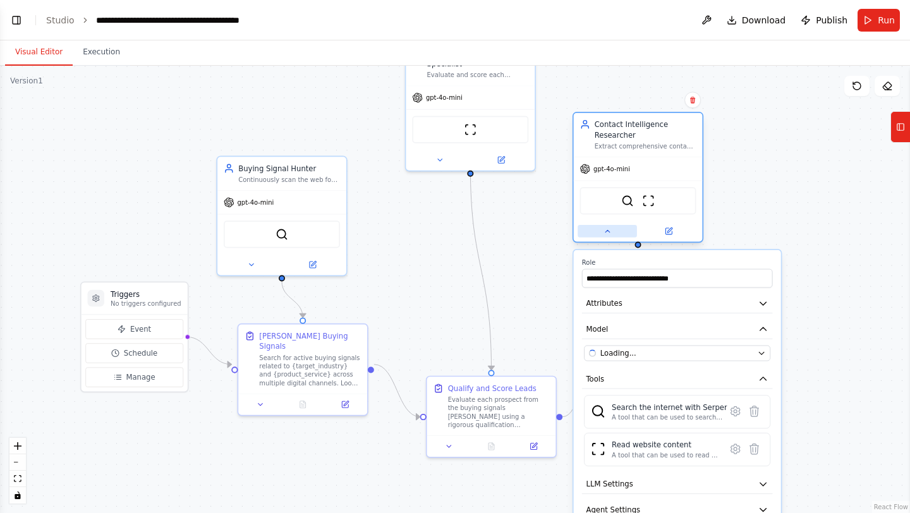
click at [612, 235] on button at bounding box center [607, 231] width 59 height 13
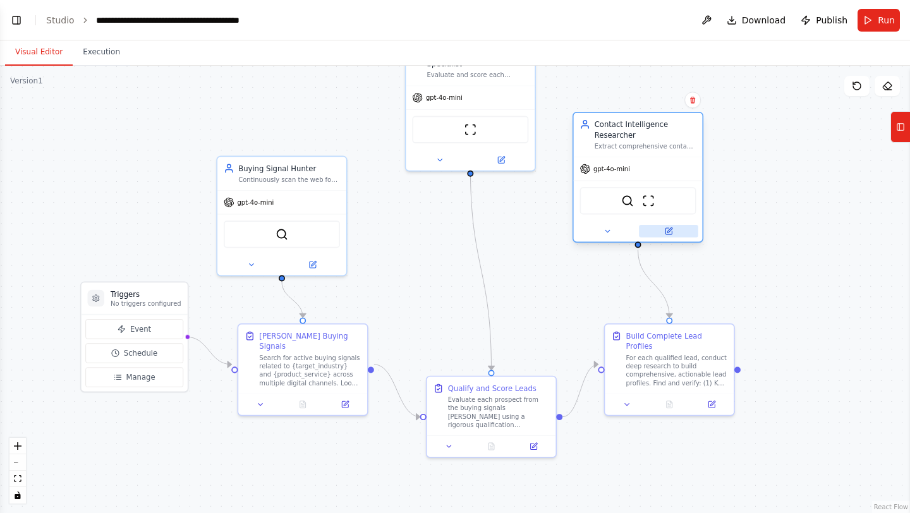
click at [661, 231] on button at bounding box center [668, 231] width 59 height 13
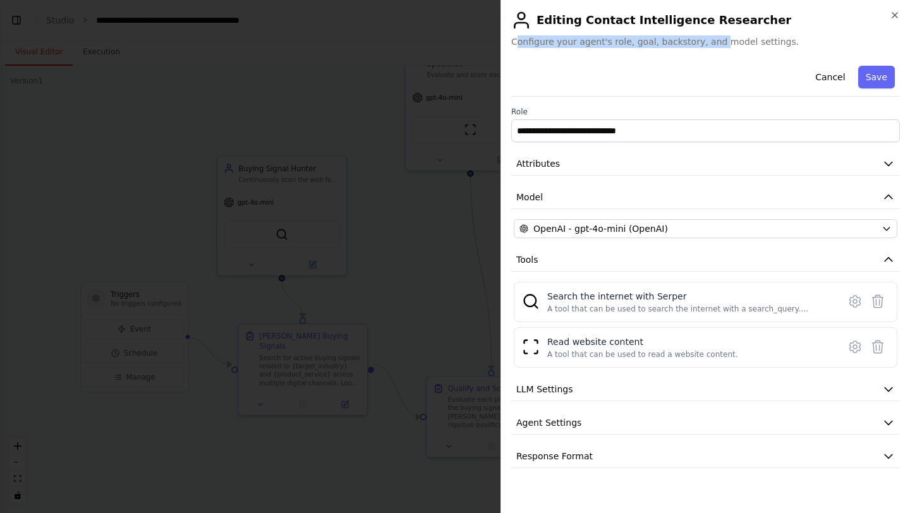
drag, startPoint x: 520, startPoint y: 40, endPoint x: 711, endPoint y: 40, distance: 190.9
click at [711, 40] on span "Configure your agent's role, goal, backstory, and model settings." at bounding box center [705, 41] width 389 height 13
click at [685, 81] on div "Cancel Save" at bounding box center [705, 79] width 389 height 36
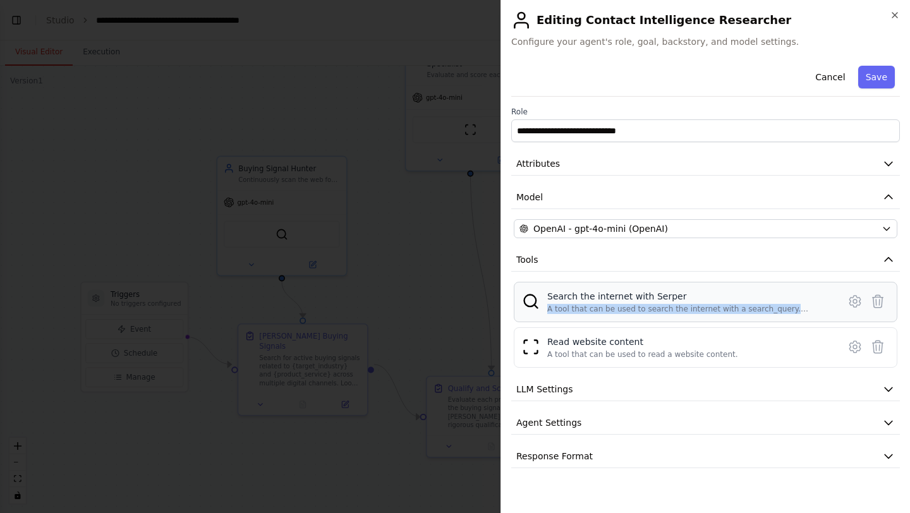
drag, startPoint x: 546, startPoint y: 310, endPoint x: 808, endPoint y: 309, distance: 262.4
click at [808, 309] on div "Search the internet with Serper A tool that can be used to search the internet …" at bounding box center [705, 302] width 367 height 24
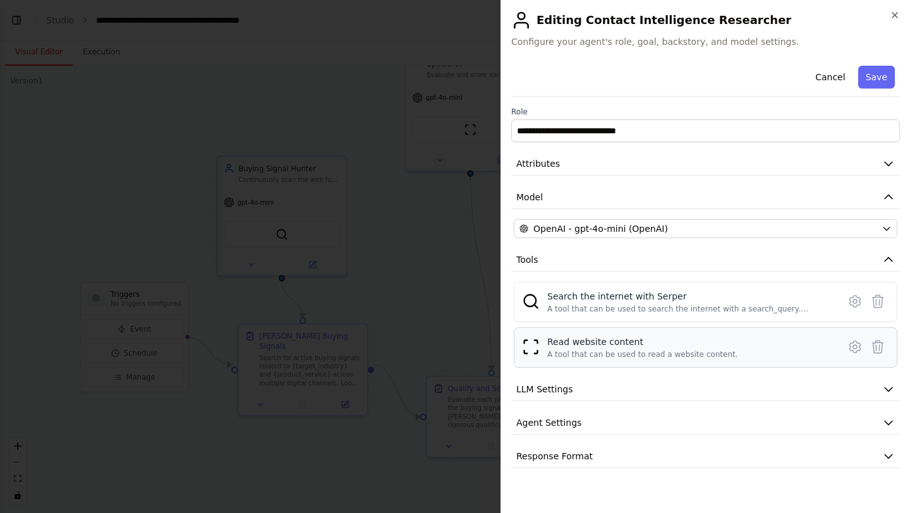
click at [602, 344] on div "Read website content" at bounding box center [642, 342] width 191 height 13
drag, startPoint x: 535, startPoint y: 358, endPoint x: 764, endPoint y: 358, distance: 228.8
click at [764, 358] on div "Read website content A tool that can be used to read a website content." at bounding box center [705, 348] width 367 height 24
click at [692, 385] on button "LLM Settings" at bounding box center [705, 389] width 389 height 23
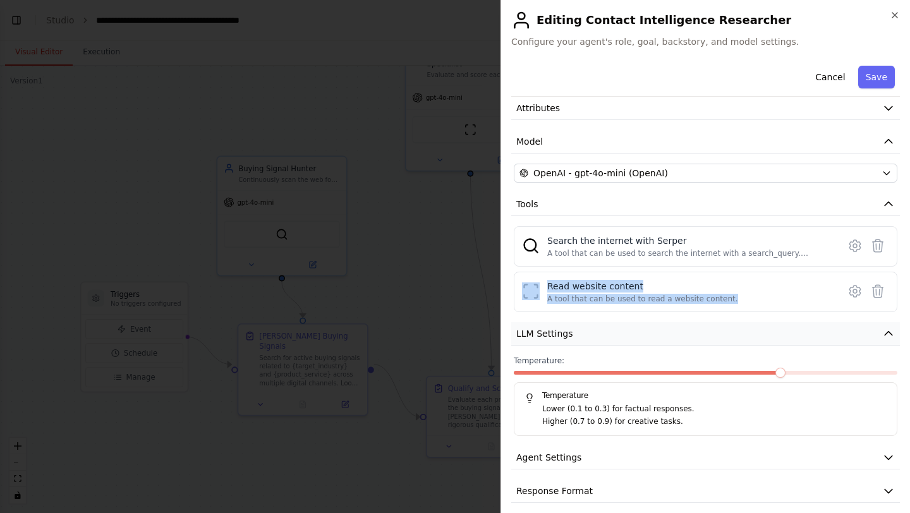
scroll to position [66, 0]
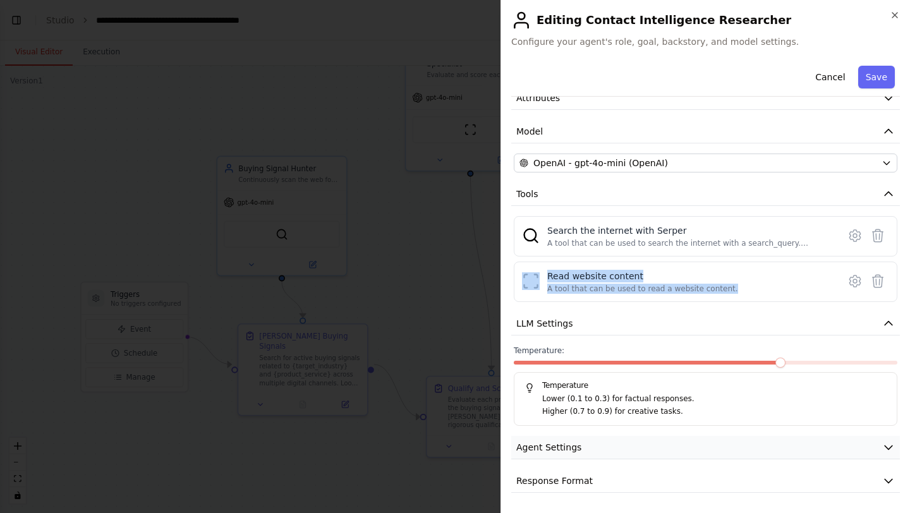
click at [664, 443] on button "Agent Settings" at bounding box center [705, 447] width 389 height 23
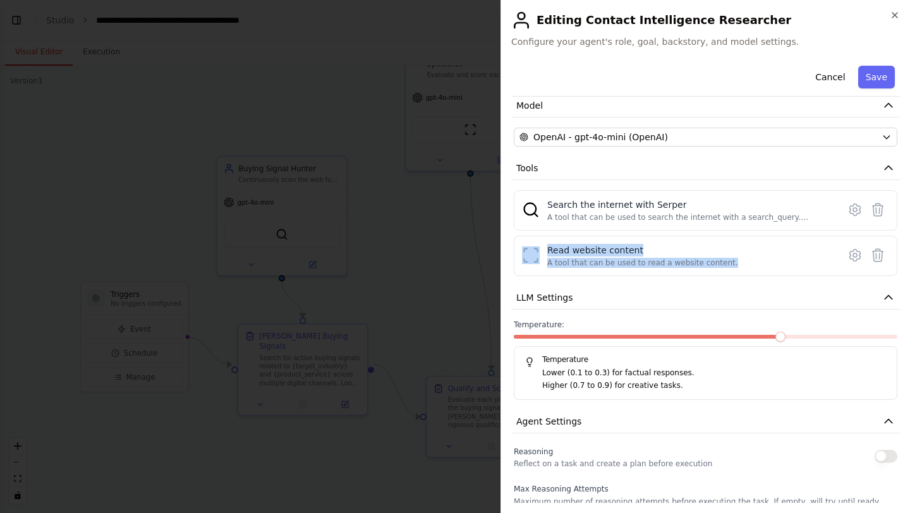
scroll to position [0, 0]
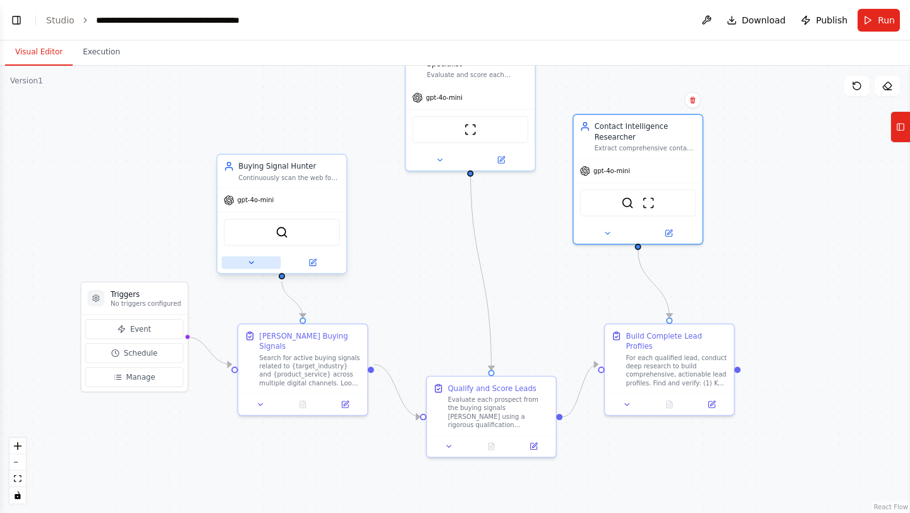
click at [248, 264] on icon at bounding box center [251, 263] width 8 height 8
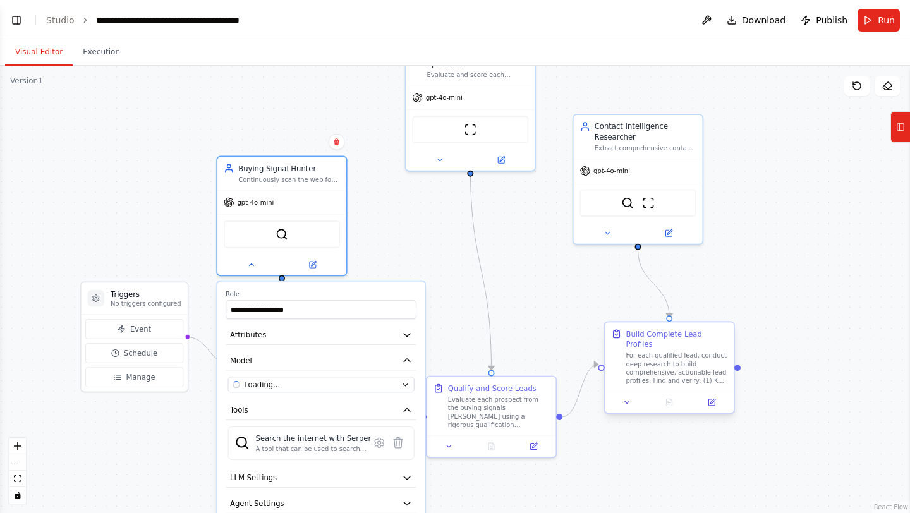
click at [617, 401] on div at bounding box center [669, 402] width 129 height 21
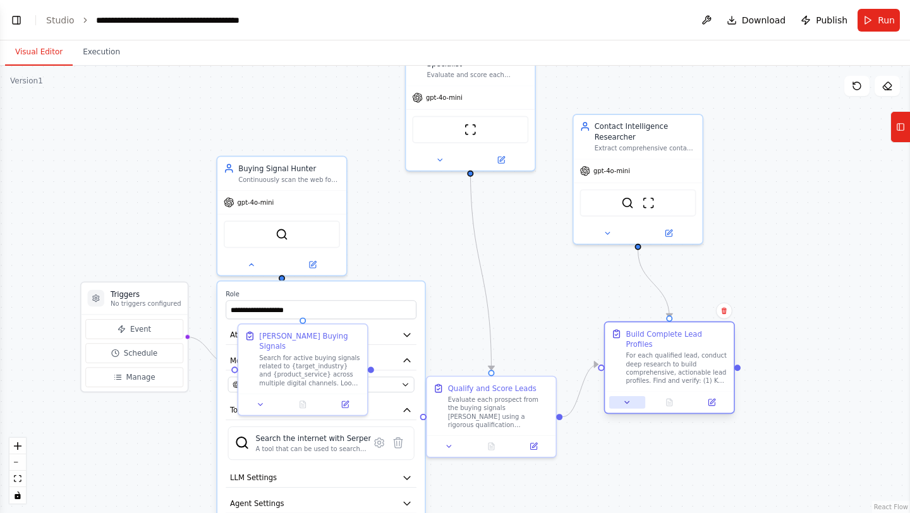
click at [626, 398] on button at bounding box center [627, 402] width 36 height 13
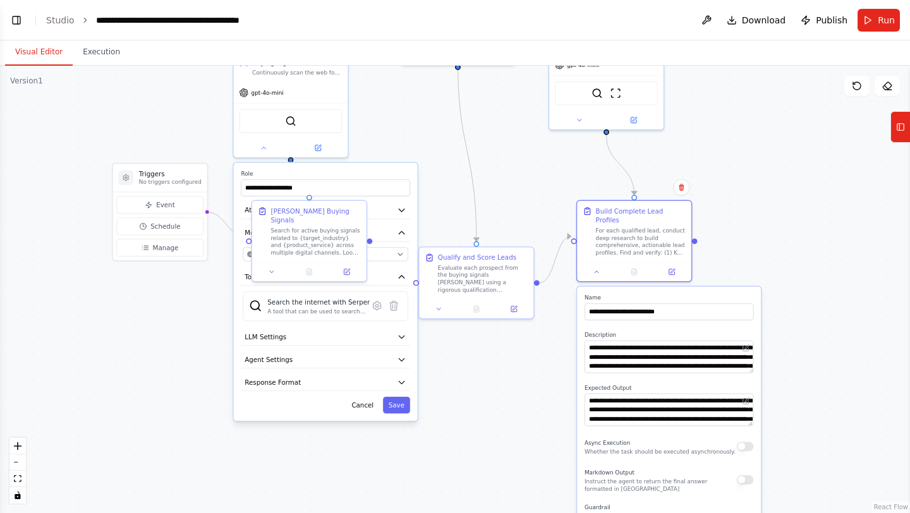
drag, startPoint x: 510, startPoint y: 266, endPoint x: 493, endPoint y: 149, distance: 118.2
click at [493, 149] on div ".deletable-edge-delete-btn { width: 20px; height: 20px; border: 0px solid #ffff…" at bounding box center [455, 290] width 910 height 448
click at [682, 356] on textarea "**********" at bounding box center [669, 357] width 169 height 32
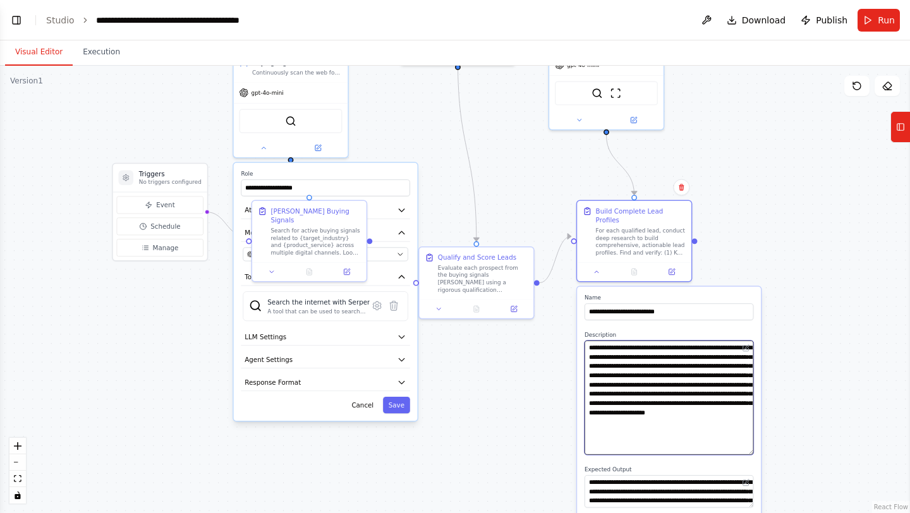
drag, startPoint x: 751, startPoint y: 363, endPoint x: 740, endPoint y: 445, distance: 83.0
click at [740, 445] on textarea "**********" at bounding box center [669, 398] width 169 height 114
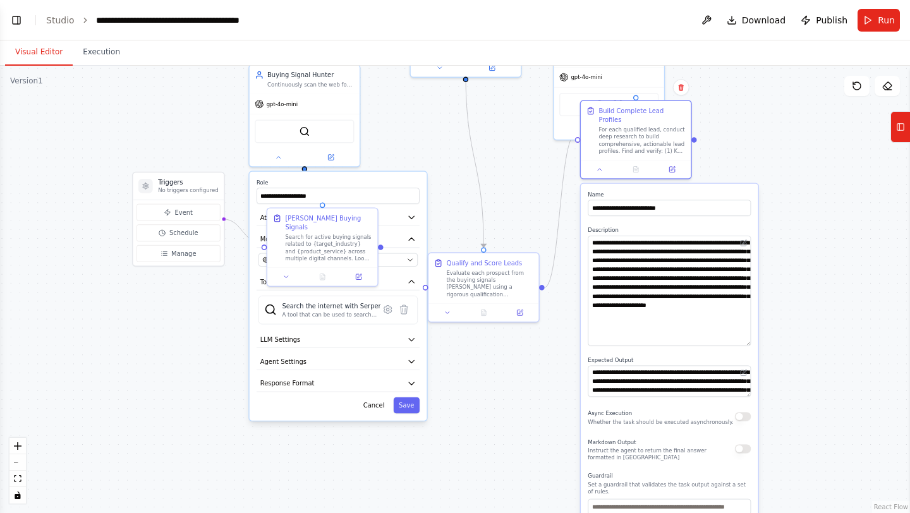
drag, startPoint x: 645, startPoint y: 455, endPoint x: 645, endPoint y: 341, distance: 114.4
click at [645, 357] on label "Expected Output" at bounding box center [669, 360] width 163 height 7
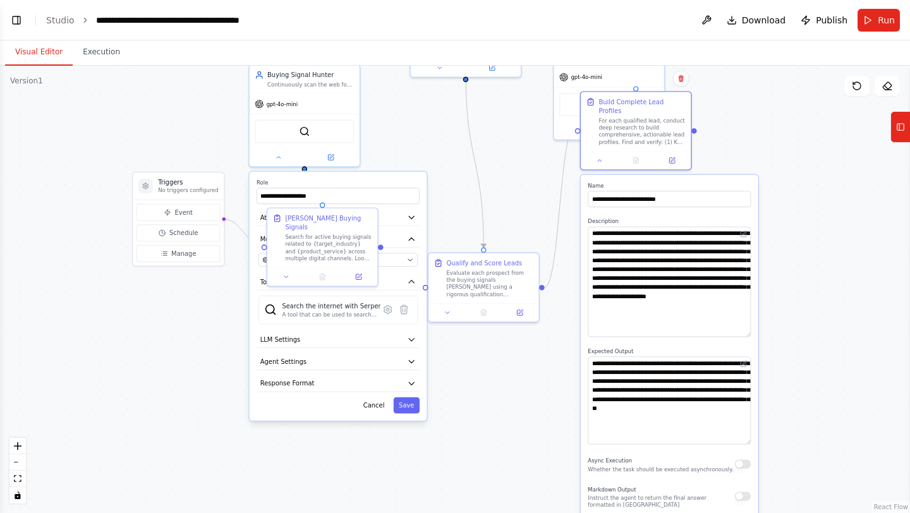
drag, startPoint x: 748, startPoint y: 378, endPoint x: 745, endPoint y: 434, distance: 56.4
click at [745, 434] on textarea "**********" at bounding box center [669, 401] width 163 height 88
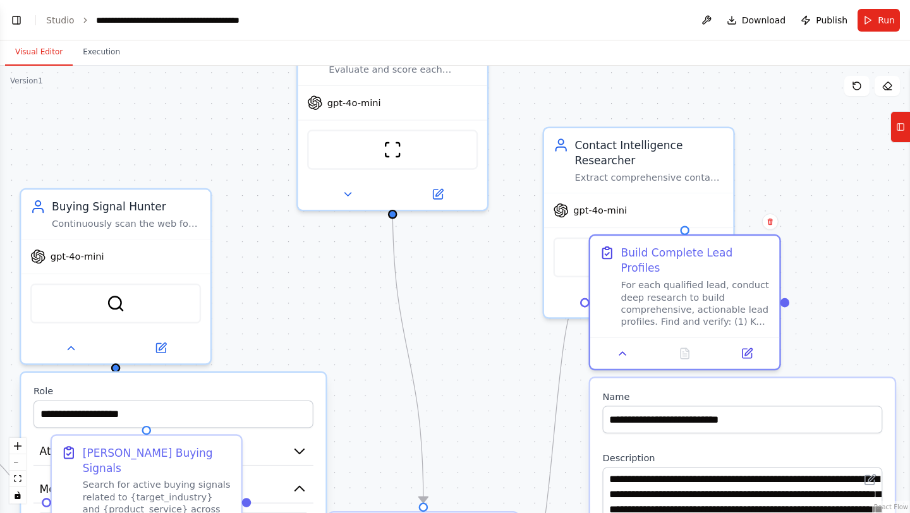
drag, startPoint x: 496, startPoint y: 156, endPoint x: 441, endPoint y: 447, distance: 296.0
click at [441, 447] on div ".deletable-edge-delete-btn { width: 20px; height: 20px; border: 0px solid #ffff…" at bounding box center [455, 290] width 910 height 448
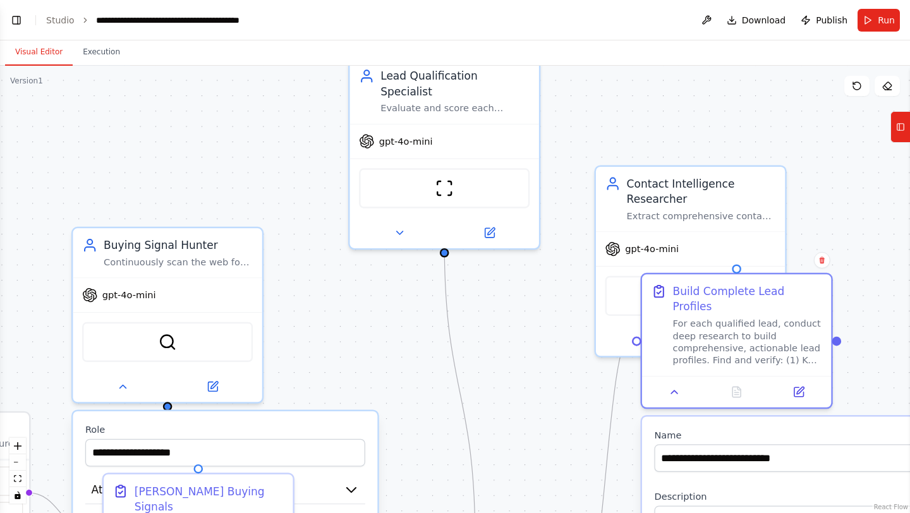
drag, startPoint x: 210, startPoint y: 169, endPoint x: 262, endPoint y: 207, distance: 64.6
click at [262, 207] on div ".deletable-edge-delete-btn { width: 20px; height: 20px; border: 0px solid #ffff…" at bounding box center [455, 290] width 910 height 448
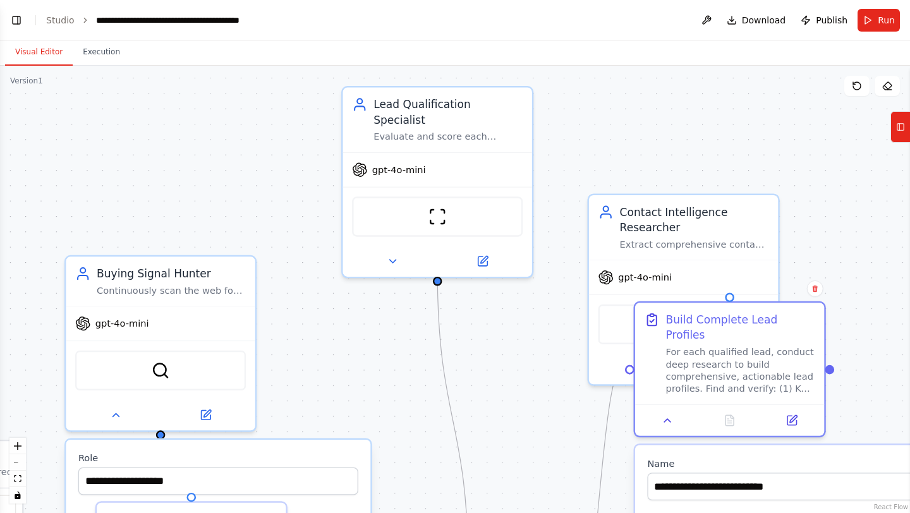
drag, startPoint x: 262, startPoint y: 173, endPoint x: 255, endPoint y: 202, distance: 29.3
click at [255, 202] on div ".deletable-edge-delete-btn { width: 20px; height: 20px; border: 0px solid #ffff…" at bounding box center [455, 290] width 910 height 448
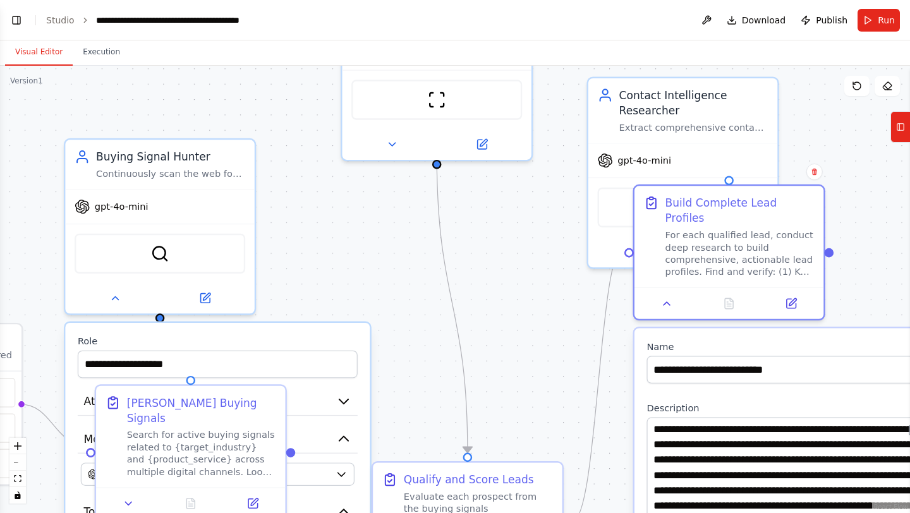
drag, startPoint x: 388, startPoint y: 333, endPoint x: 388, endPoint y: 216, distance: 117.0
click at [388, 216] on div ".deletable-edge-delete-btn { width: 20px; height: 20px; border: 0px solid #ffff…" at bounding box center [455, 290] width 910 height 448
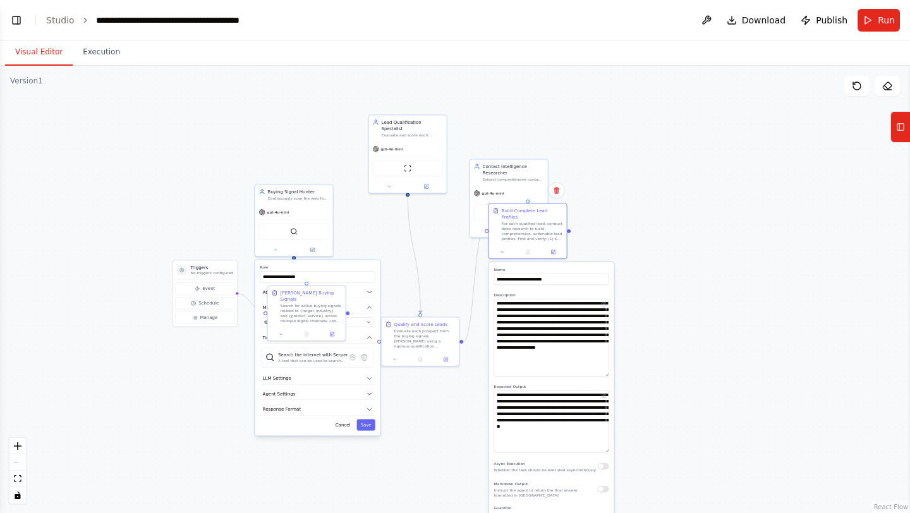
click at [363, 245] on div ".deletable-edge-delete-btn { width: 20px; height: 20px; border: 0px solid #ffff…" at bounding box center [455, 290] width 910 height 448
click at [278, 251] on button at bounding box center [276, 249] width 36 height 8
click at [504, 248] on button at bounding box center [502, 251] width 21 height 8
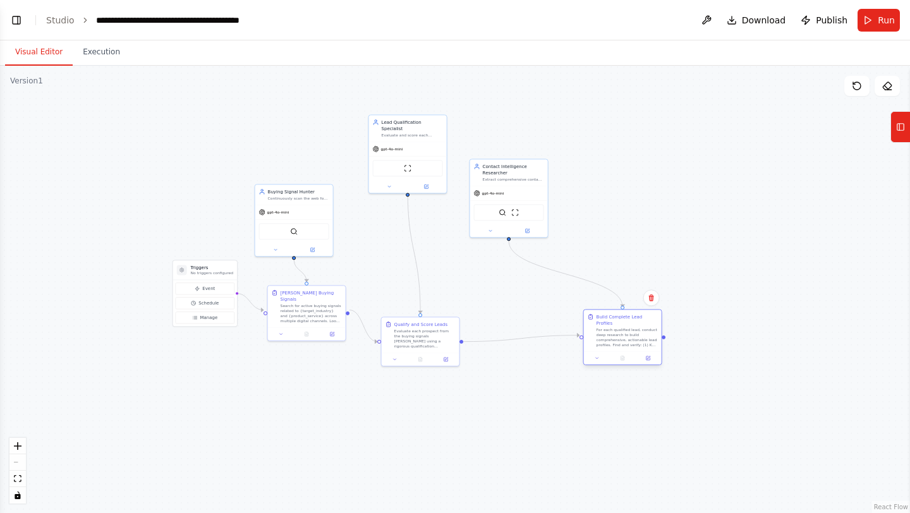
drag, startPoint x: 529, startPoint y: 224, endPoint x: 630, endPoint y: 332, distance: 147.1
click at [630, 332] on div "For each qualified lead, conduct deep research to build comprehensive, actionab…" at bounding box center [627, 337] width 61 height 20
drag, startPoint x: 513, startPoint y: 190, endPoint x: 728, endPoint y: 131, distance: 222.8
click at [728, 131] on div "gpt-4o-mini" at bounding box center [724, 135] width 78 height 14
drag, startPoint x: 641, startPoint y: 332, endPoint x: 750, endPoint y: 337, distance: 108.9
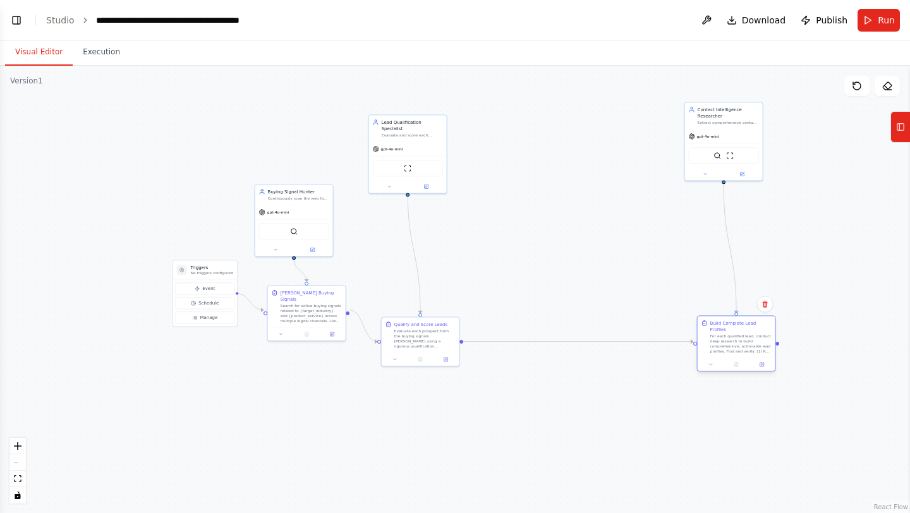
click at [750, 337] on div "For each qualified lead, conduct deep research to build comprehensive, actionab…" at bounding box center [741, 344] width 61 height 20
drag, startPoint x: 220, startPoint y: 289, endPoint x: 96, endPoint y: 302, distance: 124.6
click at [96, 302] on button "Event" at bounding box center [85, 301] width 59 height 12
drag, startPoint x: 294, startPoint y: 218, endPoint x: 286, endPoint y: 142, distance: 76.3
click at [286, 149] on div "SerperDevTool" at bounding box center [282, 161] width 78 height 25
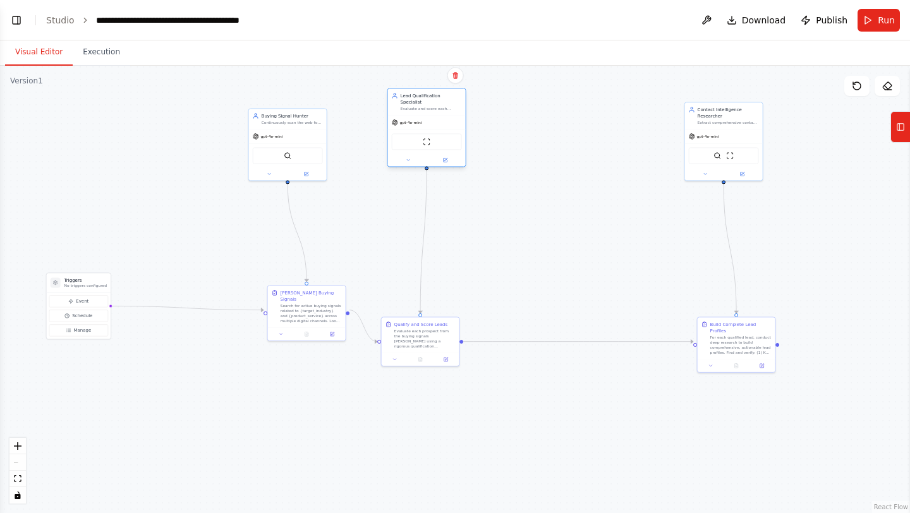
drag, startPoint x: 413, startPoint y: 166, endPoint x: 432, endPoint y: 137, distance: 34.5
click at [432, 137] on div "ScrapeWebsiteTool" at bounding box center [427, 141] width 70 height 16
click at [489, 358] on div ".deletable-edge-delete-btn { width: 20px; height: 20px; border: 0px solid #ffff…" at bounding box center [455, 290] width 910 height 448
drag, startPoint x: 427, startPoint y: 345, endPoint x: 525, endPoint y: 353, distance: 98.4
click at [525, 353] on div "Evaluate each prospect from the buying signals [PERSON_NAME] using a rigorous q…" at bounding box center [519, 344] width 61 height 20
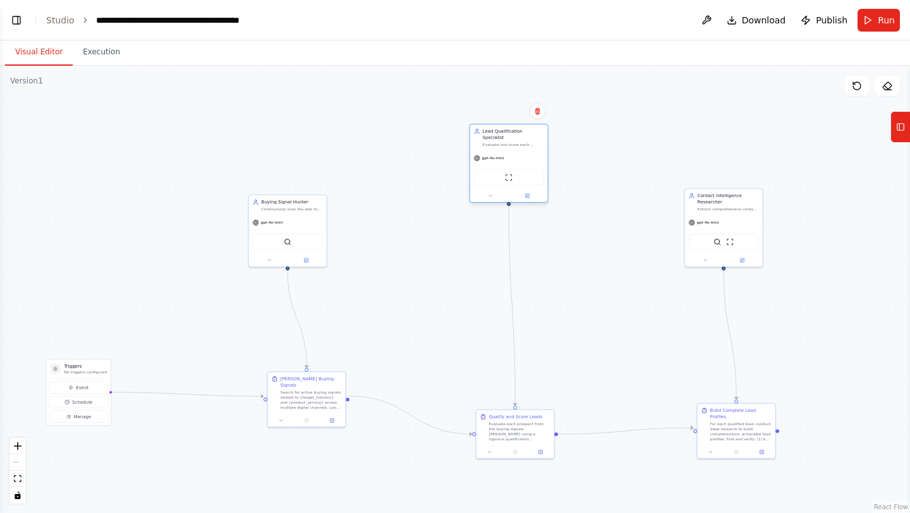
drag, startPoint x: 438, startPoint y: 123, endPoint x: 518, endPoint y: 159, distance: 87.2
click at [518, 165] on div "ScrapeWebsiteTool" at bounding box center [509, 177] width 78 height 25
drag, startPoint x: 292, startPoint y: 232, endPoint x: 293, endPoint y: 157, distance: 74.6
click at [293, 157] on div "SerperDevTool" at bounding box center [288, 165] width 70 height 16
drag, startPoint x: 293, startPoint y: 157, endPoint x: 293, endPoint y: 175, distance: 17.7
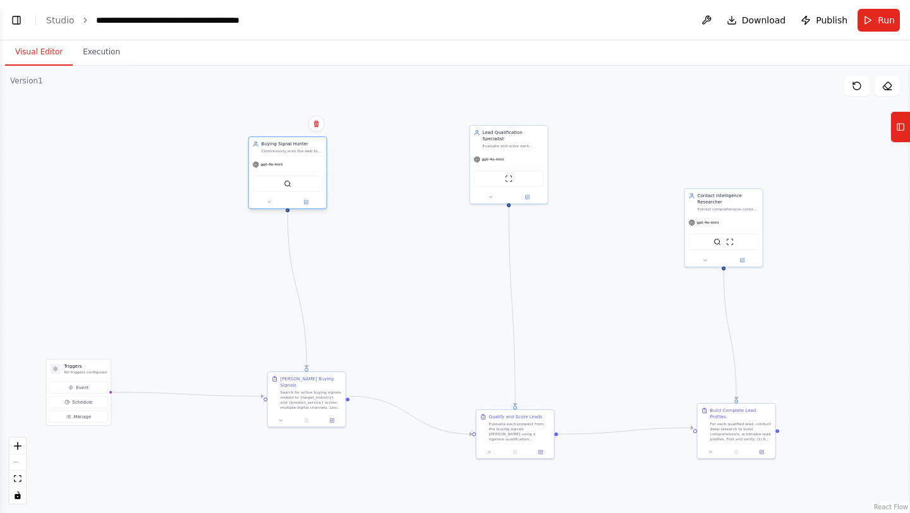
click at [293, 176] on div "SerperDevTool" at bounding box center [288, 184] width 70 height 16
drag, startPoint x: 712, startPoint y: 226, endPoint x: 711, endPoint y: 167, distance: 58.8
click at [711, 167] on div "gpt-4o-mini" at bounding box center [724, 164] width 78 height 14
drag, startPoint x: 513, startPoint y: 429, endPoint x: 514, endPoint y: 394, distance: 34.8
click at [514, 394] on div "Evaluate each prospect from the buying signals [PERSON_NAME] using a rigorous q…" at bounding box center [519, 399] width 61 height 20
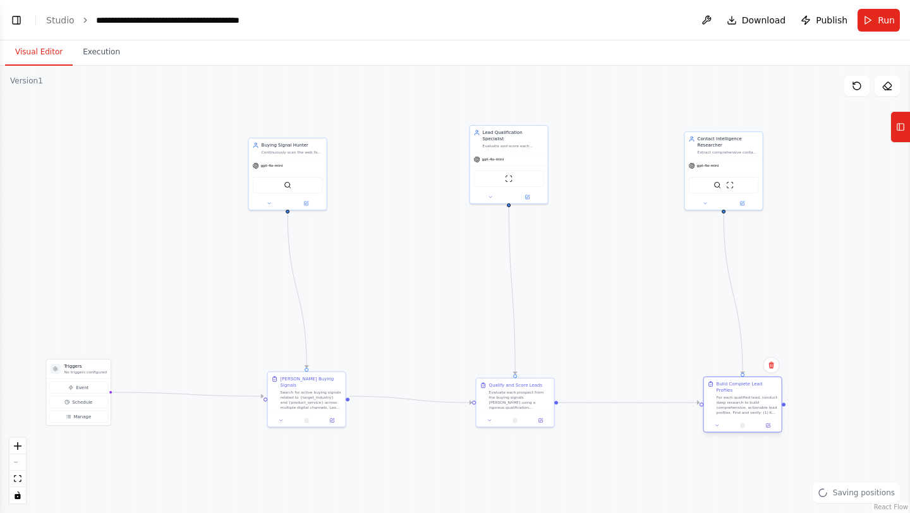
drag, startPoint x: 740, startPoint y: 427, endPoint x: 743, endPoint y: 401, distance: 26.7
click at [743, 401] on div "For each qualified lead, conduct deep research to build comprehensive, actionab…" at bounding box center [747, 405] width 61 height 20
click at [489, 420] on icon at bounding box center [489, 419] width 5 height 5
click at [514, 394] on div "Evaluate each prospect from the buying signals [PERSON_NAME] using a rigorous q…" at bounding box center [519, 399] width 61 height 20
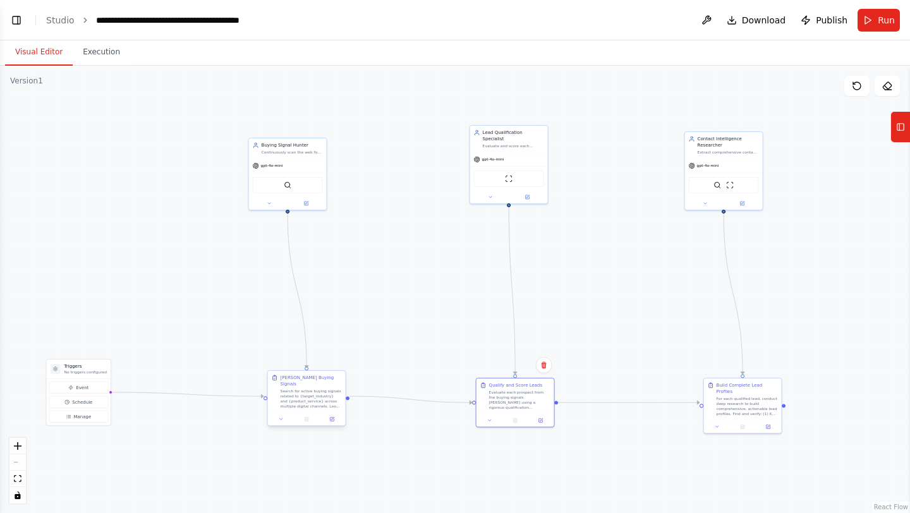
click at [287, 397] on div "Search for active buying signals related to {target_industry} and {product_serv…" at bounding box center [311, 399] width 61 height 20
drag, startPoint x: 286, startPoint y: 169, endPoint x: 303, endPoint y: 157, distance: 21.2
click at [303, 157] on div "gpt-4o-mini" at bounding box center [301, 152] width 78 height 14
click at [282, 190] on icon at bounding box center [281, 189] width 5 height 5
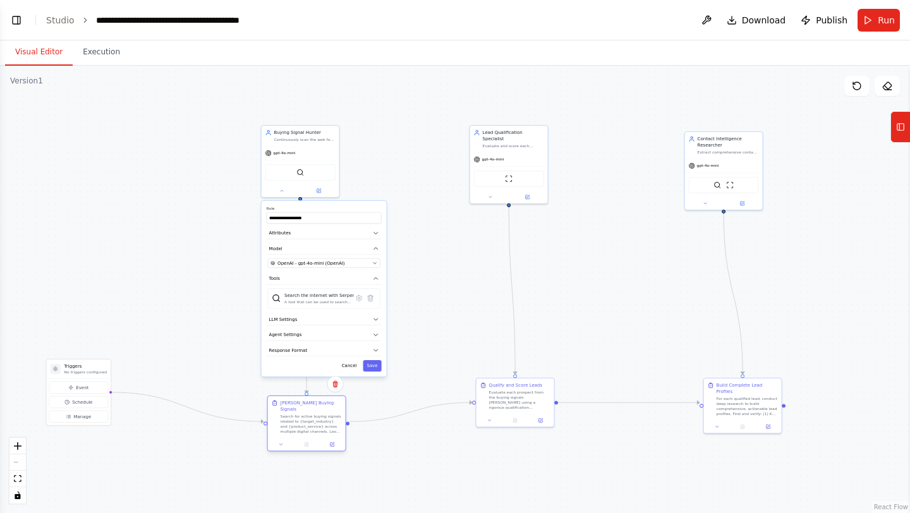
drag, startPoint x: 292, startPoint y: 408, endPoint x: 292, endPoint y: 433, distance: 24.7
click at [292, 438] on div at bounding box center [307, 444] width 78 height 13
click at [281, 192] on icon at bounding box center [281, 189] width 5 height 5
click at [492, 195] on div at bounding box center [509, 196] width 78 height 13
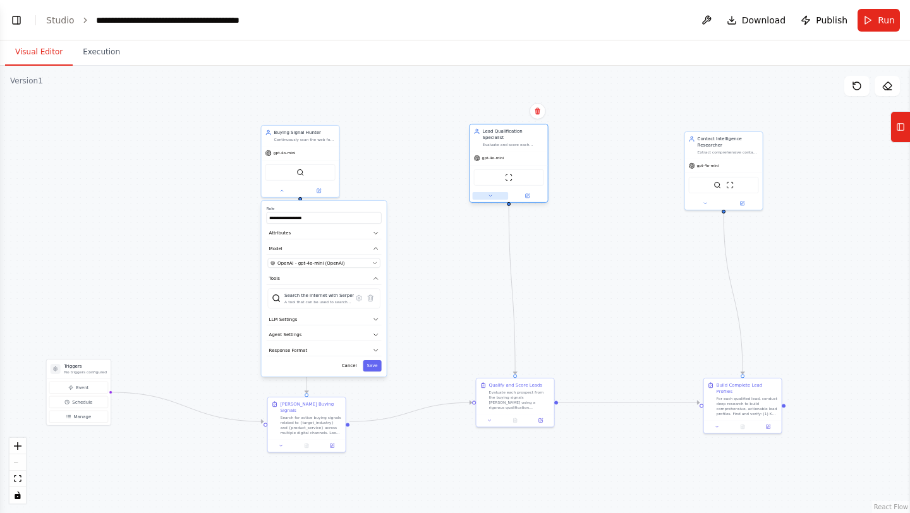
click at [492, 193] on button at bounding box center [491, 196] width 36 height 8
click at [704, 204] on icon at bounding box center [705, 202] width 5 height 5
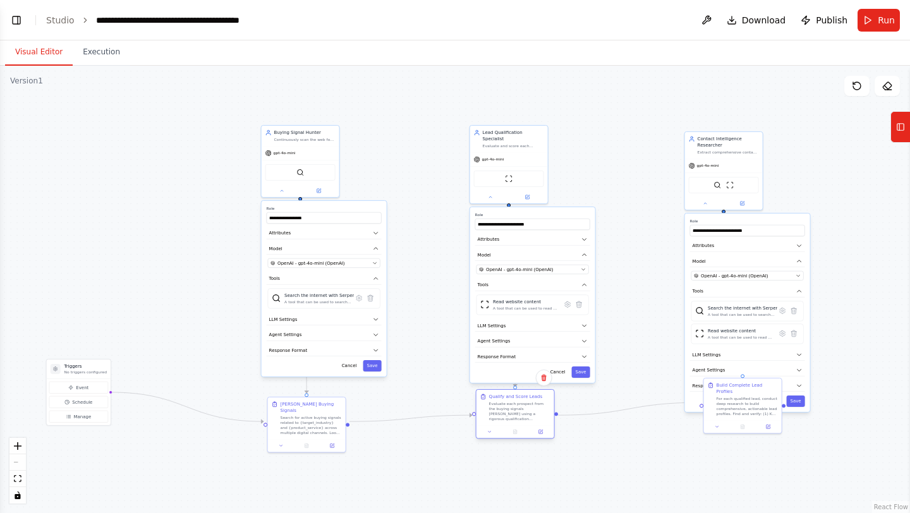
drag, startPoint x: 503, startPoint y: 408, endPoint x: 503, endPoint y: 421, distance: 12.6
click at [503, 421] on div "Evaluate each prospect from the buying signals [PERSON_NAME] using a rigorous q…" at bounding box center [519, 411] width 61 height 20
click at [730, 444] on div at bounding box center [743, 450] width 78 height 13
click at [754, 466] on div at bounding box center [768, 470] width 73 height 8
drag, startPoint x: 516, startPoint y: 425, endPoint x: 516, endPoint y: 446, distance: 21.5
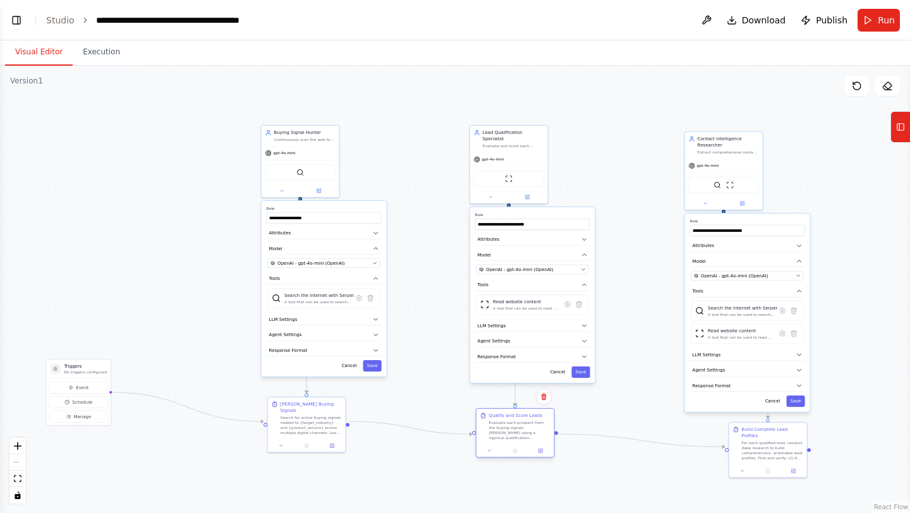
click at [516, 446] on div at bounding box center [516, 450] width 78 height 13
drag, startPoint x: 290, startPoint y: 419, endPoint x: 290, endPoint y: 438, distance: 19.0
click at [290, 438] on div "Search for active buying signals related to {target_industry} and {product_serv…" at bounding box center [311, 443] width 61 height 20
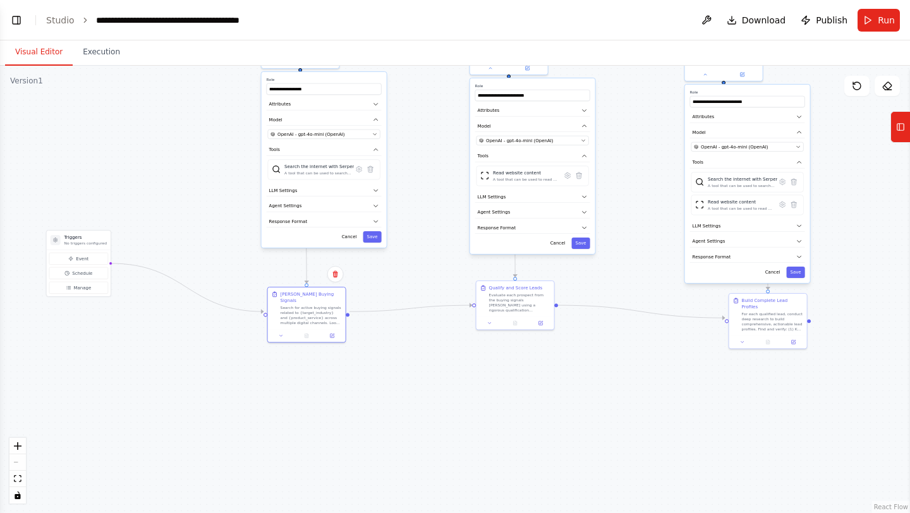
drag, startPoint x: 406, startPoint y: 183, endPoint x: 406, endPoint y: 41, distance: 141.6
click at [406, 41] on div "Visual Editor Execution Version 1 Show Tools Hide Agents .deletable-edge-delete…" at bounding box center [455, 276] width 910 height 473
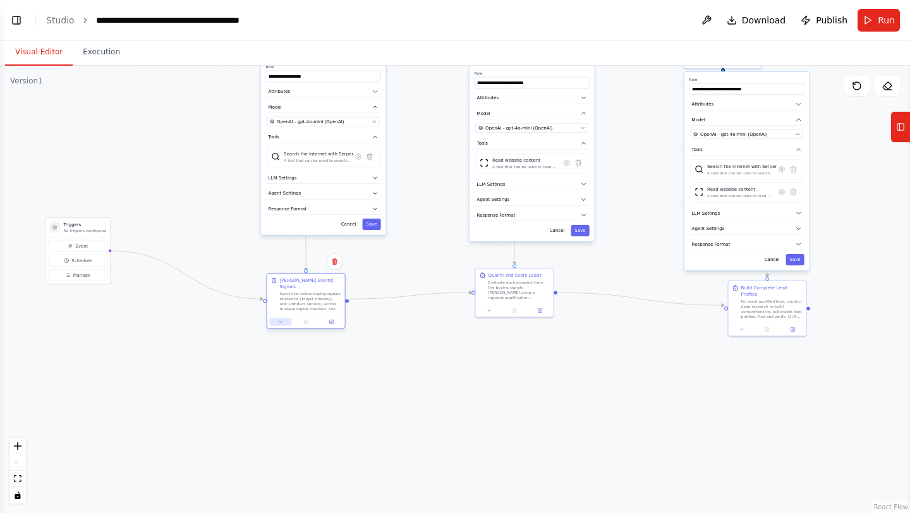
click at [281, 319] on icon at bounding box center [280, 321] width 5 height 5
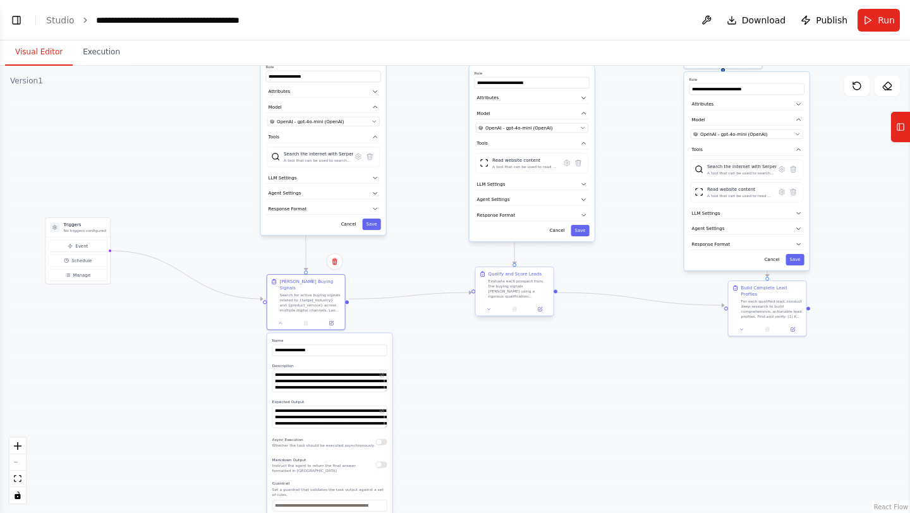
click at [489, 314] on div at bounding box center [515, 309] width 78 height 13
click at [492, 310] on button at bounding box center [489, 309] width 21 height 8
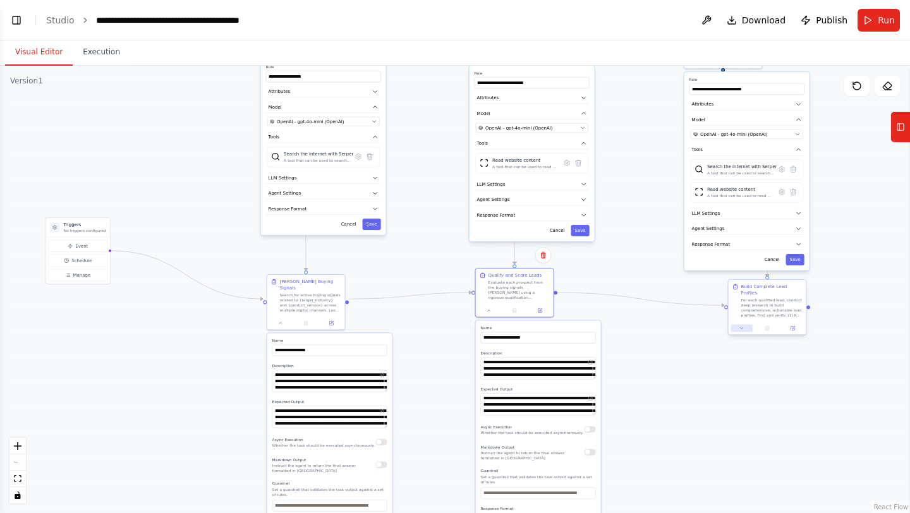
click at [743, 327] on icon at bounding box center [742, 327] width 3 height 1
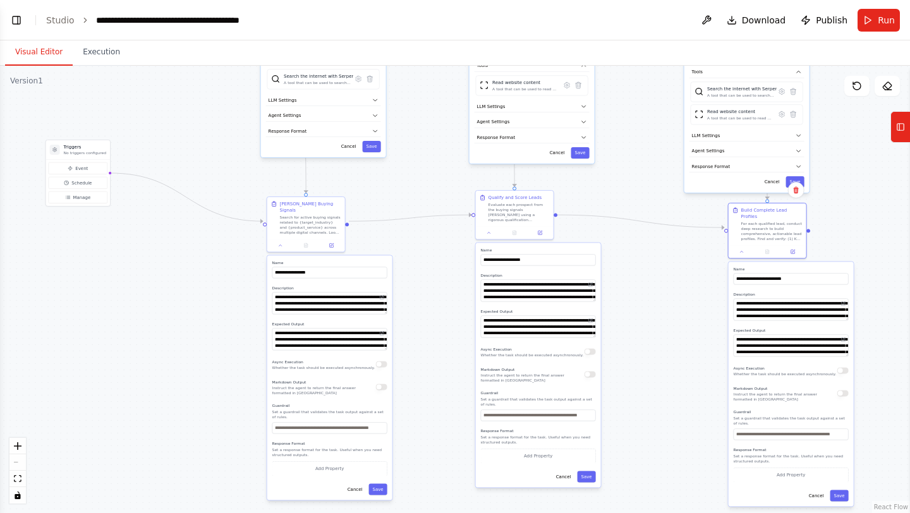
drag, startPoint x: 663, startPoint y: 374, endPoint x: 663, endPoint y: 296, distance: 77.8
click at [663, 296] on div ".deletable-edge-delete-btn { width: 20px; height: 20px; border: 0px solid #ffff…" at bounding box center [455, 290] width 910 height 448
drag, startPoint x: 752, startPoint y: 125, endPoint x: 751, endPoint y: 92, distance: 32.9
click at [751, 92] on div "**********" at bounding box center [747, 62] width 125 height 199
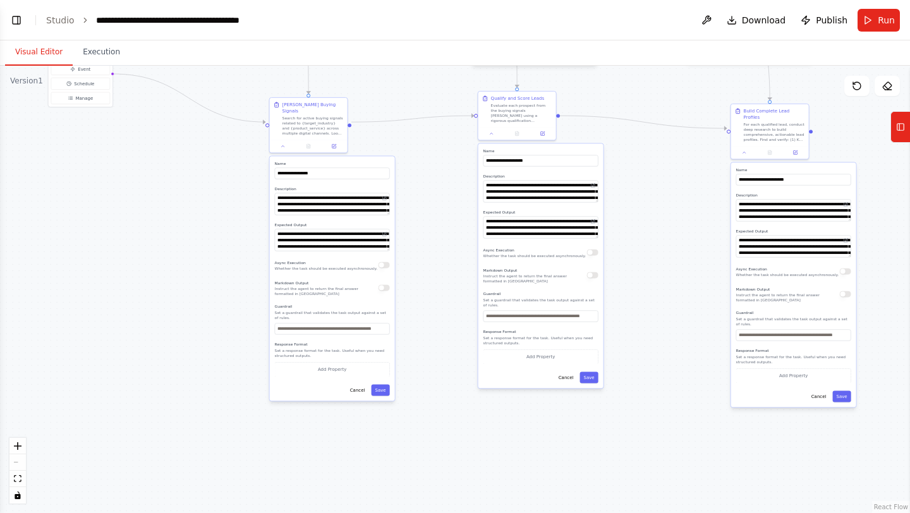
drag, startPoint x: 660, startPoint y: 354, endPoint x: 663, endPoint y: 255, distance: 99.3
click at [663, 255] on div ".deletable-edge-delete-btn { width: 20px; height: 20px; border: 0px solid #ffff…" at bounding box center [455, 290] width 910 height 448
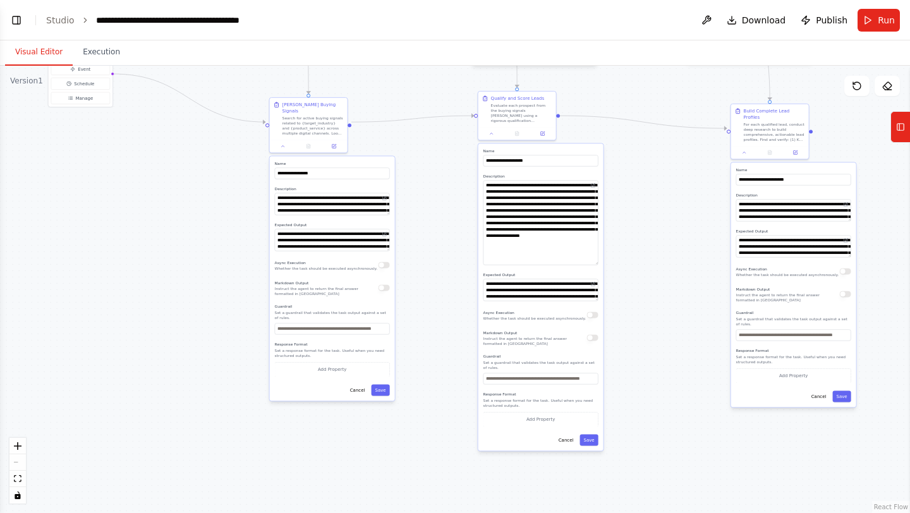
drag, startPoint x: 595, startPoint y: 202, endPoint x: 595, endPoint y: 264, distance: 62.6
click at [595, 264] on textarea "**********" at bounding box center [541, 222] width 115 height 85
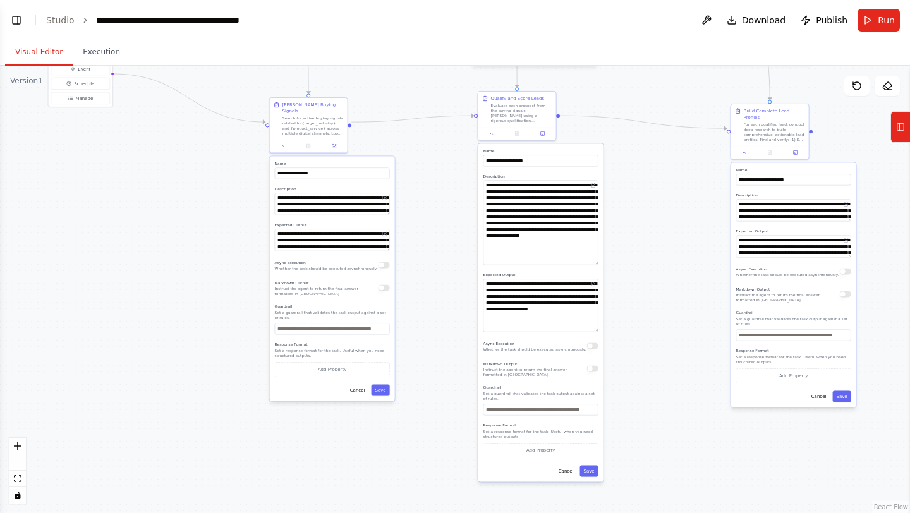
drag, startPoint x: 596, startPoint y: 300, endPoint x: 596, endPoint y: 331, distance: 31.0
click at [596, 331] on textarea "**********" at bounding box center [541, 305] width 115 height 53
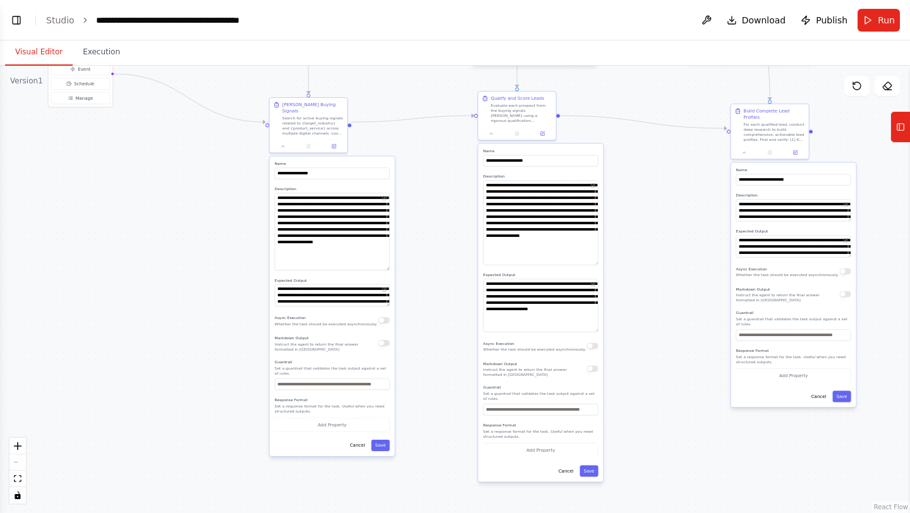
drag, startPoint x: 388, startPoint y: 208, endPoint x: 388, endPoint y: 267, distance: 58.8
click at [388, 267] on textarea "**********" at bounding box center [332, 232] width 115 height 78
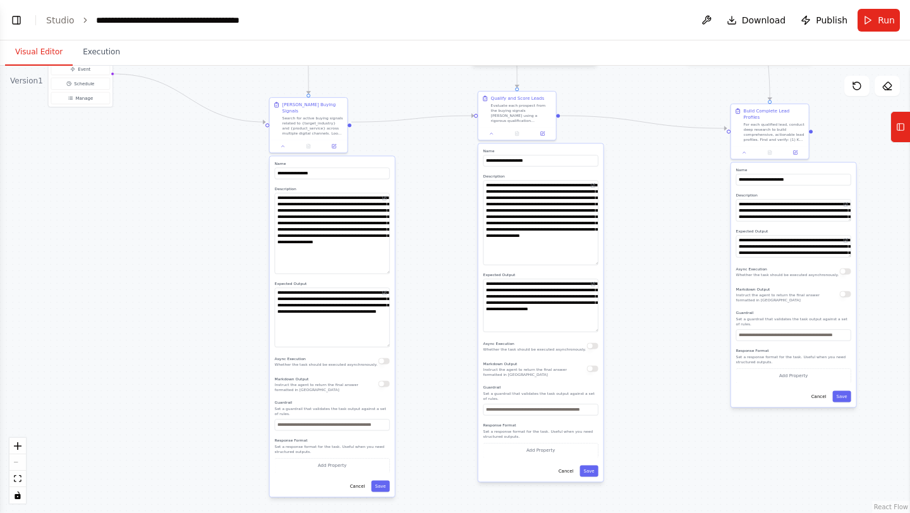
drag, startPoint x: 388, startPoint y: 302, endPoint x: 388, endPoint y: 338, distance: 36.0
click at [388, 338] on textarea "**********" at bounding box center [332, 317] width 115 height 59
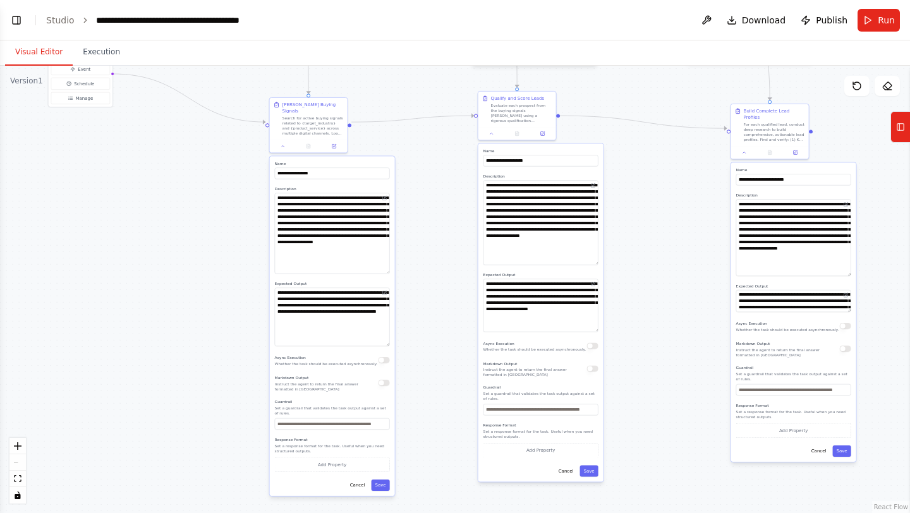
drag, startPoint x: 850, startPoint y: 214, endPoint x: 847, endPoint y: 269, distance: 55.1
click at [847, 269] on textarea "**********" at bounding box center [793, 237] width 115 height 77
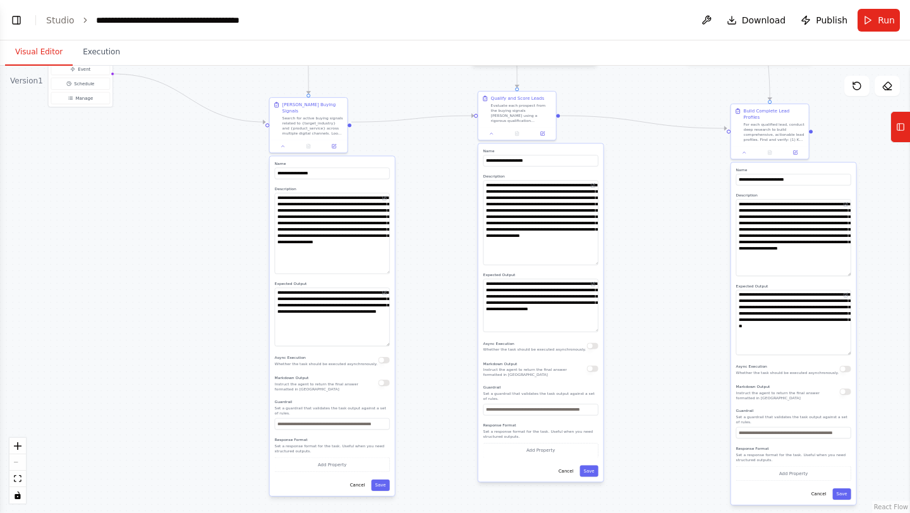
drag, startPoint x: 848, startPoint y: 305, endPoint x: 848, endPoint y: 348, distance: 43.0
click at [848, 348] on textarea "**********" at bounding box center [793, 322] width 115 height 65
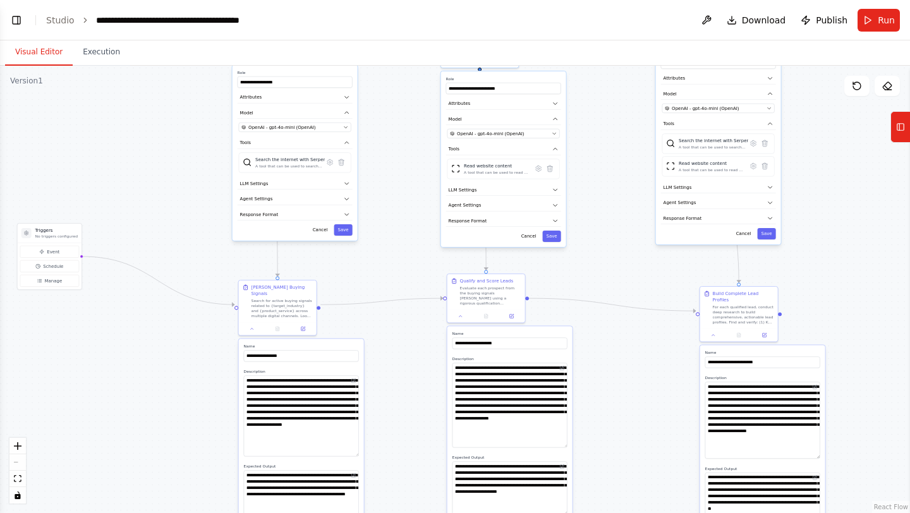
drag, startPoint x: 138, startPoint y: 226, endPoint x: 107, endPoint y: 409, distance: 185.3
click at [107, 409] on div ".deletable-edge-delete-btn { width: 20px; height: 20px; border: 0px solid #ffff…" at bounding box center [455, 290] width 910 height 448
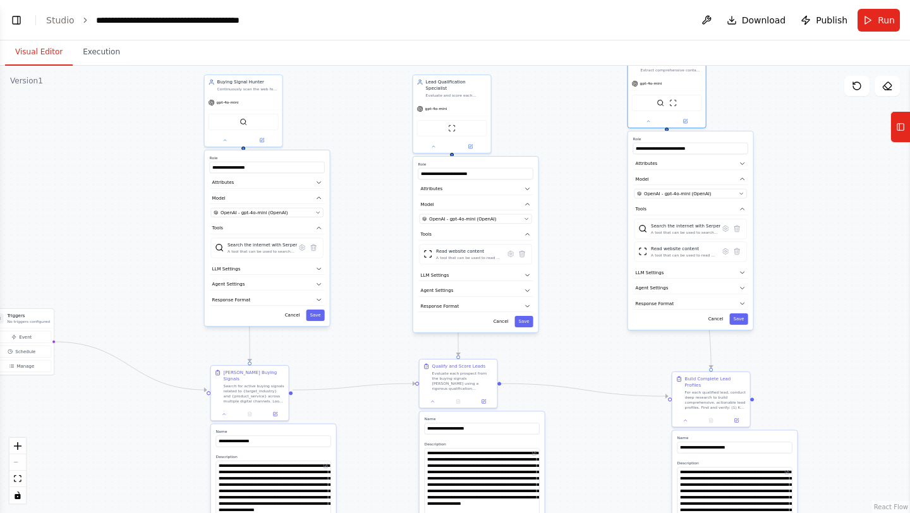
drag, startPoint x: 162, startPoint y: 324, endPoint x: 133, endPoint y: 410, distance: 90.0
click at [133, 410] on div ".deletable-edge-delete-btn { width: 20px; height: 20px; border: 0px solid #ffff…" at bounding box center [455, 290] width 910 height 448
click at [319, 183] on icon "button" at bounding box center [319, 183] width 6 height 6
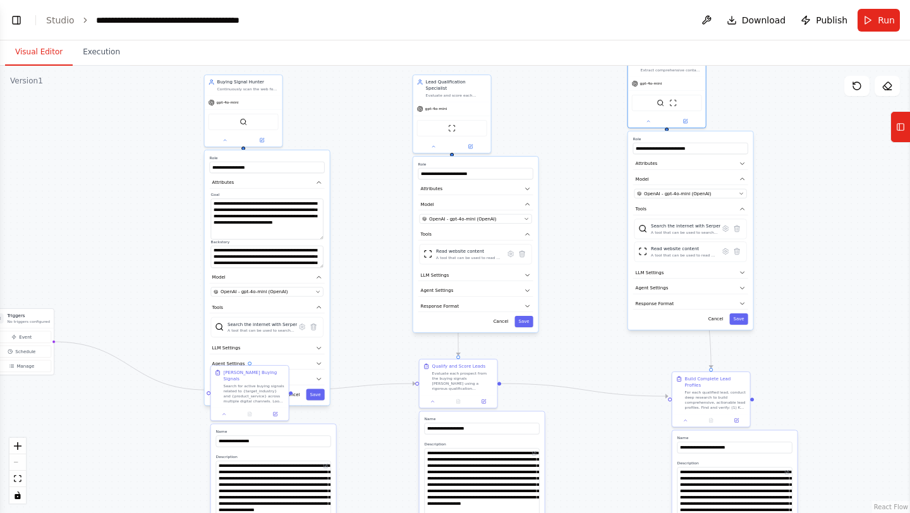
drag, startPoint x: 321, startPoint y: 219, endPoint x: 321, endPoint y: 238, distance: 19.0
click at [321, 238] on textarea "**********" at bounding box center [267, 219] width 113 height 41
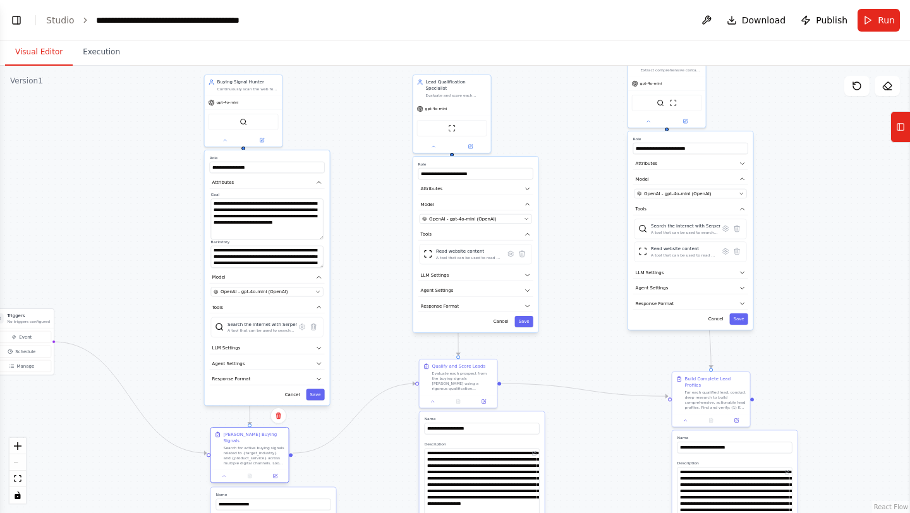
drag, startPoint x: 258, startPoint y: 393, endPoint x: 258, endPoint y: 460, distance: 66.4
click at [258, 460] on div "[PERSON_NAME] Buying Signals Search for active buying signals related to {targe…" at bounding box center [250, 449] width 78 height 42
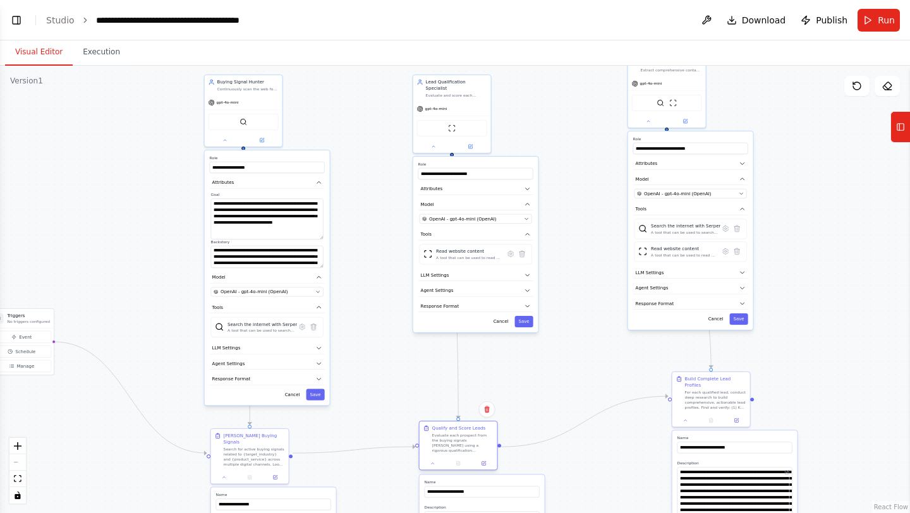
drag, startPoint x: 470, startPoint y: 376, endPoint x: 470, endPoint y: 439, distance: 63.8
click at [470, 439] on div "Evaluate each prospect from the buying signals [PERSON_NAME] using a rigorous q…" at bounding box center [462, 443] width 61 height 20
click at [743, 164] on icon "button" at bounding box center [743, 164] width 4 height 2
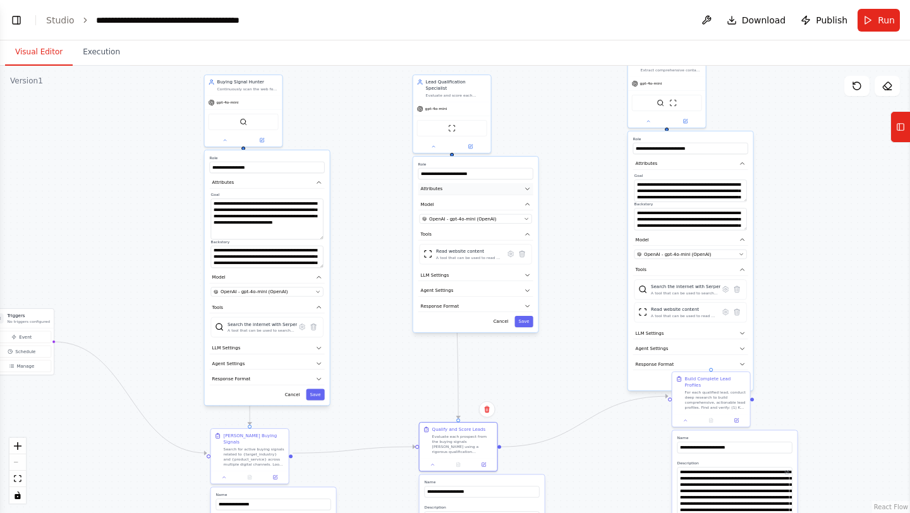
click at [526, 188] on icon "button" at bounding box center [528, 189] width 4 height 2
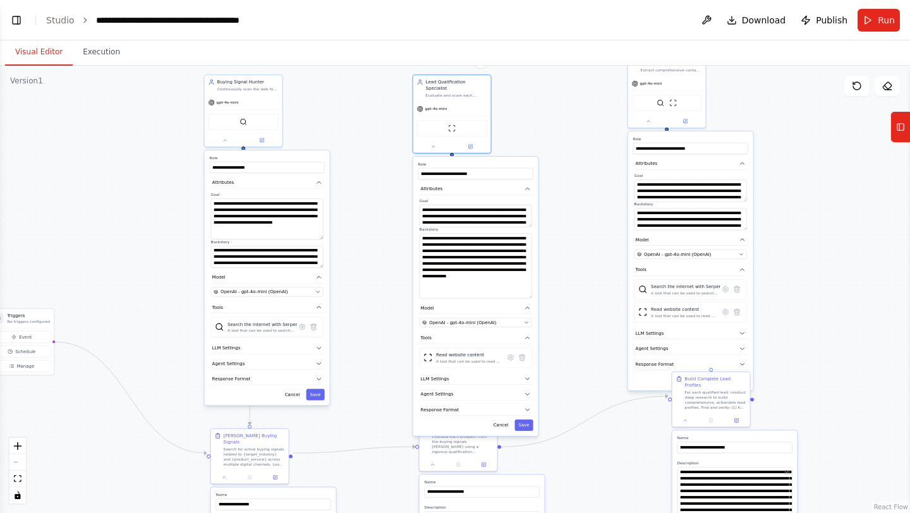
drag, startPoint x: 531, startPoint y: 247, endPoint x: 528, endPoint y: 290, distance: 43.1
click at [528, 290] on textarea "**********" at bounding box center [476, 265] width 113 height 65
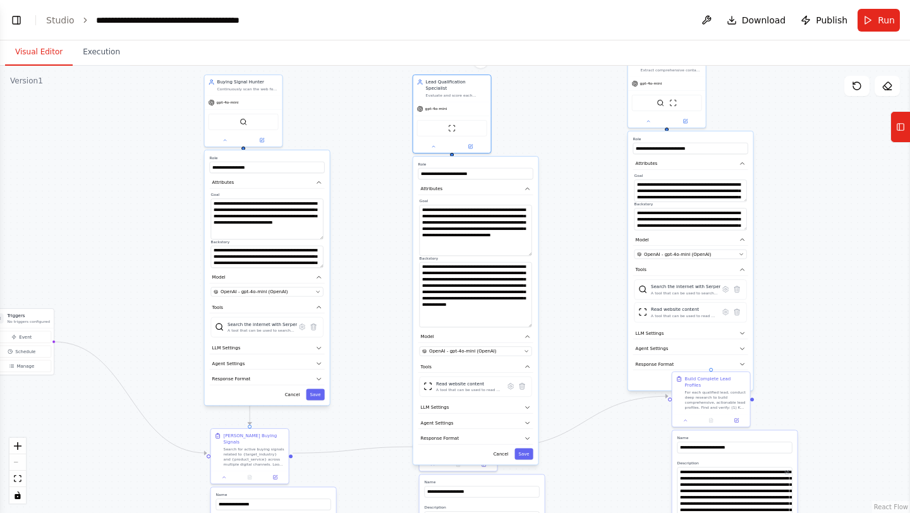
drag, startPoint x: 530, startPoint y: 219, endPoint x: 530, endPoint y: 247, distance: 28.4
click at [530, 247] on textarea "**********" at bounding box center [476, 230] width 113 height 51
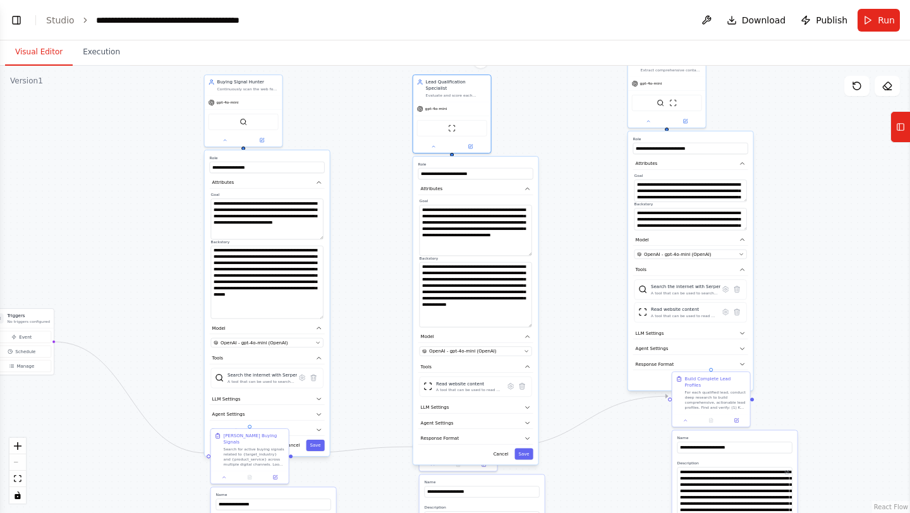
drag, startPoint x: 320, startPoint y: 266, endPoint x: 321, endPoint y: 316, distance: 50.6
click at [321, 316] on textarea "**********" at bounding box center [267, 282] width 113 height 73
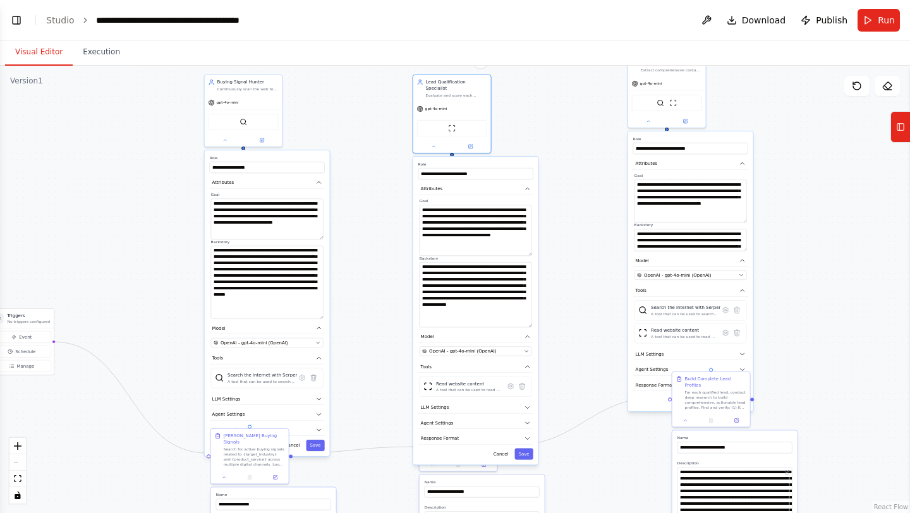
drag, startPoint x: 745, startPoint y: 200, endPoint x: 744, endPoint y: 220, distance: 20.3
click at [744, 220] on textarea "**********" at bounding box center [691, 201] width 113 height 43
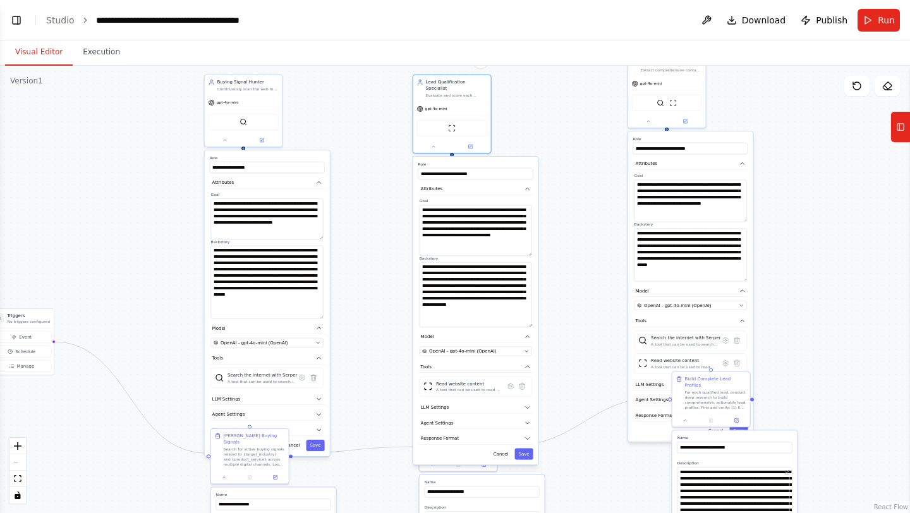
drag, startPoint x: 745, startPoint y: 248, endPoint x: 745, endPoint y: 279, distance: 31.0
click at [745, 279] on textarea "**********" at bounding box center [691, 254] width 113 height 53
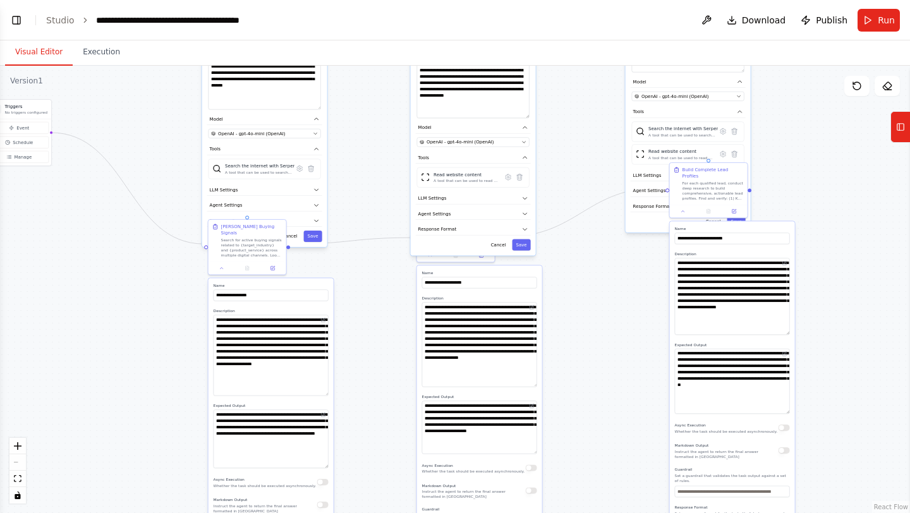
drag, startPoint x: 831, startPoint y: 303, endPoint x: 826, endPoint y: 83, distance: 220.0
click at [826, 83] on div ".deletable-edge-delete-btn { width: 20px; height: 20px; border: 0px solid #ffff…" at bounding box center [455, 290] width 910 height 448
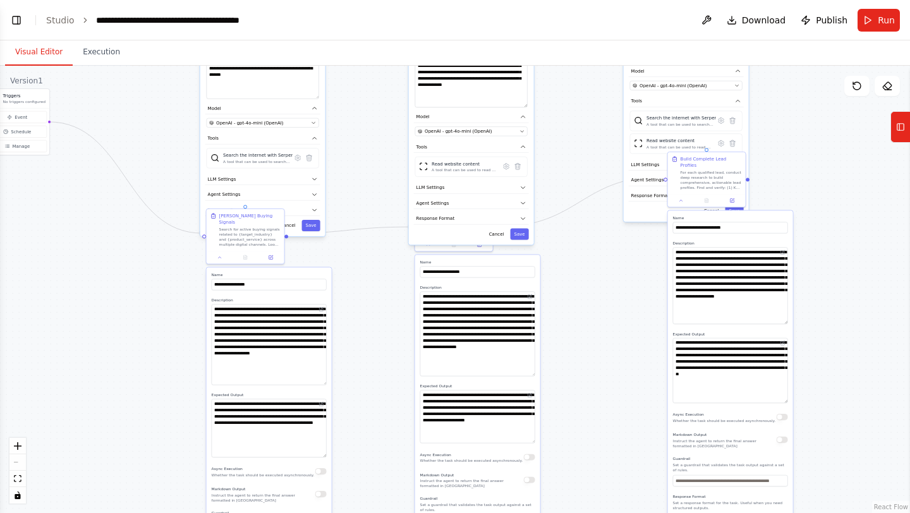
click at [697, 208] on div "**********" at bounding box center [707, 180] width 79 height 56
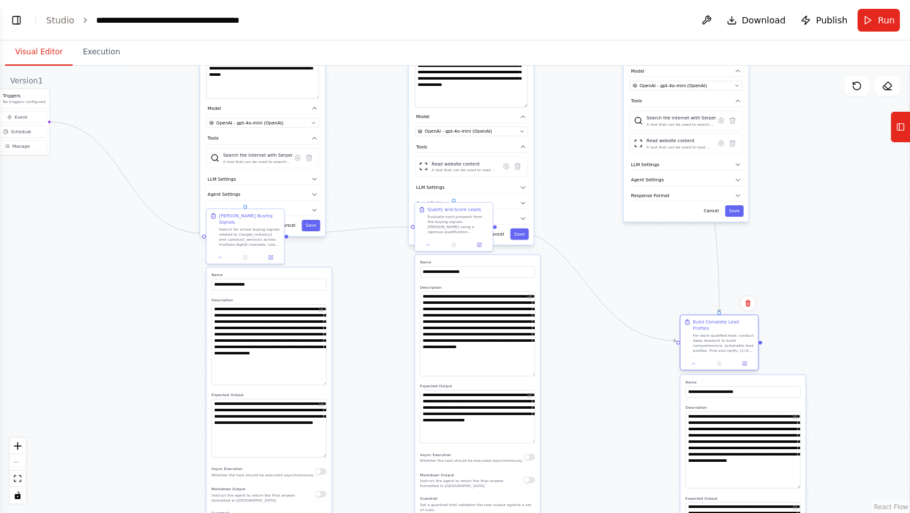
drag, startPoint x: 698, startPoint y: 170, endPoint x: 713, endPoint y: 336, distance: 166.3
click at [713, 336] on div "For each qualified lead, conduct deep research to build comprehensive, actionab…" at bounding box center [723, 343] width 61 height 20
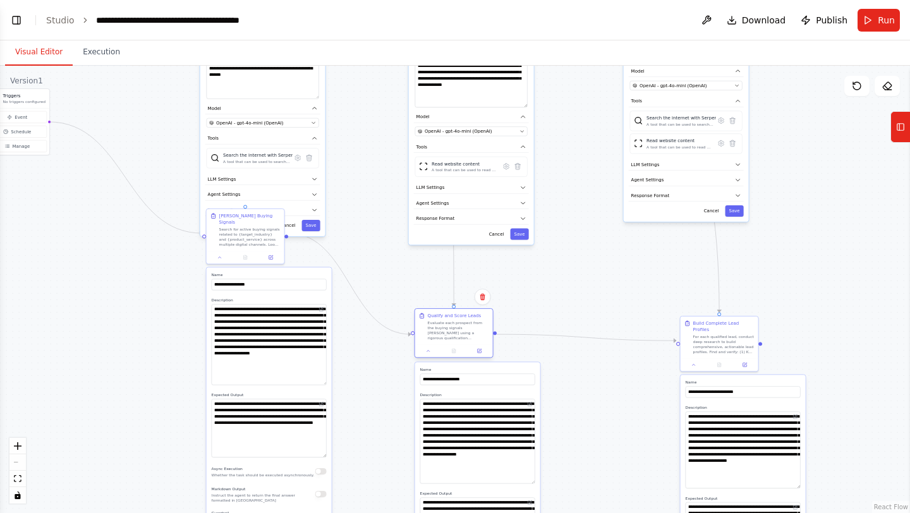
drag, startPoint x: 468, startPoint y: 227, endPoint x: 468, endPoint y: 337, distance: 110.0
click at [468, 337] on div "Evaluate each prospect from the buying signals [PERSON_NAME] using a rigorous q…" at bounding box center [458, 331] width 61 height 20
click at [254, 265] on div "**********" at bounding box center [245, 237] width 79 height 56
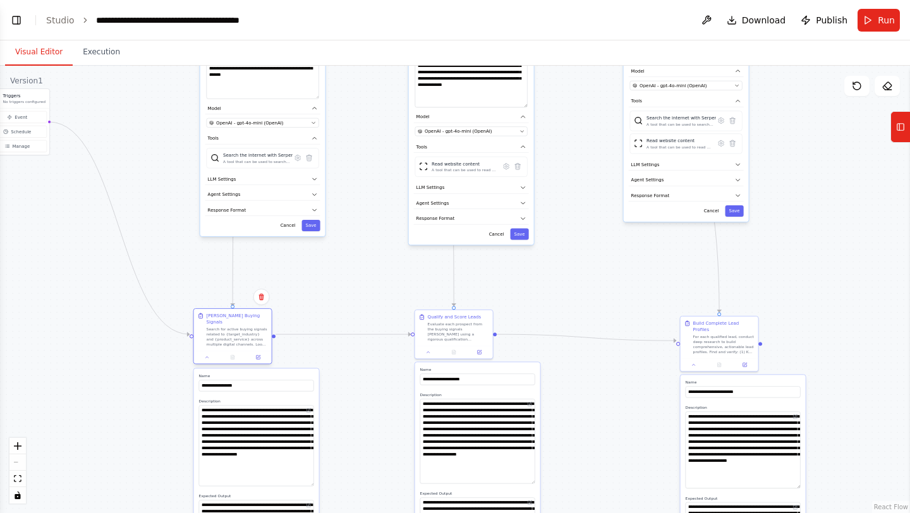
drag, startPoint x: 235, startPoint y: 239, endPoint x: 224, endPoint y: 341, distance: 103.0
click at [224, 341] on div "[PERSON_NAME] Buying Signals Search for active buying signals related to {targe…" at bounding box center [233, 330] width 78 height 42
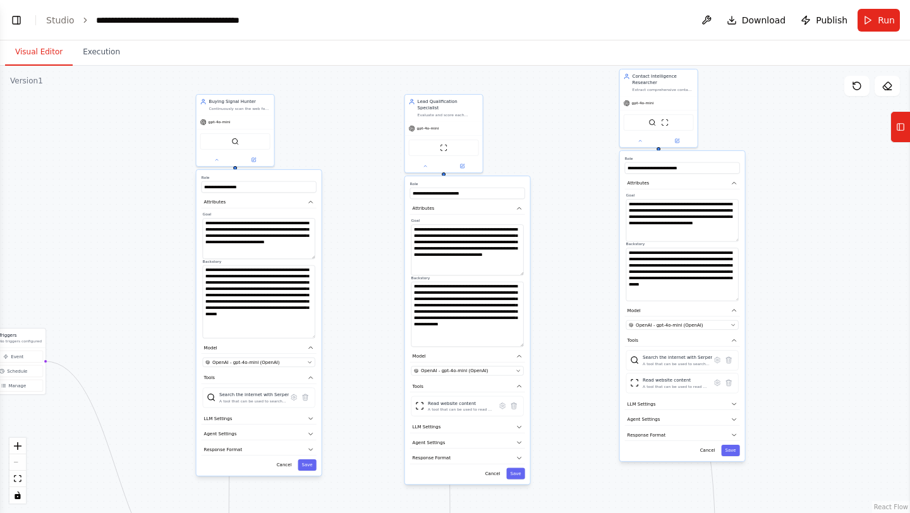
drag, startPoint x: 171, startPoint y: 145, endPoint x: 167, endPoint y: 384, distance: 239.6
click at [167, 384] on div ".deletable-edge-delete-btn { width: 20px; height: 20px; border: 0px solid #ffff…" at bounding box center [455, 290] width 910 height 448
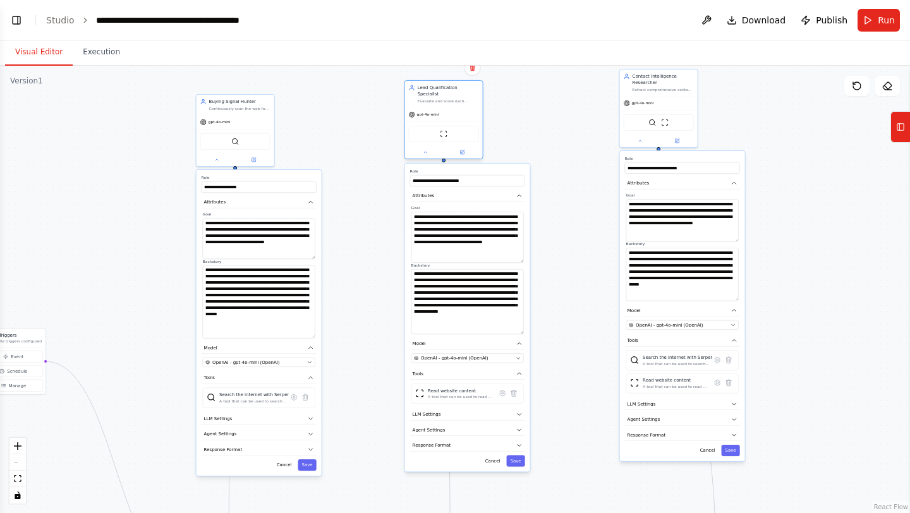
drag, startPoint x: 453, startPoint y: 130, endPoint x: 453, endPoint y: 119, distance: 10.1
click at [453, 121] on div "ScrapeWebsiteTool" at bounding box center [444, 133] width 78 height 25
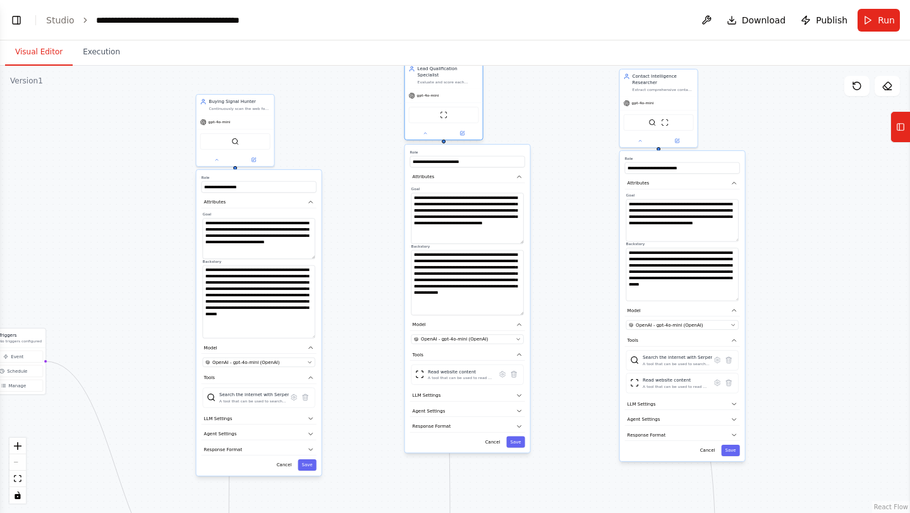
drag, startPoint x: 453, startPoint y: 119, endPoint x: 453, endPoint y: 102, distance: 17.7
click at [453, 107] on div "ScrapeWebsiteTool" at bounding box center [444, 115] width 70 height 16
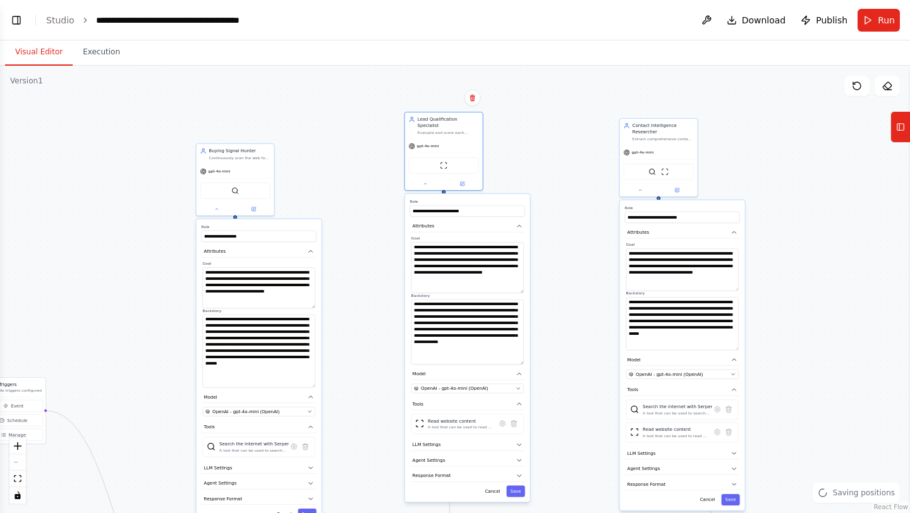
drag, startPoint x: 366, startPoint y: 104, endPoint x: 366, endPoint y: 154, distance: 49.3
click at [366, 154] on div ".deletable-edge-delete-btn { width: 20px; height: 20px; border: 0px solid #ffff…" at bounding box center [455, 290] width 910 height 448
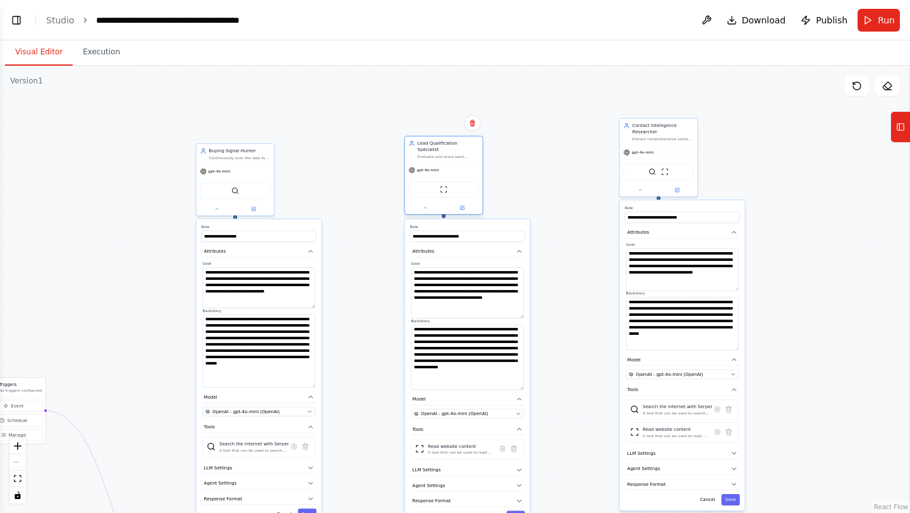
drag, startPoint x: 466, startPoint y: 135, endPoint x: 467, endPoint y: 157, distance: 22.8
click at [467, 163] on div "gpt-4o-mini" at bounding box center [444, 170] width 78 height 14
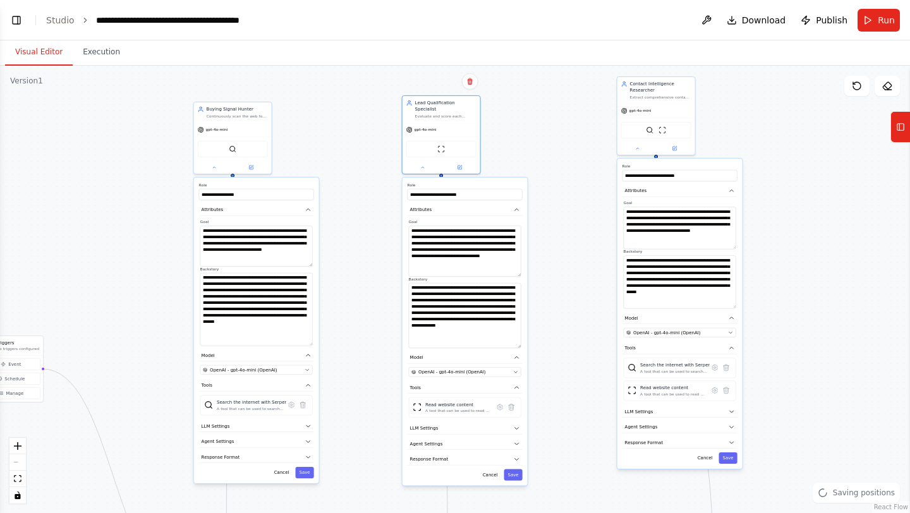
drag, startPoint x: 353, startPoint y: 252, endPoint x: 351, endPoint y: 208, distance: 44.3
click at [351, 208] on div ".deletable-edge-delete-btn { width: 20px; height: 20px; border: 0px solid #ffff…" at bounding box center [455, 290] width 910 height 448
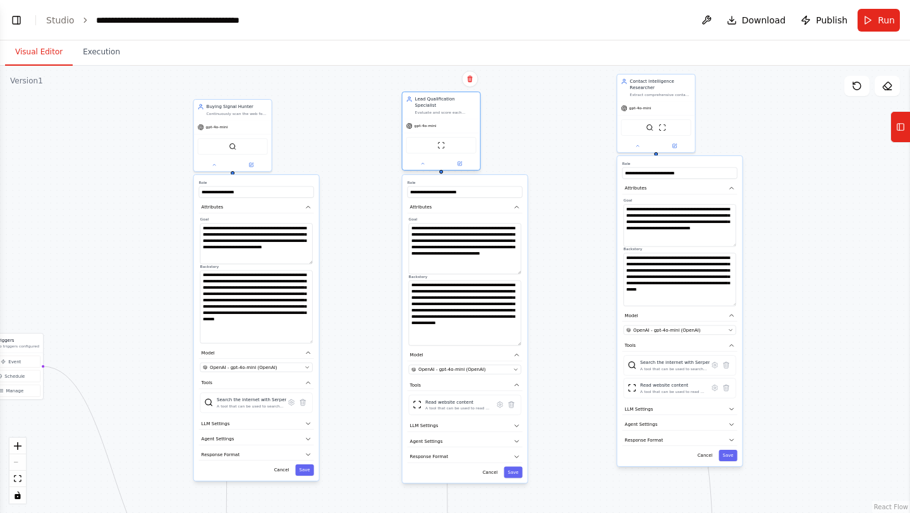
click at [431, 133] on div "ScrapeWebsiteTool" at bounding box center [442, 145] width 78 height 25
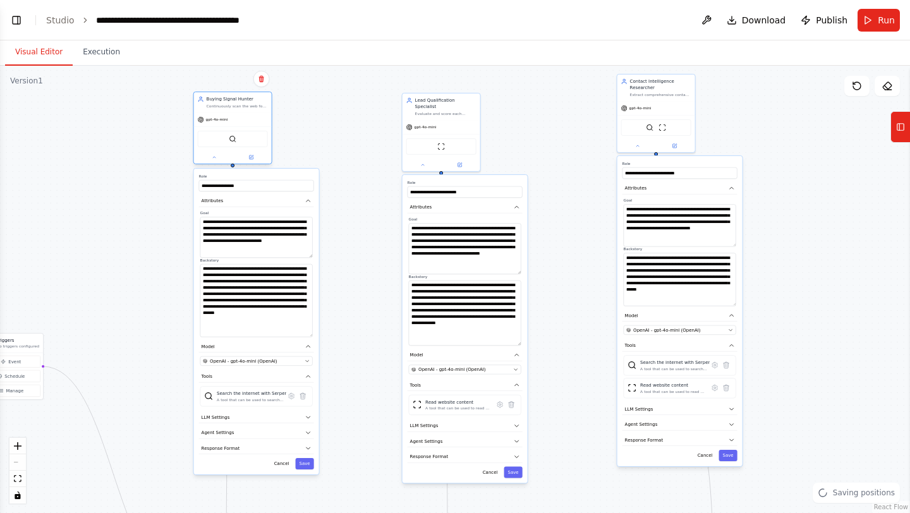
drag, startPoint x: 239, startPoint y: 128, endPoint x: 239, endPoint y: 119, distance: 9.5
click at [239, 119] on div "gpt-4o-mini" at bounding box center [233, 120] width 78 height 14
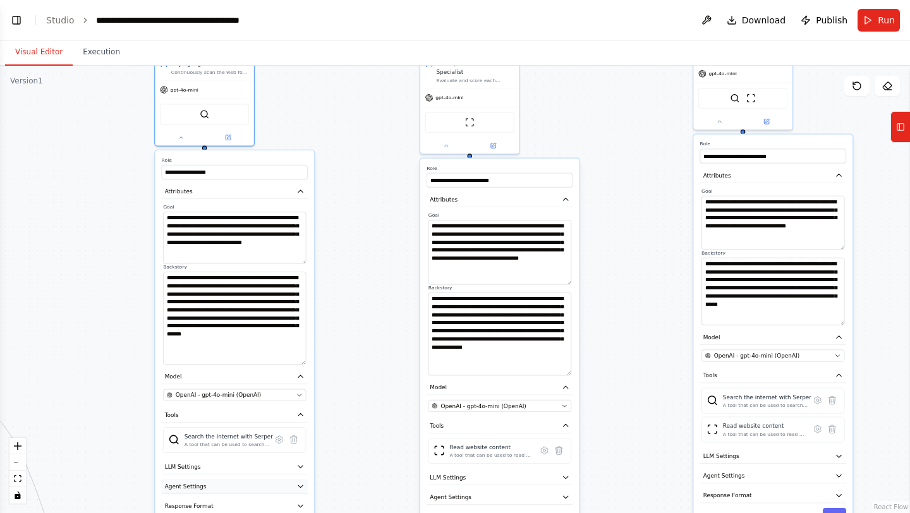
click at [286, 487] on button "Agent Settings" at bounding box center [235, 486] width 146 height 15
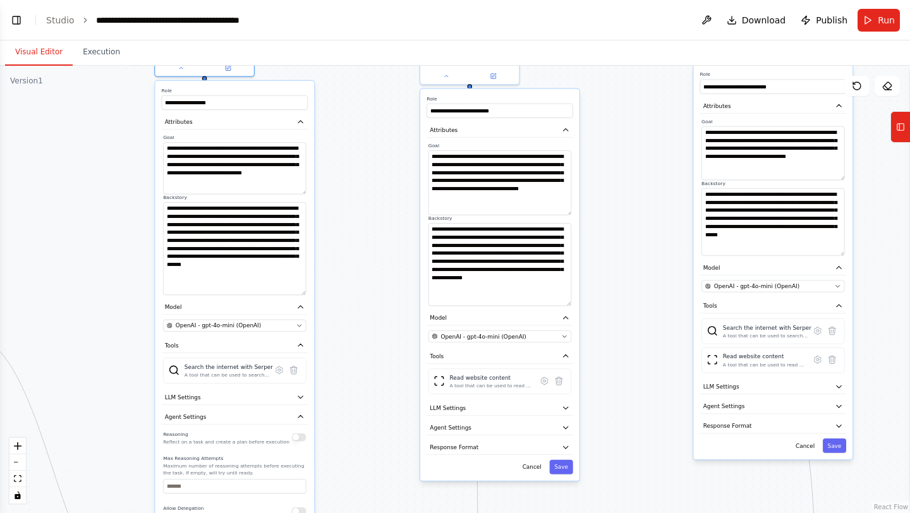
drag, startPoint x: 348, startPoint y: 449, endPoint x: 348, endPoint y: 379, distance: 69.5
click at [348, 379] on div ".deletable-edge-delete-btn { width: 20px; height: 20px; border: 0px solid #ffff…" at bounding box center [455, 290] width 910 height 448
click at [498, 420] on button "Agent Settings" at bounding box center [500, 427] width 146 height 15
click at [520, 401] on button "LLM Settings" at bounding box center [500, 408] width 146 height 15
click at [296, 399] on icon "button" at bounding box center [300, 397] width 8 height 8
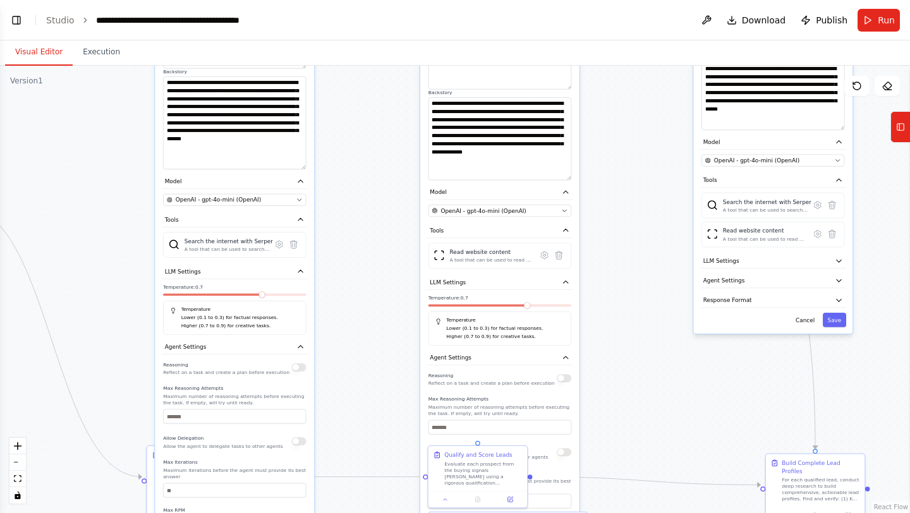
drag, startPoint x: 377, startPoint y: 402, endPoint x: 377, endPoint y: 253, distance: 149.2
click at [377, 253] on div ".deletable-edge-delete-btn { width: 20px; height: 20px; border: 0px solid #ffff…" at bounding box center [455, 290] width 910 height 448
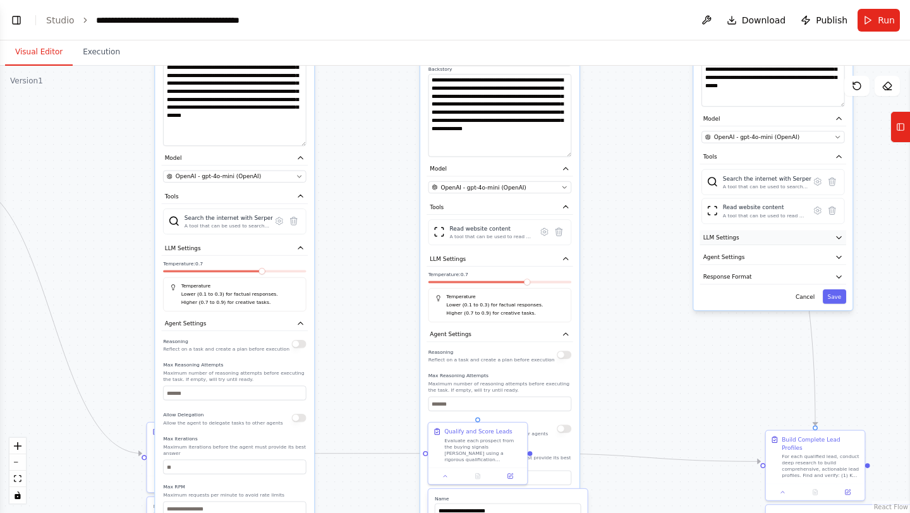
click at [747, 233] on button "LLM Settings" at bounding box center [773, 237] width 146 height 15
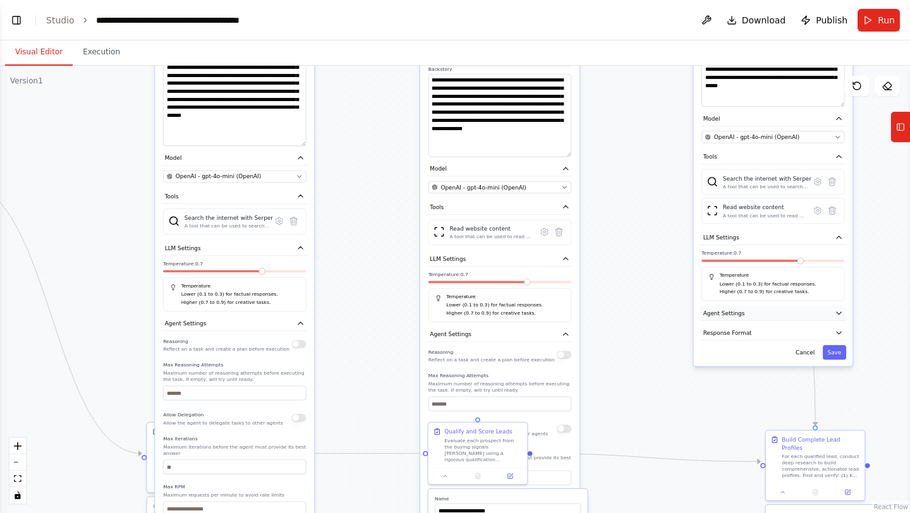
click at [742, 314] on button "Agent Settings" at bounding box center [773, 313] width 146 height 15
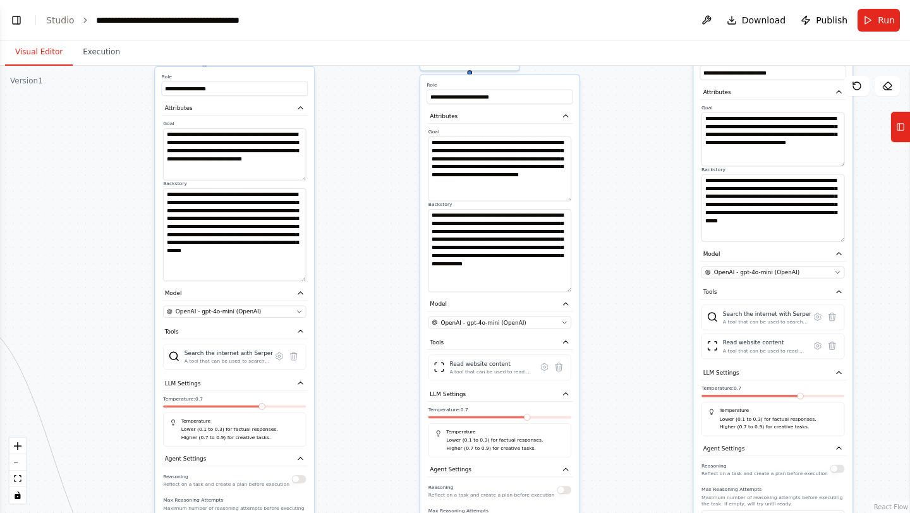
drag, startPoint x: 618, startPoint y: 341, endPoint x: 618, endPoint y: 477, distance: 135.9
click at [618, 477] on div ".deletable-edge-delete-btn { width: 20px; height: 20px; border: 0px solid #ffff…" at bounding box center [455, 290] width 910 height 448
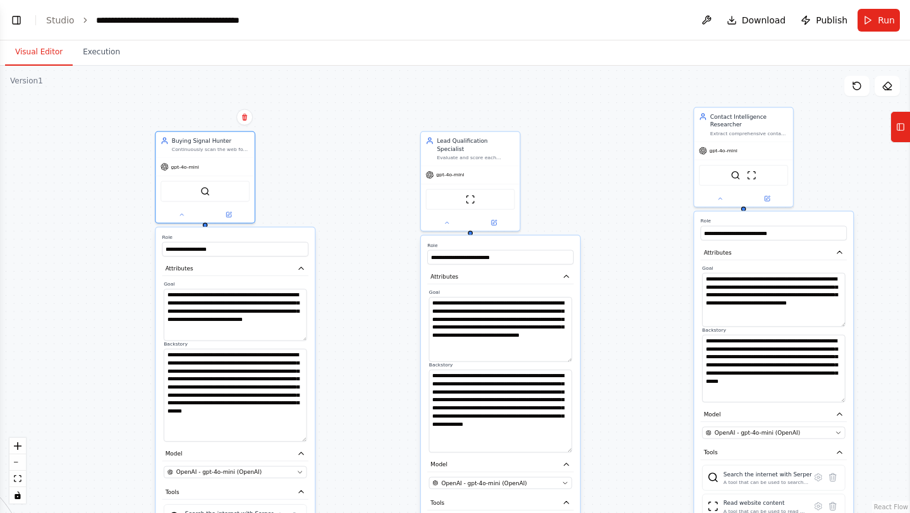
drag, startPoint x: 616, startPoint y: 284, endPoint x: 617, endPoint y: 444, distance: 160.6
click at [617, 444] on div ".deletable-edge-delete-btn { width: 20px; height: 20px; border: 0px solid #ffff…" at bounding box center [455, 290] width 910 height 448
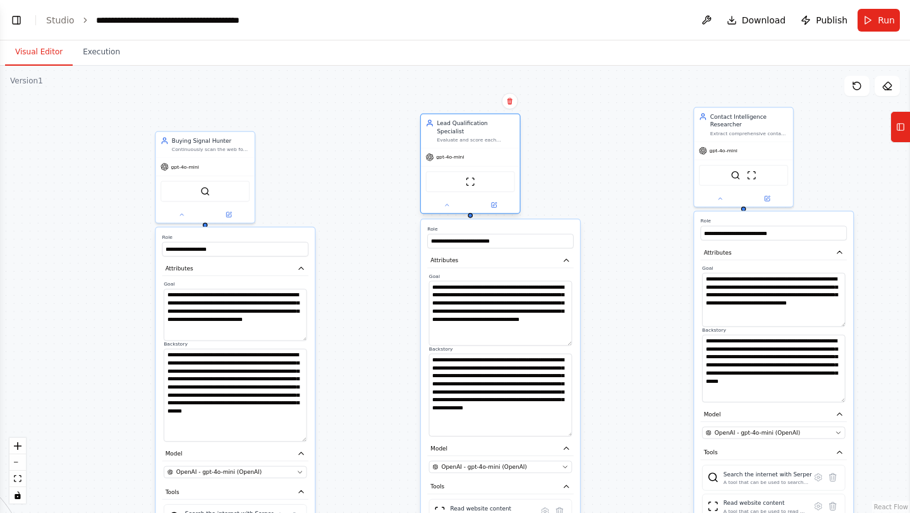
drag, startPoint x: 478, startPoint y: 190, endPoint x: 478, endPoint y: 174, distance: 15.8
click at [478, 174] on div "ScrapeWebsiteTool" at bounding box center [470, 181] width 89 height 21
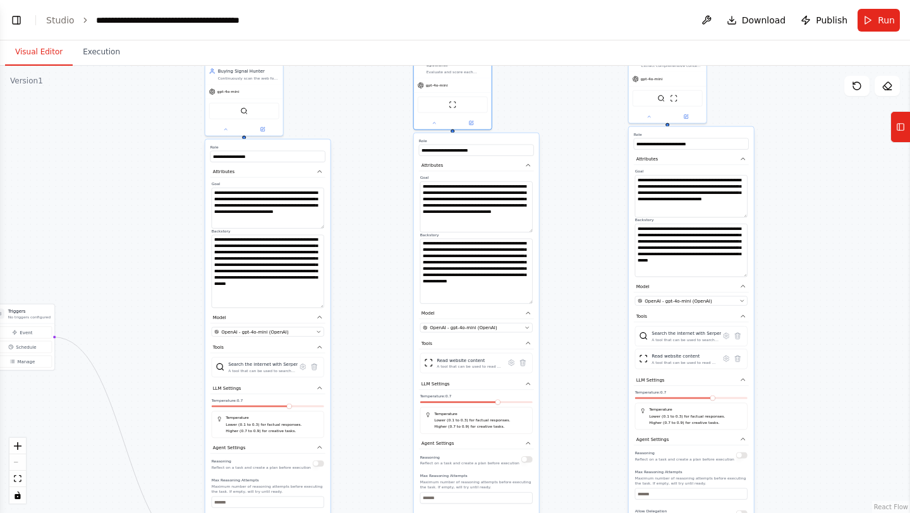
drag, startPoint x: 377, startPoint y: 309, endPoint x: 377, endPoint y: 229, distance: 79.7
click at [377, 229] on div ".deletable-edge-delete-btn { width: 20px; height: 20px; border: 0px solid #ffff…" at bounding box center [455, 290] width 910 height 448
click at [16, 463] on div "React Flow controls" at bounding box center [17, 471] width 16 height 66
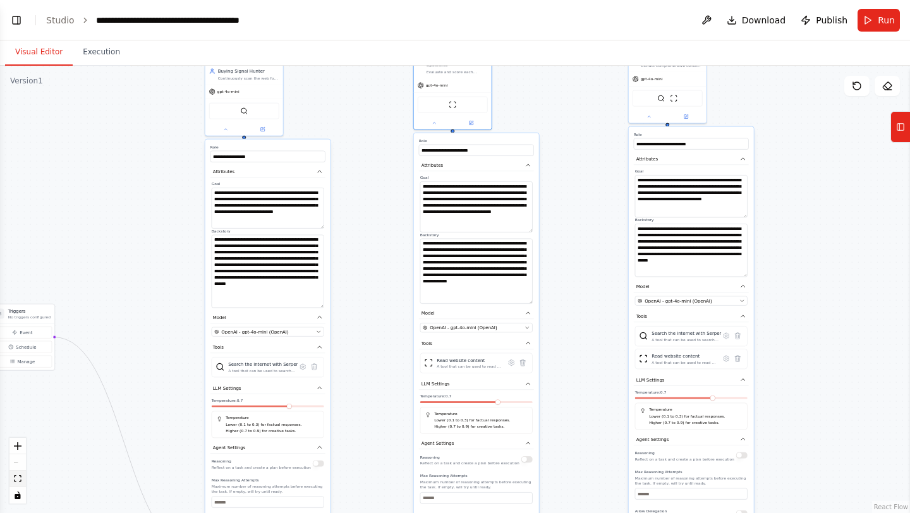
click at [16, 470] on div "React Flow controls" at bounding box center [17, 471] width 16 height 66
click at [16, 479] on icon "fit view" at bounding box center [18, 478] width 8 height 7
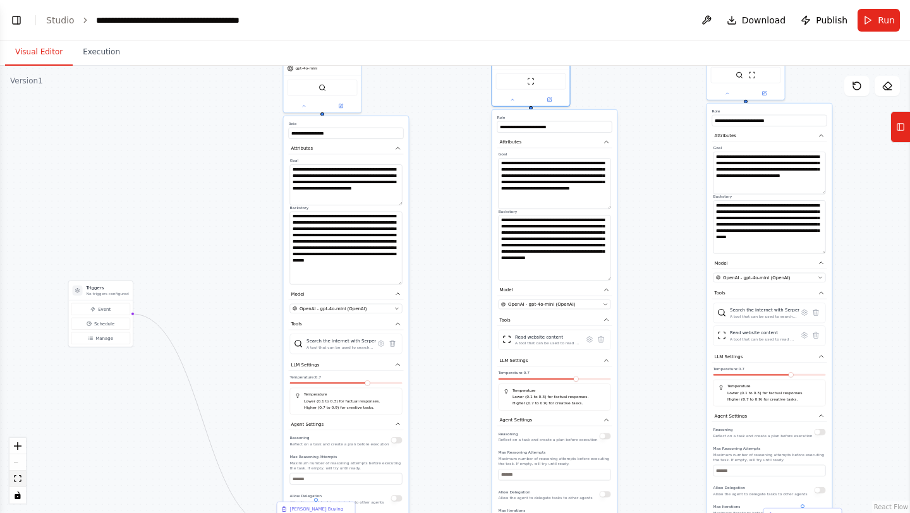
click at [16, 479] on icon "fit view" at bounding box center [18, 478] width 8 height 7
click at [19, 497] on icon "toggle interactivity" at bounding box center [18, 496] width 6 height 8
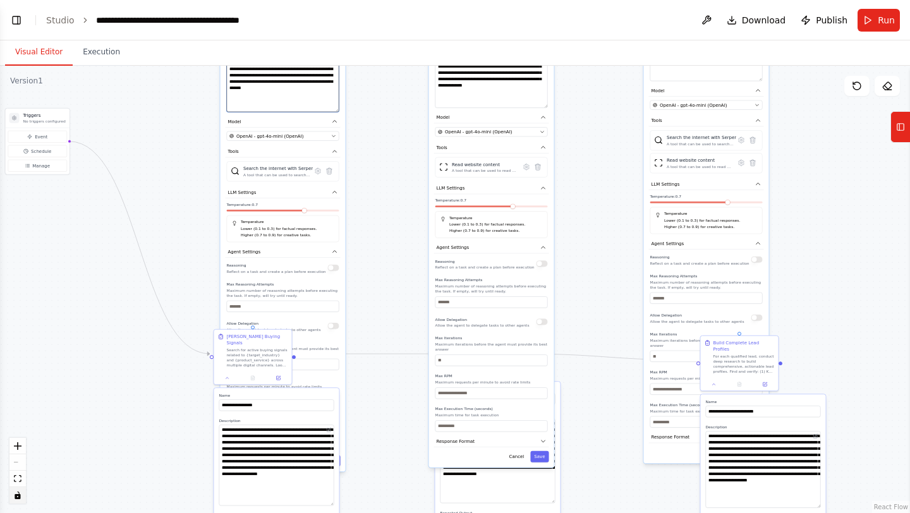
drag, startPoint x: 219, startPoint y: 296, endPoint x: 156, endPoint y: 118, distance: 189.1
click at [156, 118] on div ".deletable-edge-delete-btn { width: 20px; height: 20px; border: 0px solid #ffff…" at bounding box center [455, 290] width 910 height 448
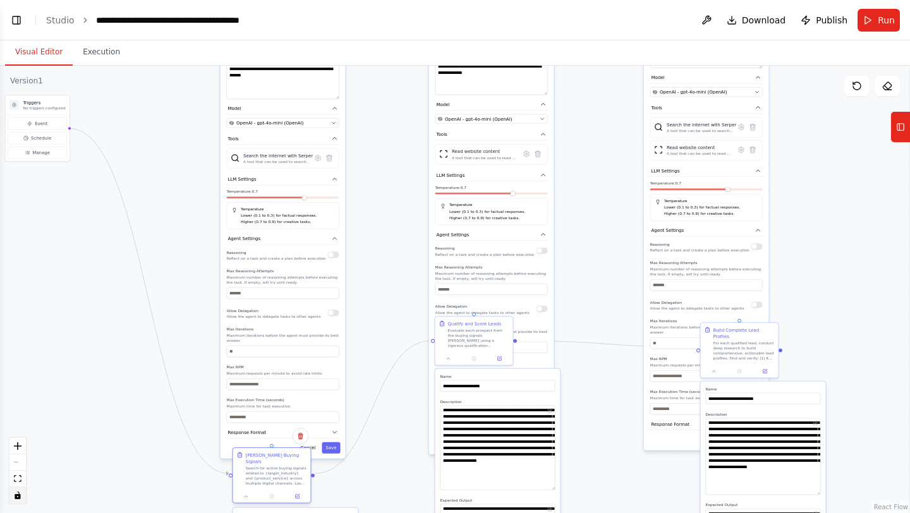
drag, startPoint x: 237, startPoint y: 369, endPoint x: 253, endPoint y: 498, distance: 130.0
click at [253, 498] on button at bounding box center [246, 497] width 21 height 8
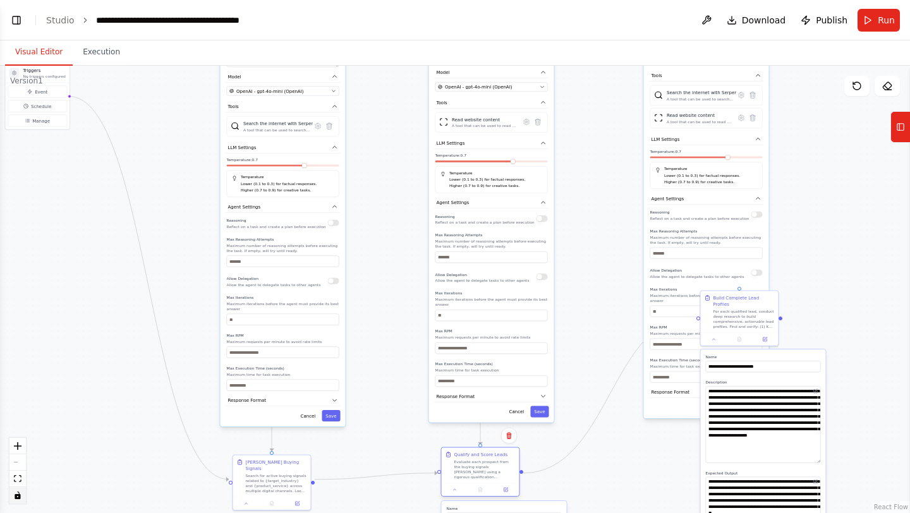
drag, startPoint x: 482, startPoint y: 306, endPoint x: 486, endPoint y: 470, distance: 164.4
click at [486, 470] on div "Evaluate each prospect from the buying signals [PERSON_NAME] using a rigorous q…" at bounding box center [485, 470] width 61 height 20
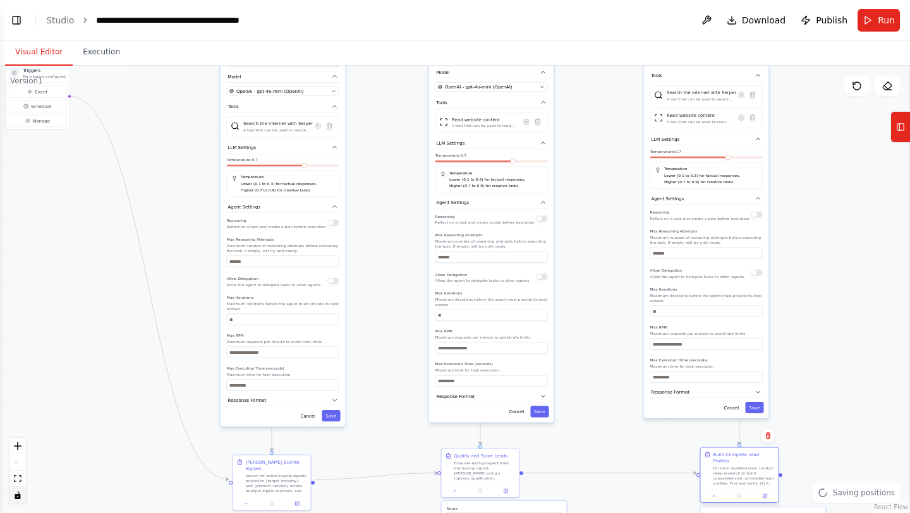
drag, startPoint x: 737, startPoint y: 317, endPoint x: 738, endPoint y: 472, distance: 155.5
click at [738, 472] on div "For each qualified lead, conduct deep research to build comprehensive, actionab…" at bounding box center [744, 476] width 61 height 20
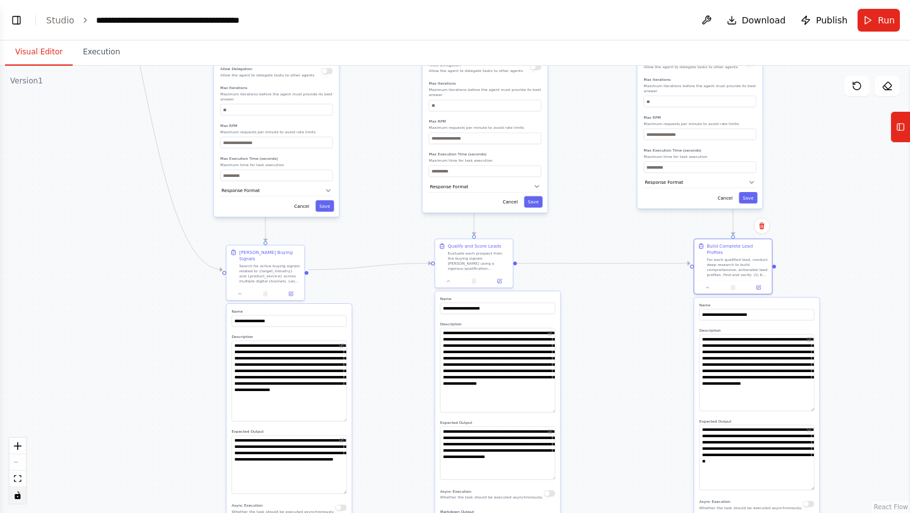
drag, startPoint x: 560, startPoint y: 377, endPoint x: 554, endPoint y: 166, distance: 211.2
click at [554, 166] on div ".deletable-edge-delete-btn { width: 20px; height: 20px; border: 0px solid #ffff…" at bounding box center [455, 290] width 910 height 448
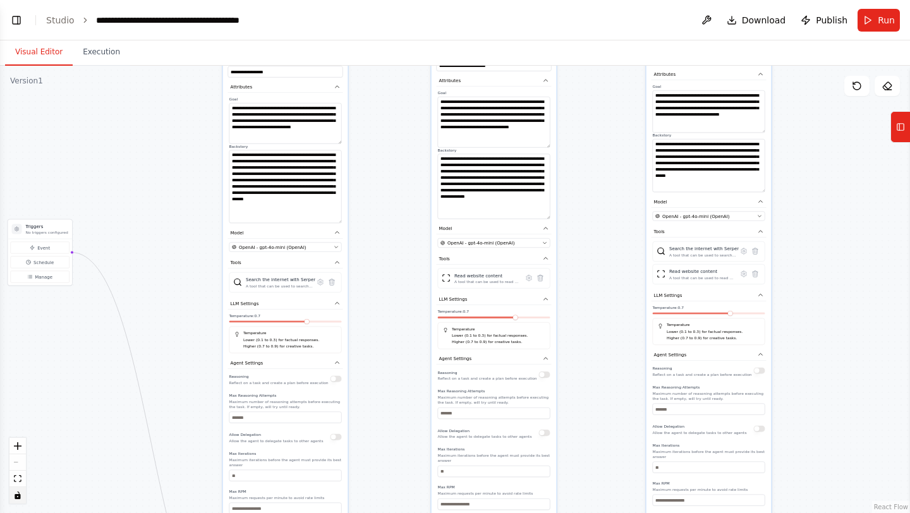
drag, startPoint x: 611, startPoint y: 145, endPoint x: 620, endPoint y: 513, distance: 367.4
click at [620, 513] on div ".deletable-edge-delete-btn { width: 20px; height: 20px; border: 0px solid #ffff…" at bounding box center [455, 290] width 910 height 448
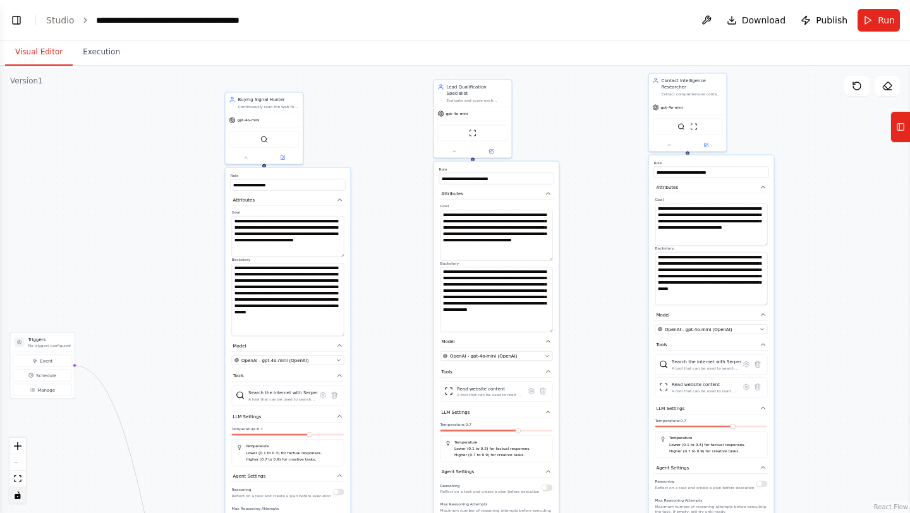
drag, startPoint x: 592, startPoint y: 254, endPoint x: 594, endPoint y: 368, distance: 113.8
click at [594, 368] on div ".deletable-edge-delete-btn { width: 20px; height: 20px; border: 0px solid #ffff…" at bounding box center [455, 290] width 910 height 448
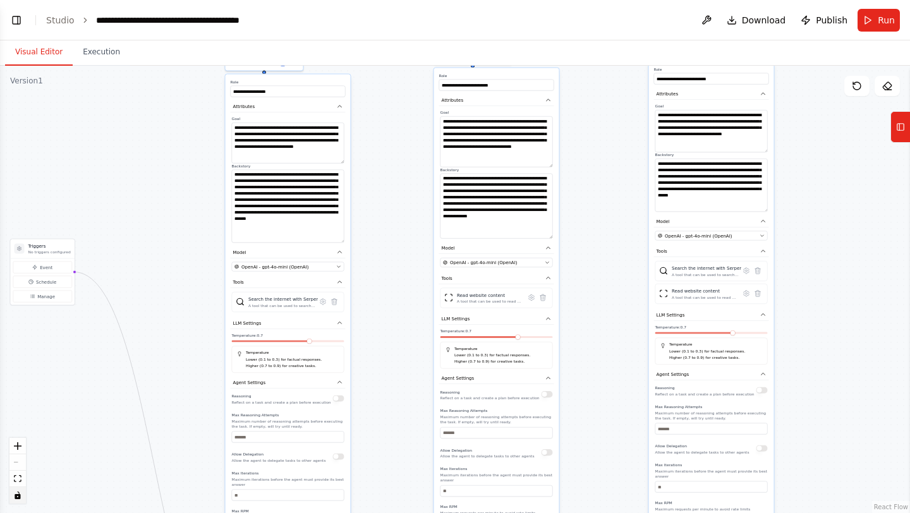
drag, startPoint x: 198, startPoint y: 268, endPoint x: 198, endPoint y: 25, distance: 243.4
click at [198, 25] on main "**********" at bounding box center [455, 256] width 910 height 513
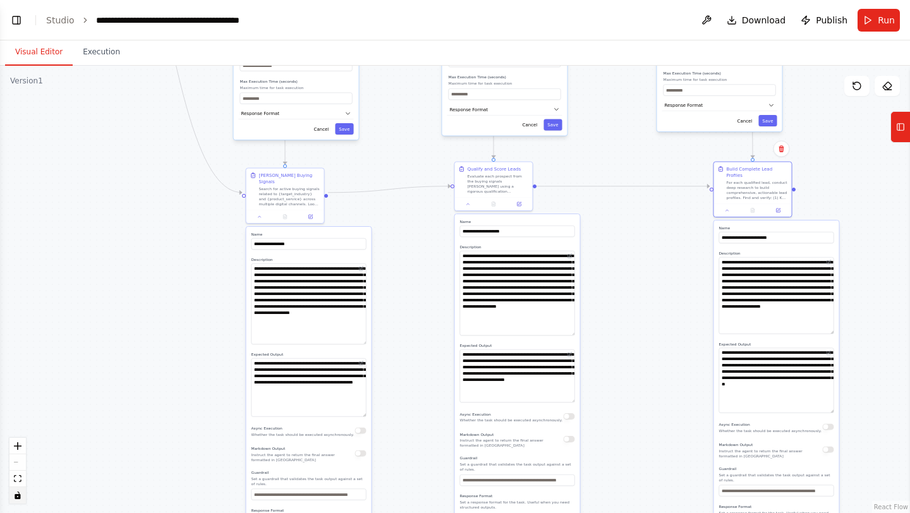
drag, startPoint x: 173, startPoint y: 424, endPoint x: 181, endPoint y: 111, distance: 313.0
click at [181, 111] on div ".deletable-edge-delete-btn { width: 20px; height: 20px; border: 0px solid #ffff…" at bounding box center [455, 290] width 910 height 448
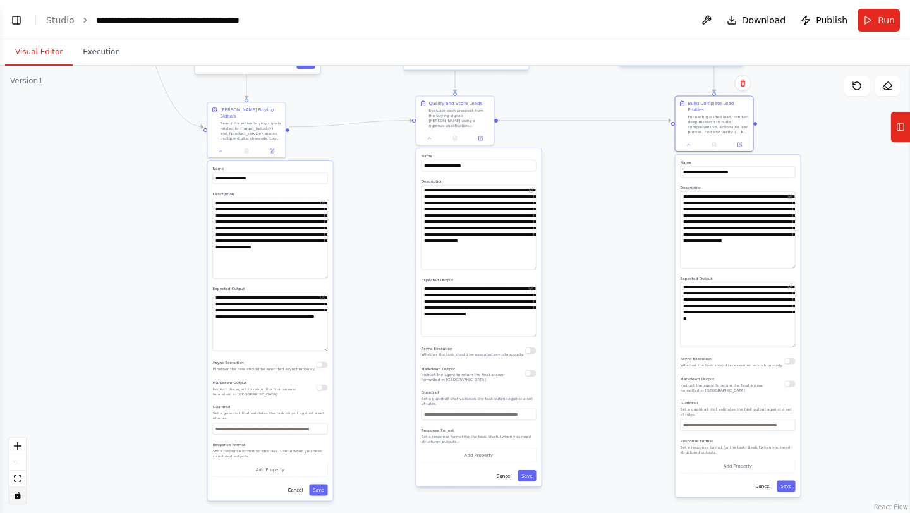
drag, startPoint x: 186, startPoint y: 273, endPoint x: 147, endPoint y: 207, distance: 76.8
click at [147, 207] on div ".deletable-edge-delete-btn { width: 20px; height: 20px; border: 0px solid #ffff…" at bounding box center [455, 290] width 910 height 448
click at [221, 148] on div at bounding box center [247, 150] width 78 height 13
click at [224, 146] on button at bounding box center [221, 150] width 21 height 8
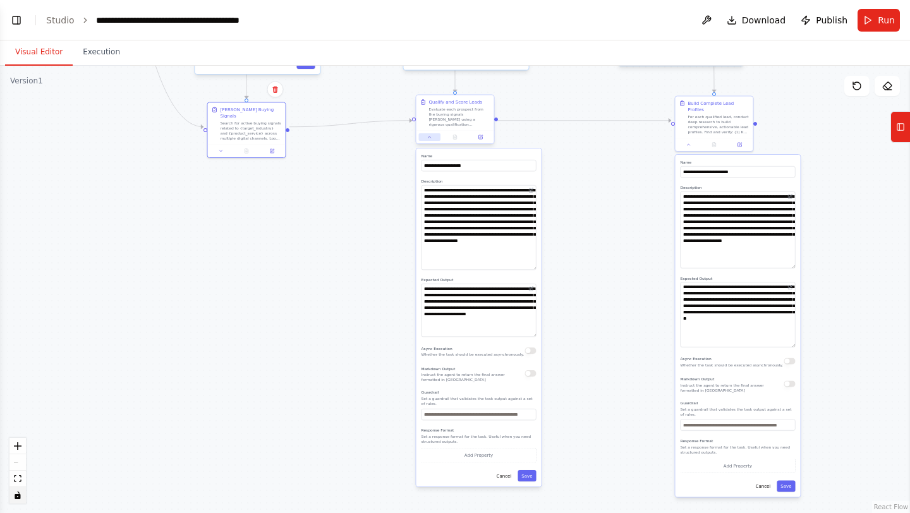
click at [427, 138] on icon at bounding box center [429, 137] width 5 height 5
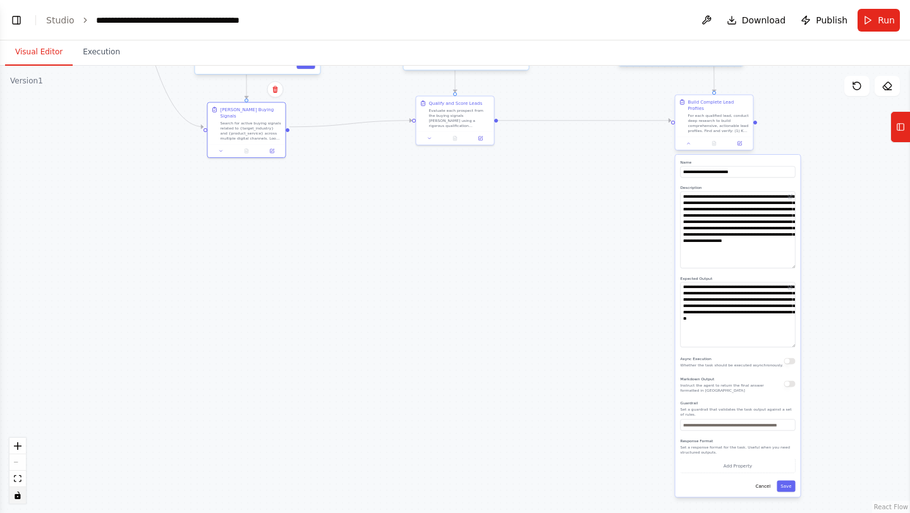
click at [690, 141] on div at bounding box center [715, 143] width 78 height 13
click at [690, 141] on icon at bounding box center [689, 143] width 5 height 5
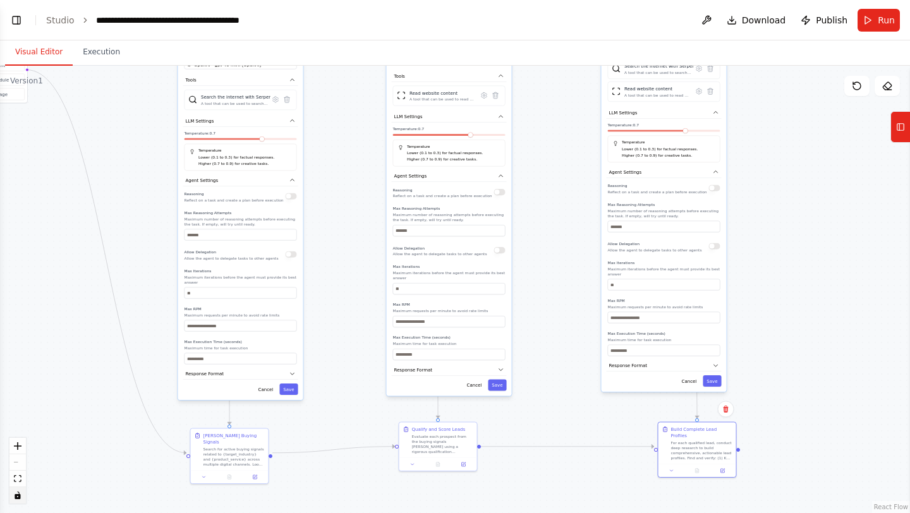
drag, startPoint x: 587, startPoint y: 186, endPoint x: 569, endPoint y: 513, distance: 326.7
click at [569, 513] on div ".deletable-edge-delete-btn { width: 20px; height: 20px; border: 0px solid #ffff…" at bounding box center [455, 290] width 910 height 448
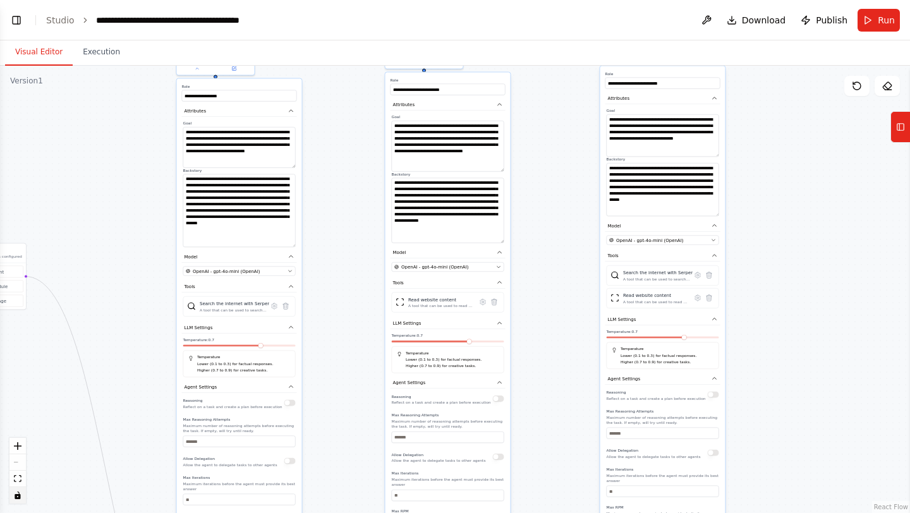
drag, startPoint x: 338, startPoint y: 162, endPoint x: 338, endPoint y: 369, distance: 206.7
click at [338, 369] on div ".deletable-edge-delete-btn { width: 20px; height: 20px; border: 0px solid #ffff…" at bounding box center [455, 290] width 910 height 448
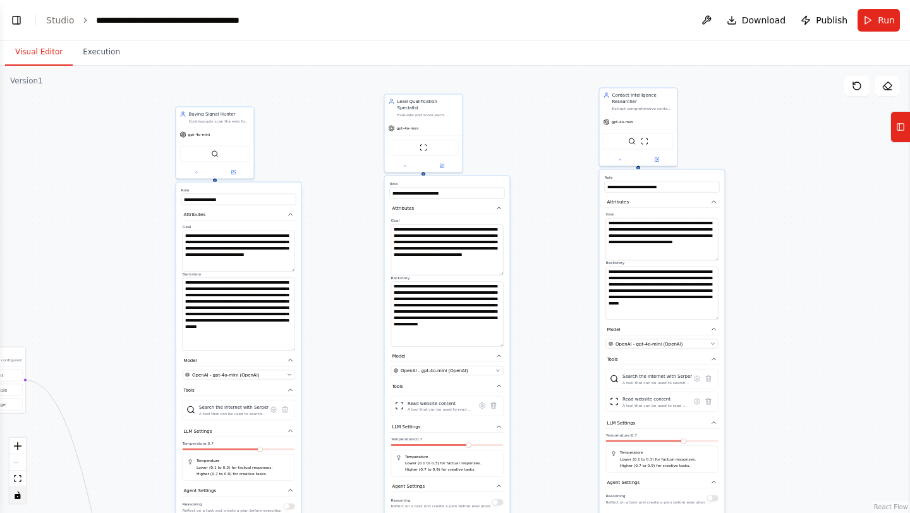
drag, startPoint x: 360, startPoint y: 206, endPoint x: 360, endPoint y: 310, distance: 103.7
click at [360, 310] on div ".deletable-edge-delete-btn { width: 20px; height: 20px; border: 0px solid #ffff…" at bounding box center [455, 290] width 910 height 448
click at [407, 161] on button at bounding box center [406, 165] width 36 height 8
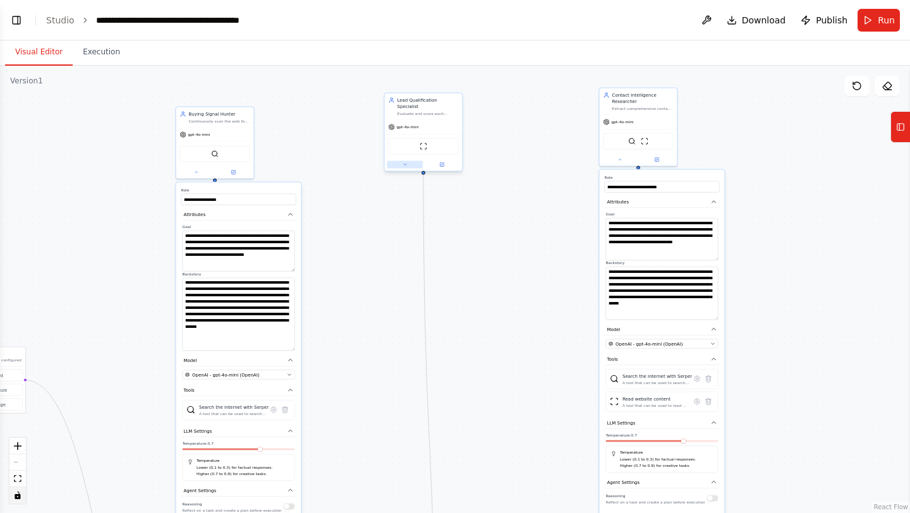
click at [407, 161] on button at bounding box center [406, 165] width 36 height 8
click at [187, 169] on button at bounding box center [197, 172] width 36 height 8
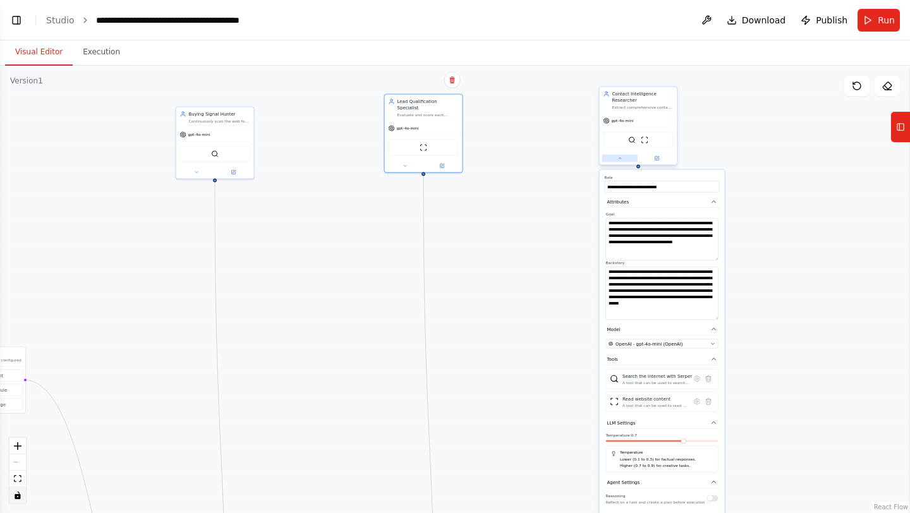
click at [621, 161] on button at bounding box center [620, 159] width 36 height 8
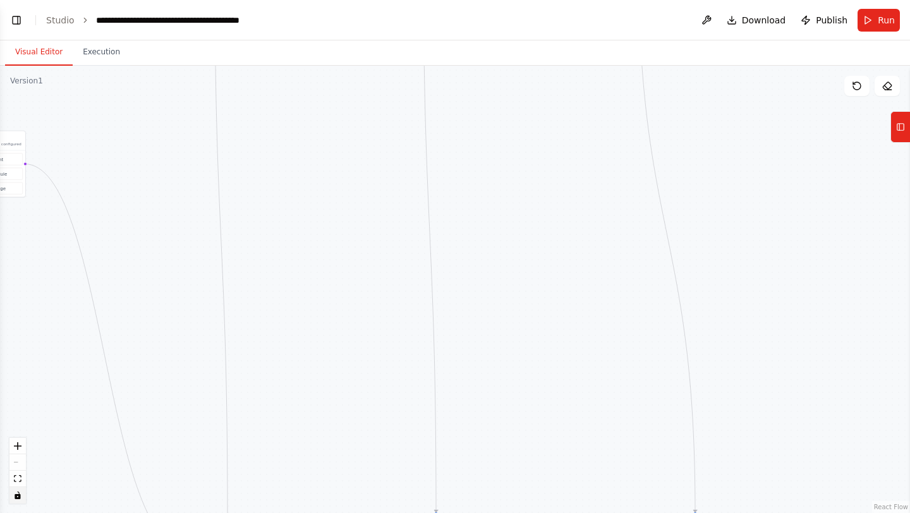
drag, startPoint x: 358, startPoint y: 379, endPoint x: 358, endPoint y: 163, distance: 216.2
click at [358, 163] on div ".deletable-edge-delete-btn { width: 20px; height: 20px; border: 0px solid #ffff…" at bounding box center [455, 290] width 910 height 448
drag, startPoint x: 336, startPoint y: 412, endPoint x: 336, endPoint y: 161, distance: 251.6
click at [336, 161] on div ".deletable-edge-delete-btn { width: 20px; height: 20px; border: 0px solid #ffff…" at bounding box center [455, 290] width 910 height 448
drag, startPoint x: 233, startPoint y: 299, endPoint x: 231, endPoint y: 197, distance: 101.8
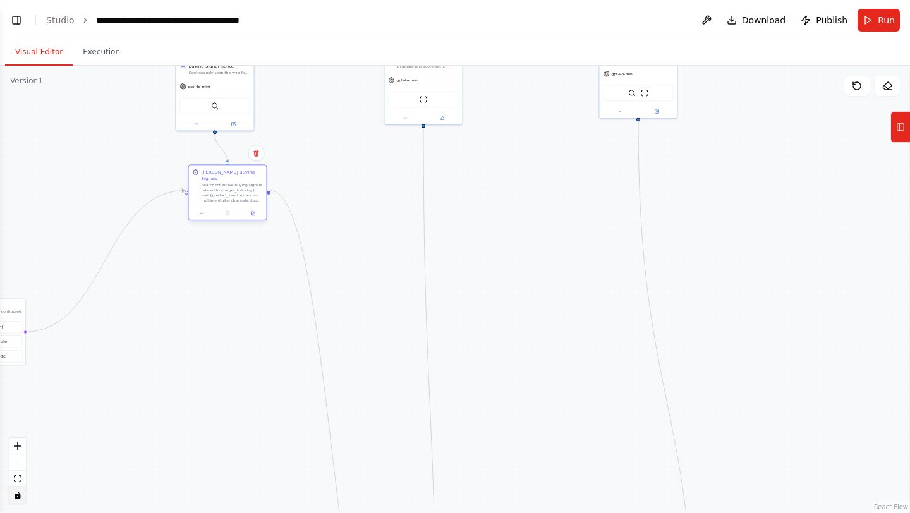
click at [231, 197] on div "[PERSON_NAME] Buying Signals Search for active buying signals related to {targe…" at bounding box center [227, 192] width 79 height 56
drag, startPoint x: 493, startPoint y: 350, endPoint x: 496, endPoint y: -56, distance: 405.9
click at [496, 0] on html "Overview Every pipeline starts with signals. Most businesses wait until demand …" at bounding box center [455, 256] width 910 height 513
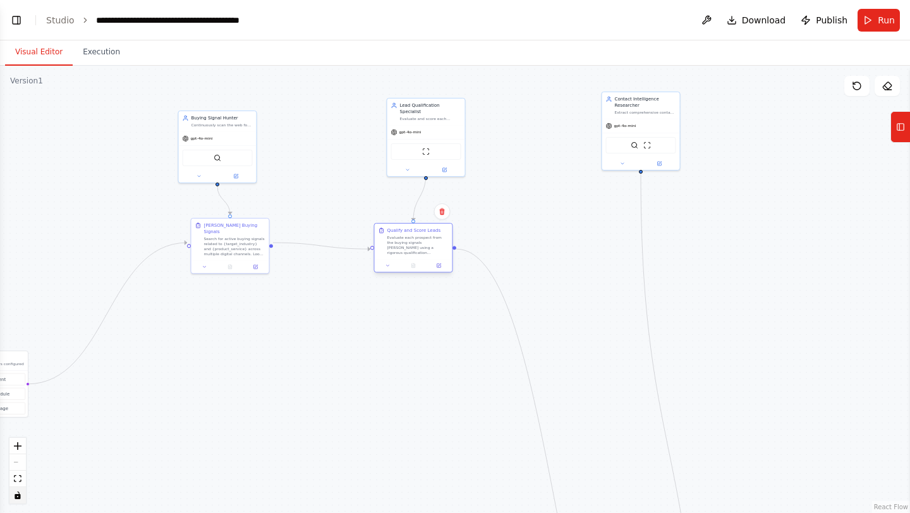
drag, startPoint x: 441, startPoint y: 307, endPoint x: 417, endPoint y: 254, distance: 58.3
click at [417, 254] on div "Evaluate each prospect from the buying signals [PERSON_NAME] using a rigorous q…" at bounding box center [418, 245] width 61 height 20
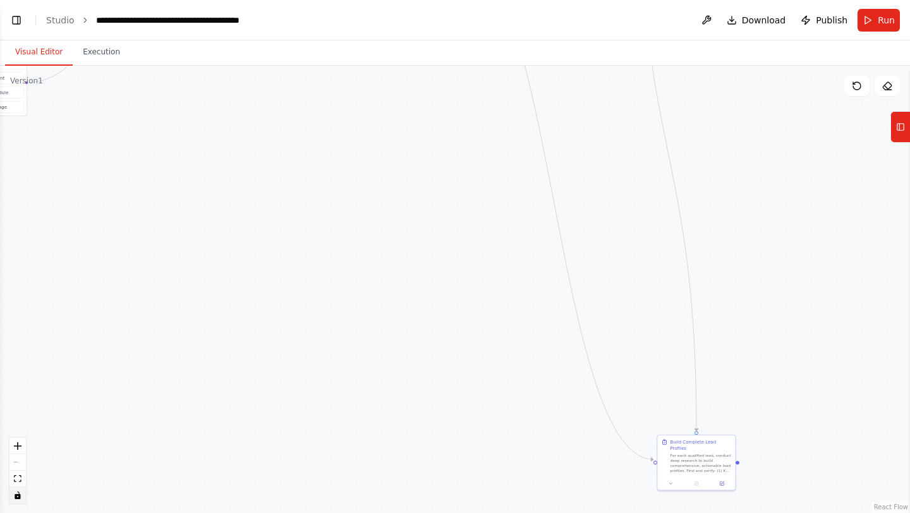
drag, startPoint x: 601, startPoint y: 346, endPoint x: 600, endPoint y: 45, distance: 301.5
click at [600, 45] on div "Visual Editor Execution Version 1 Show Tools Hide Agents .deletable-edge-delete…" at bounding box center [455, 276] width 910 height 473
drag, startPoint x: 700, startPoint y: 462, endPoint x: 645, endPoint y: 185, distance: 282.9
click at [645, 185] on div "For each qualified lead, conduct deep research to build comprehensive, actionab…" at bounding box center [644, 187] width 61 height 20
drag, startPoint x: 12, startPoint y: 293, endPoint x: 90, endPoint y: 148, distance: 164.3
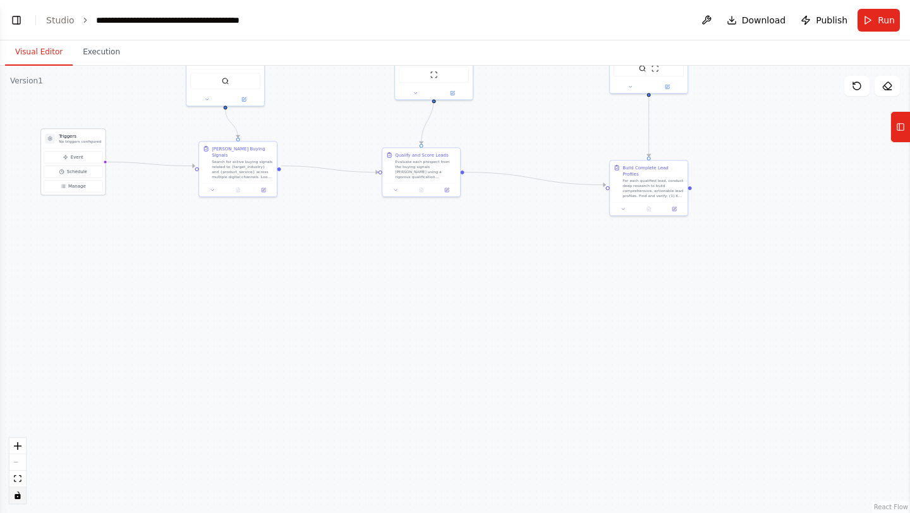
click at [90, 148] on div "Triggers No triggers configured" at bounding box center [73, 139] width 64 height 20
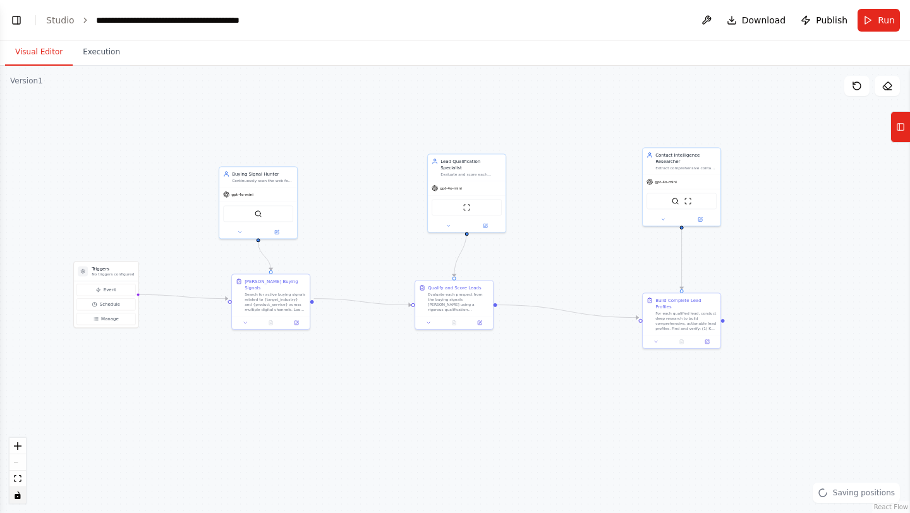
drag, startPoint x: 231, startPoint y: 272, endPoint x: 265, endPoint y: 405, distance: 137.1
click at [265, 405] on div ".deletable-edge-delete-btn { width: 20px; height: 20px; border: 0px solid #ffff…" at bounding box center [455, 290] width 910 height 448
click at [242, 231] on icon at bounding box center [240, 230] width 5 height 5
click at [243, 235] on button at bounding box center [241, 231] width 36 height 8
